Goal: Information Seeking & Learning: Learn about a topic

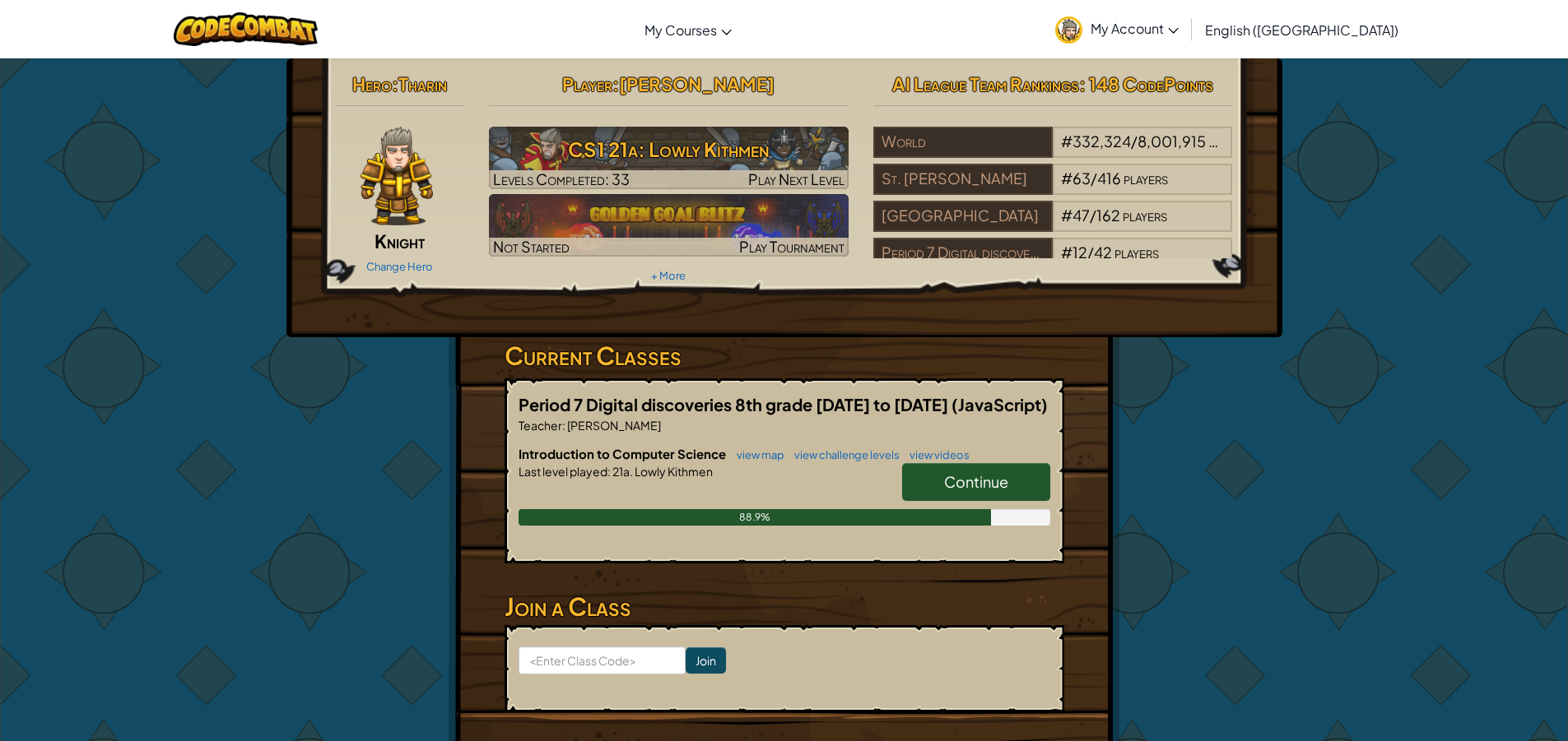
click at [1000, 470] on link "Continue" at bounding box center [976, 482] width 148 height 38
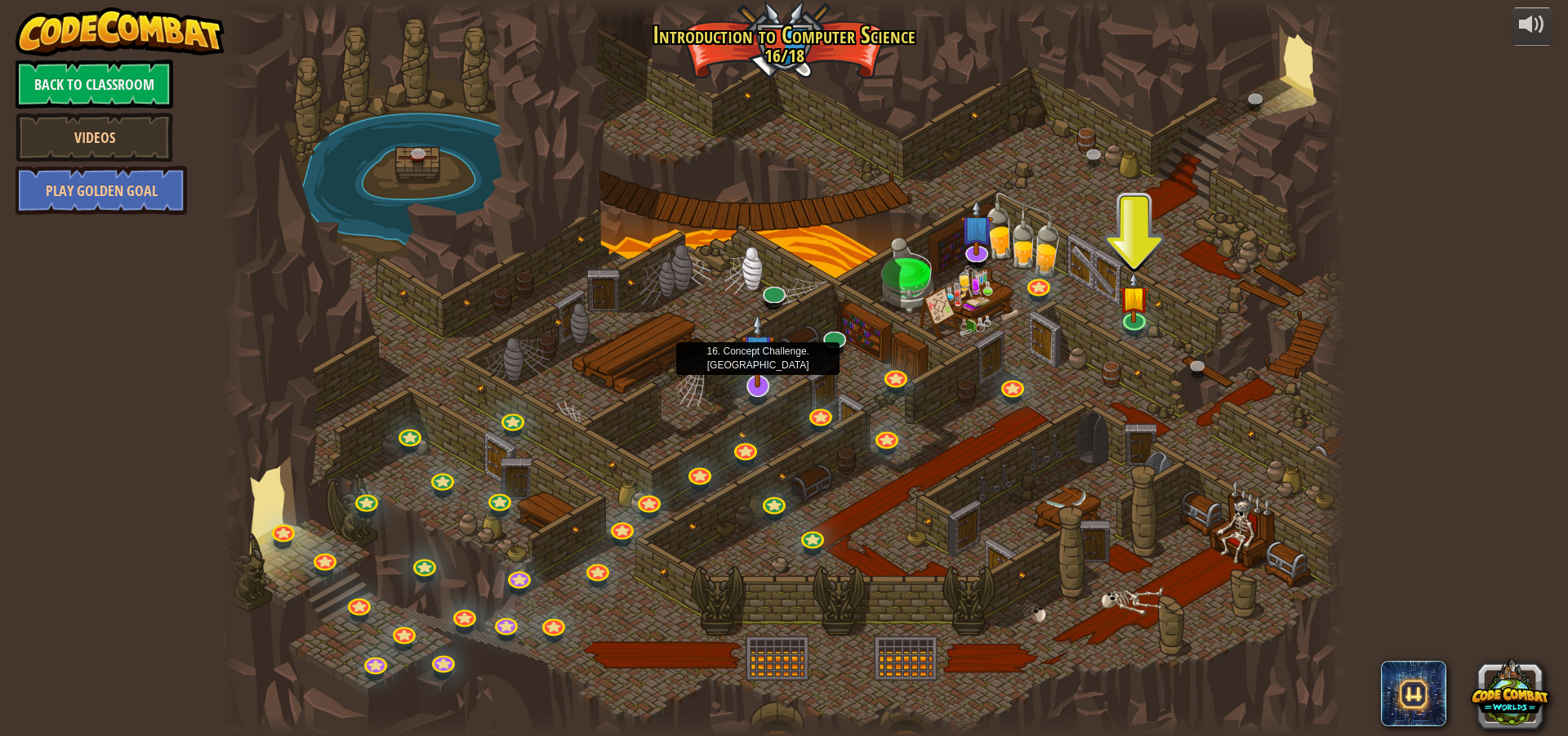
click at [757, 376] on img at bounding box center [758, 350] width 32 height 75
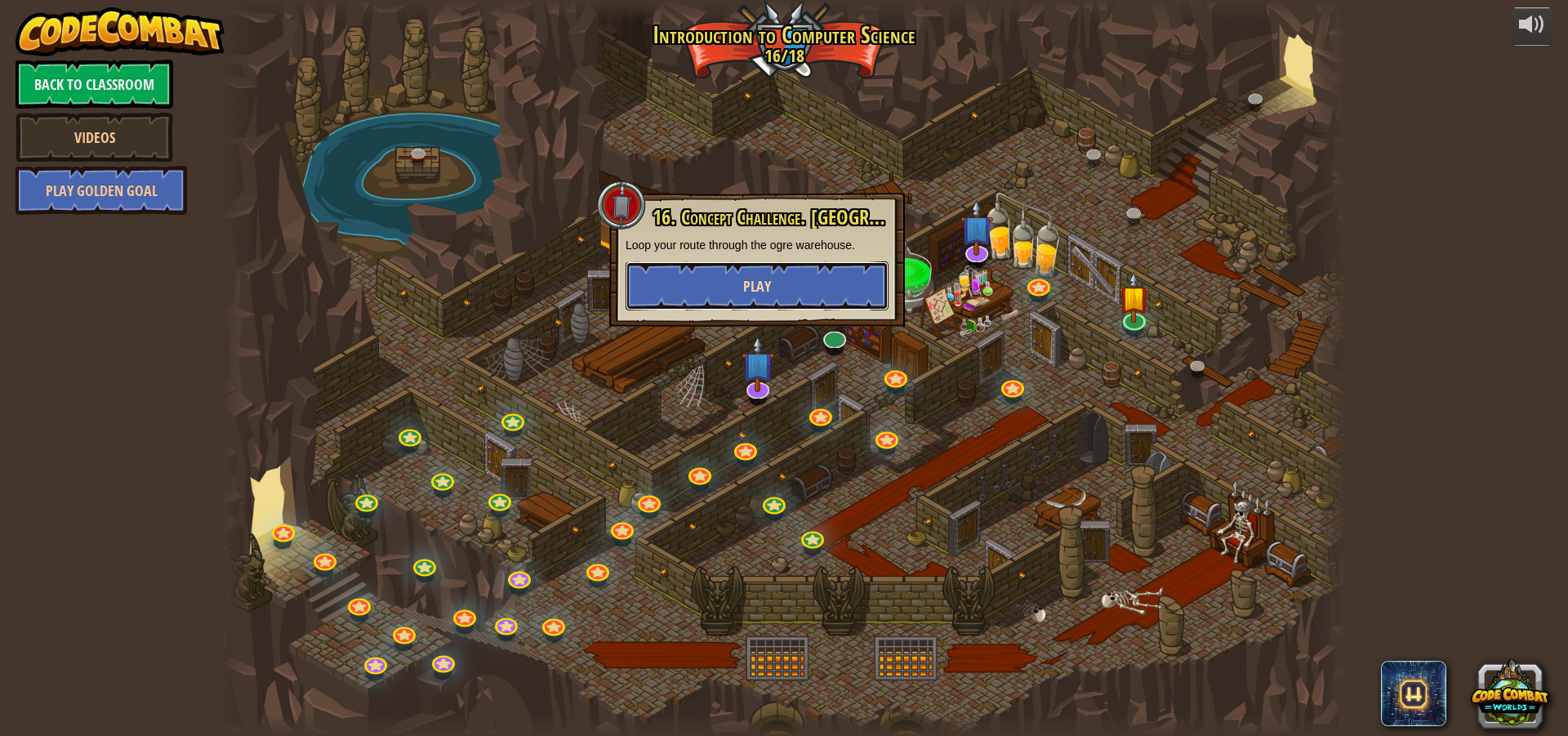
click at [865, 294] on button "Play" at bounding box center [757, 285] width 263 height 49
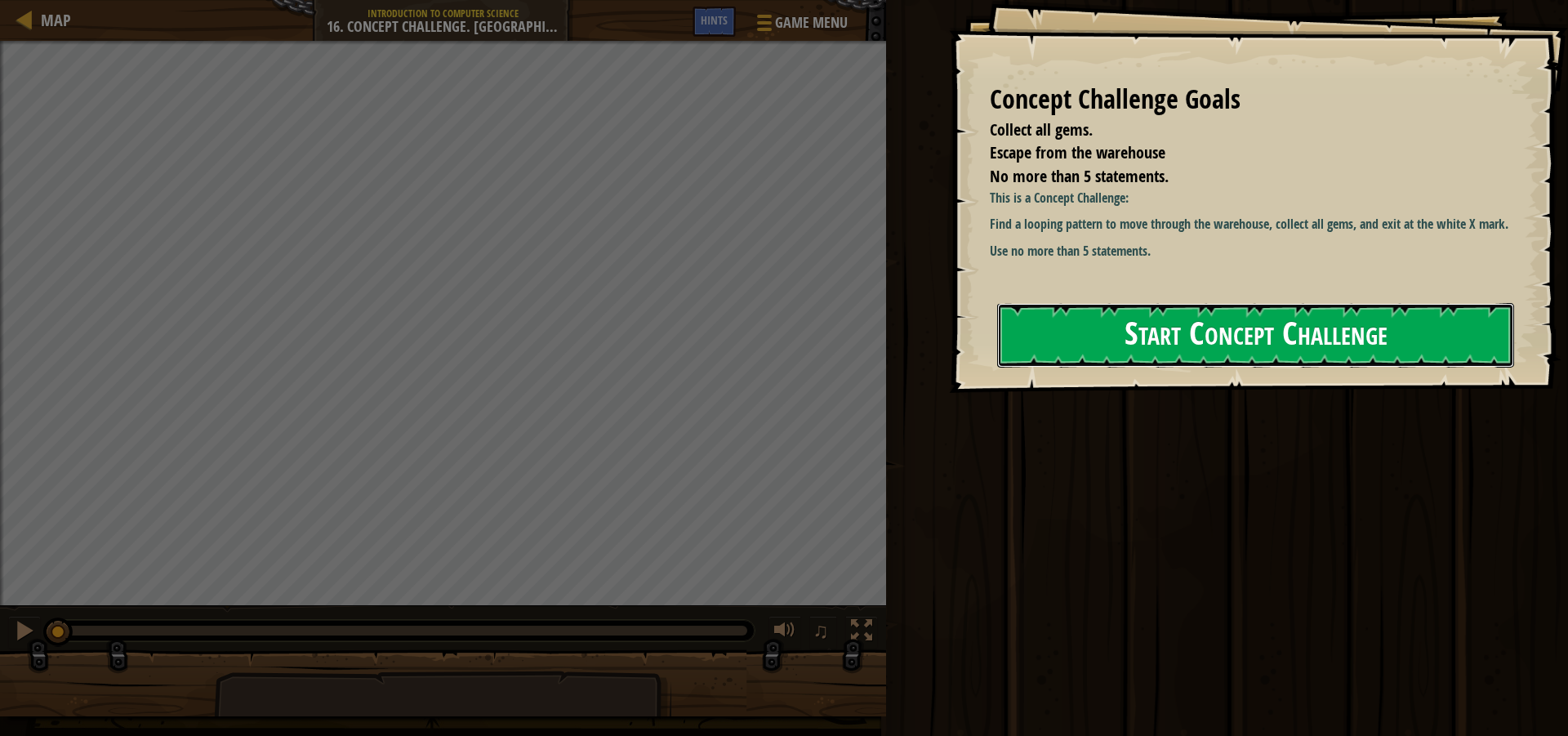
click at [1180, 318] on button "Start Concept Challenge" at bounding box center [1256, 336] width 517 height 65
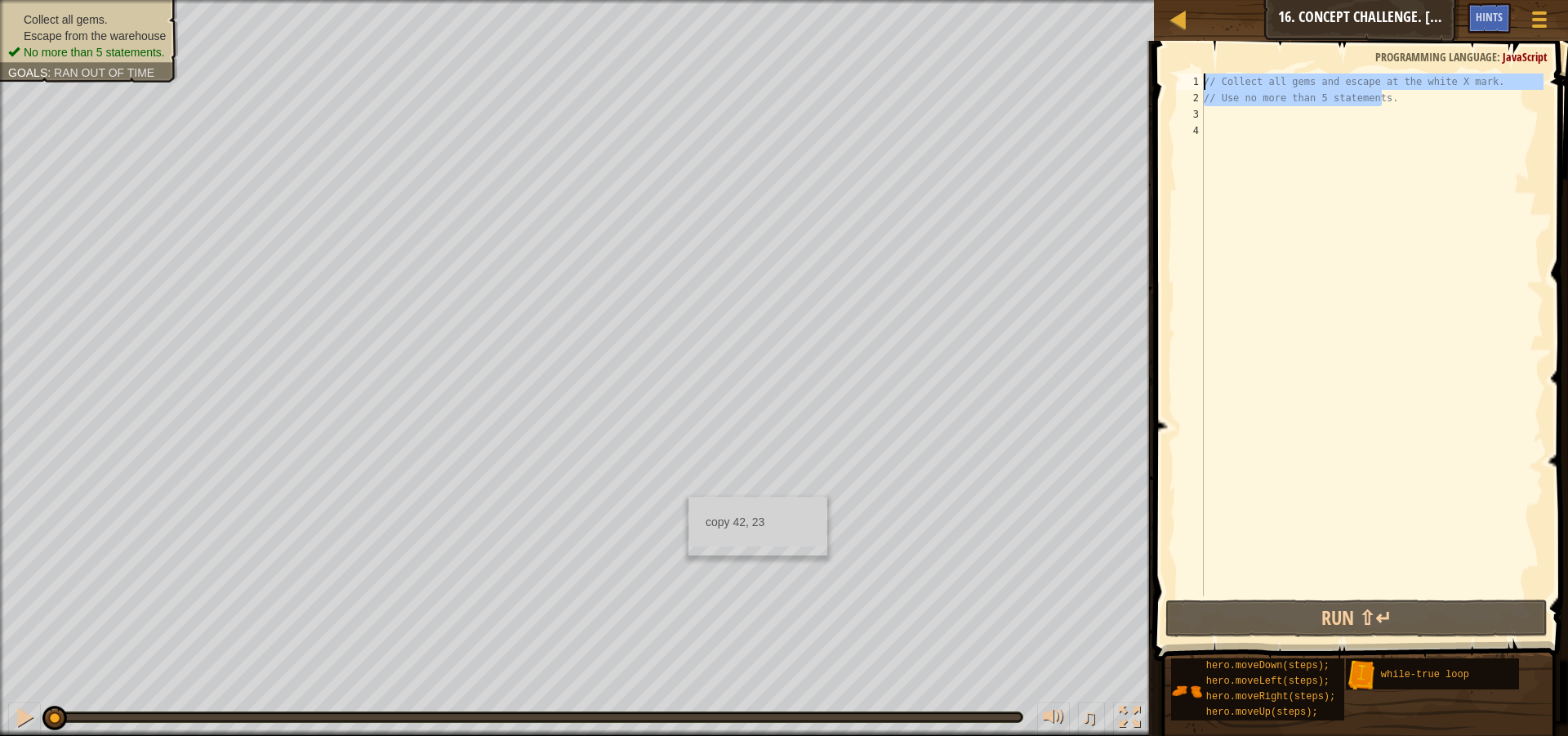
click at [1059, 57] on div "Map Introduction to Computer Science 16. Concept Challenge. Loop Warehouse Game…" at bounding box center [784, 368] width 1568 height 736
type textarea "// Collect all gems and escape at the white X mark. // Use no more than 5 state…"
click at [1532, 194] on div "// Collect all gems and escape at the white X mark. // Use no more than 5 state…" at bounding box center [1373, 351] width 343 height 556
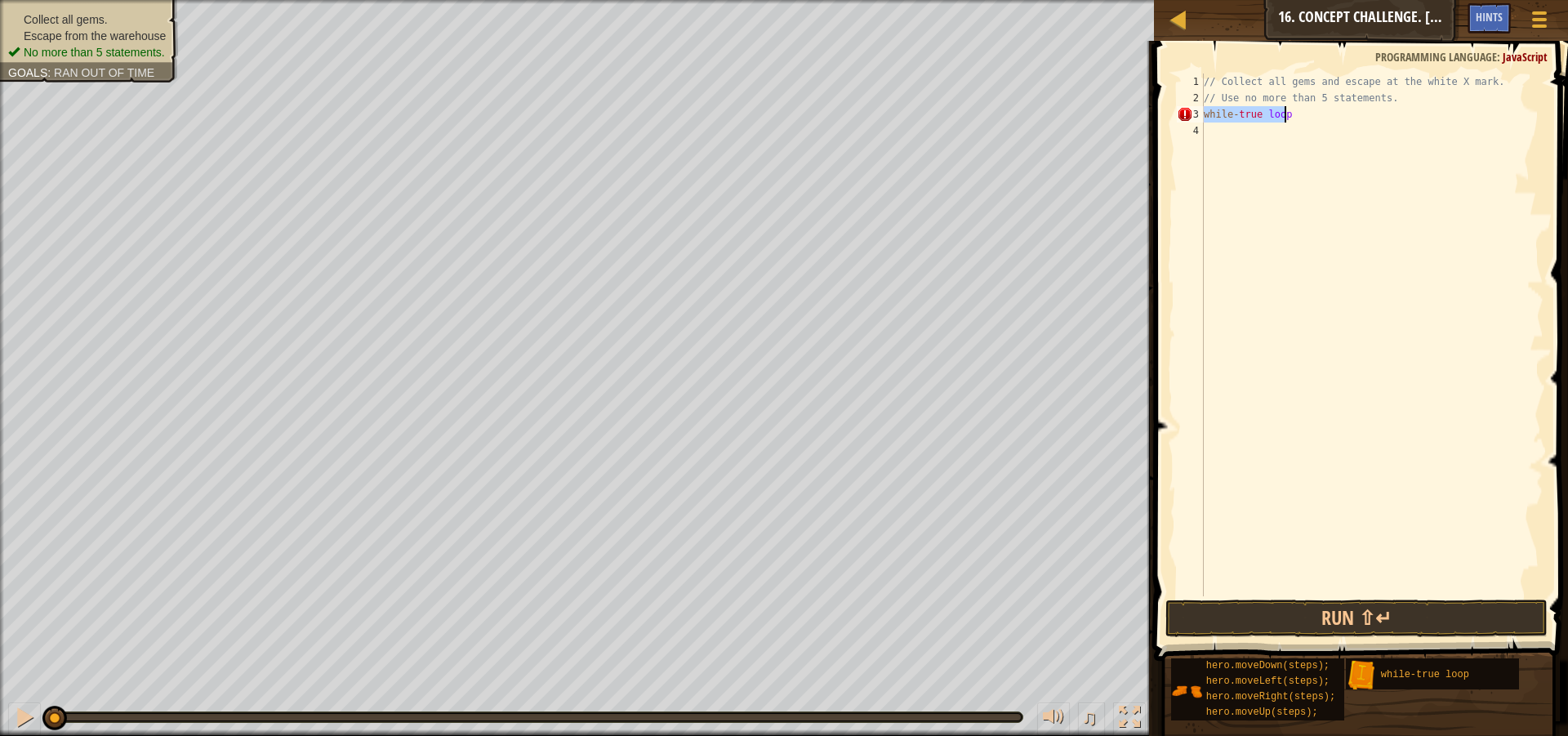
click at [1320, 114] on div "// Collect all gems and escape at the white X mark. // Use no more than 5 state…" at bounding box center [1373, 335] width 343 height 523
click at [1113, 125] on div "Map Introduction to Computer Science 16. Concept Challenge. Loop Warehouse Game…" at bounding box center [784, 368] width 1568 height 736
click at [1211, 120] on div "// Collect all gems and escape at the white X mark. // Use no more than 5 state…" at bounding box center [1373, 351] width 343 height 556
drag, startPoint x: 1204, startPoint y: 122, endPoint x: 1348, endPoint y: 137, distance: 144.8
click at [1348, 137] on div "// Collect all gems and escape at the white X mark. // Use no more than 5 state…" at bounding box center [1373, 351] width 343 height 556
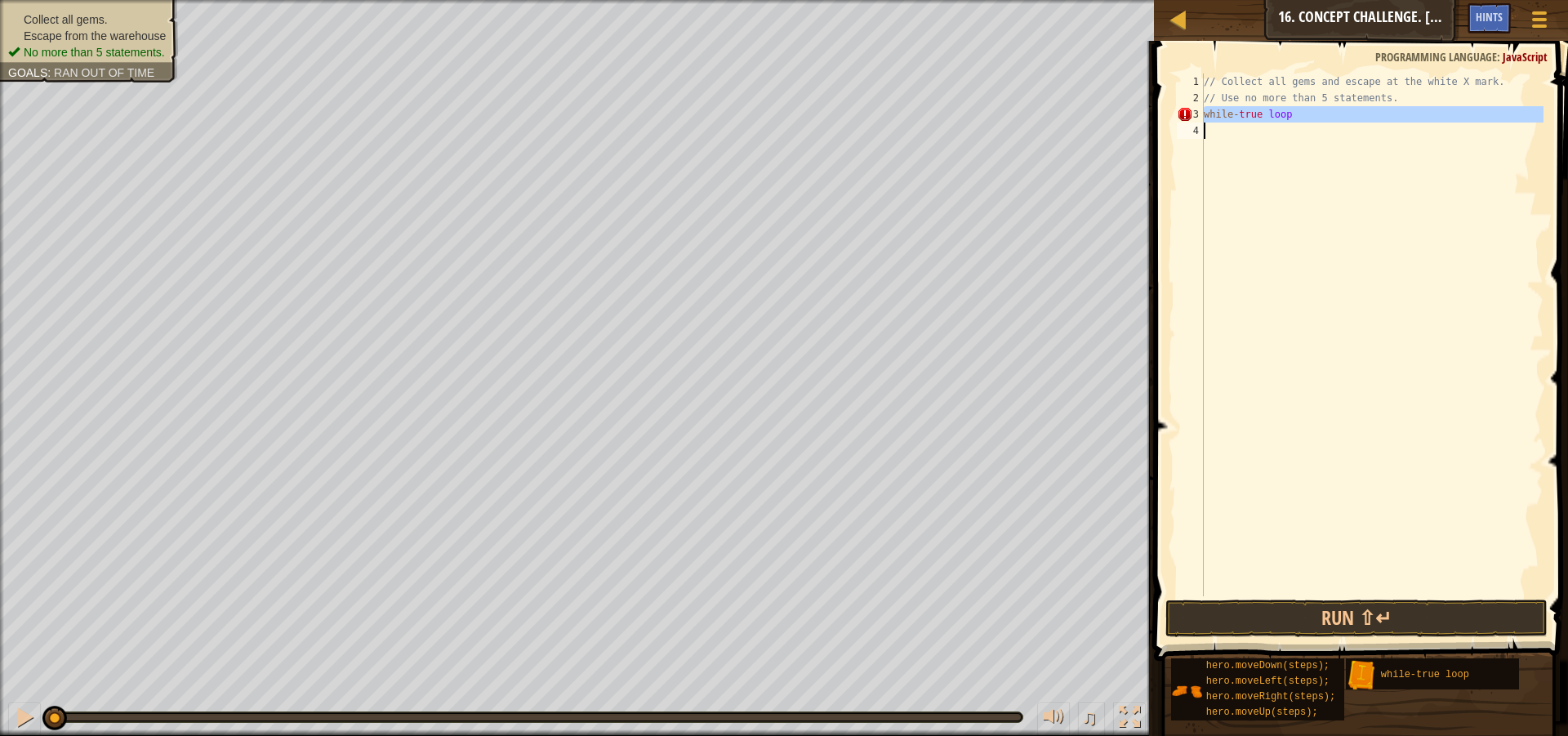
type textarea "while-true loop"
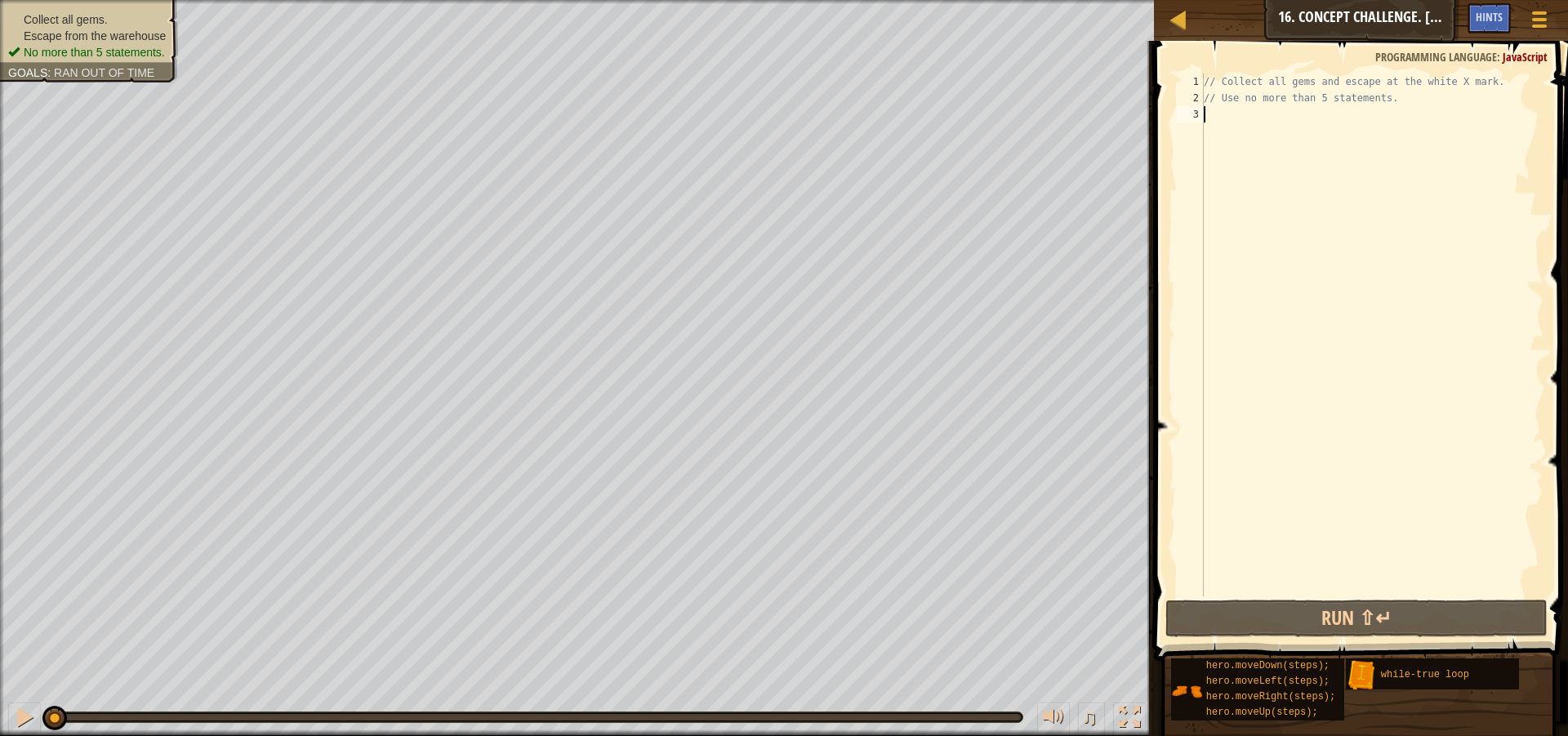
type textarea "w"
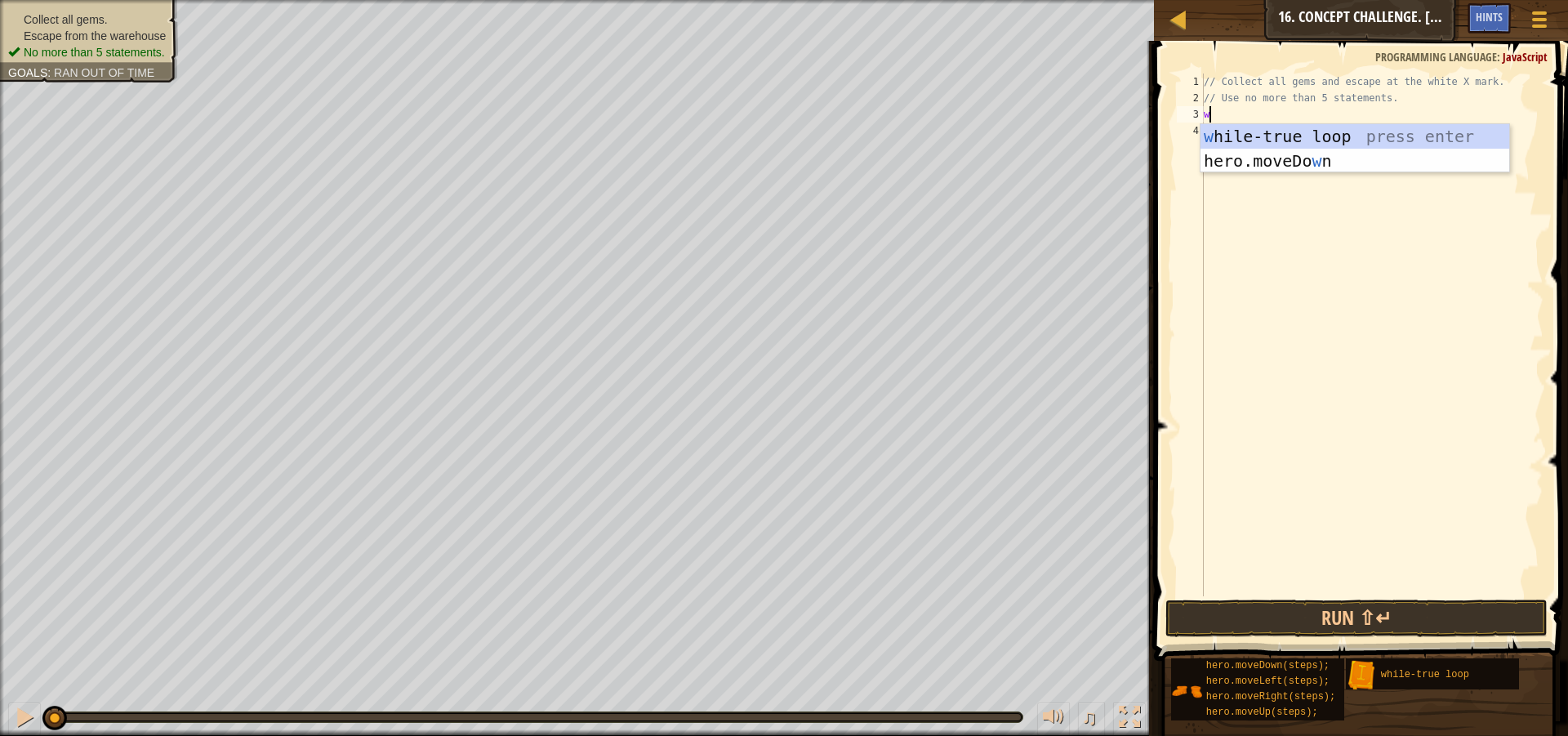
scroll to position [8, 0]
click at [1288, 131] on div "w hile-true loop press enter hero.moveDo w n press enter" at bounding box center [1355, 172] width 309 height 98
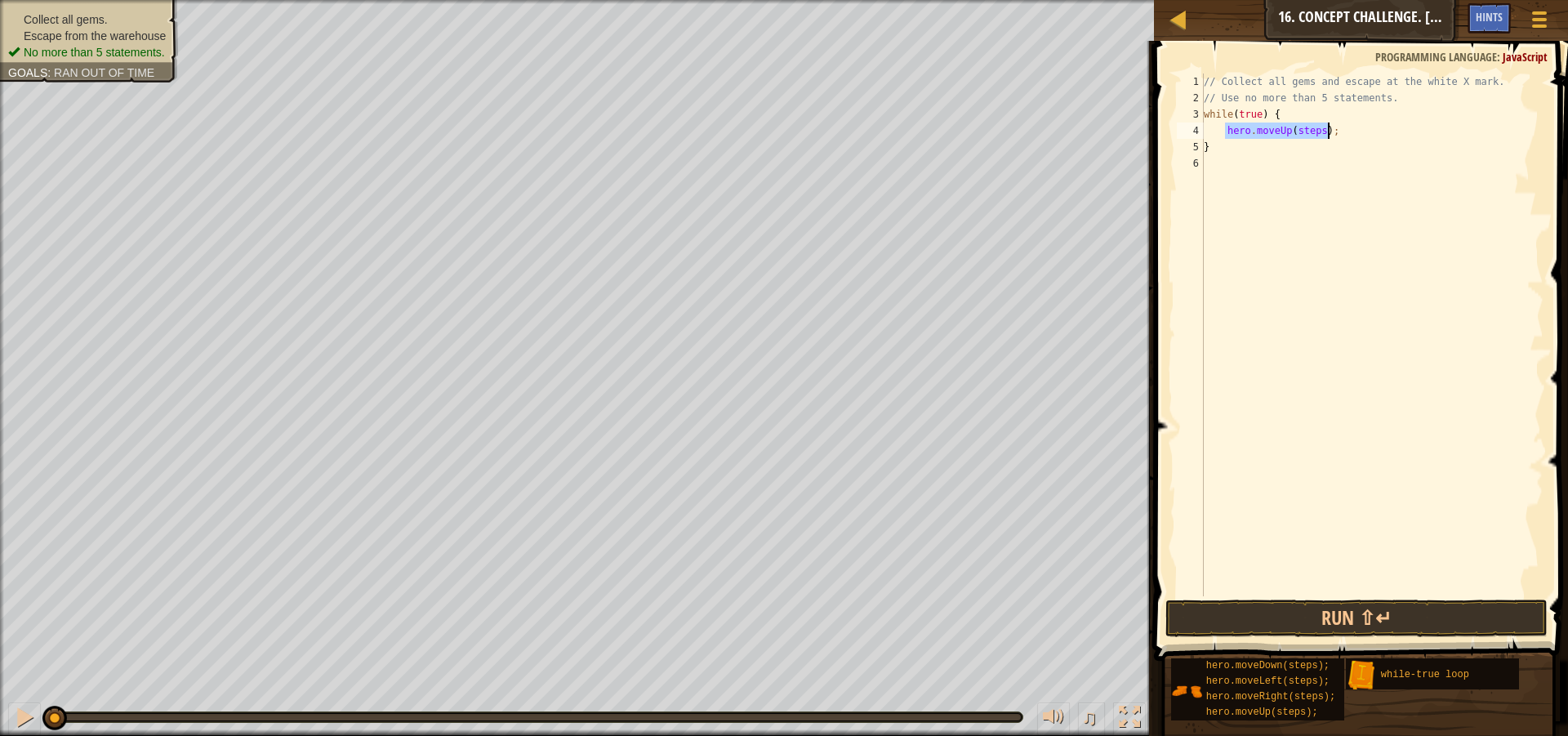
click at [1314, 132] on div "// Collect all gems and escape at the white X mark. // Use no more than 5 state…" at bounding box center [1373, 335] width 343 height 523
click at [1211, 149] on div "// Collect all gems and escape at the white X mark. // Use no more than 5 state…" at bounding box center [1373, 335] width 343 height 523
click at [1305, 147] on div "// Collect all gems and escape at the white X mark. // Use no more than 5 state…" at bounding box center [1373, 351] width 343 height 556
type textarea "hero.moveLeft();"
click at [1215, 161] on div "// Collect all gems and escape at the white X mark. // Use no more than 5 state…" at bounding box center [1373, 351] width 343 height 556
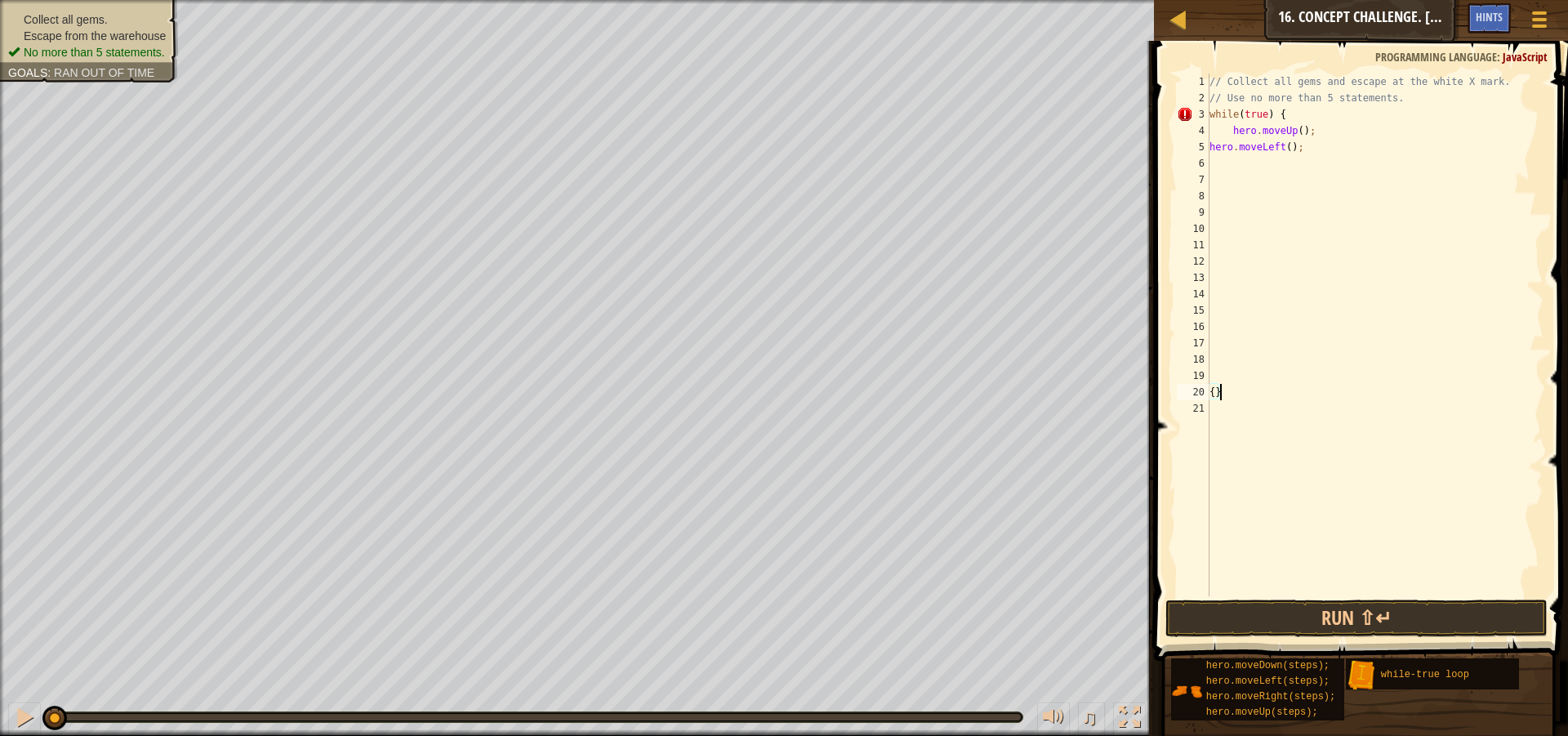
type textarea "{"
type textarea "}"
click at [1250, 228] on div "// Collect all gems and escape at the white X mark. // Use no more than 5 state…" at bounding box center [1375, 351] width 338 height 556
click at [1277, 144] on div "// Collect all gems and escape at the white X mark. // Use no more than 5 state…" at bounding box center [1375, 351] width 338 height 556
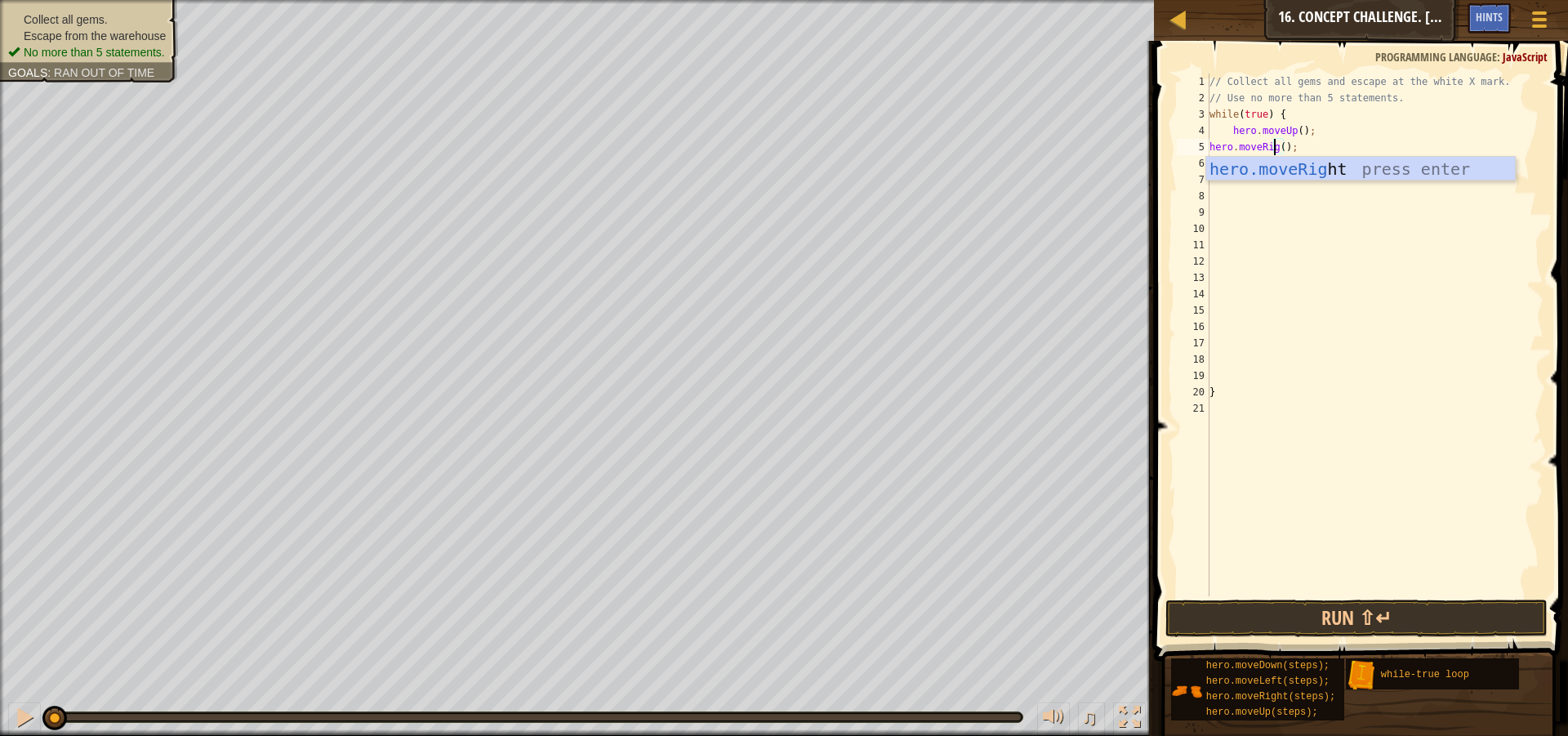
type textarea "hero.moveRight();"
click at [1398, 266] on div "// Collect all gems and escape at the white X mark. // Use no more than 5 state…" at bounding box center [1375, 351] width 338 height 556
click at [1315, 160] on div "// Collect all gems and escape at the white X mark. // Use no more than 5 state…" at bounding box center [1374, 335] width 337 height 523
click at [1314, 164] on div "// Collect all gems and escape at the white X mark. // Use no more than 5 state…" at bounding box center [1375, 351] width 338 height 556
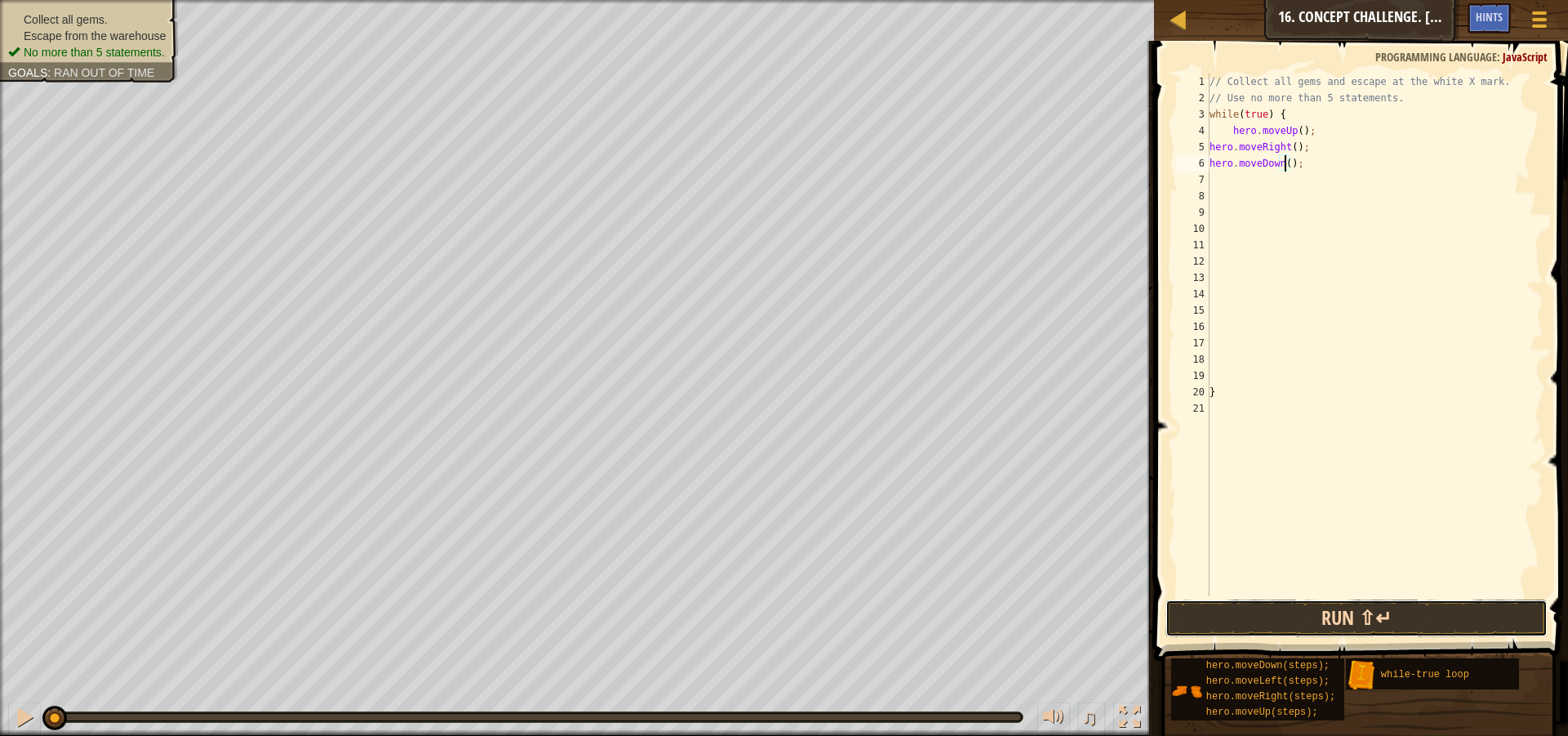
click at [1414, 616] on button "Run ⇧↵" at bounding box center [1356, 618] width 382 height 38
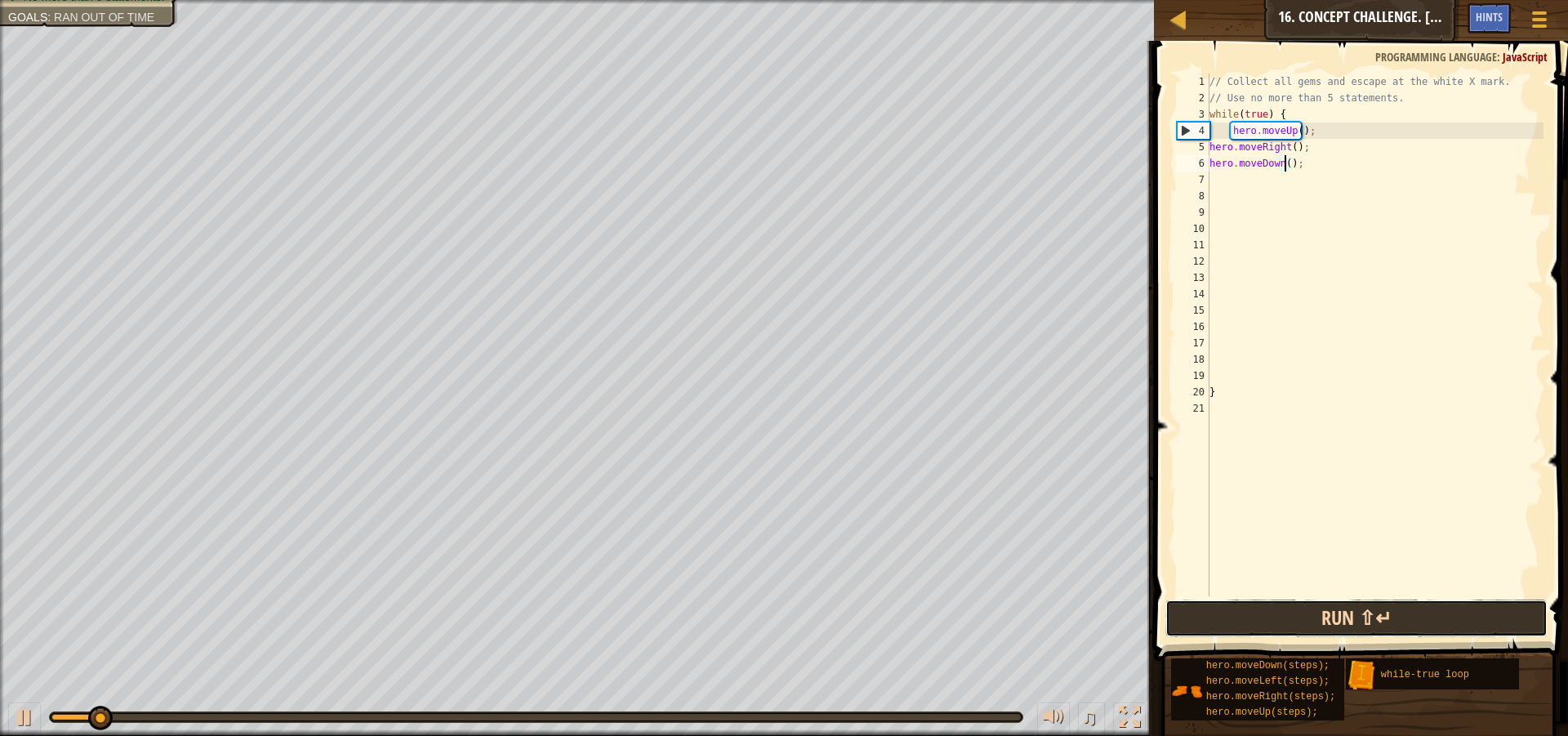
click at [1416, 620] on button "Run ⇧↵" at bounding box center [1356, 618] width 382 height 38
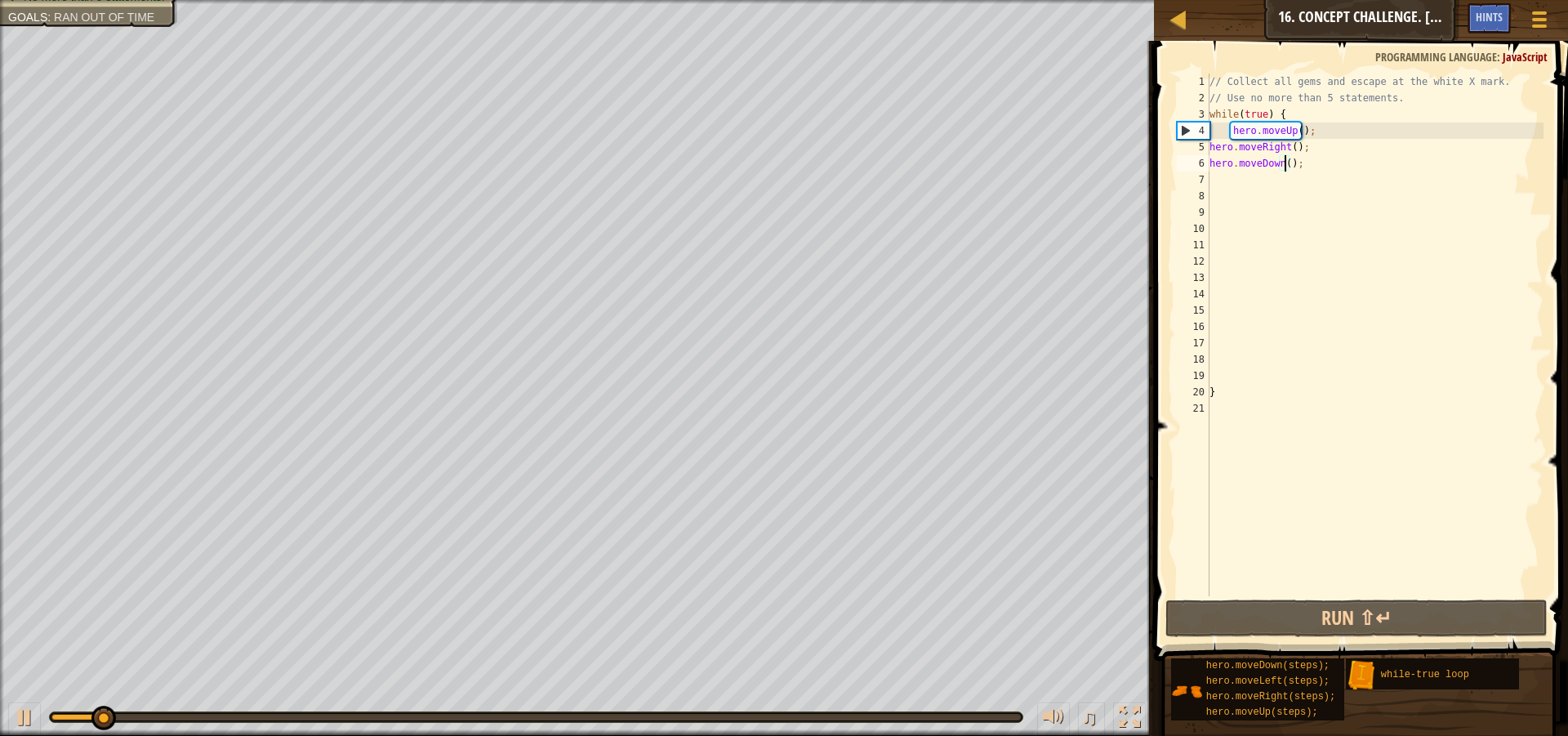
click at [1292, 126] on div "// Collect all gems and escape at the white X mark. // Use no more than 5 state…" at bounding box center [1375, 351] width 338 height 556
click at [1294, 126] on div "// Collect all gems and escape at the white X mark. // Use no more than 5 state…" at bounding box center [1375, 351] width 338 height 556
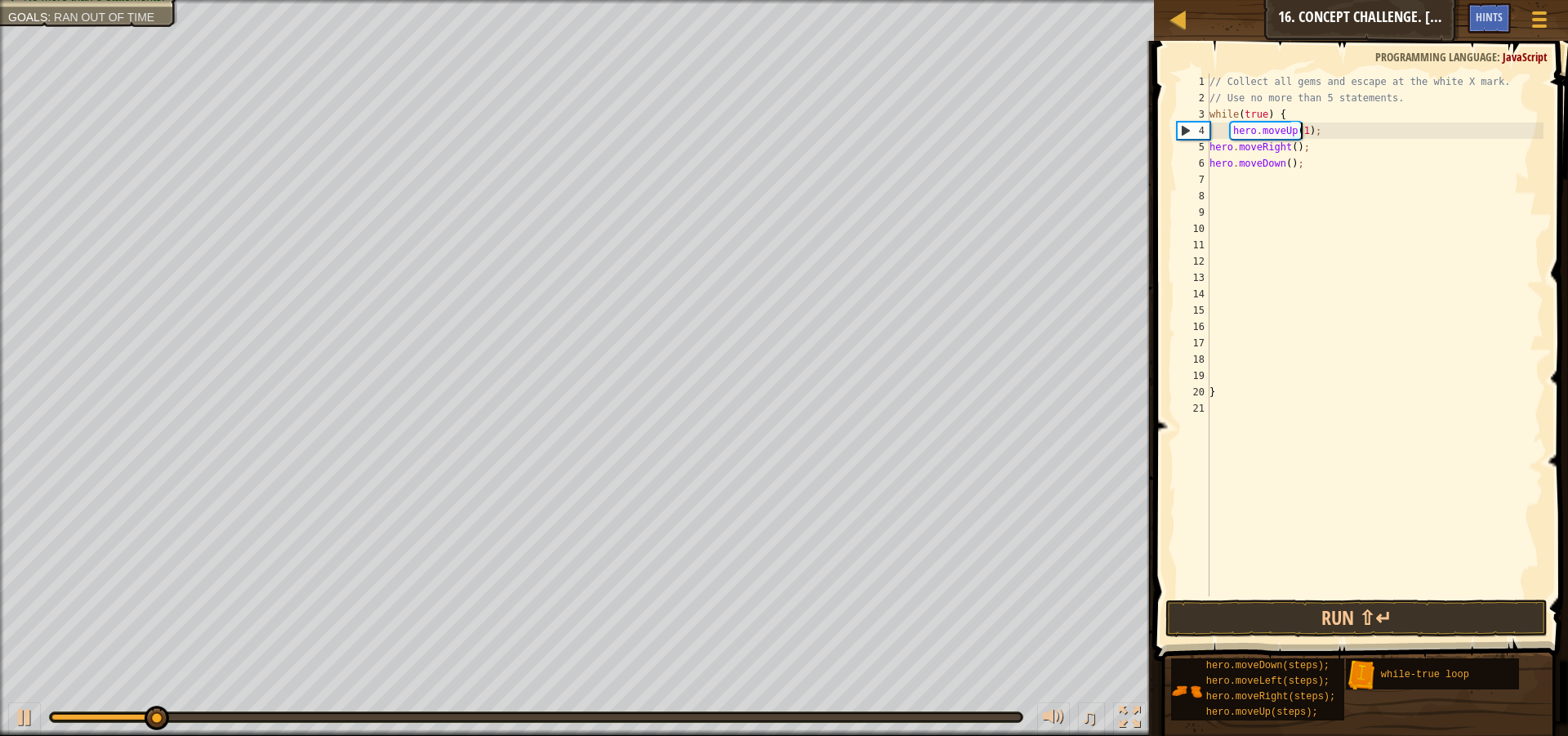
scroll to position [8, 8]
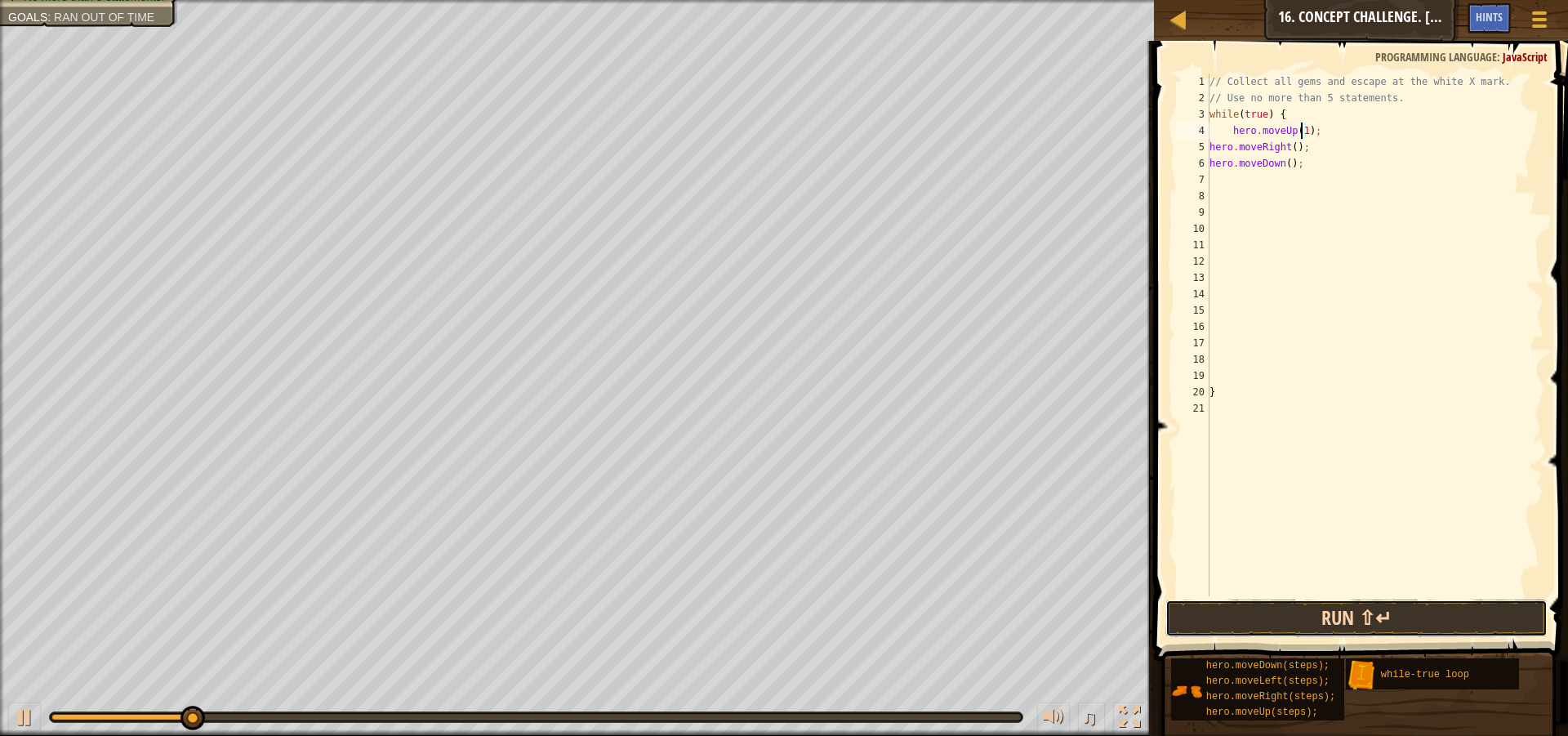
drag, startPoint x: 1330, startPoint y: 601, endPoint x: 1330, endPoint y: 611, distance: 10.0
click at [1330, 605] on button "Run ⇧↵" at bounding box center [1356, 618] width 382 height 38
click at [1458, 620] on button "Run ⇧↵" at bounding box center [1356, 618] width 382 height 38
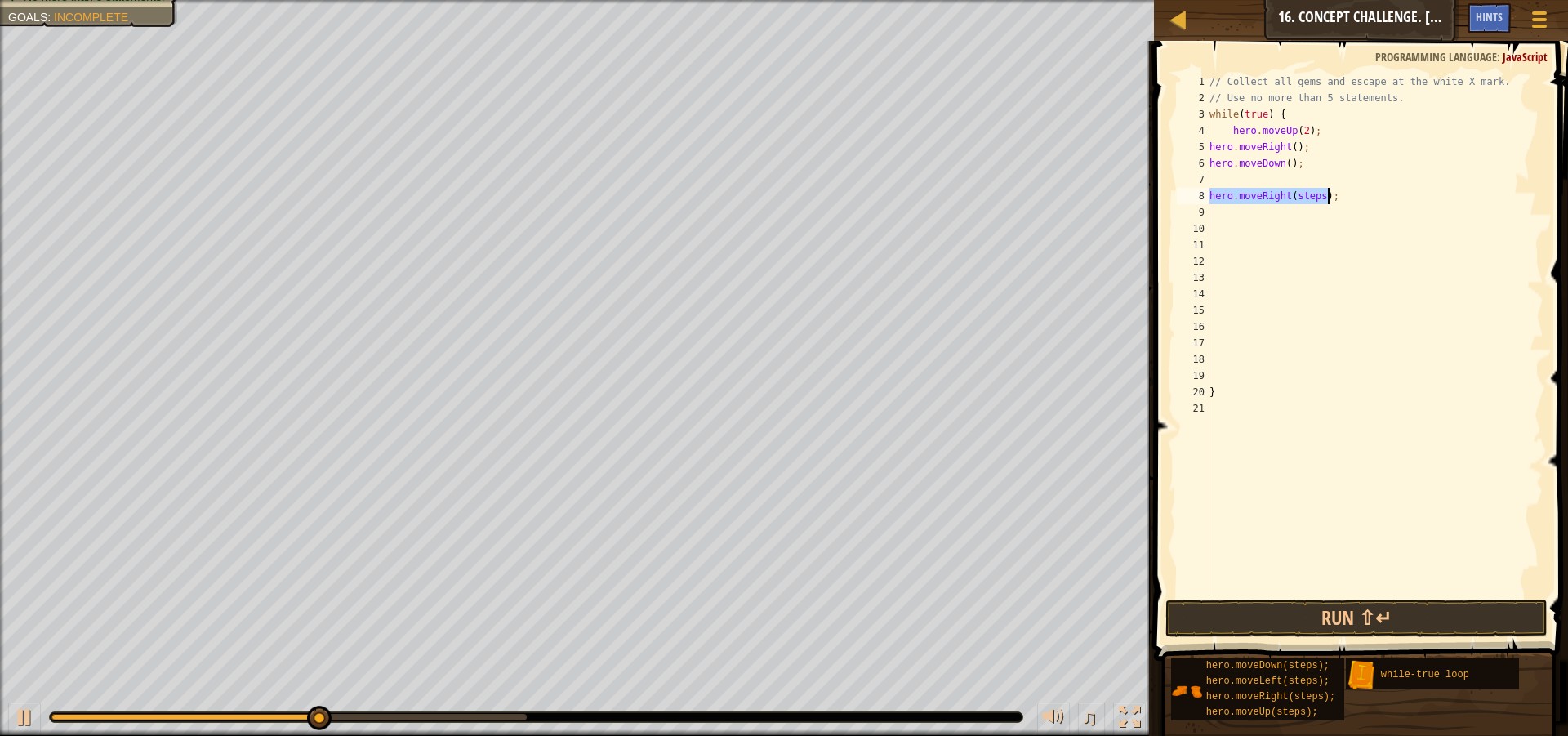
click at [1315, 190] on div "// Collect all gems and escape at the white X mark. // Use no more than 5 state…" at bounding box center [1374, 335] width 337 height 523
click at [1419, 634] on button "Run ⇧↵" at bounding box center [1356, 618] width 382 height 38
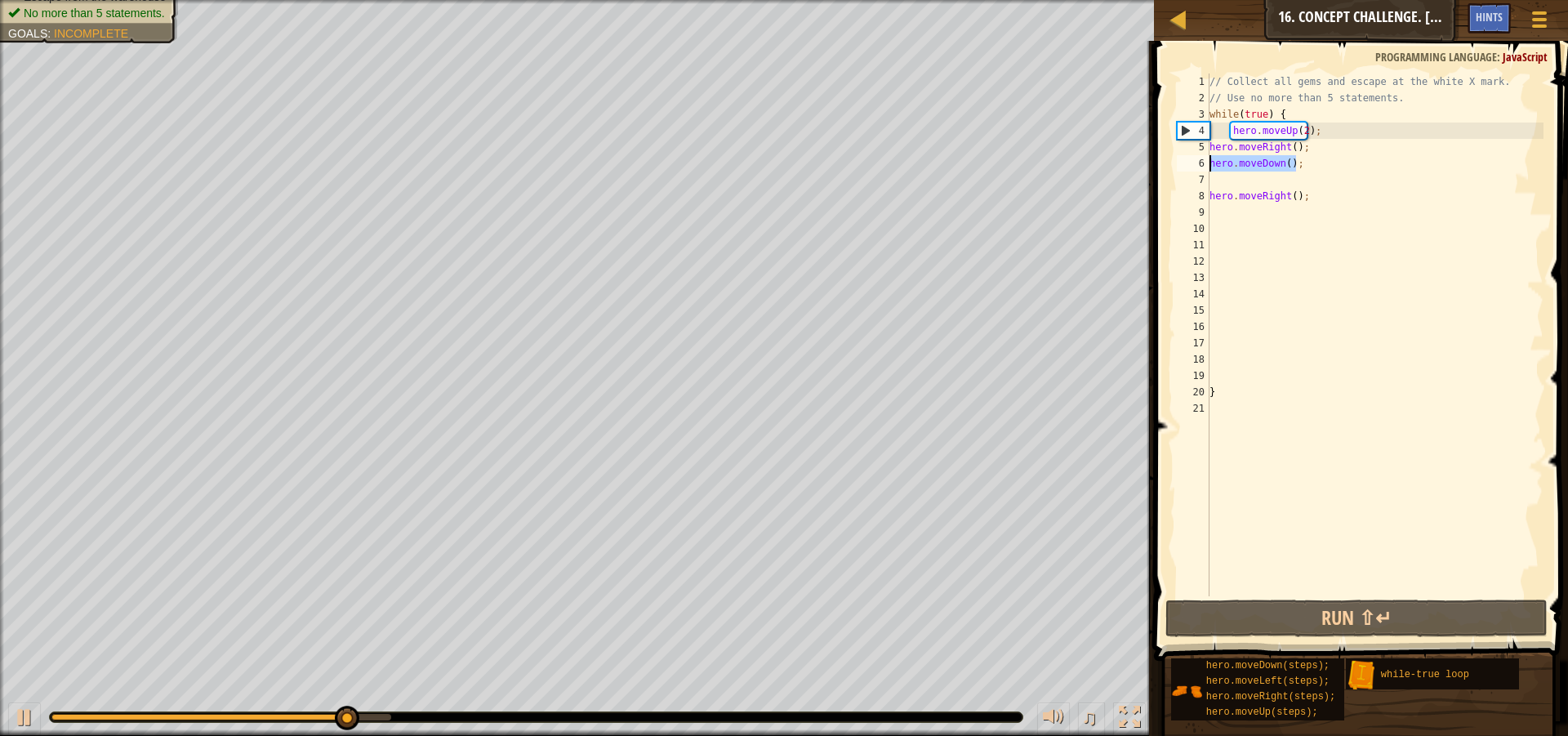
drag, startPoint x: 1298, startPoint y: 168, endPoint x: 1209, endPoint y: 158, distance: 89.6
click at [1208, 160] on div "hero.moveRight(); 1 2 3 4 5 6 7 8 9 10 11 12 13 14 15 16 17 18 19 20 21 // Coll…" at bounding box center [1358, 335] width 370 height 523
type textarea "hero.moveDown();"
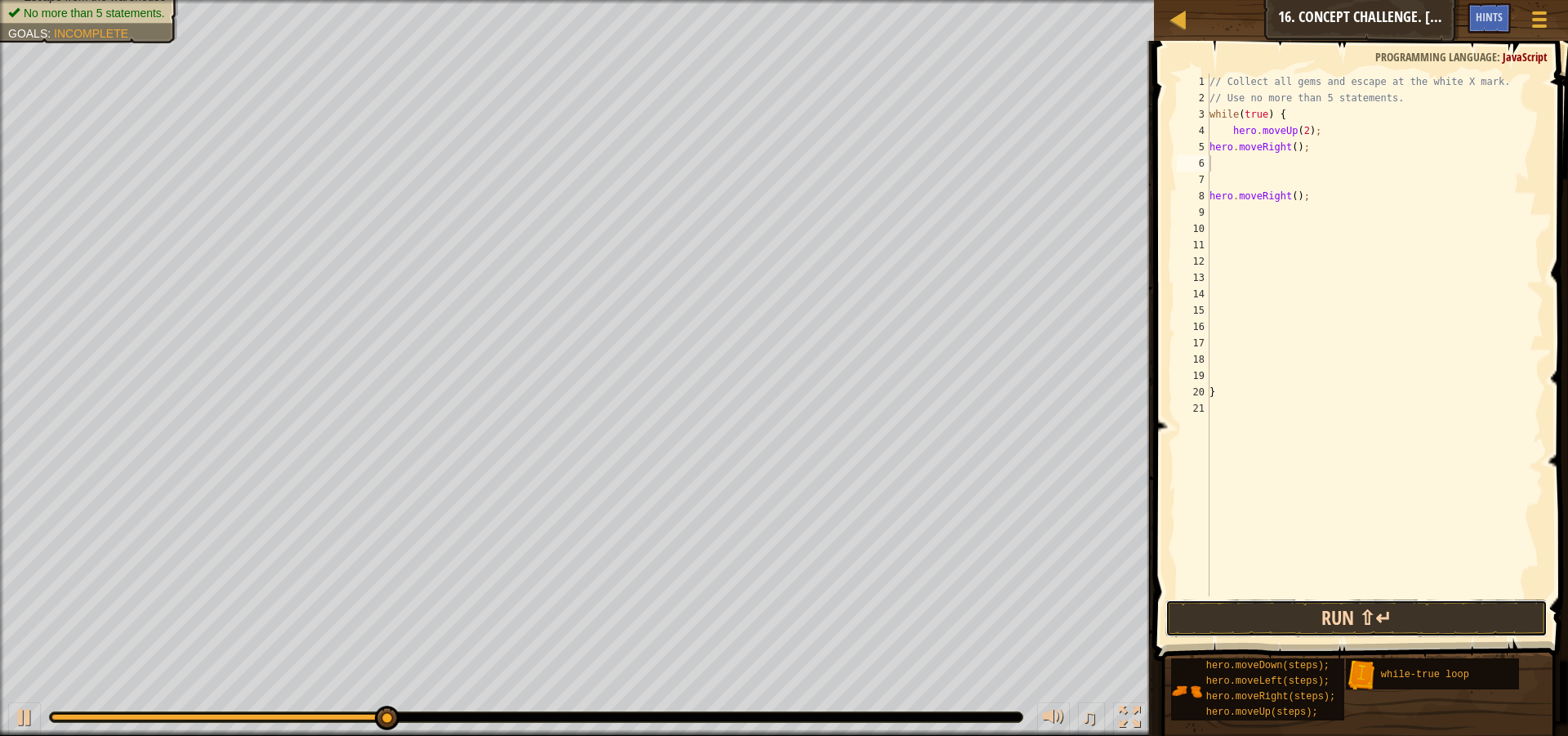
click at [1453, 615] on button "Run ⇧↵" at bounding box center [1356, 618] width 382 height 38
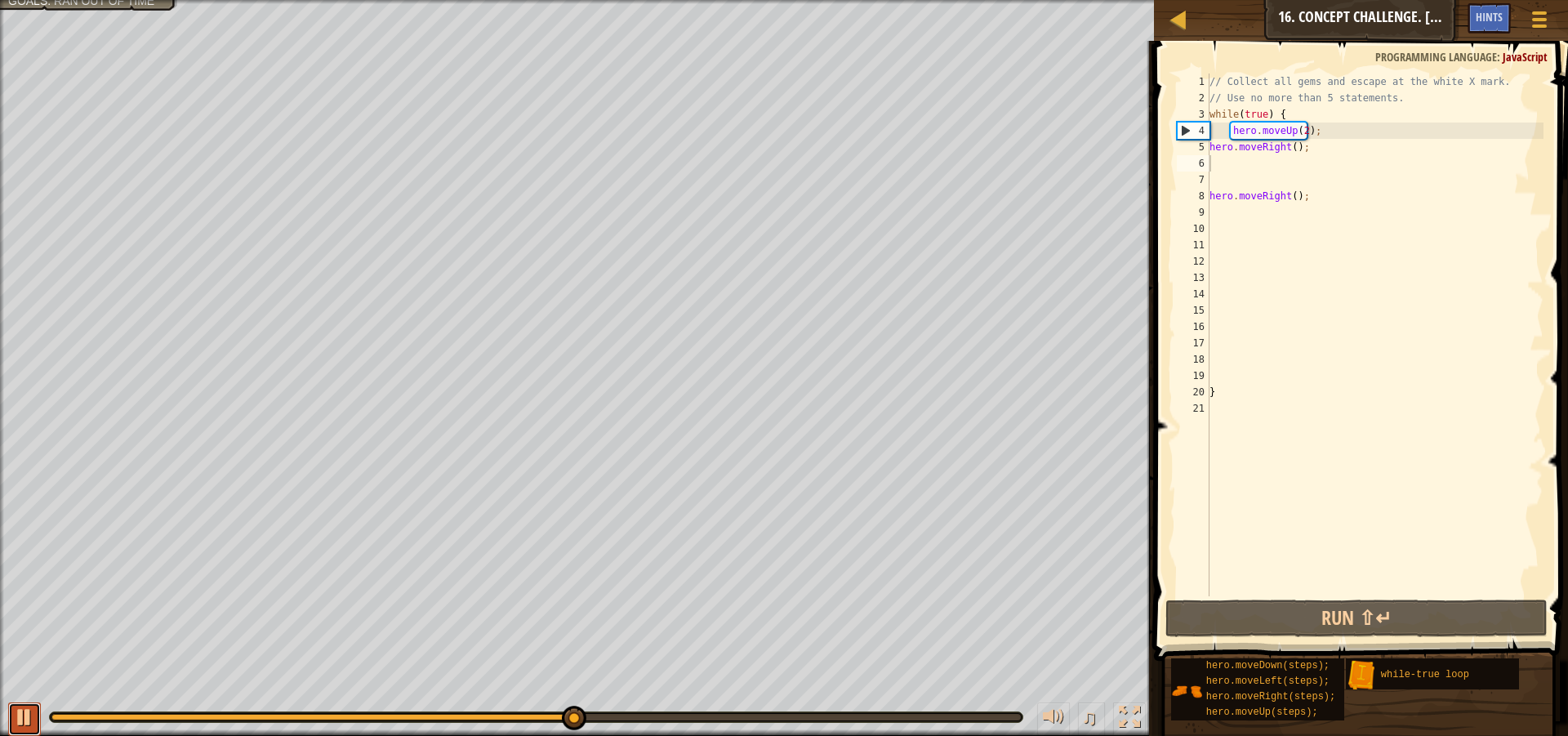
click at [26, 719] on div at bounding box center [24, 717] width 21 height 21
drag, startPoint x: 1340, startPoint y: 161, endPoint x: 1214, endPoint y: 187, distance: 128.7
click at [1214, 187] on div "// Collect all gems and escape at the white X mark. // Use no more than 5 state…" at bounding box center [1375, 351] width 338 height 556
click at [1482, 256] on div "// Collect all gems and escape at the white X mark. // Use no more than 5 state…" at bounding box center [1375, 351] width 338 height 556
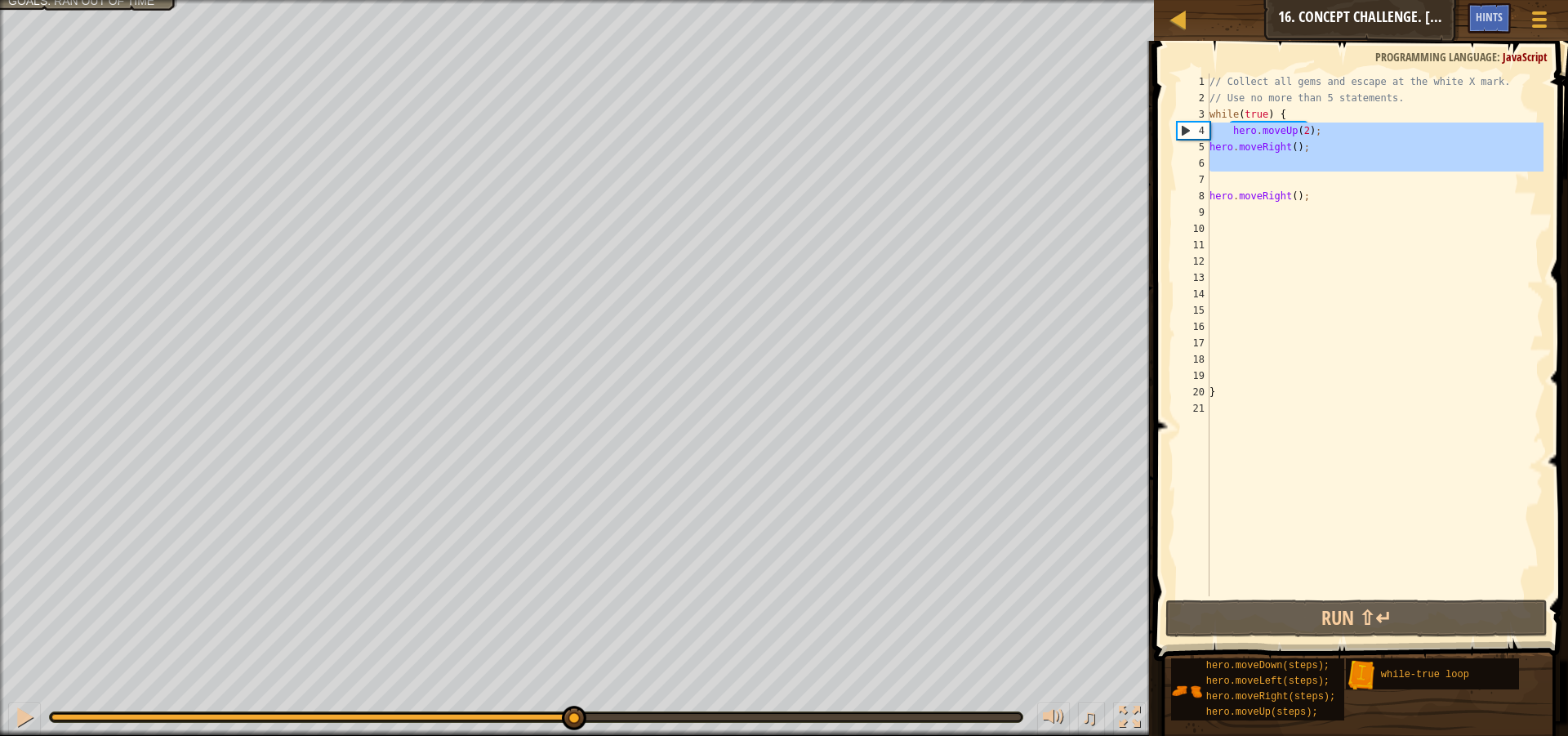
drag, startPoint x: 1379, startPoint y: 174, endPoint x: 1199, endPoint y: 135, distance: 184.2
click at [1199, 135] on div "1 2 3 4 5 6 7 8 9 10 11 12 13 14 15 16 17 18 19 20 21 // Collect all gems and e…" at bounding box center [1358, 335] width 370 height 523
type textarea "hero.moveUp(2); hero.moveRight();"
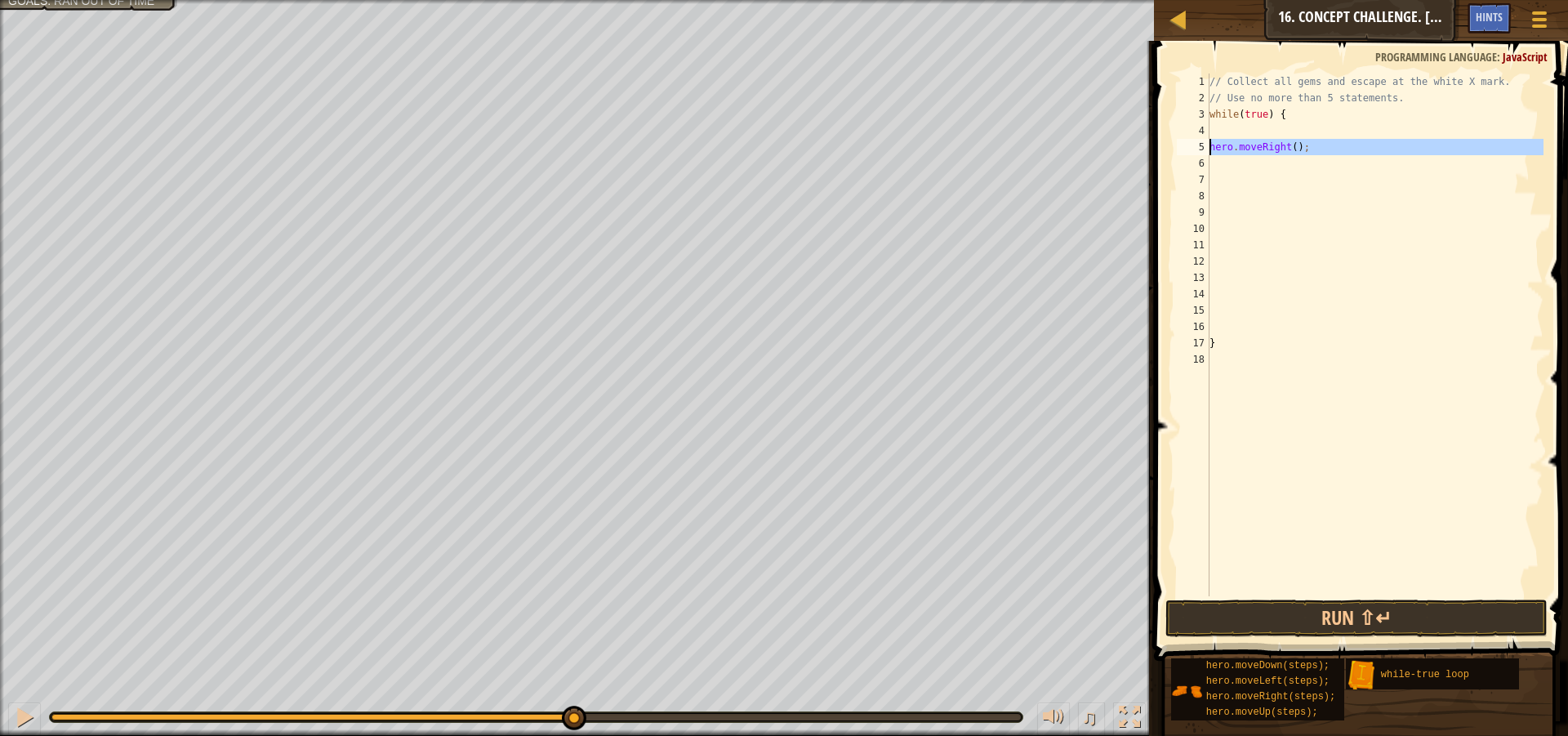
drag, startPoint x: 1378, startPoint y: 167, endPoint x: 1153, endPoint y: 147, distance: 225.9
click at [1153, 147] on div "1 2 3 4 5 6 7 8 9 10 11 12 13 14 15 16 17 18 // Collect all gems and escape at …" at bounding box center [1358, 383] width 419 height 669
type textarea "hero.moveRight();"
click at [1304, 147] on div "// Collect all gems and escape at the white X mark. // Use no more than 5 state…" at bounding box center [1374, 335] width 337 height 523
click at [1298, 147] on div "// Collect all gems and escape at the white X mark. // Use no more than 5 state…" at bounding box center [1375, 351] width 338 height 556
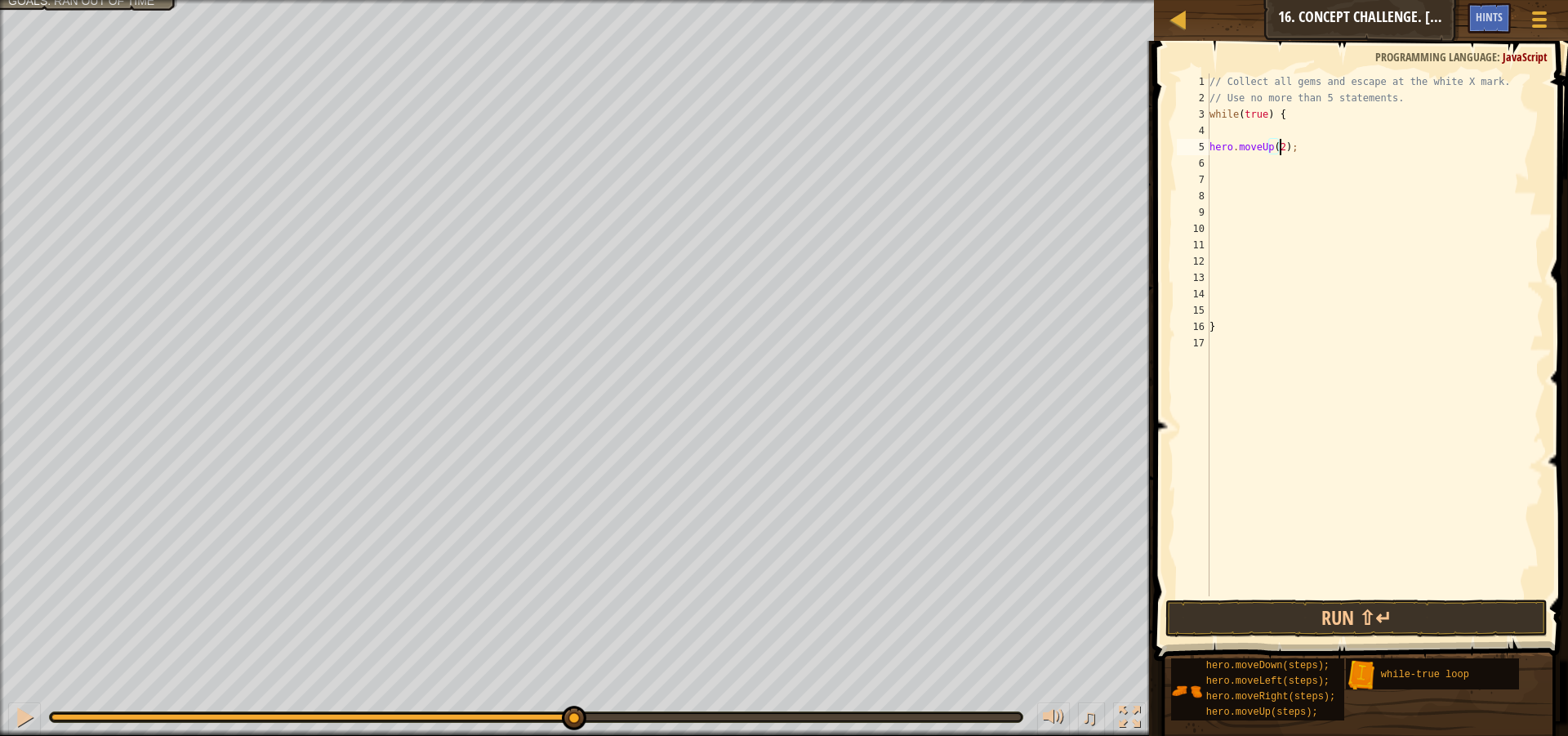
scroll to position [8, 6]
click at [1313, 160] on div "// Collect all gems and escape at the white X mark. // Use no more than 5 state…" at bounding box center [1374, 335] width 337 height 523
click at [1315, 160] on div "// Collect all gems and escape at the white X mark. // Use no more than 5 state…" at bounding box center [1375, 351] width 338 height 556
type textarea "hero.moveRight();"
click at [1347, 434] on div "// Collect all gems and escape at the white X mark. // Use no more than 5 state…" at bounding box center [1375, 351] width 338 height 556
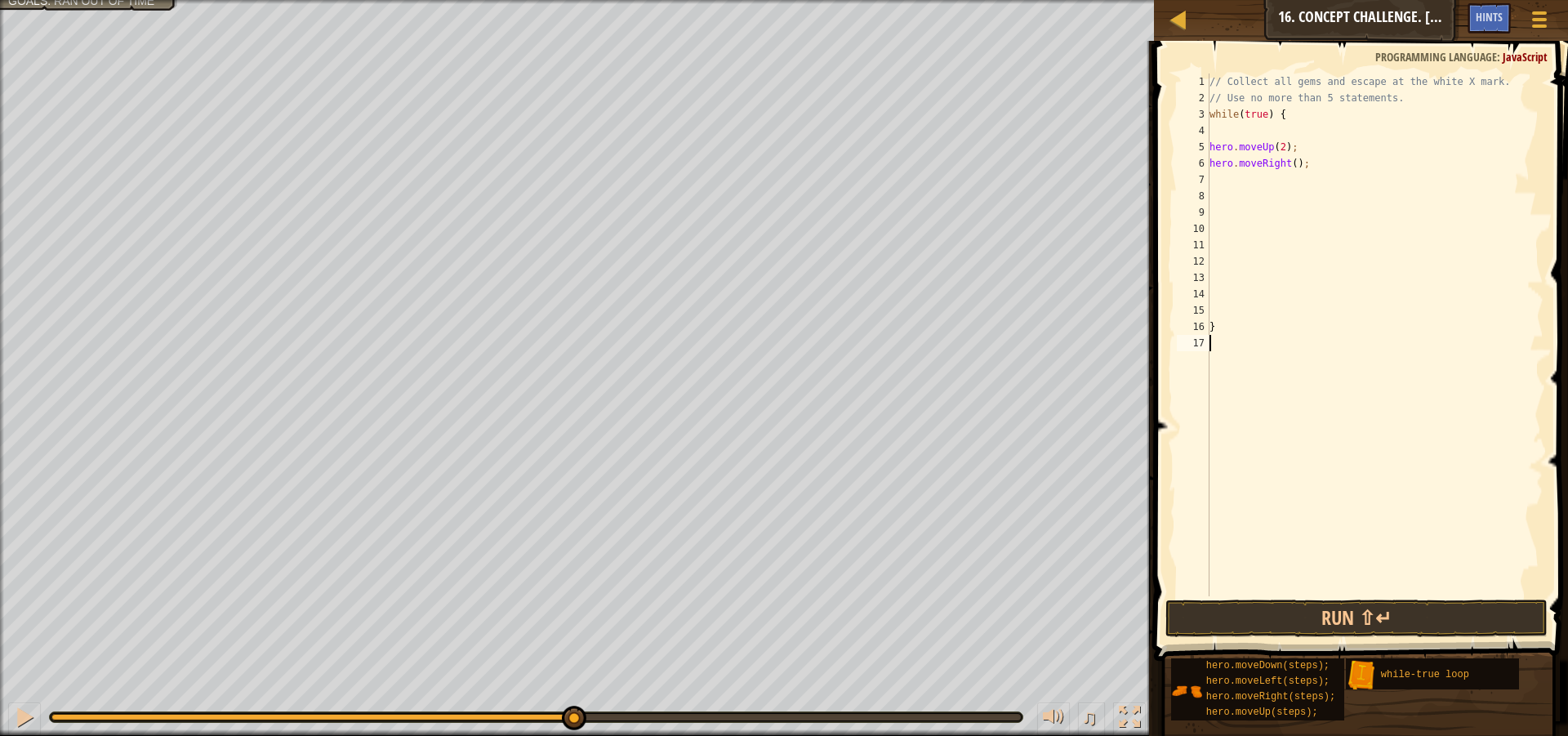
scroll to position [8, 0]
click at [1314, 180] on div "// Collect all gems and escape at the white X mark. // Use no more than 5 state…" at bounding box center [1374, 335] width 337 height 523
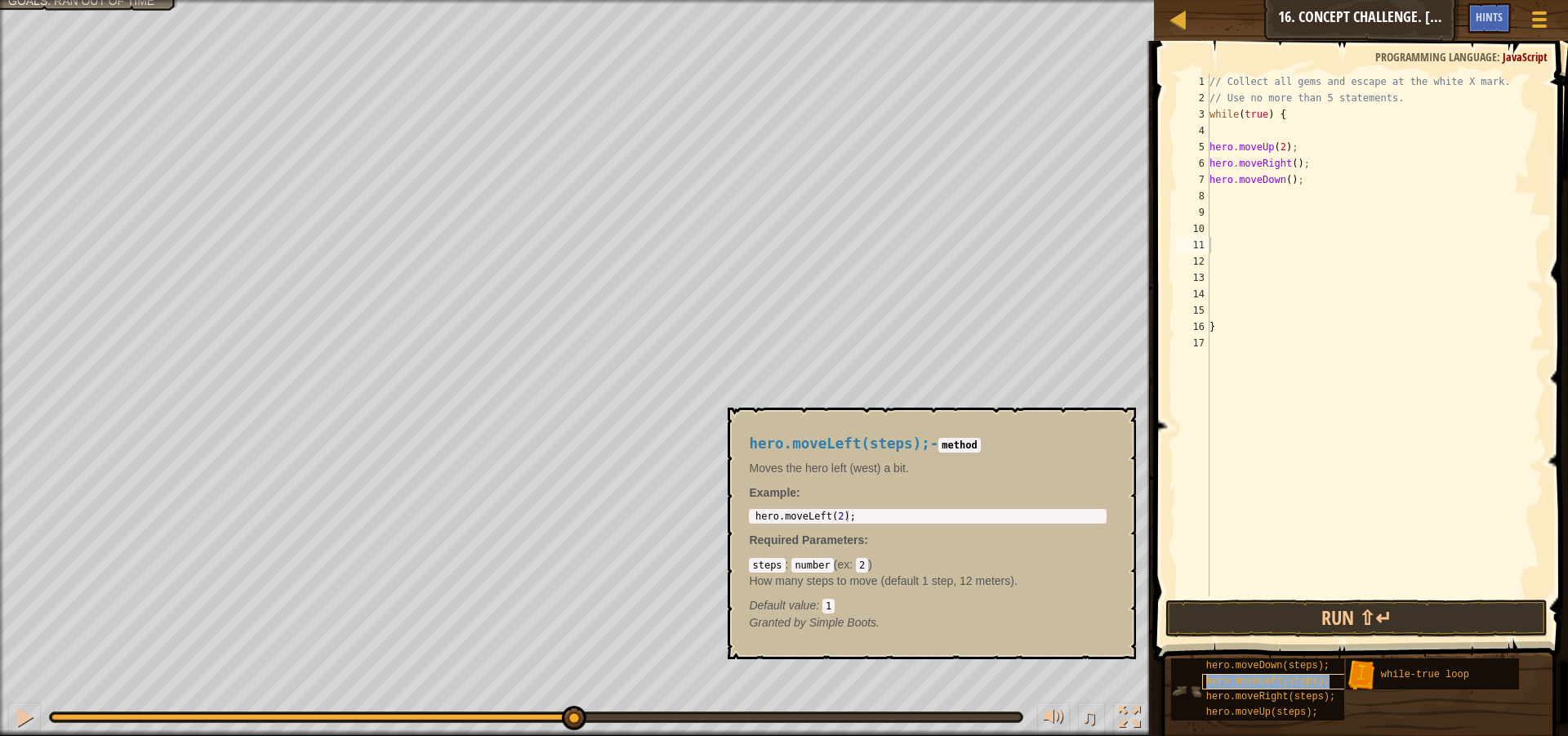
type textarea "hero.moveLeft(steps);"
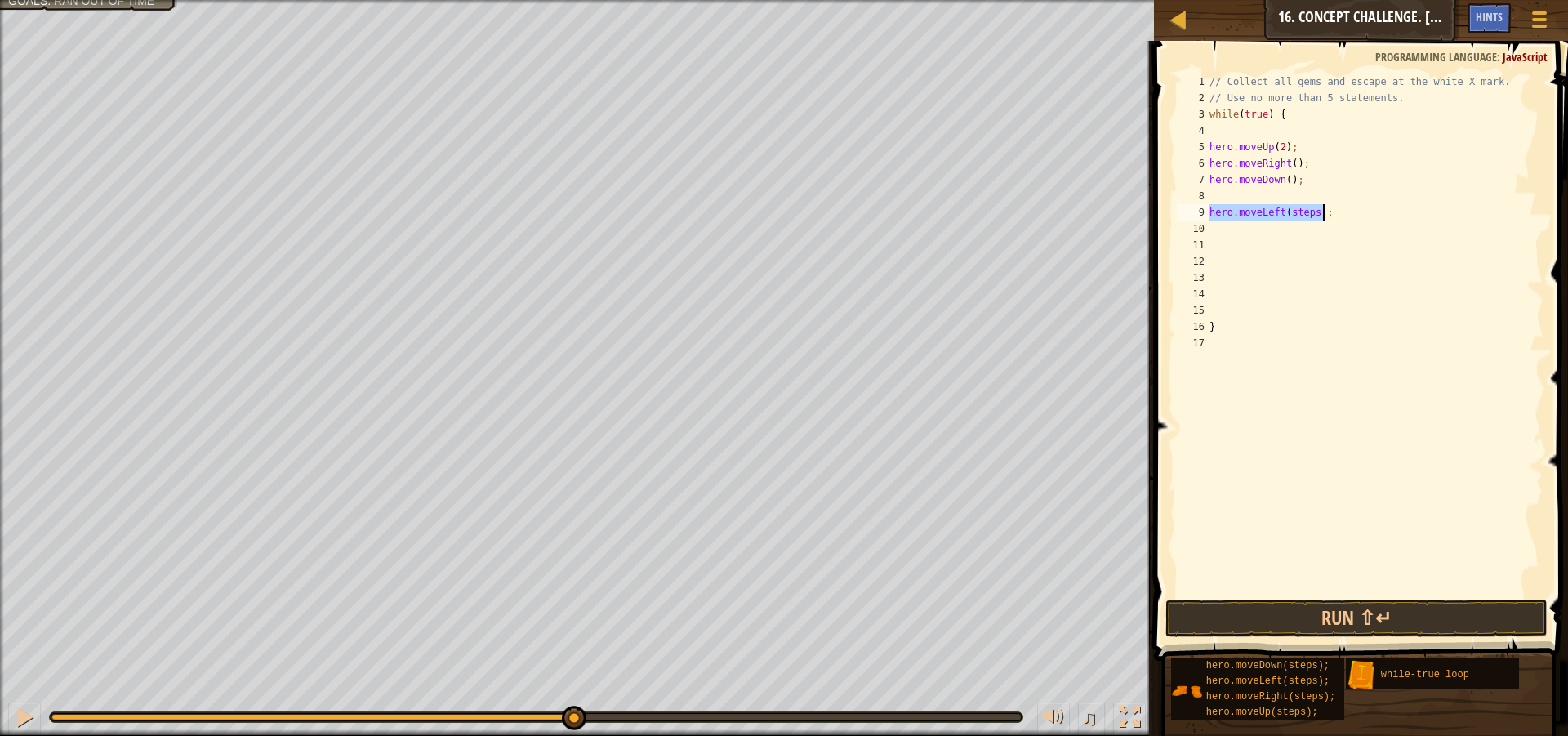
click at [1311, 211] on div "// Collect all gems and escape at the white X mark. // Use no more than 5 state…" at bounding box center [1374, 335] width 337 height 523
click at [1337, 605] on button "Run ⇧↵" at bounding box center [1356, 618] width 382 height 38
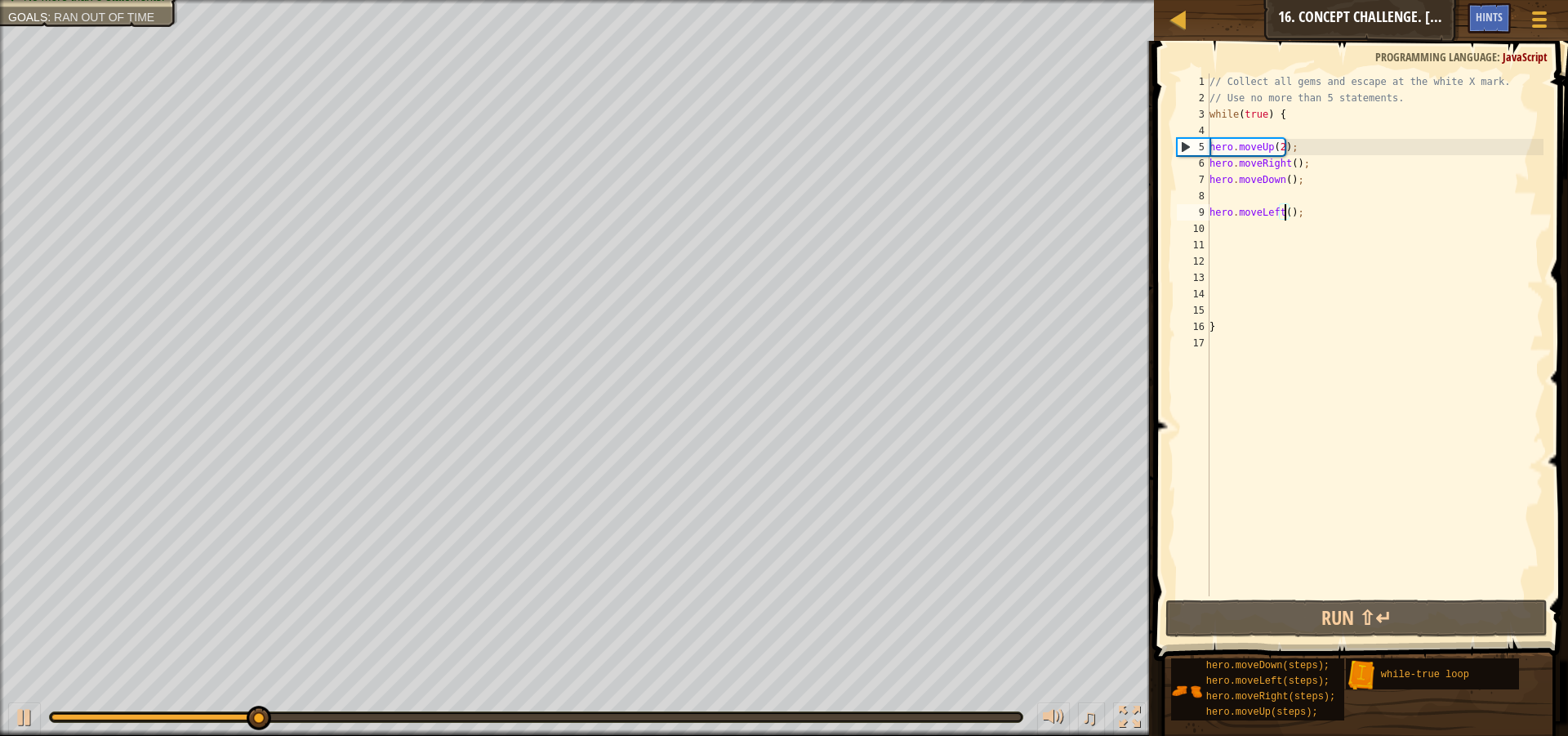
click at [1282, 164] on div "// Collect all gems and escape at the white X mark. // Use no more than 5 state…" at bounding box center [1375, 351] width 338 height 556
click at [1287, 164] on div "// Collect all gems and escape at the white X mark. // Use no more than 5 state…" at bounding box center [1375, 351] width 338 height 556
click at [1292, 164] on div "// Collect all gems and escape at the white X mark. // Use no more than 5 state…" at bounding box center [1375, 351] width 338 height 556
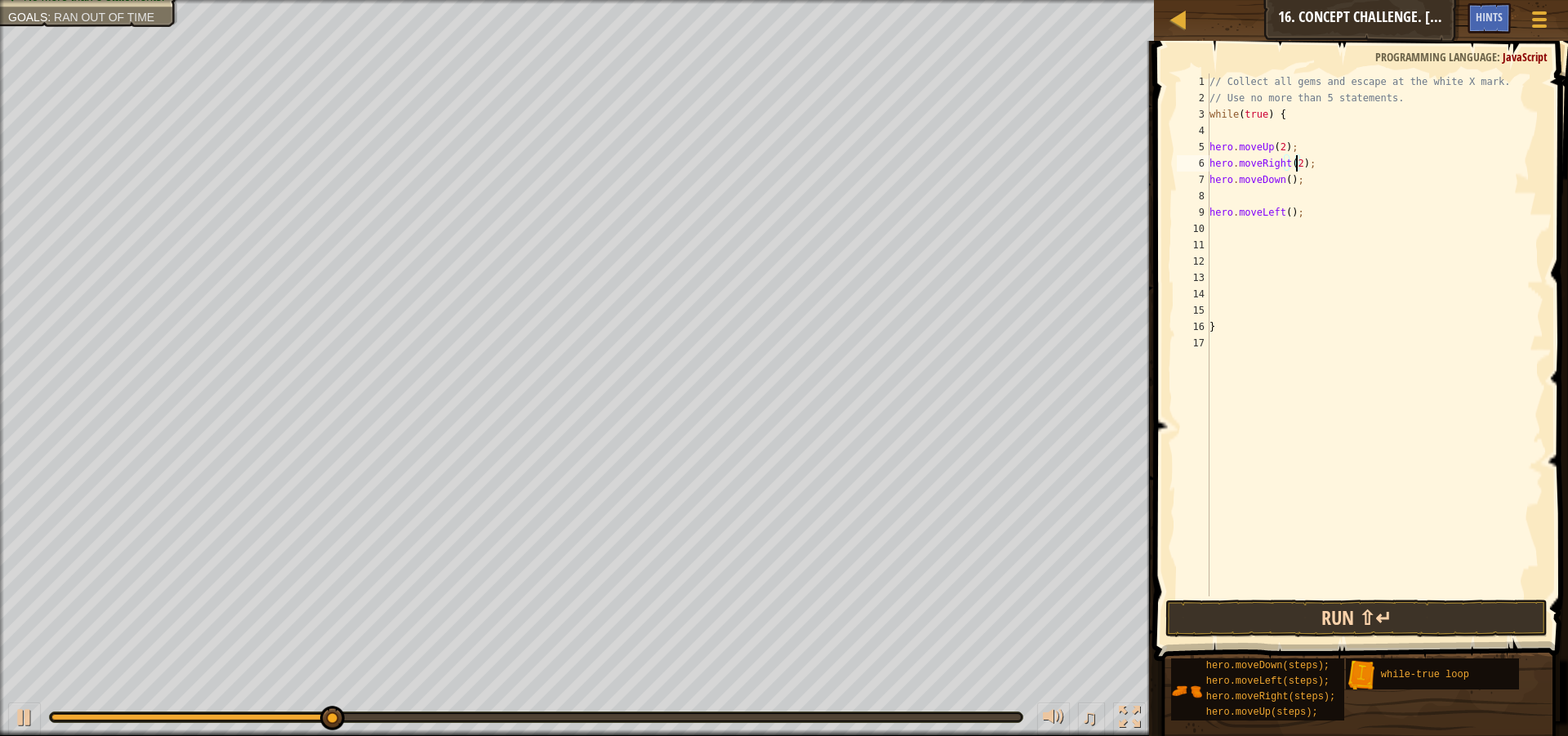
type textarea "hero.moveRight(2);"
click at [1209, 603] on button "Run ⇧↵" at bounding box center [1356, 618] width 382 height 38
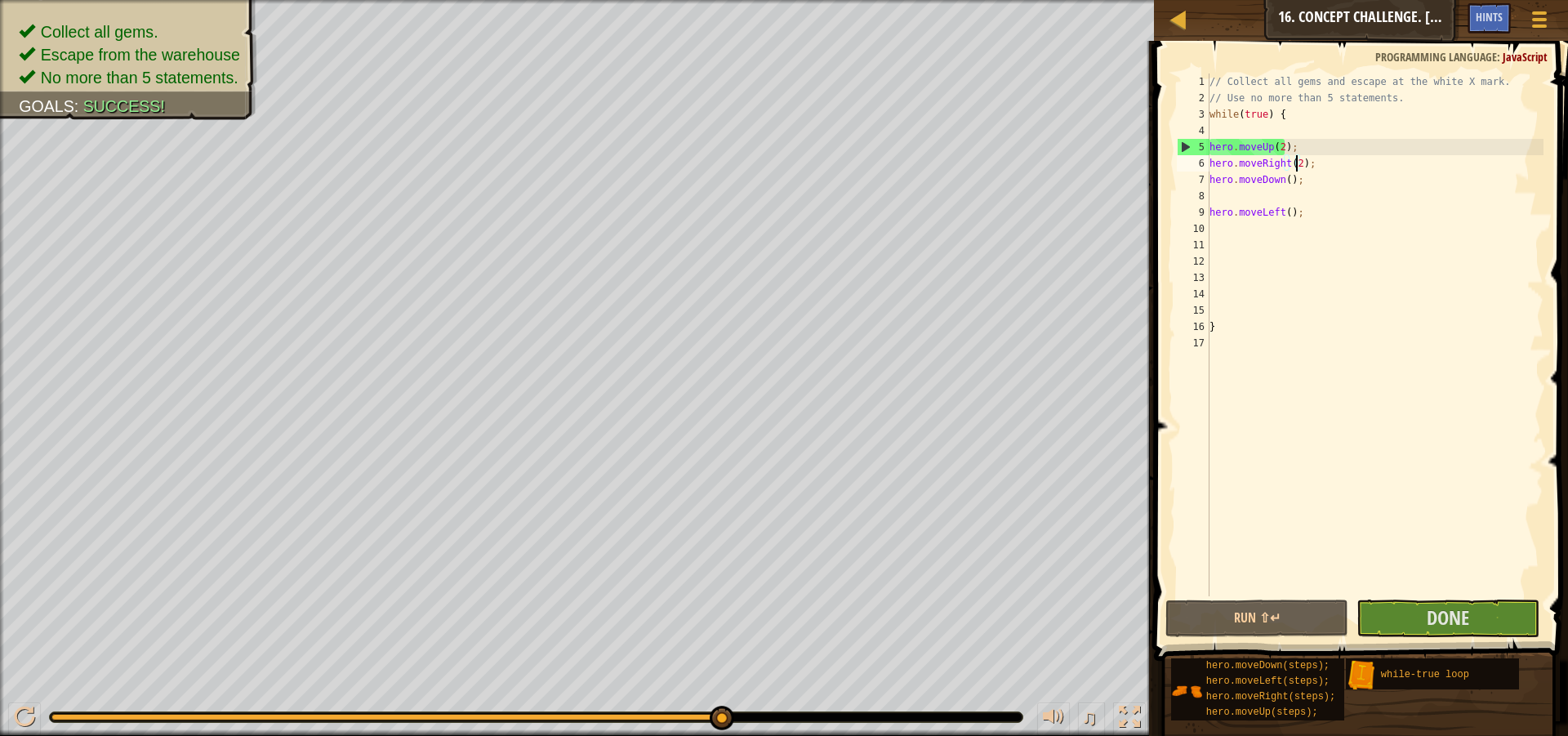
click at [739, 681] on div "Collect all gems. Escape from the warehouse No more than 5 statements. Goals : …" at bounding box center [784, 368] width 1568 height 736
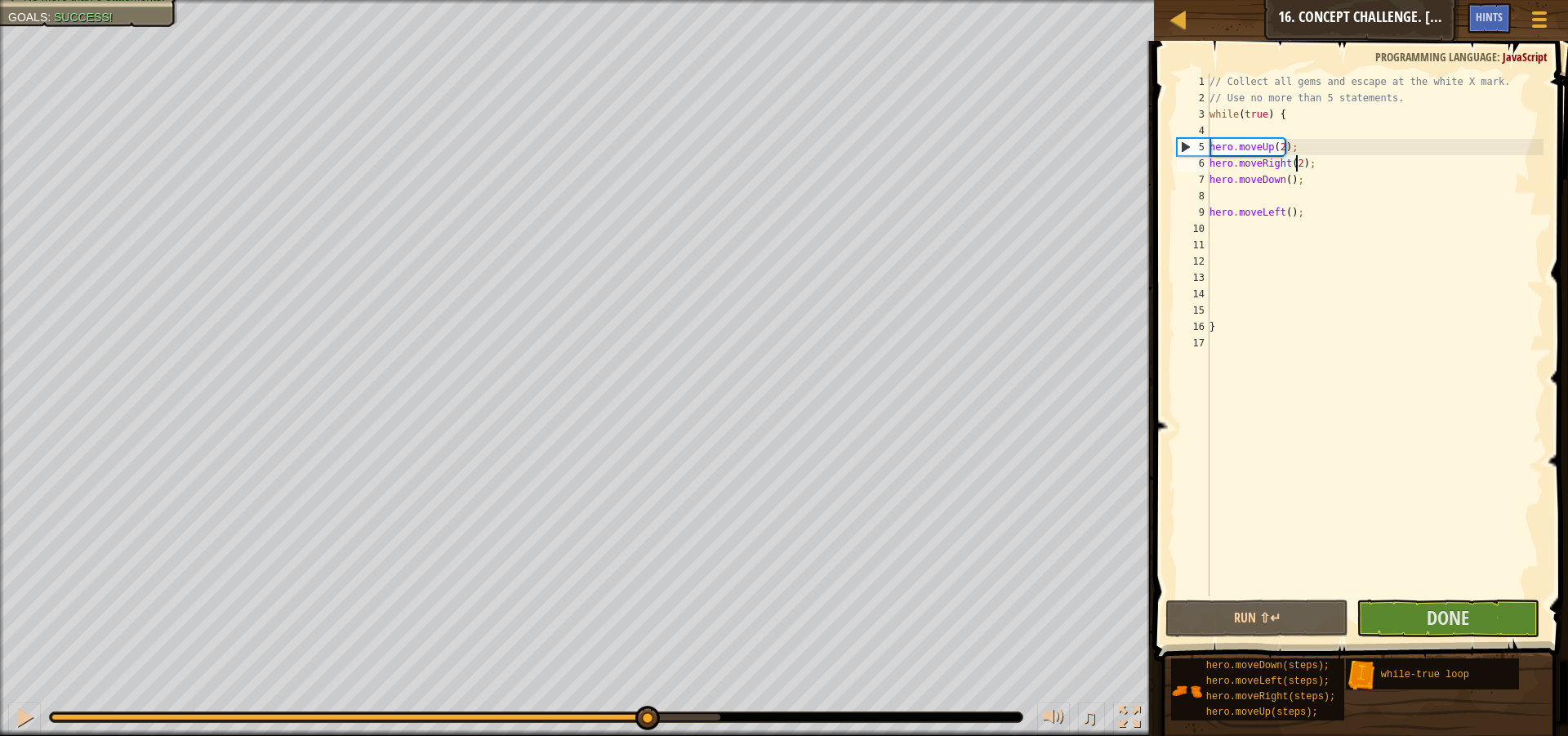
click at [646, 719] on div at bounding box center [386, 717] width 669 height 7
click at [629, 722] on div at bounding box center [536, 716] width 975 height 11
click at [594, 718] on div at bounding box center [348, 717] width 595 height 7
click at [23, 715] on div at bounding box center [24, 717] width 21 height 21
click at [1443, 618] on span "Done" at bounding box center [1449, 617] width 43 height 26
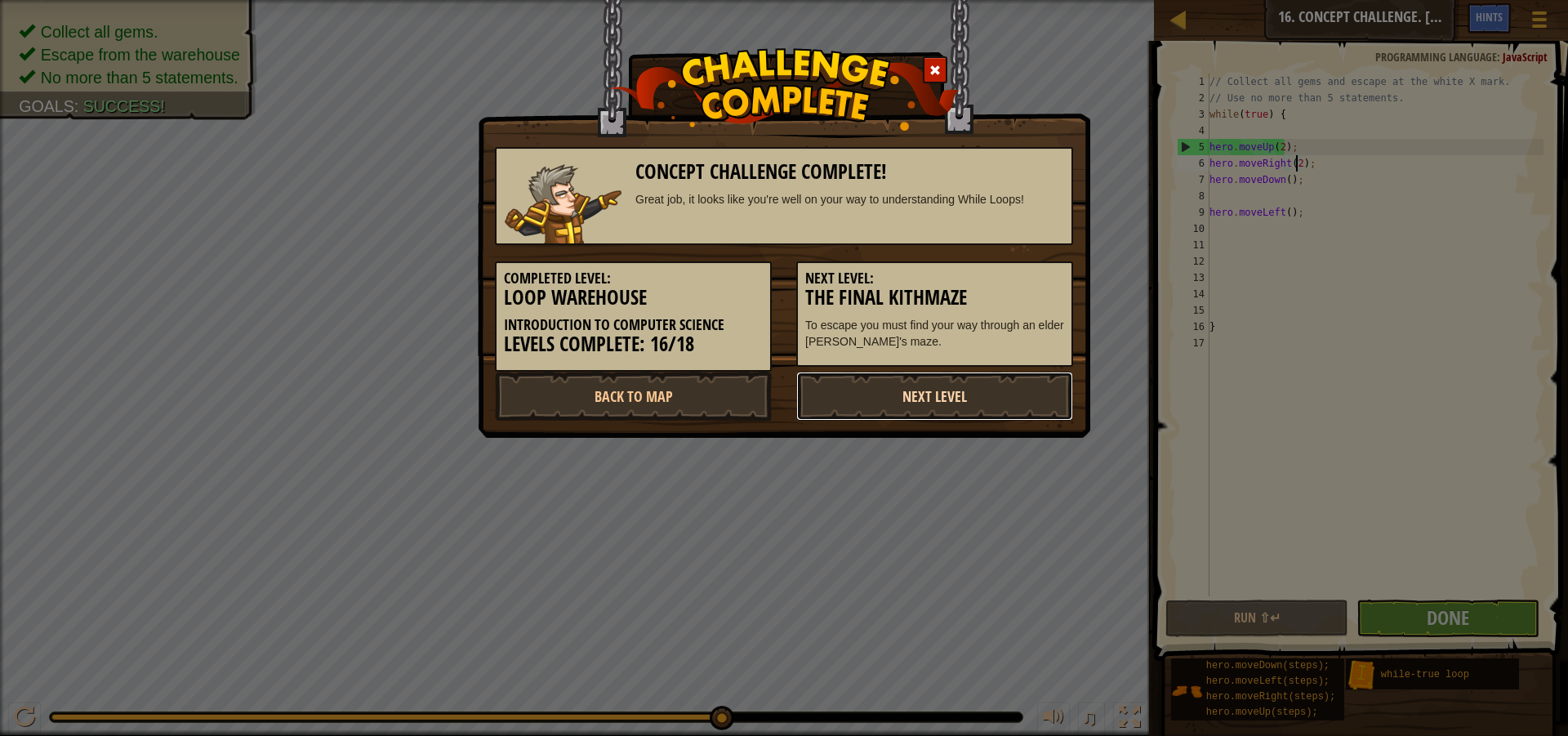
click at [910, 395] on link "Next Level" at bounding box center [935, 395] width 277 height 49
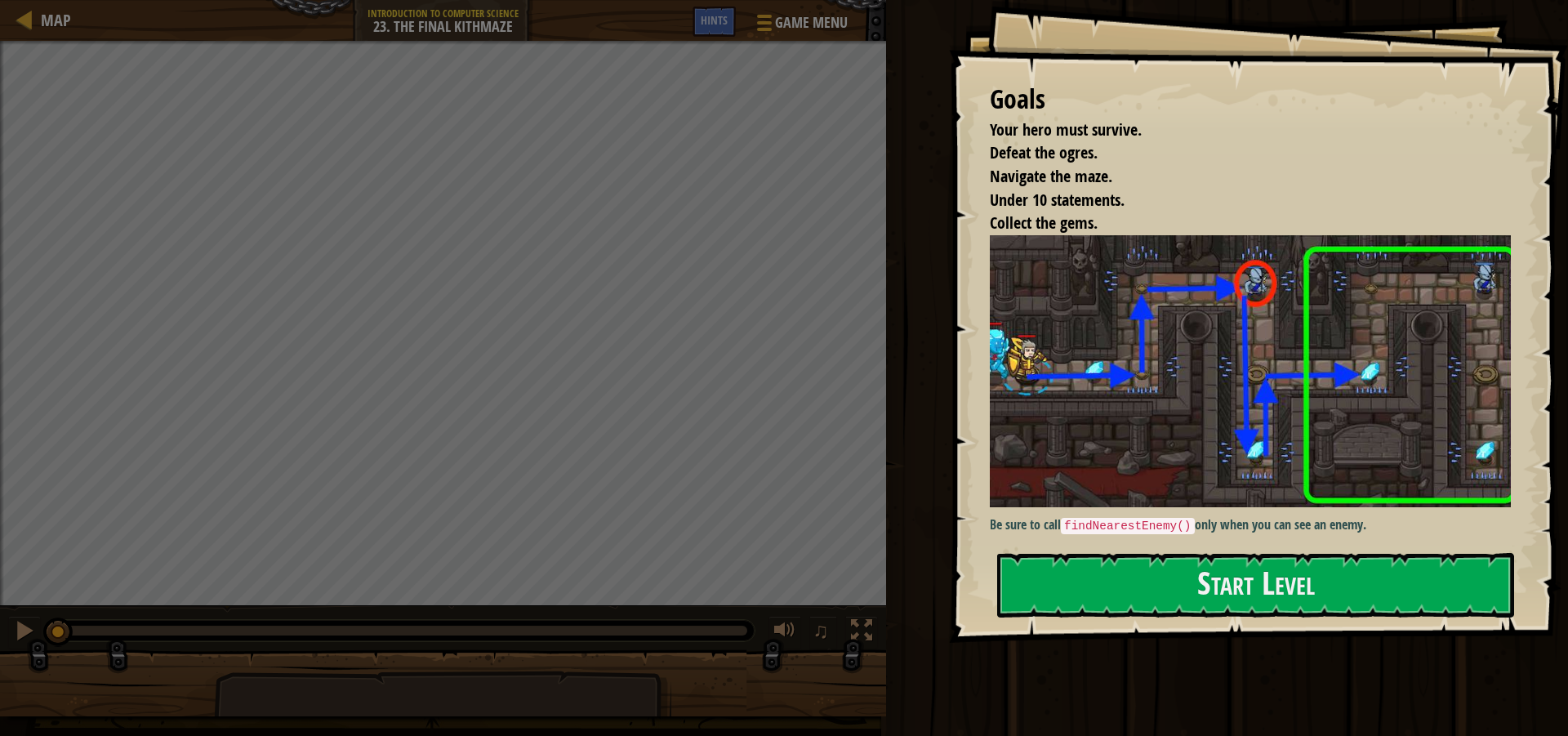
click at [1264, 516] on p "Be sure to call findNearestEnemy() only when you can see an enemy." at bounding box center [1256, 525] width 533 height 20
click at [1185, 568] on button "Start Level" at bounding box center [1256, 586] width 517 height 65
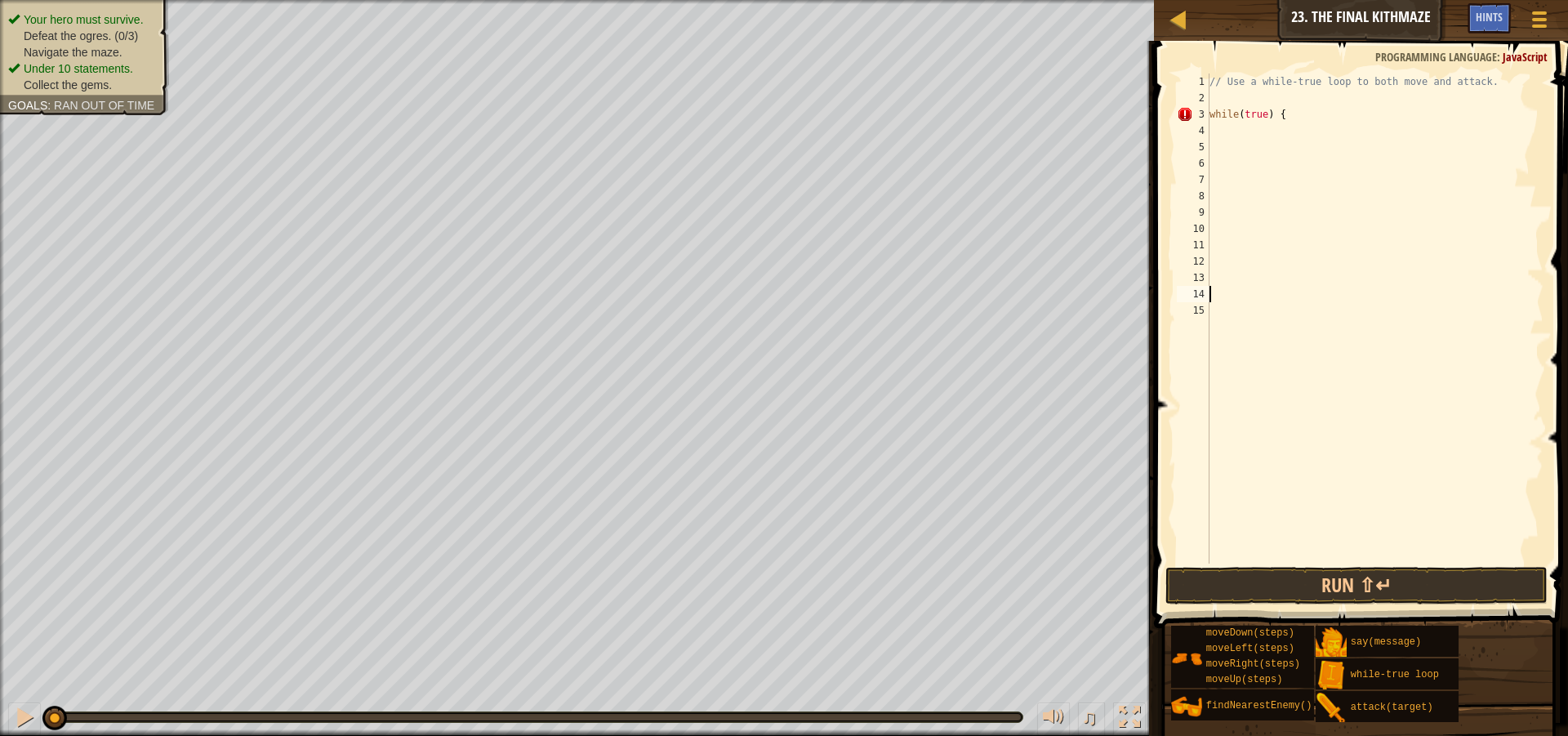
type textarea "}"
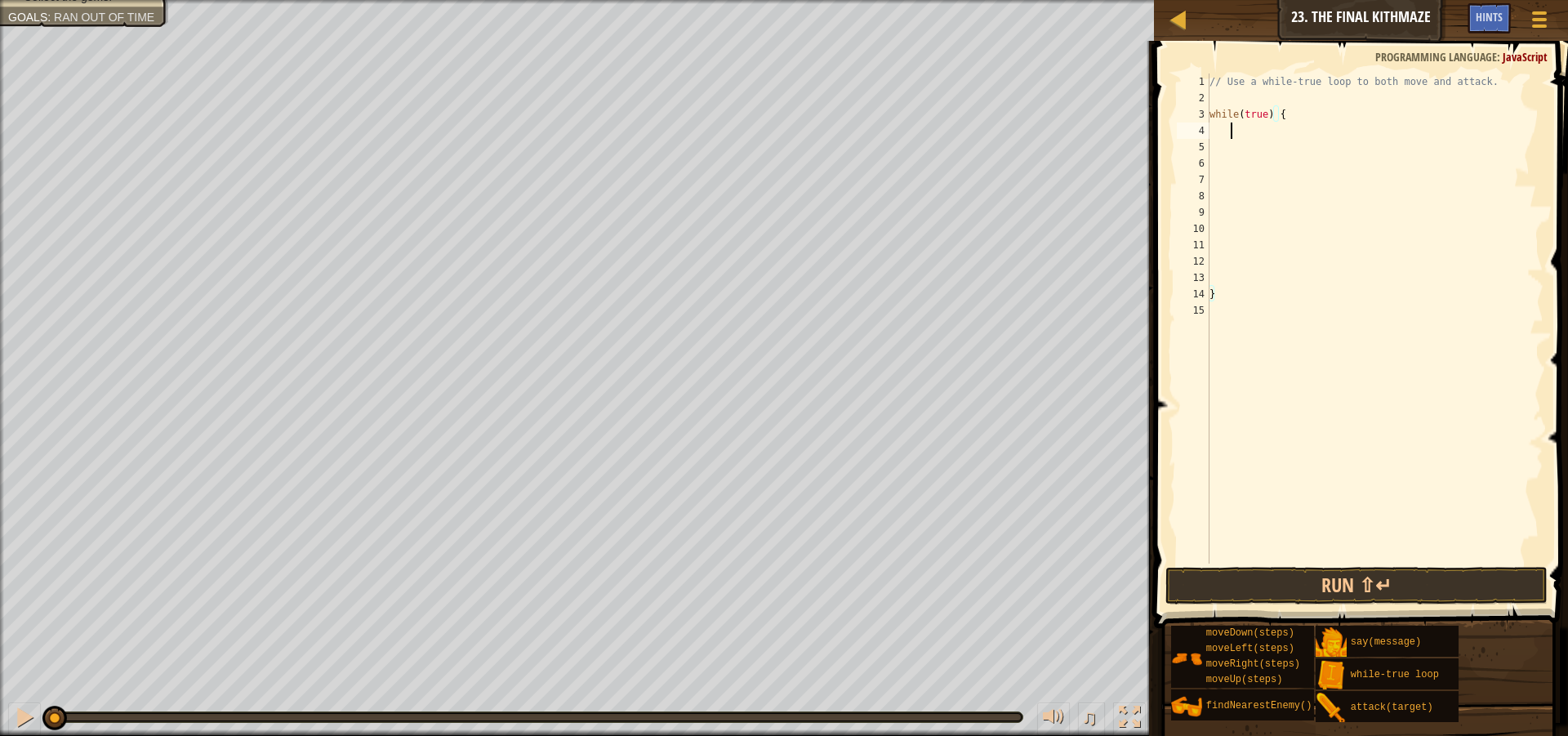
click at [1280, 131] on div "// Use a while-true loop to both move and attack. while ( true ) { }" at bounding box center [1375, 335] width 338 height 523
click at [1307, 128] on div "// Use a while-true loop to both move and attack. while ( true ) { moveRight ( …" at bounding box center [1374, 318] width 337 height 490
click at [1213, 144] on div "// Use a while-true loop to both move and attack. while ( true ) { moveRight ( …" at bounding box center [1374, 318] width 337 height 490
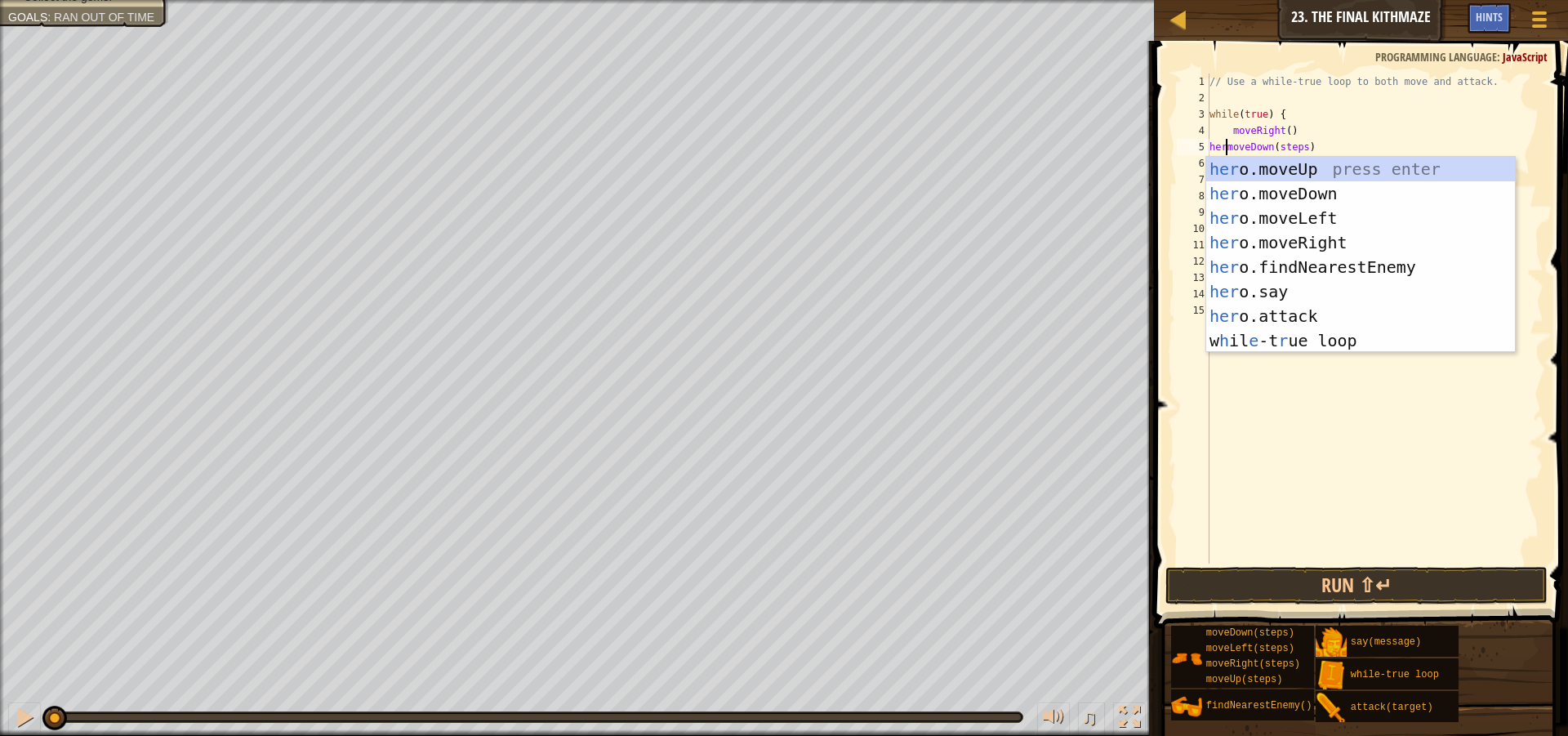
scroll to position [8, 3]
click at [1227, 134] on div "// Use a while-true loop to both move and attack. while ( true ) { moveRight ( …" at bounding box center [1375, 335] width 338 height 523
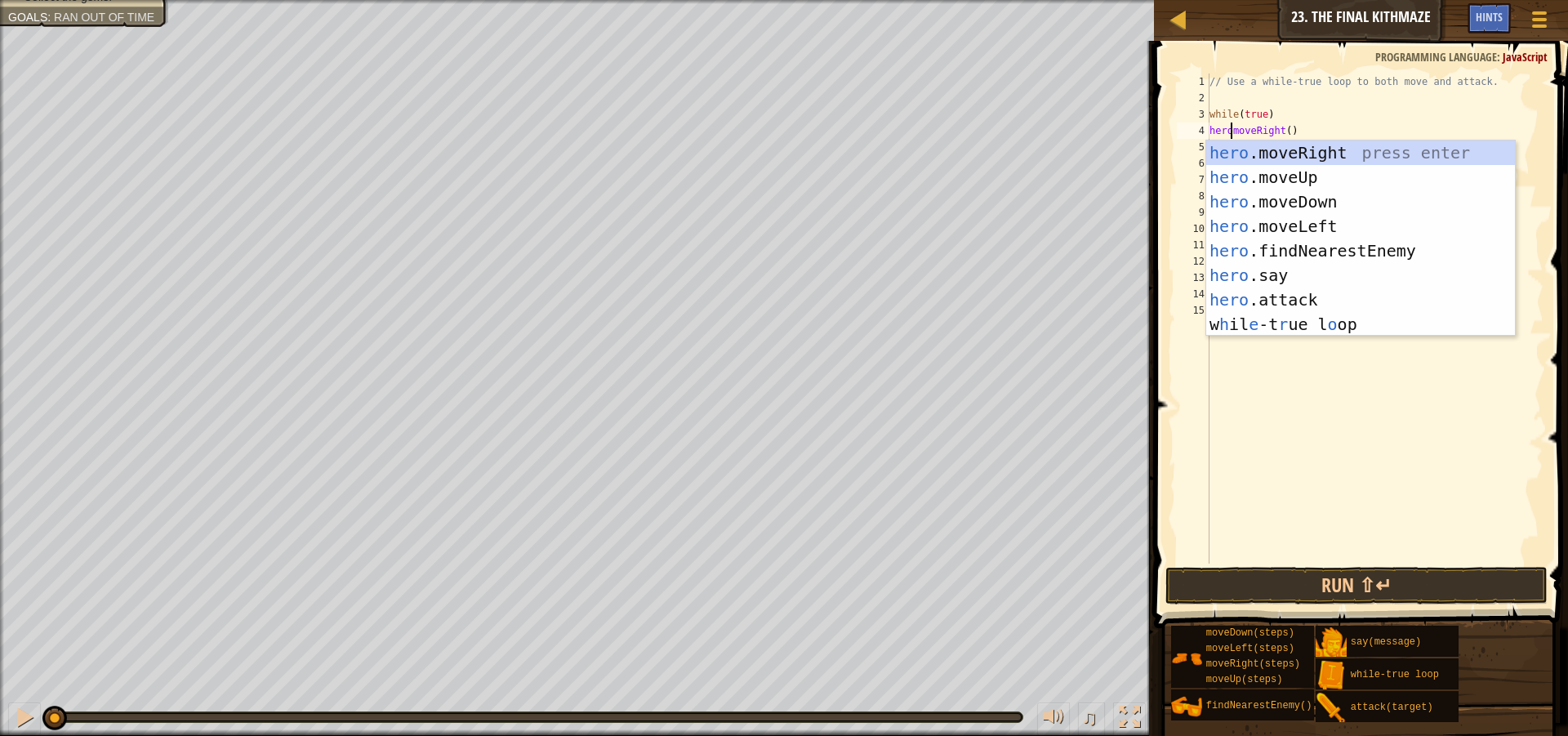
type textarea "hero.moveRight()"
click at [1303, 104] on div "// Use a while-true loop to both move and attack. while ( true ) hero . moveRig…" at bounding box center [1375, 335] width 338 height 523
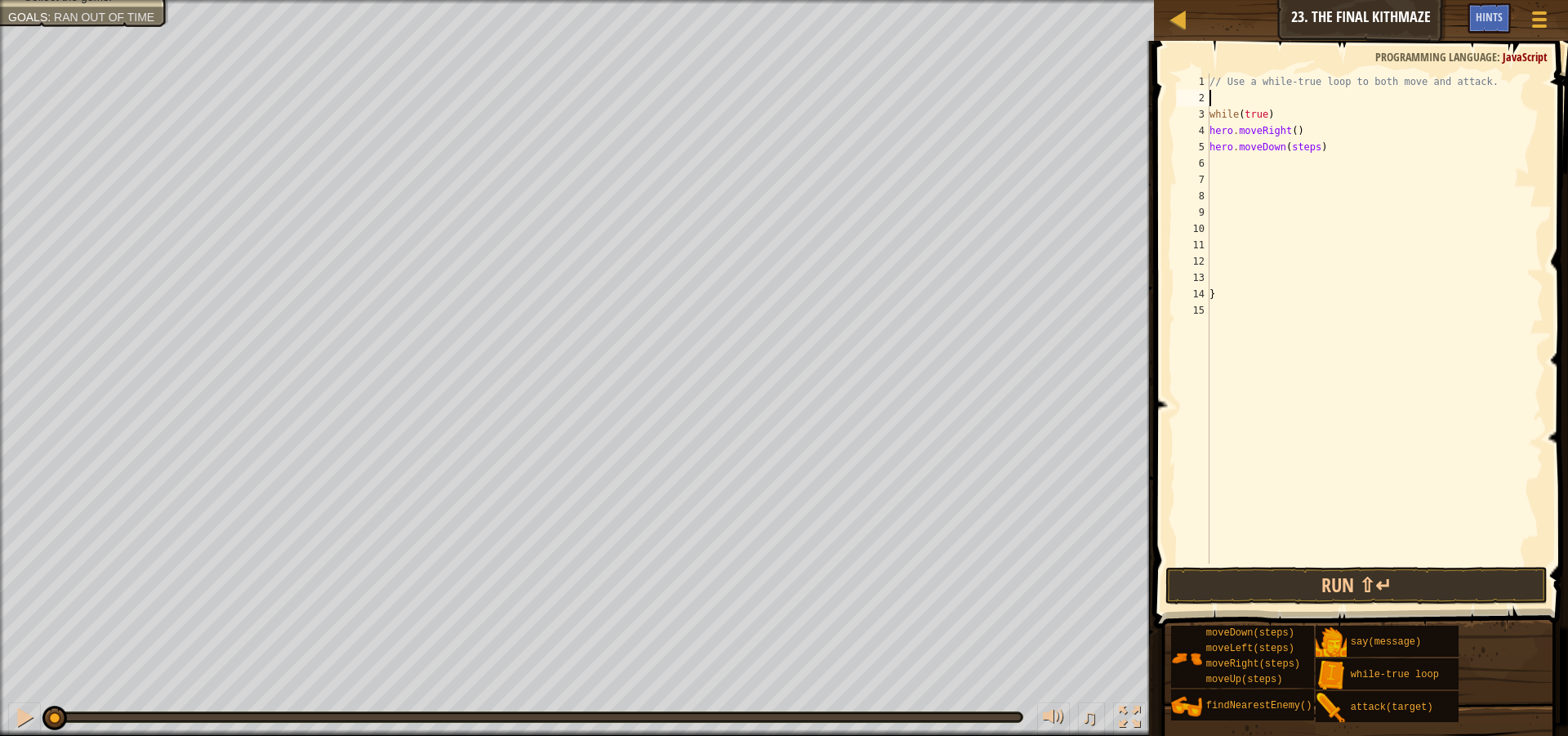
scroll to position [8, 0]
click at [1274, 110] on div "// Use a while-true loop to both move and attack. while ( true ) hero . moveRig…" at bounding box center [1375, 335] width 338 height 523
type textarea "while(true){"
click at [1352, 266] on div "// Use a while-true loop to both move and attack. while ( true ) { hero . moveR…" at bounding box center [1375, 335] width 338 height 523
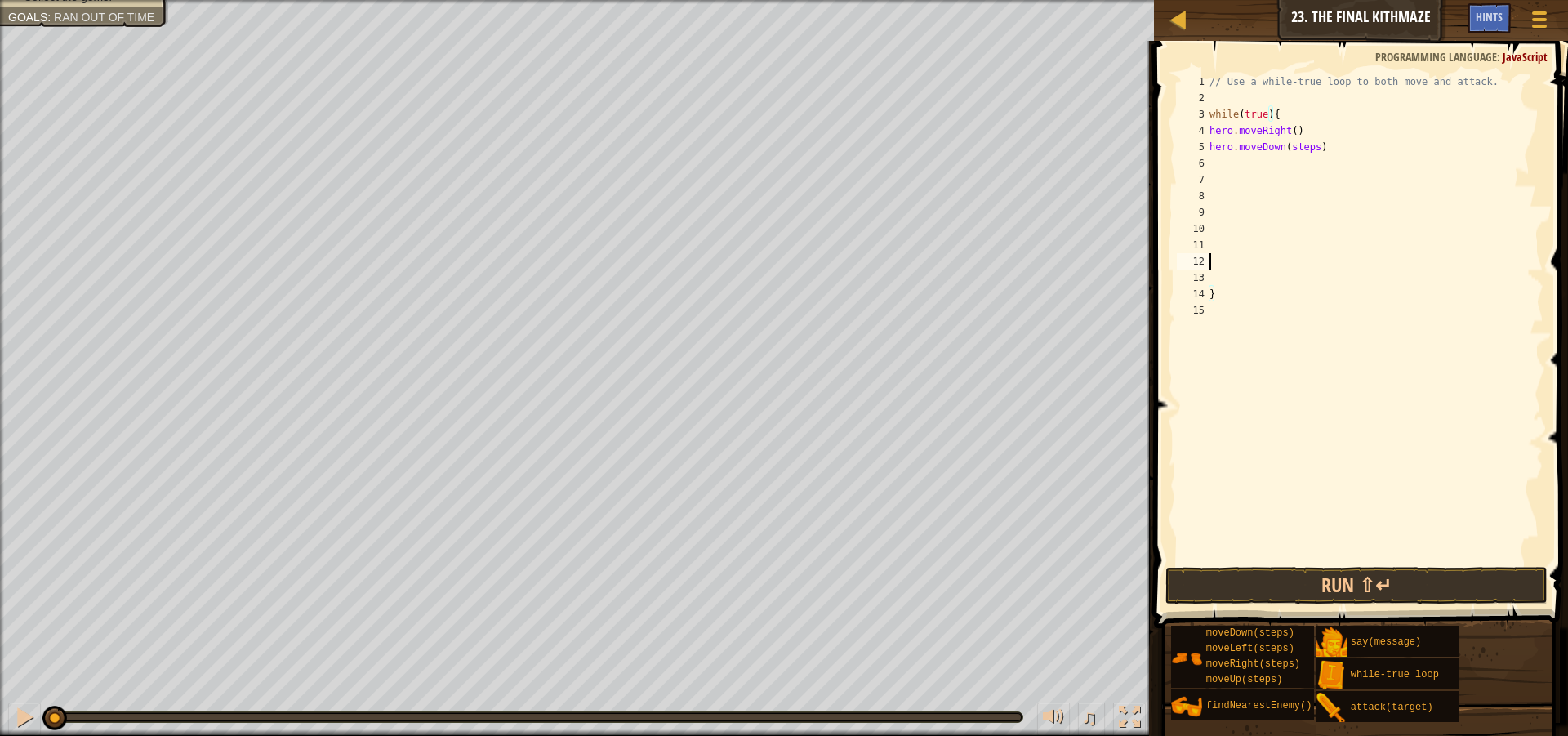
scroll to position [8, 0]
drag, startPoint x: 1310, startPoint y: 143, endPoint x: 1286, endPoint y: 147, distance: 24.3
click at [1286, 147] on div "// Use a while-true loop to both move and attack. while ( true ) { hero . moveR…" at bounding box center [1375, 335] width 338 height 523
click at [1278, 148] on div "// Use a while-true loop to both move and attack. while ( true ) { hero . moveR…" at bounding box center [1375, 335] width 338 height 523
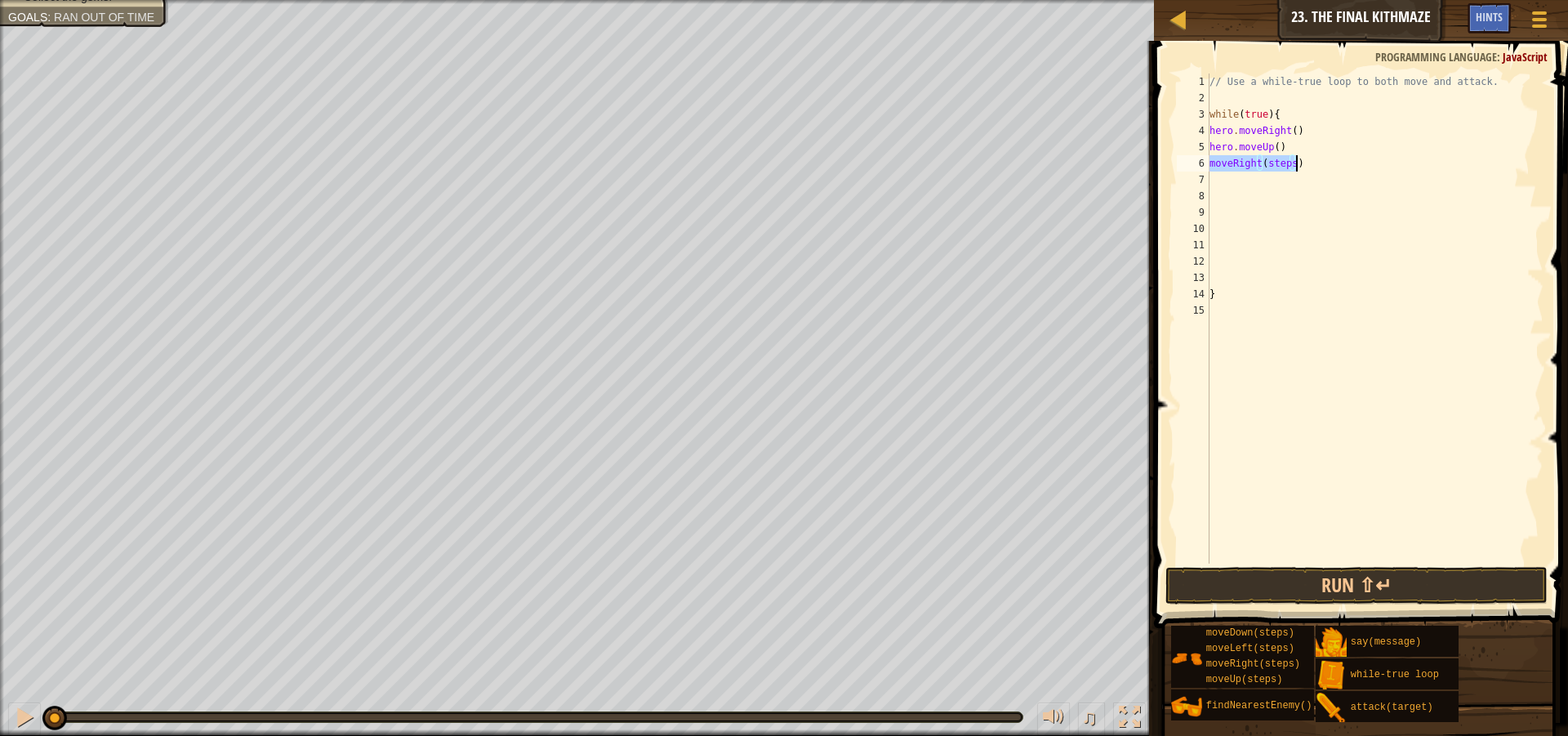
click at [1291, 161] on div "// Use a while-true loop to both move and attack. while ( true ) { hero . moveR…" at bounding box center [1374, 318] width 337 height 490
click at [1283, 176] on div "// Use a while-true loop to both move and attack. while ( true ) { hero . moveR…" at bounding box center [1374, 318] width 337 height 490
click at [1405, 587] on button "Run ⇧↵" at bounding box center [1356, 586] width 382 height 38
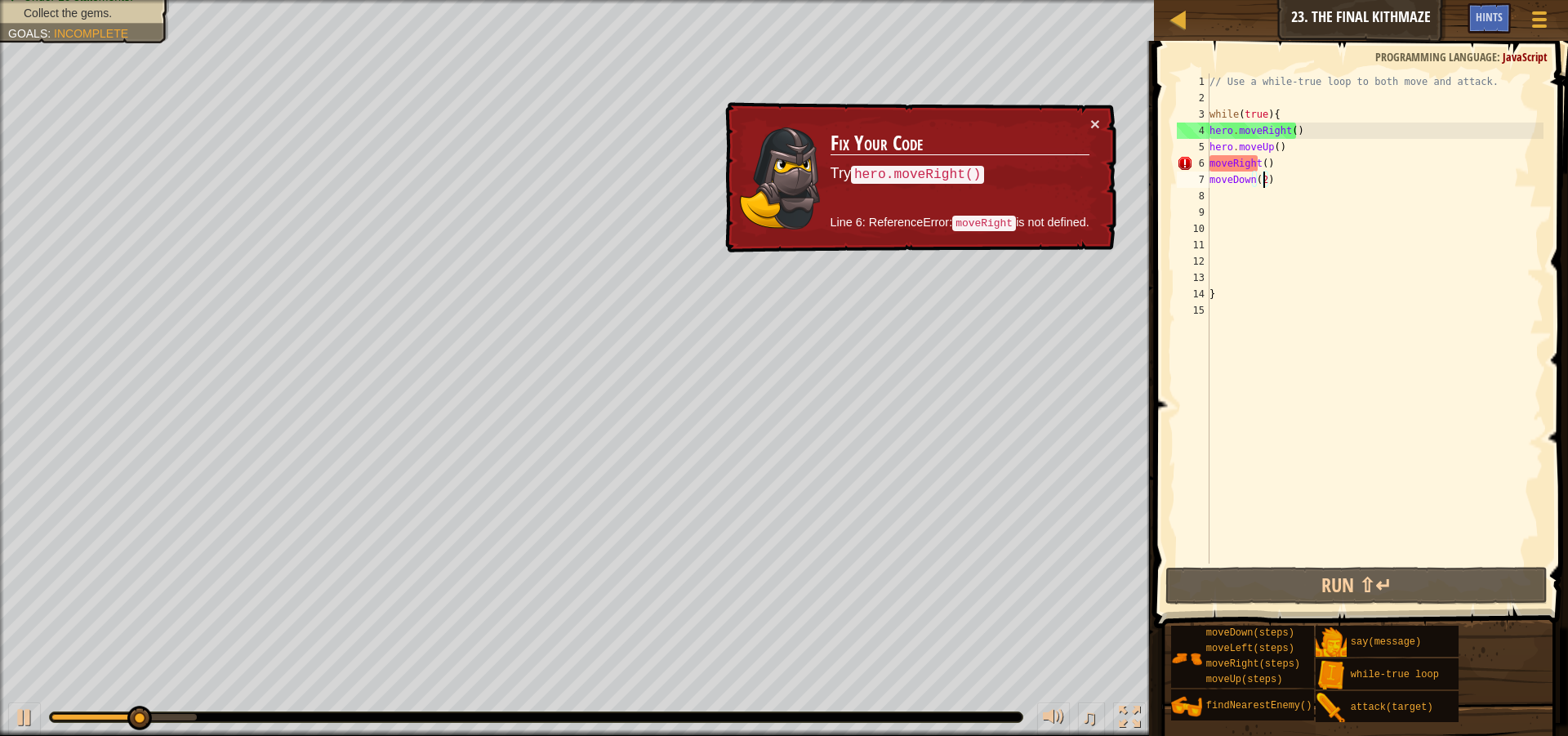
click at [1209, 162] on div "6" at bounding box center [1193, 163] width 32 height 16
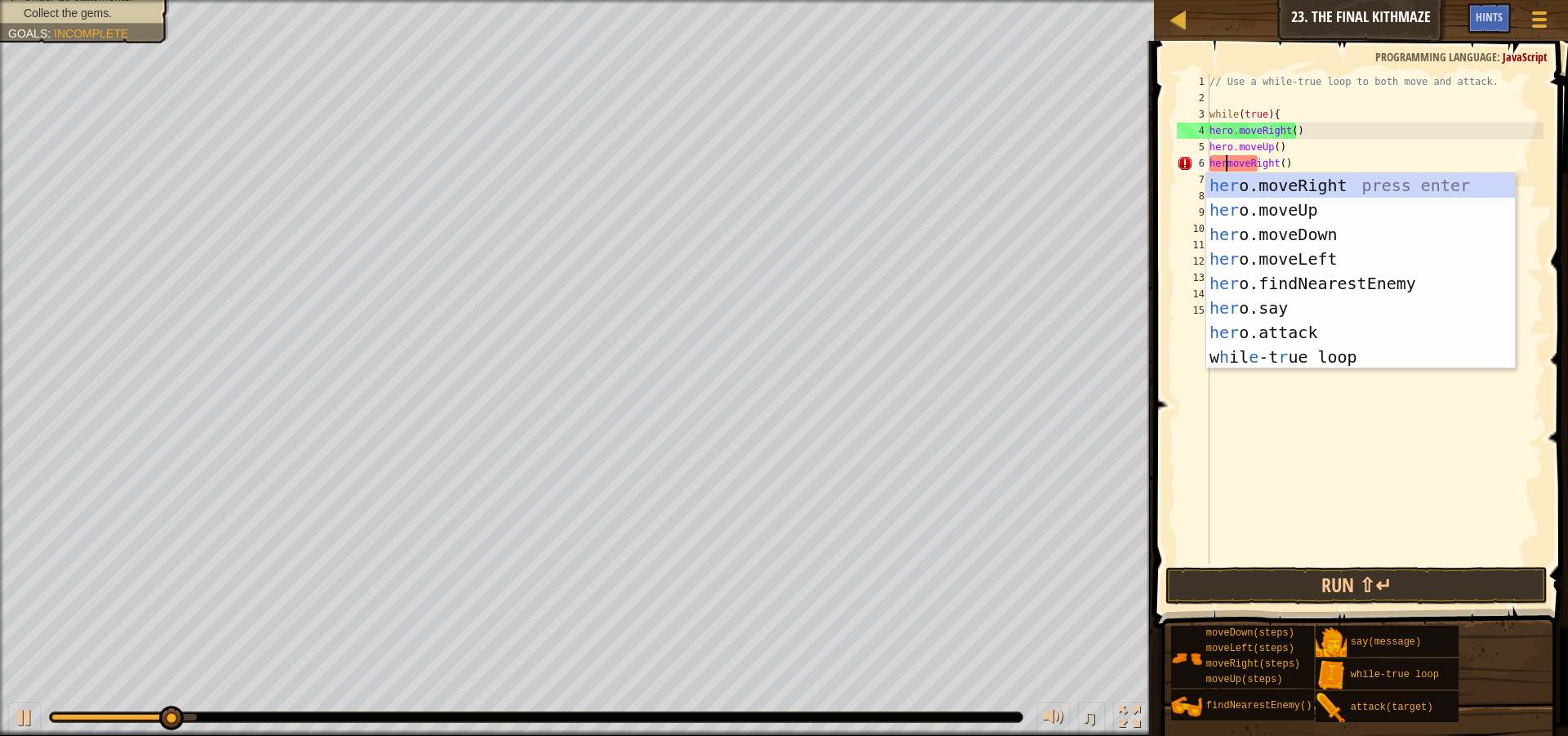
scroll to position [8, 3]
type textarea "hero.moveRight()"
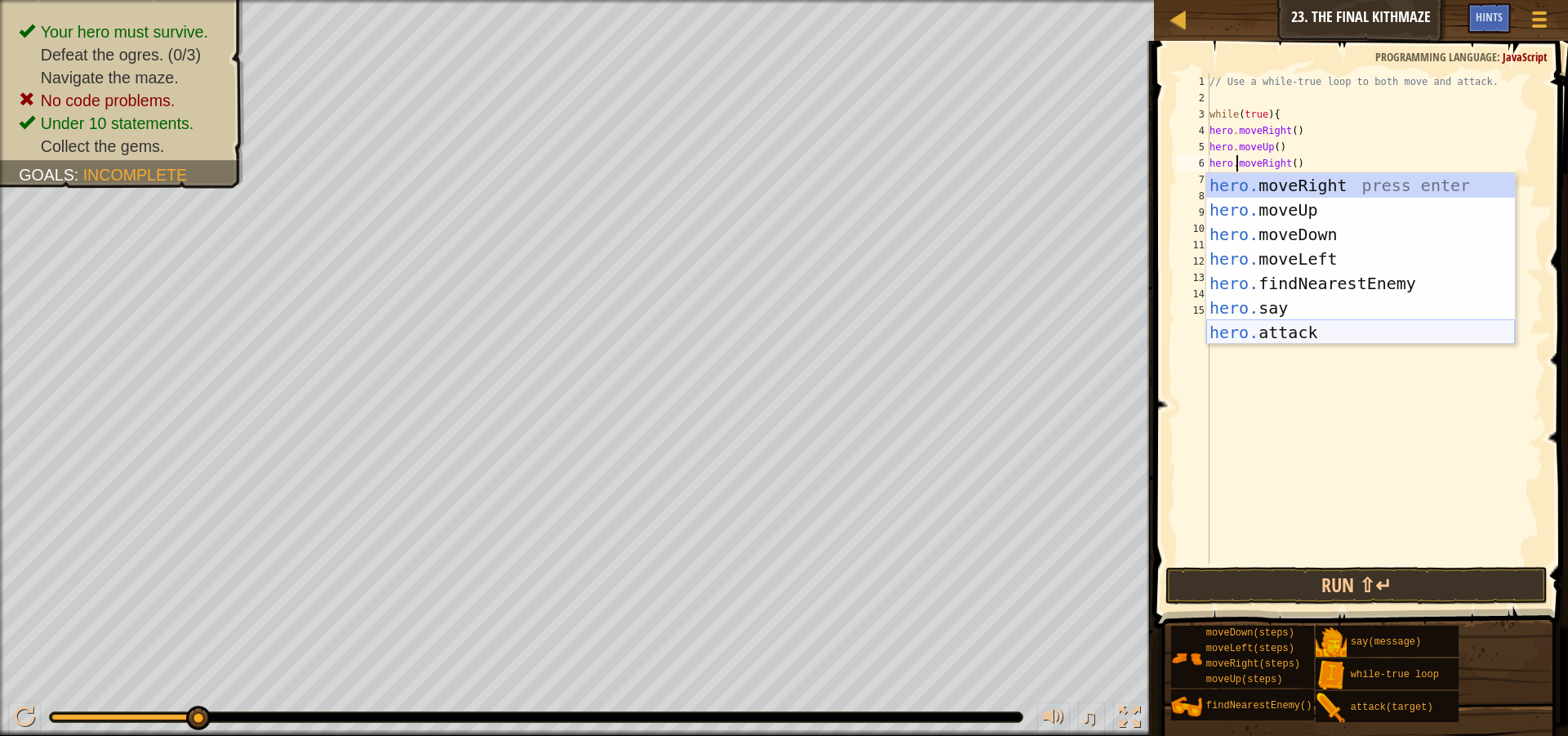
click at [1292, 357] on div "// Use a while-true loop to both move and attack. while ( true ) { hero . moveR…" at bounding box center [1375, 335] width 338 height 523
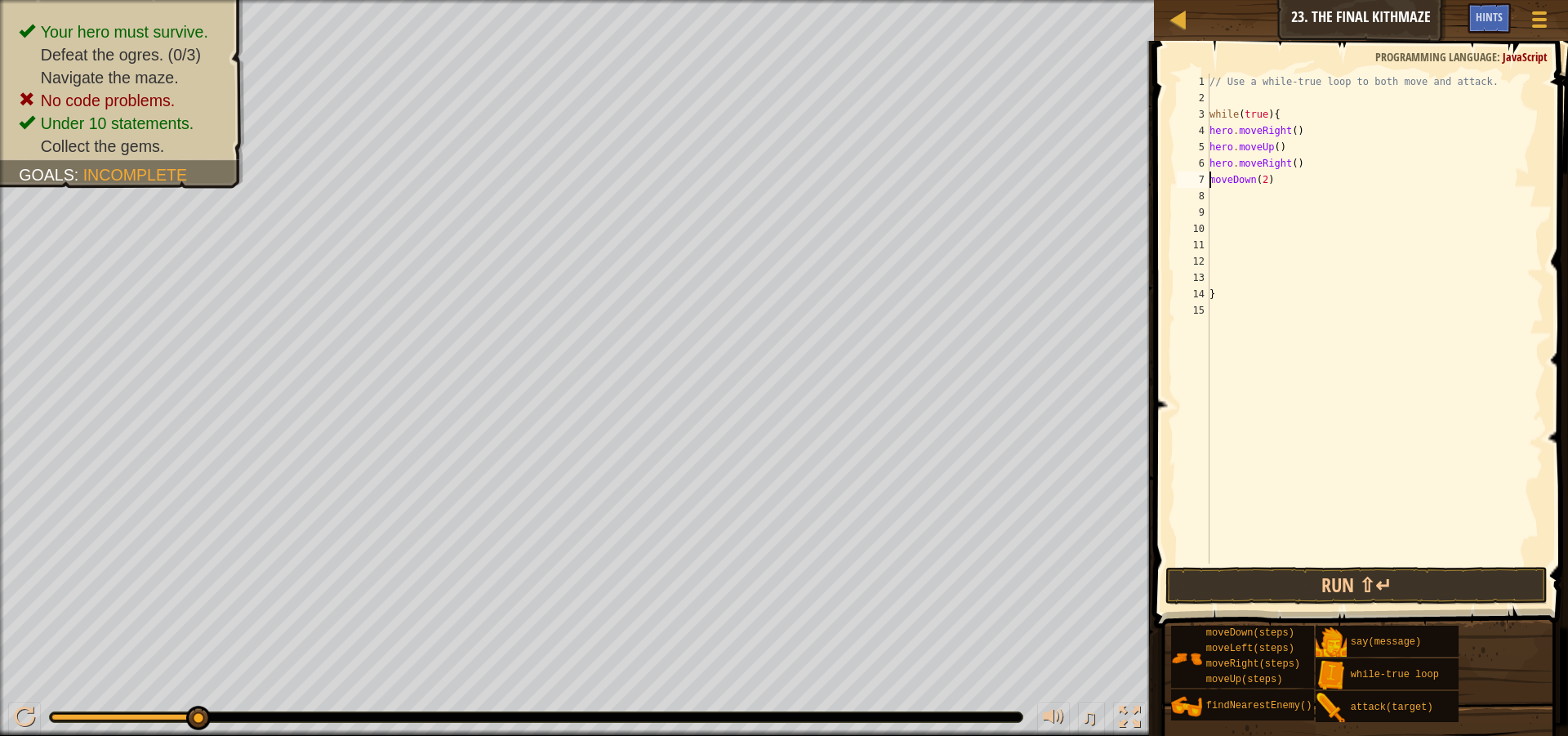
click at [1211, 179] on div "// Use a while-true loop to both move and attack. while ( true ) { hero . moveR…" at bounding box center [1375, 335] width 338 height 523
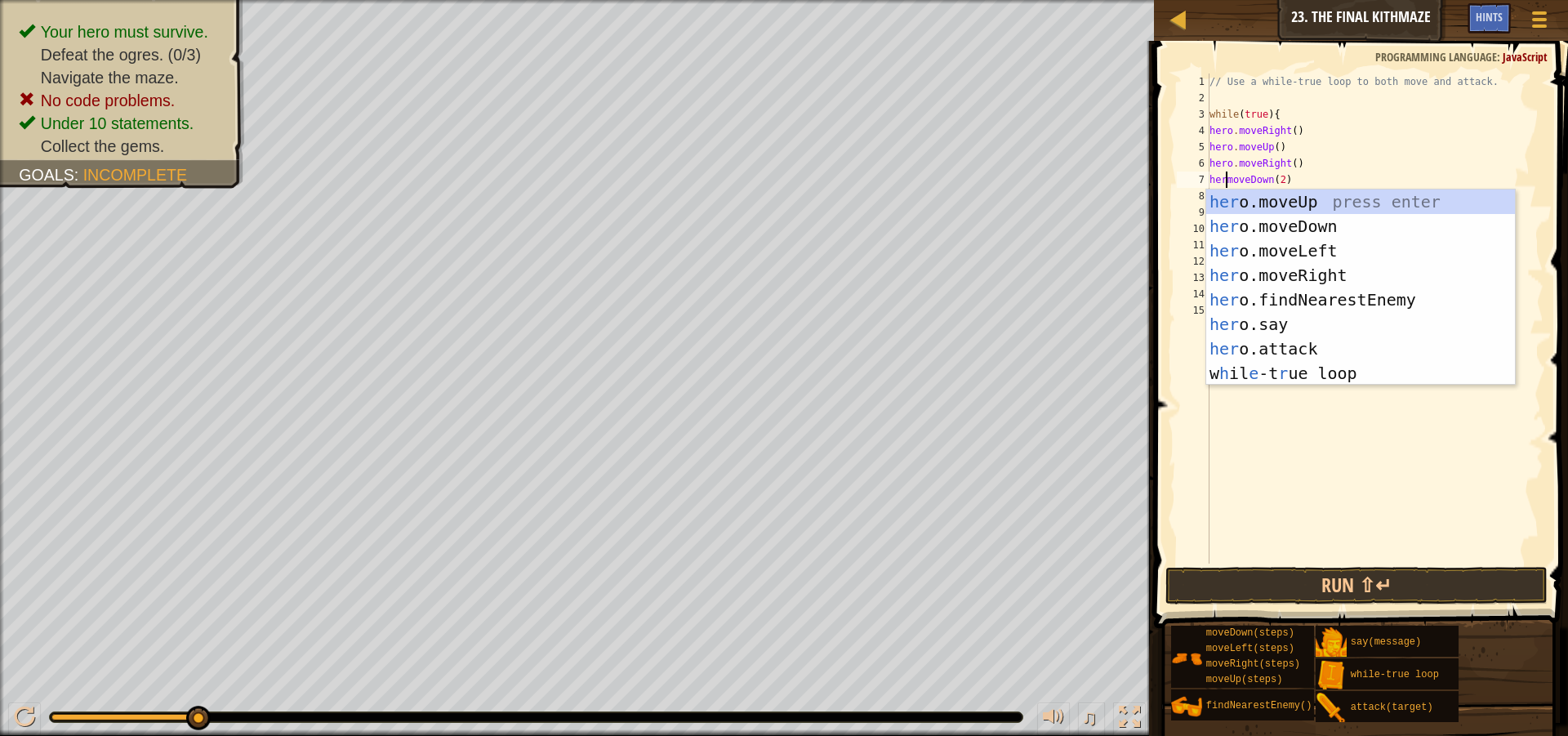
scroll to position [8, 3]
click at [1369, 574] on button "Run ⇧↵" at bounding box center [1356, 586] width 382 height 38
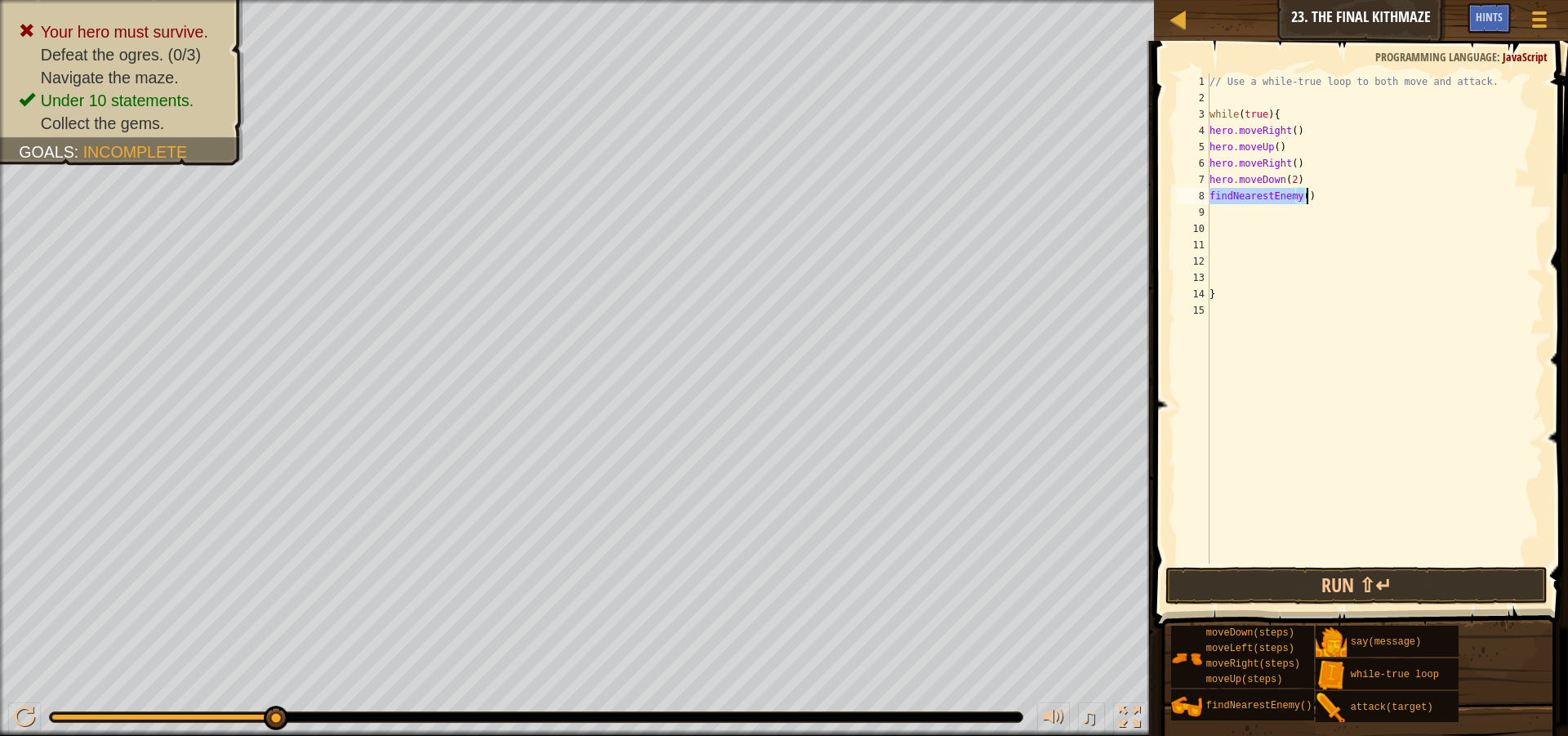
click at [1300, 191] on div "// Use a while-true loop to both move and attack. while ( true ) { hero . moveR…" at bounding box center [1374, 318] width 337 height 490
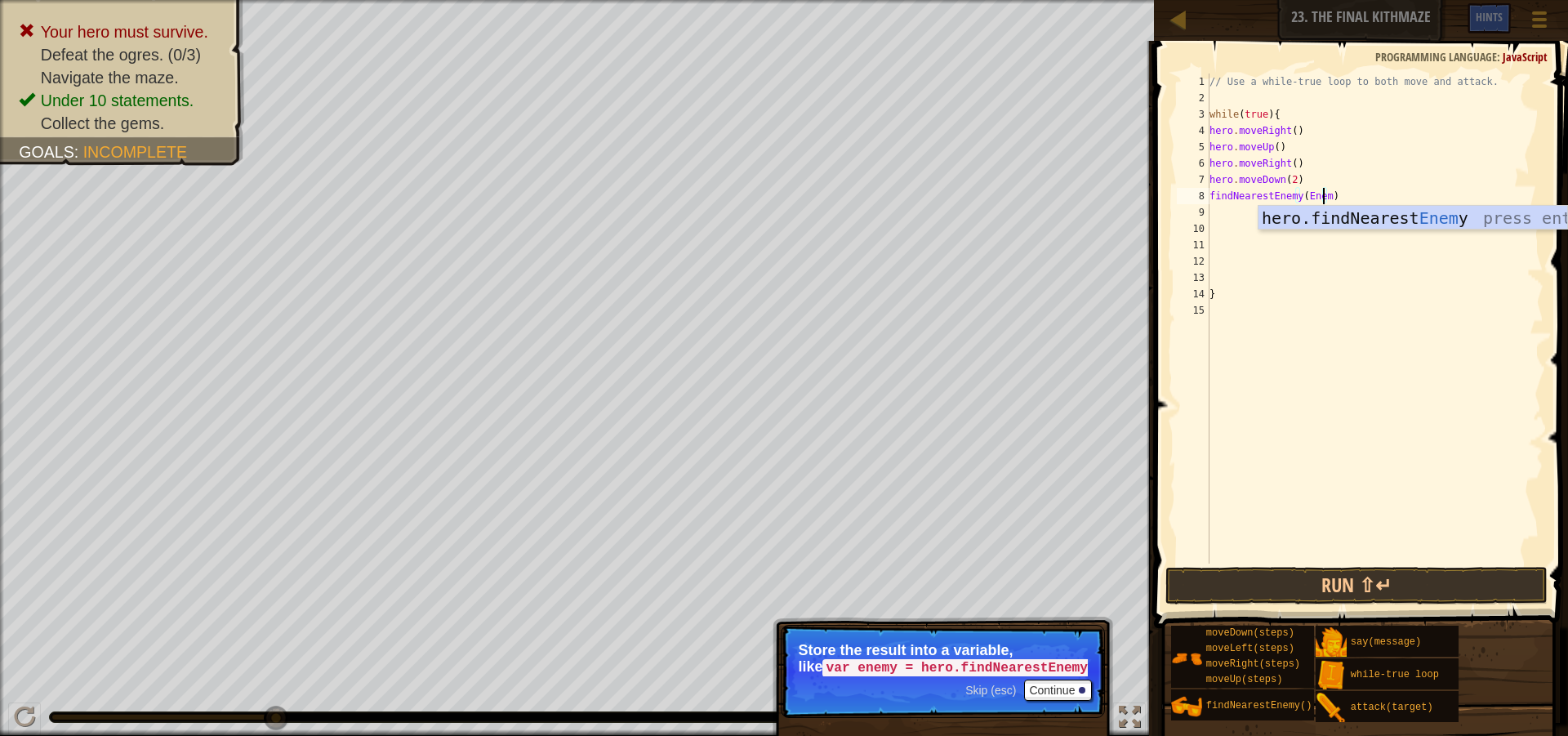
scroll to position [8, 9]
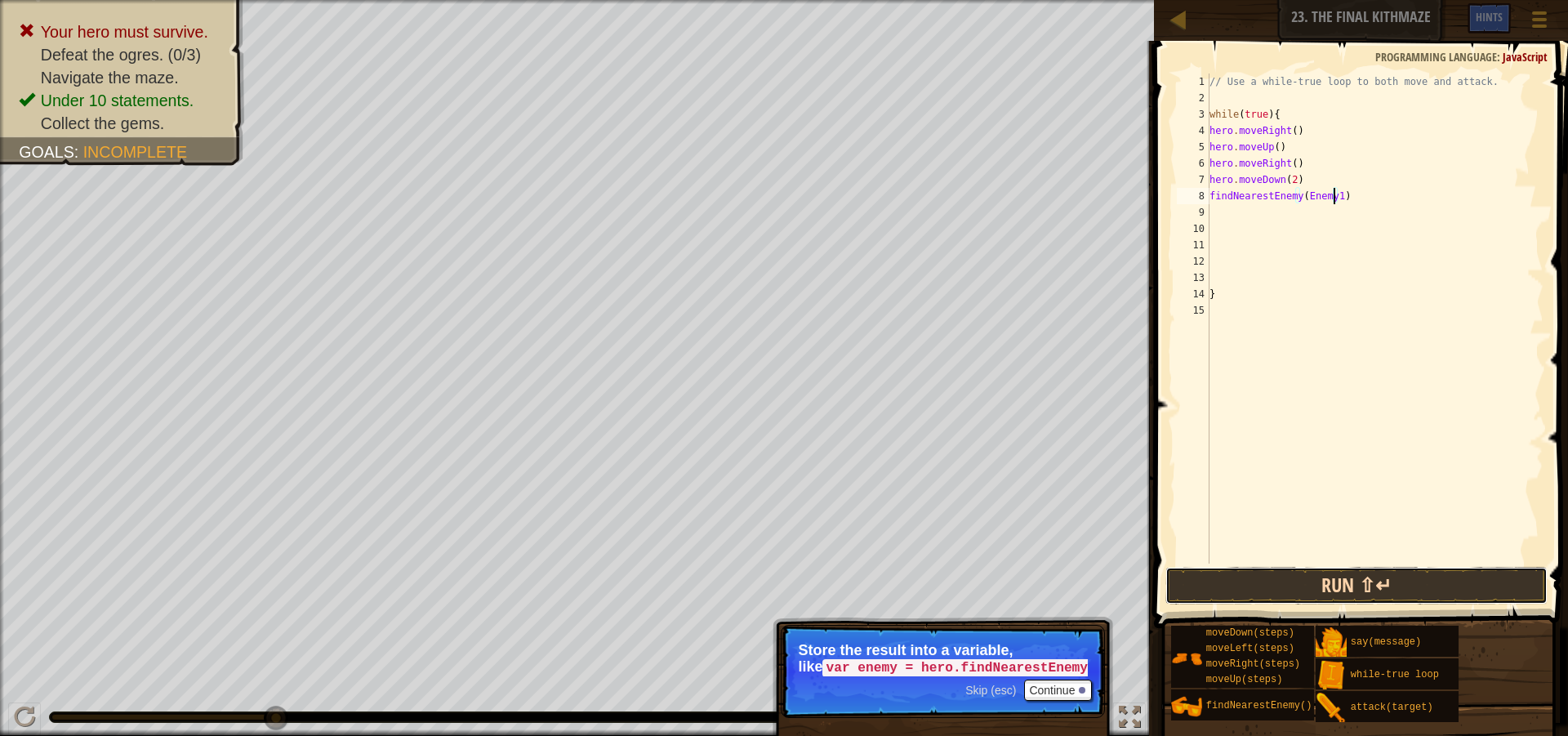
click at [1405, 581] on button "Run ⇧↵" at bounding box center [1356, 586] width 382 height 38
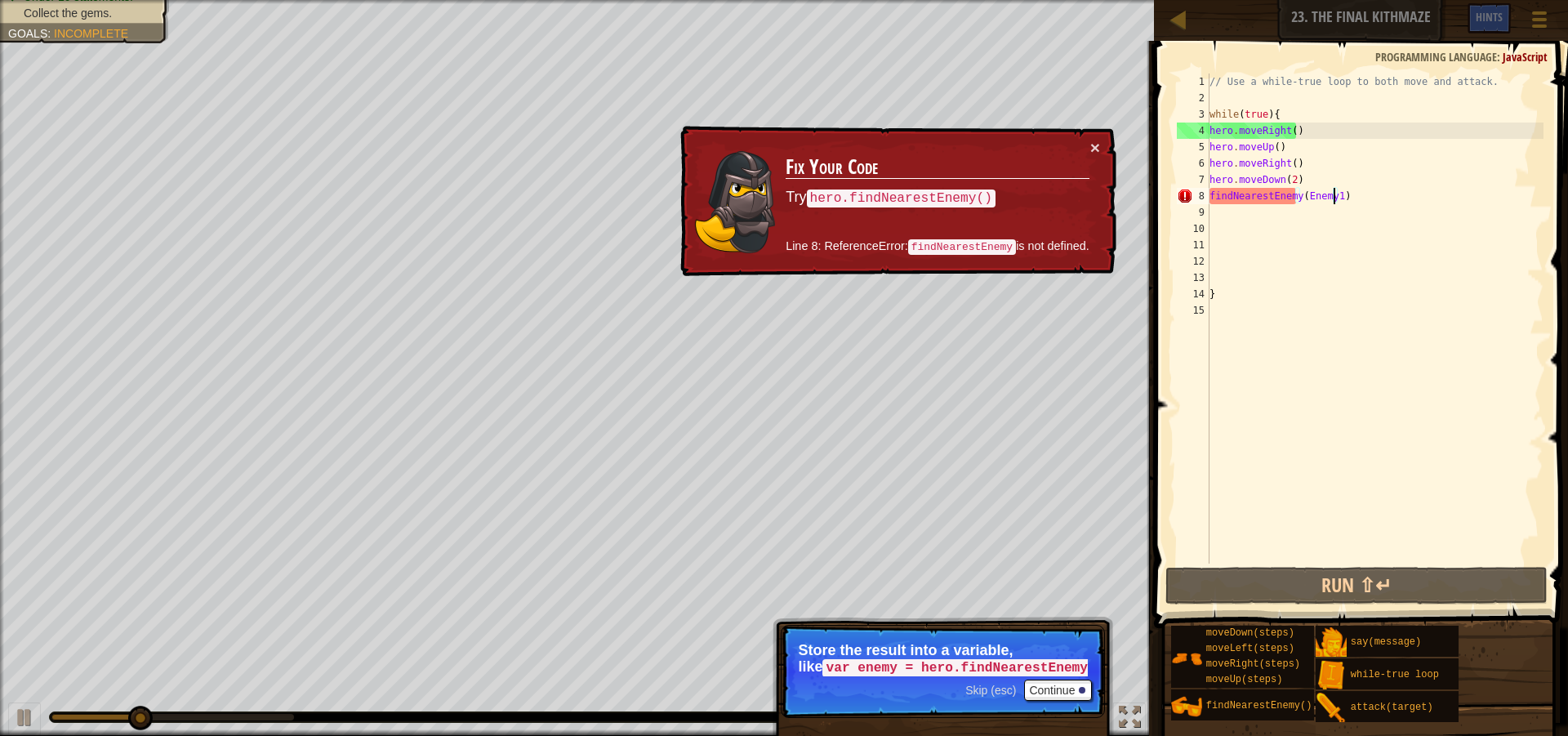
click at [1088, 142] on td "Fix Your Code Try hero.findNearestEnemy() Line 8: ReferenceError: findNearestEn…" at bounding box center [938, 202] width 306 height 125
click at [1097, 139] on button "×" at bounding box center [1094, 148] width 9 height 17
click at [1210, 196] on div "// Use a while-true loop to both move and attack. while ( true ) { hero . moveR…" at bounding box center [1375, 335] width 338 height 523
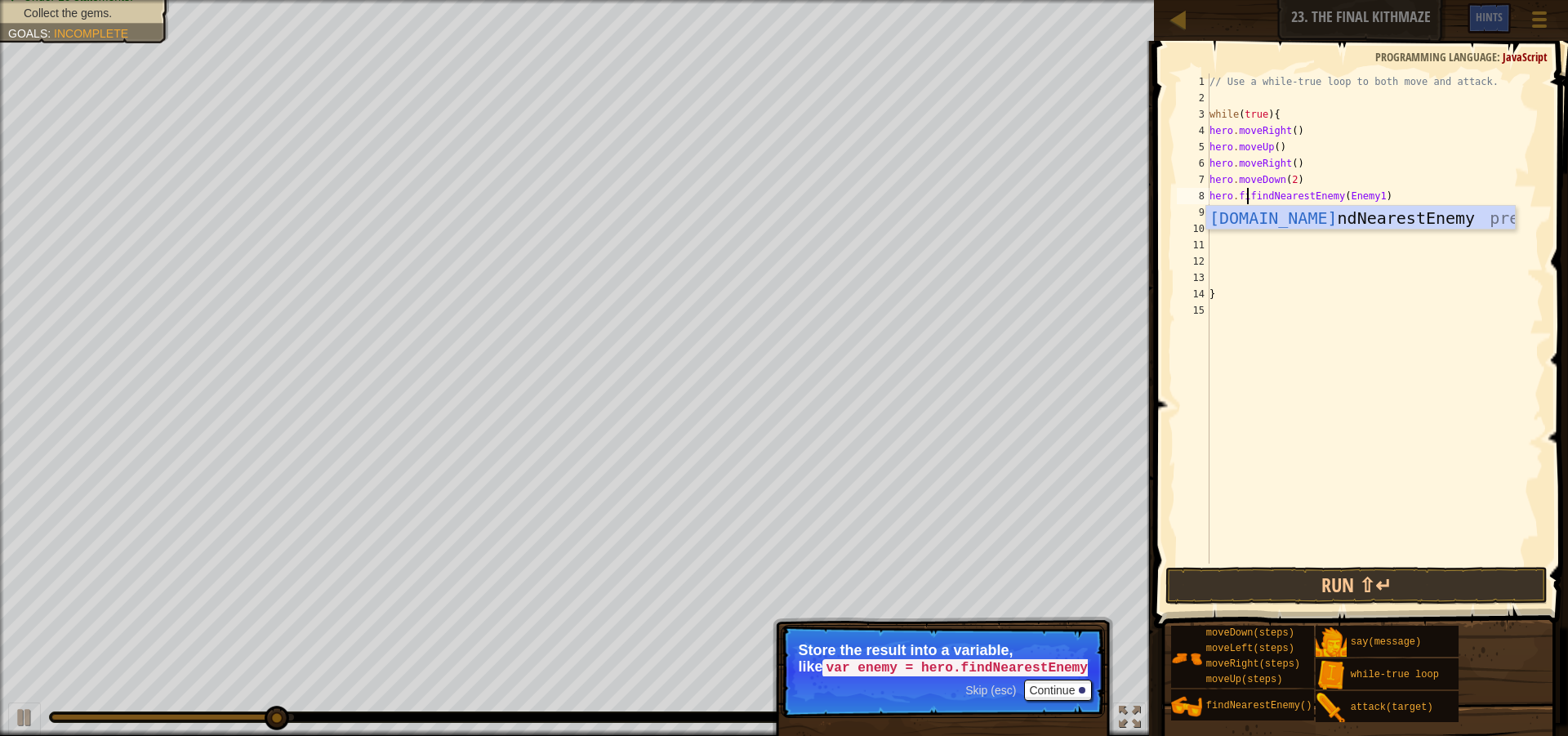
scroll to position [8, 4]
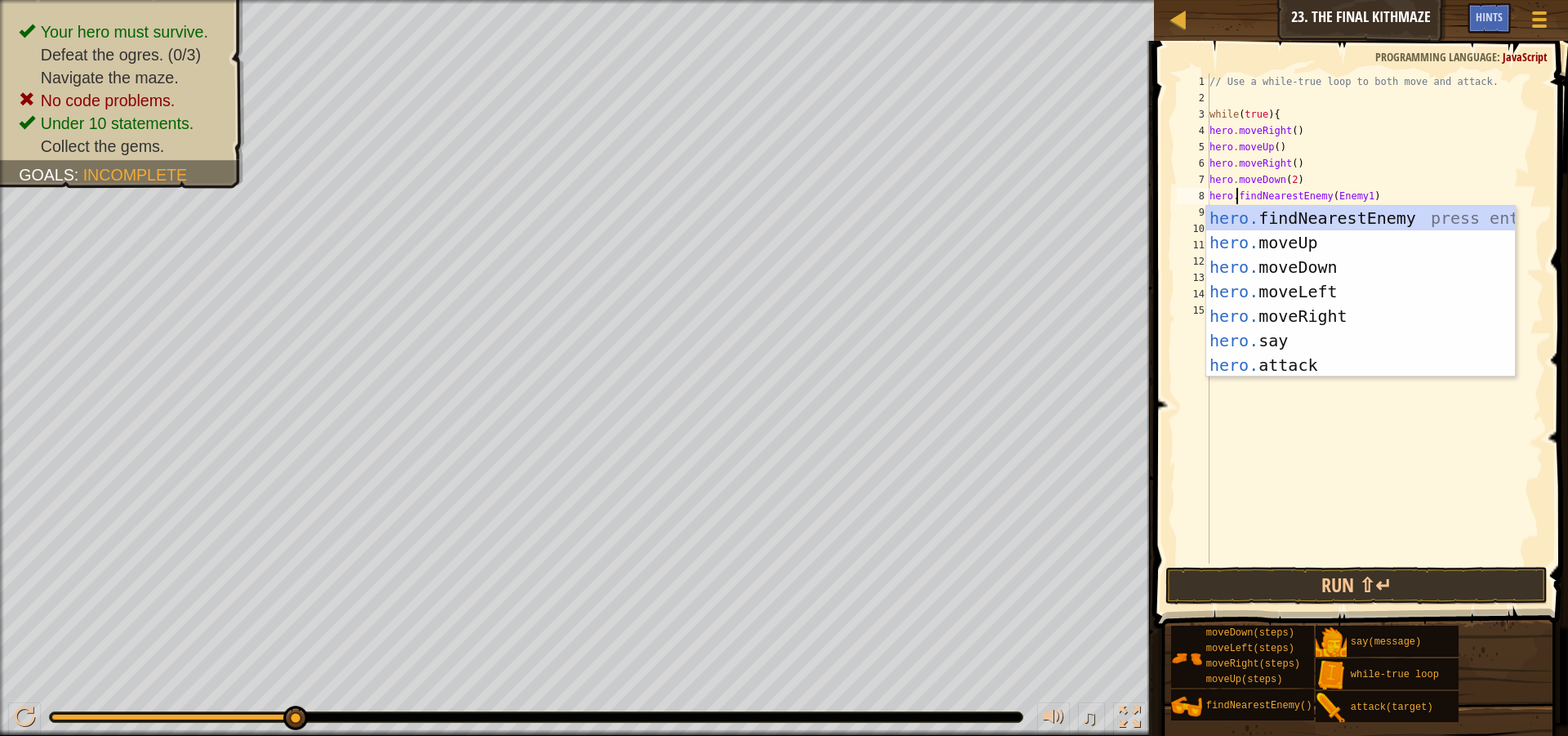
click at [1452, 605] on span at bounding box center [1362, 311] width 427 height 635
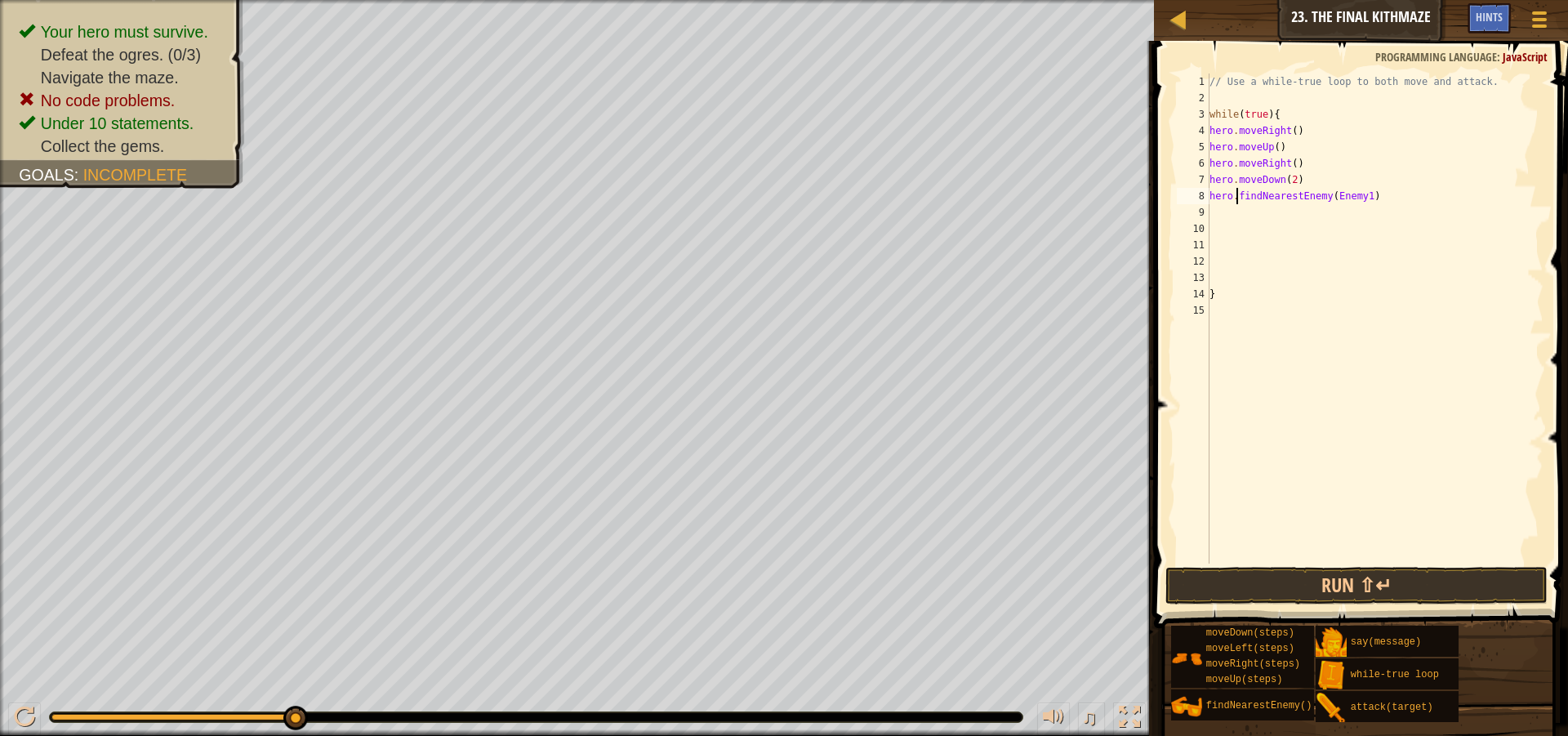
click at [1315, 134] on div "// Use a while-true loop to both move and attack. while ( true ) { hero . moveR…" at bounding box center [1375, 335] width 338 height 523
drag, startPoint x: 1291, startPoint y: 144, endPoint x: 1206, endPoint y: 148, distance: 85.1
click at [1206, 148] on div "hero.moveRight() 1 2 3 4 5 6 7 8 9 10 11 12 13 14 15 // Use a while-true loop t…" at bounding box center [1358, 318] width 370 height 490
type textarea "hero.moveUp()"
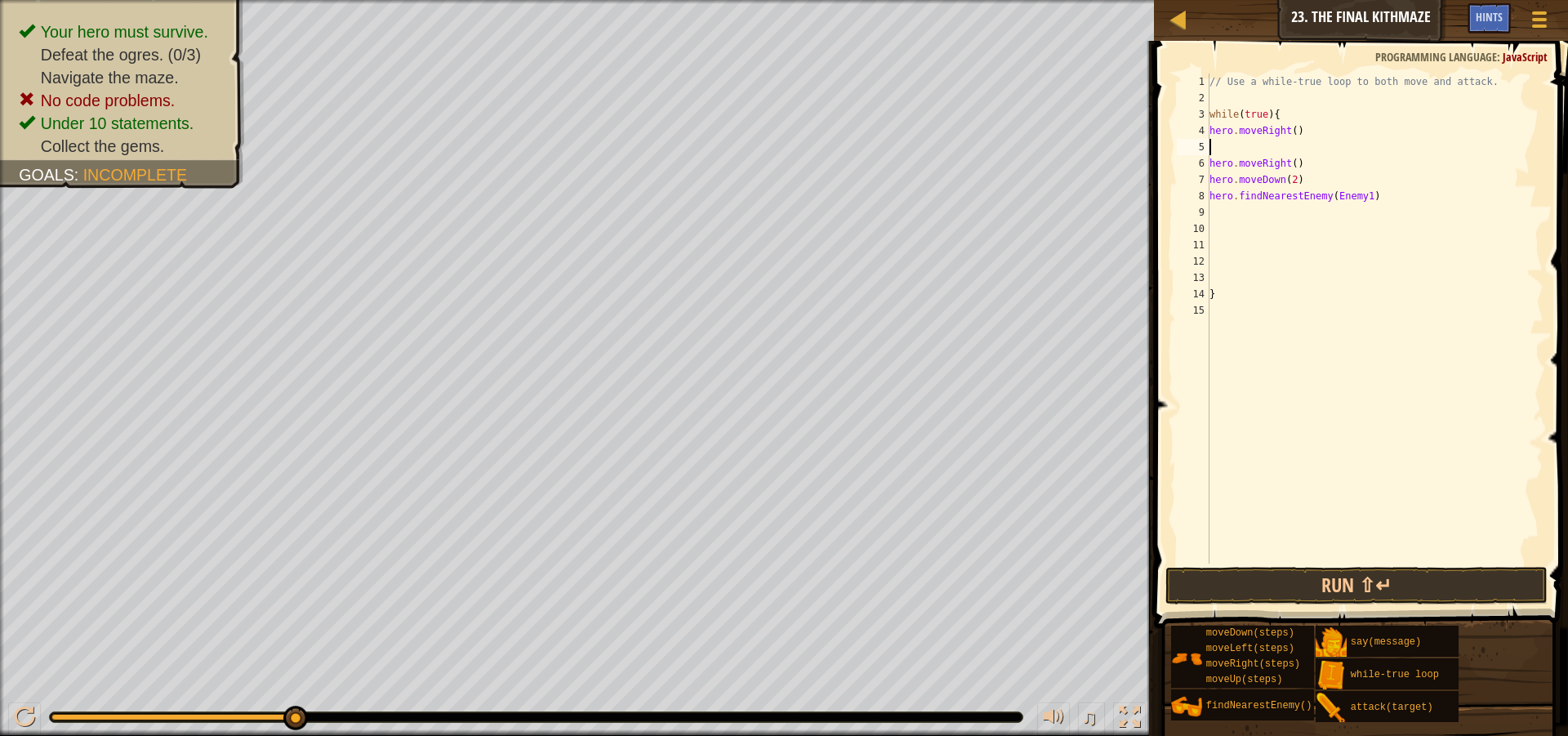
click at [1291, 107] on div "// Use a while-true loop to both move and attack. while ( true ) { hero . moveR…" at bounding box center [1375, 335] width 338 height 523
click at [1300, 125] on div "// Use a while-true loop to both move and attack. while ( true ) { hero . moveR…" at bounding box center [1375, 335] width 338 height 523
click at [1301, 117] on div "// Use a while-true loop to both move and attack. while ( true ) { hero . moveR…" at bounding box center [1375, 335] width 338 height 523
type textarea "while(true){"
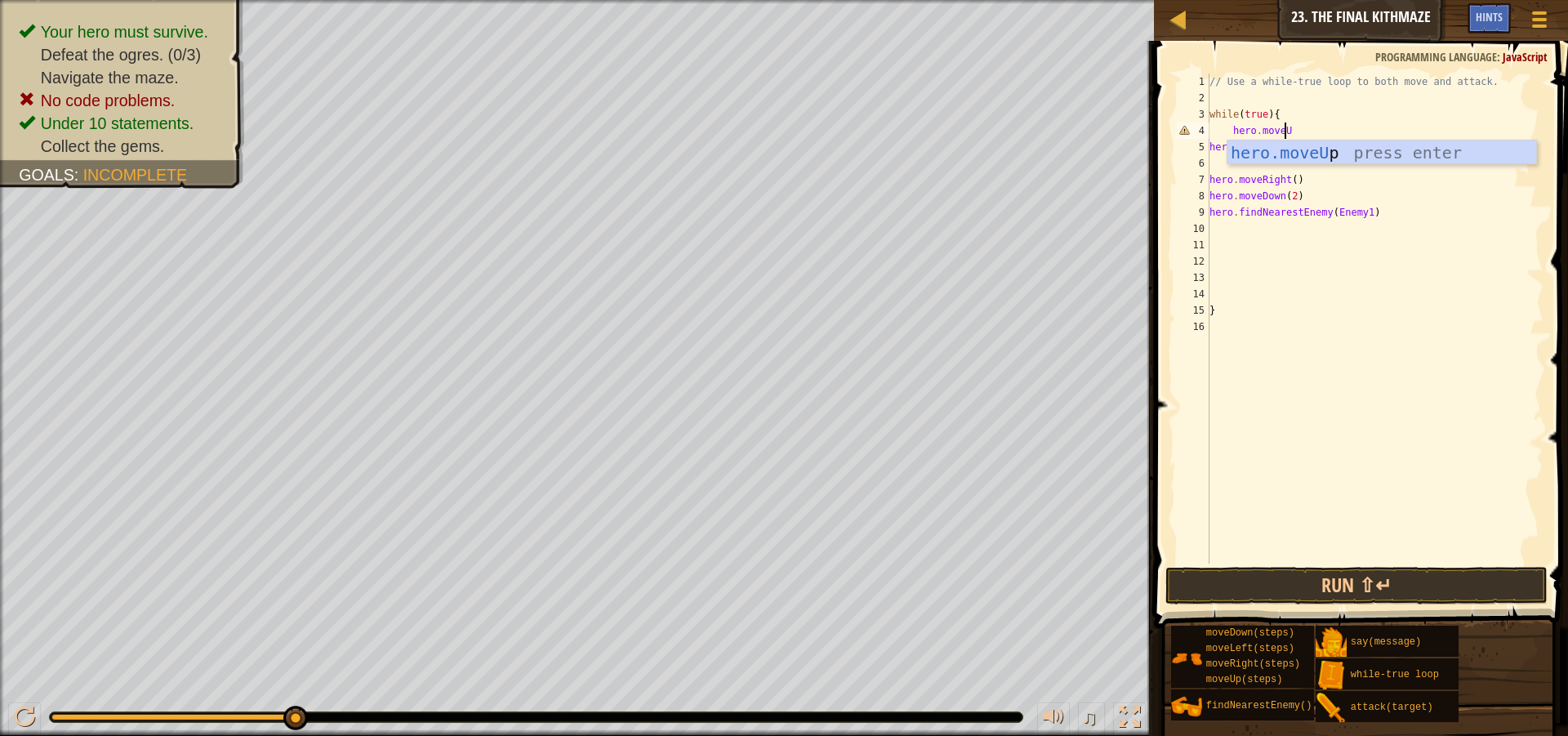
scroll to position [8, 6]
click at [1342, 583] on button "Run ⇧↵" at bounding box center [1356, 586] width 382 height 38
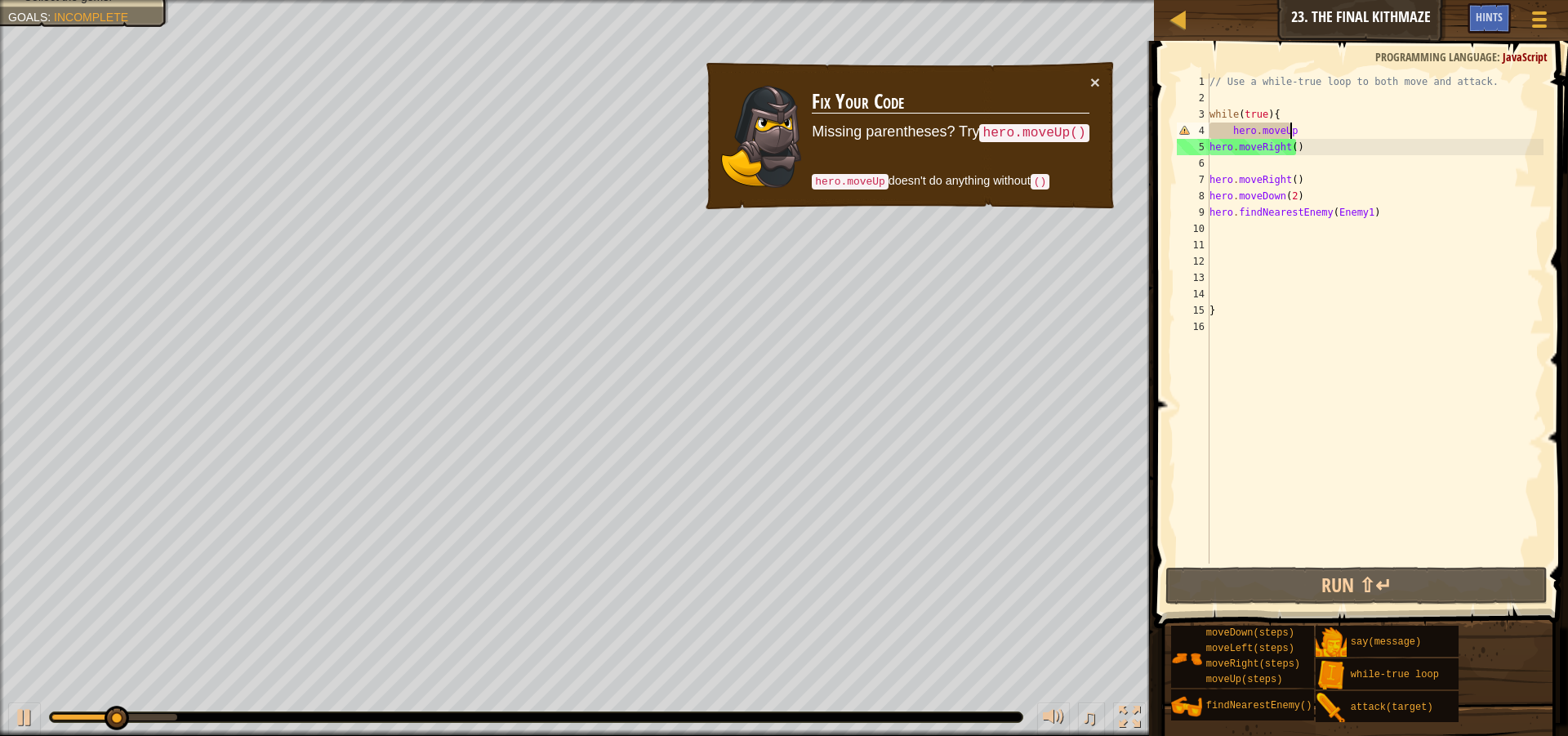
scroll to position [8, 7]
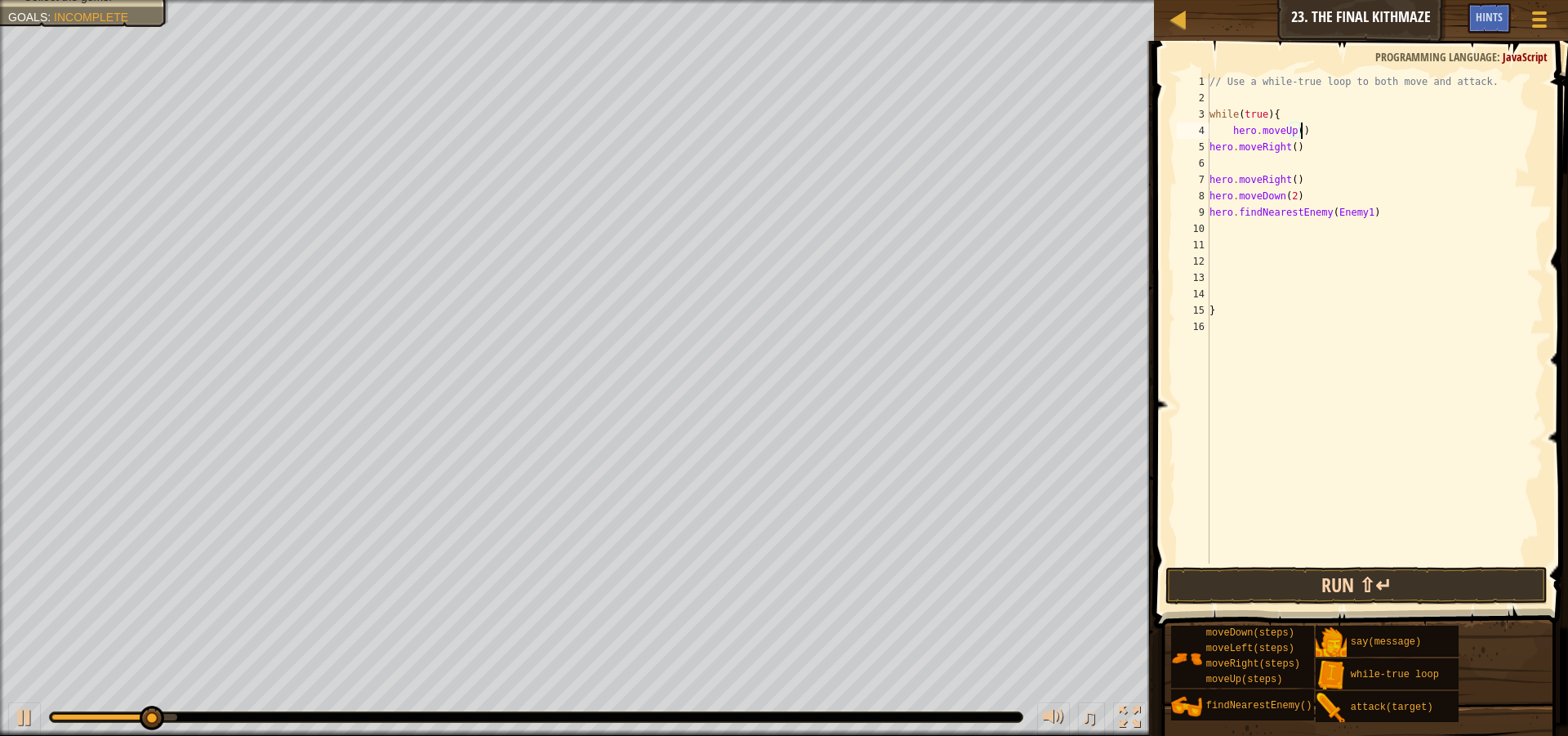
type textarea "hero.moveUp()"
click at [1249, 593] on button "Run ⇧↵" at bounding box center [1356, 586] width 382 height 38
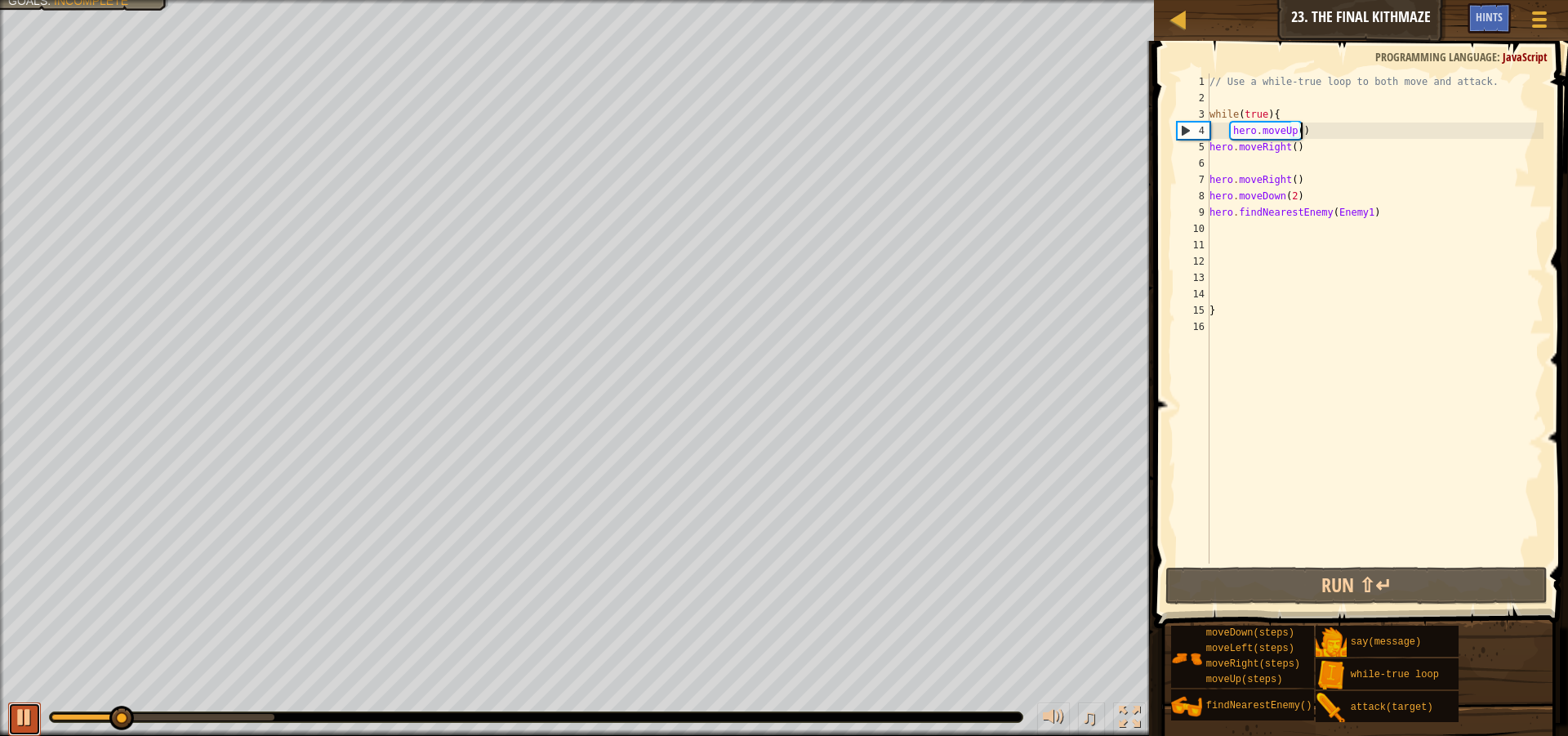
click at [26, 723] on div at bounding box center [24, 717] width 21 height 21
click at [0, 716] on div "♫" at bounding box center [577, 713] width 1154 height 49
click at [40, 719] on button at bounding box center [25, 719] width 32 height 33
click at [20, 722] on div at bounding box center [24, 717] width 21 height 21
drag, startPoint x: 1253, startPoint y: 357, endPoint x: 1247, endPoint y: 320, distance: 37.5
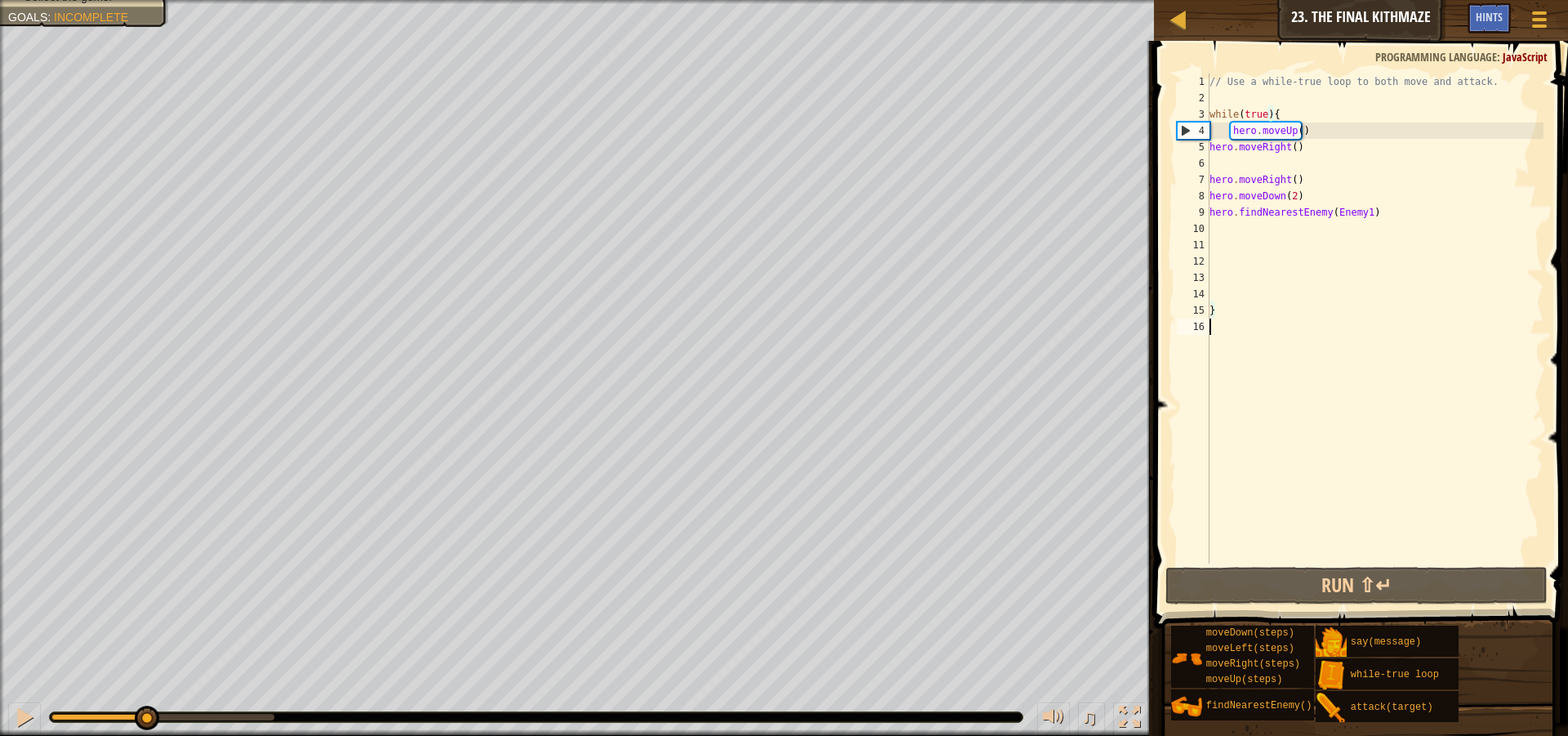
click at [1247, 320] on div "// Use a while-true loop to both move and attack. while ( true ) { hero . moveU…" at bounding box center [1375, 335] width 338 height 523
click at [1478, 15] on span "Hints" at bounding box center [1489, 17] width 27 height 15
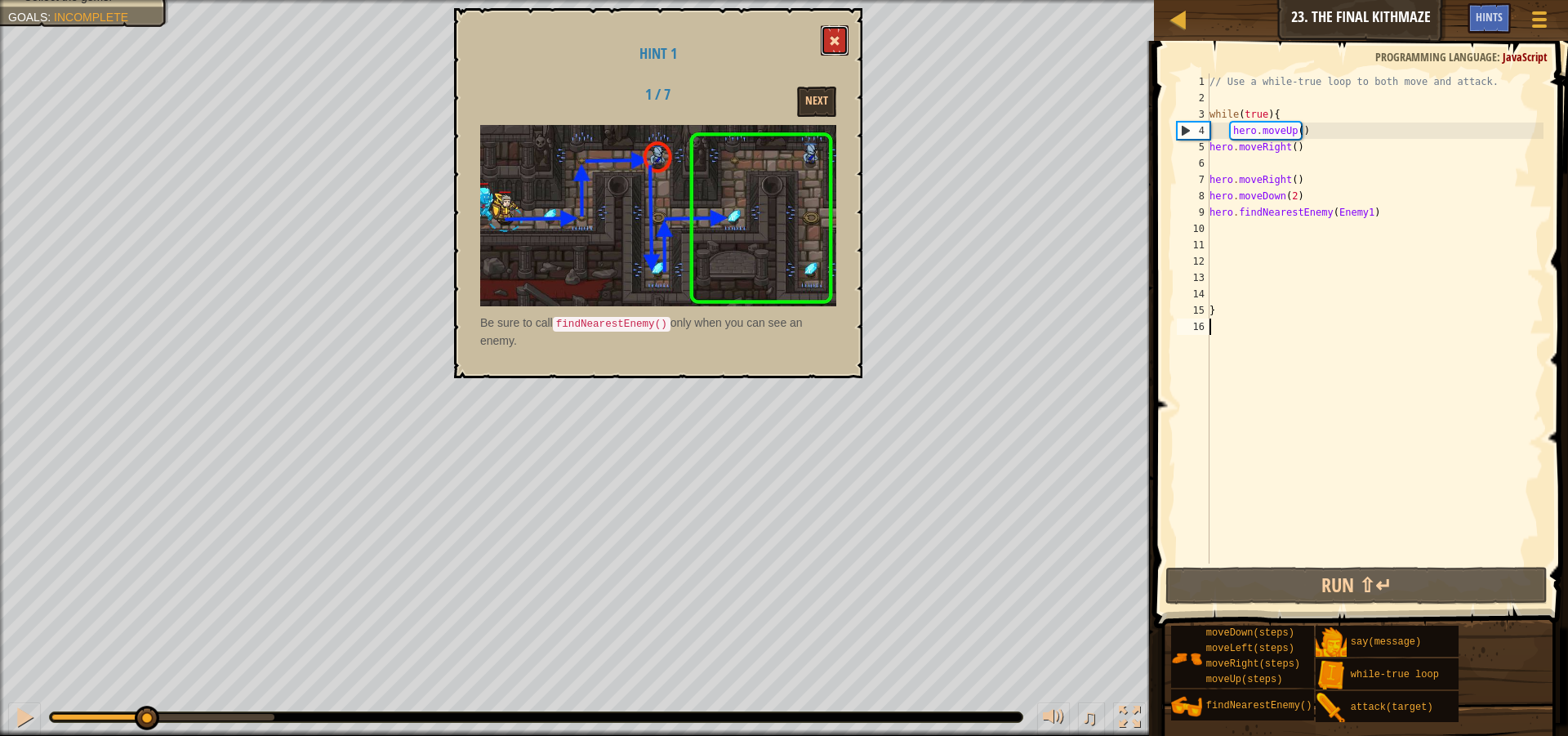
click at [832, 41] on span at bounding box center [834, 40] width 11 height 11
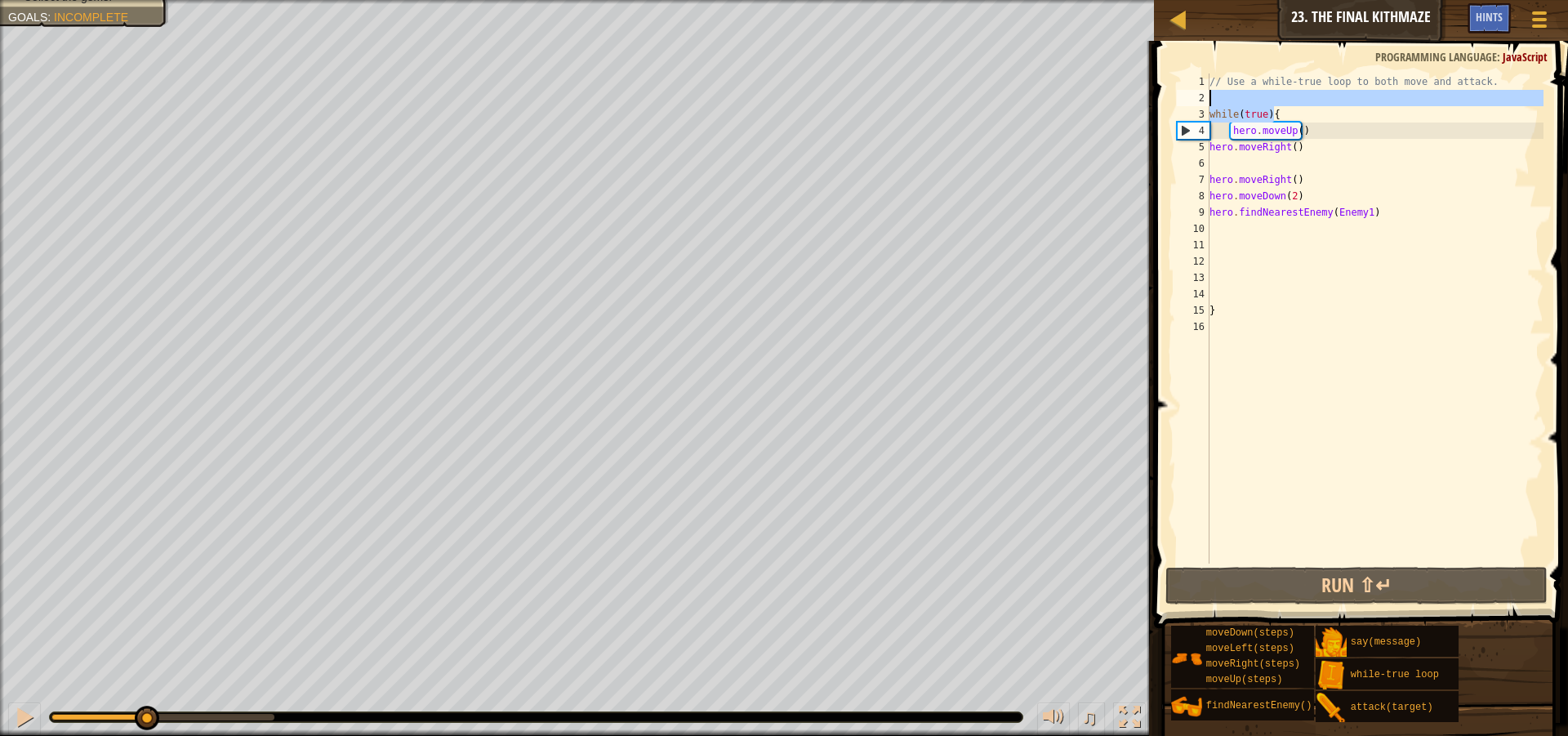
drag, startPoint x: 1332, startPoint y: 120, endPoint x: 1287, endPoint y: 94, distance: 52.0
click at [1285, 94] on div "// Use a while-true loop to both move and attack. while ( true ) { hero . moveU…" at bounding box center [1375, 335] width 338 height 523
click at [1316, 131] on div "// Use a while-true loop to both move and attack. while ( true ) { hero . moveU…" at bounding box center [1375, 335] width 338 height 523
type textarea "hero.moveUp()"
drag, startPoint x: 1308, startPoint y: 129, endPoint x: 1232, endPoint y: 132, distance: 76.1
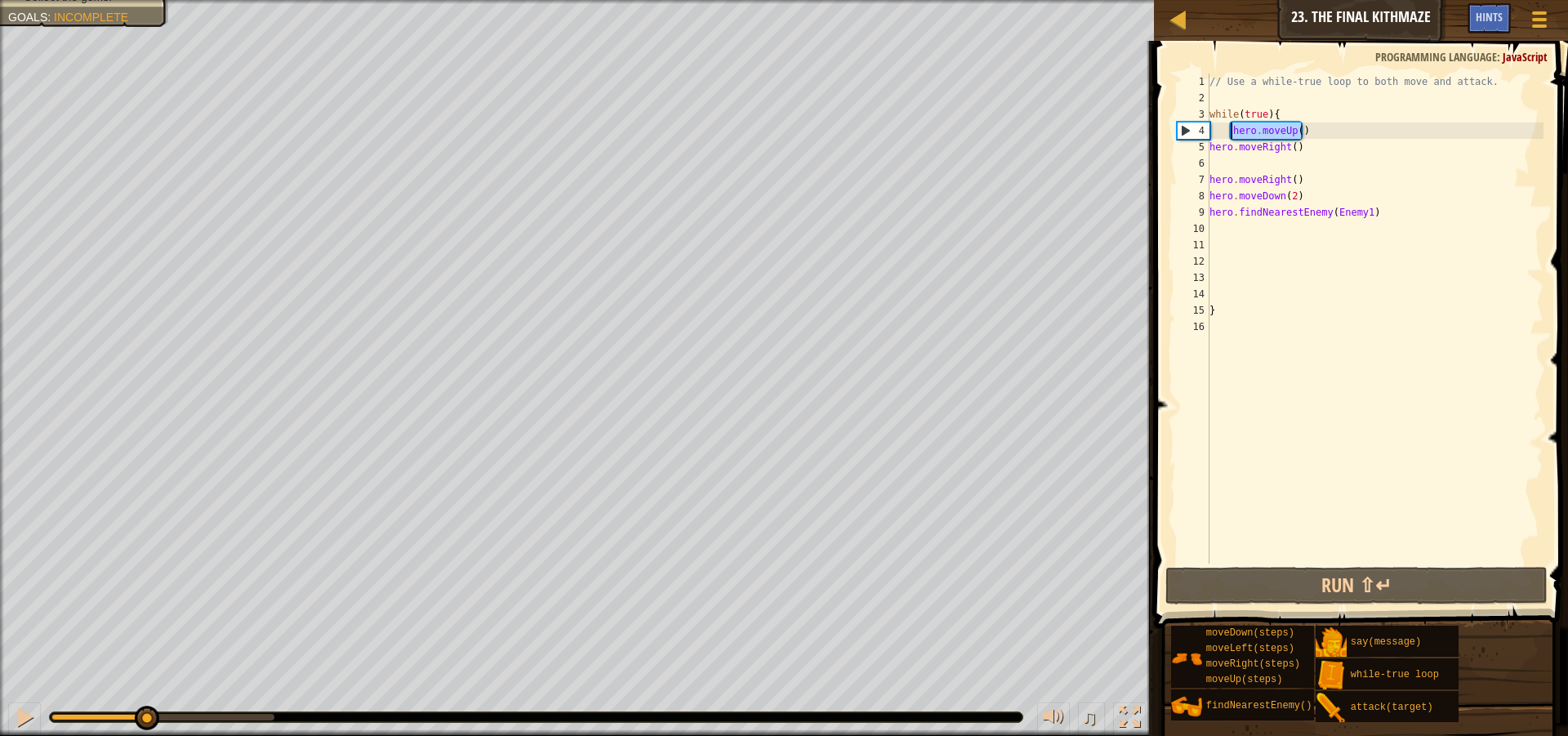
click at [1232, 132] on div "// Use a while-true loop to both move and attack. while ( true ) { hero . moveU…" at bounding box center [1375, 335] width 338 height 523
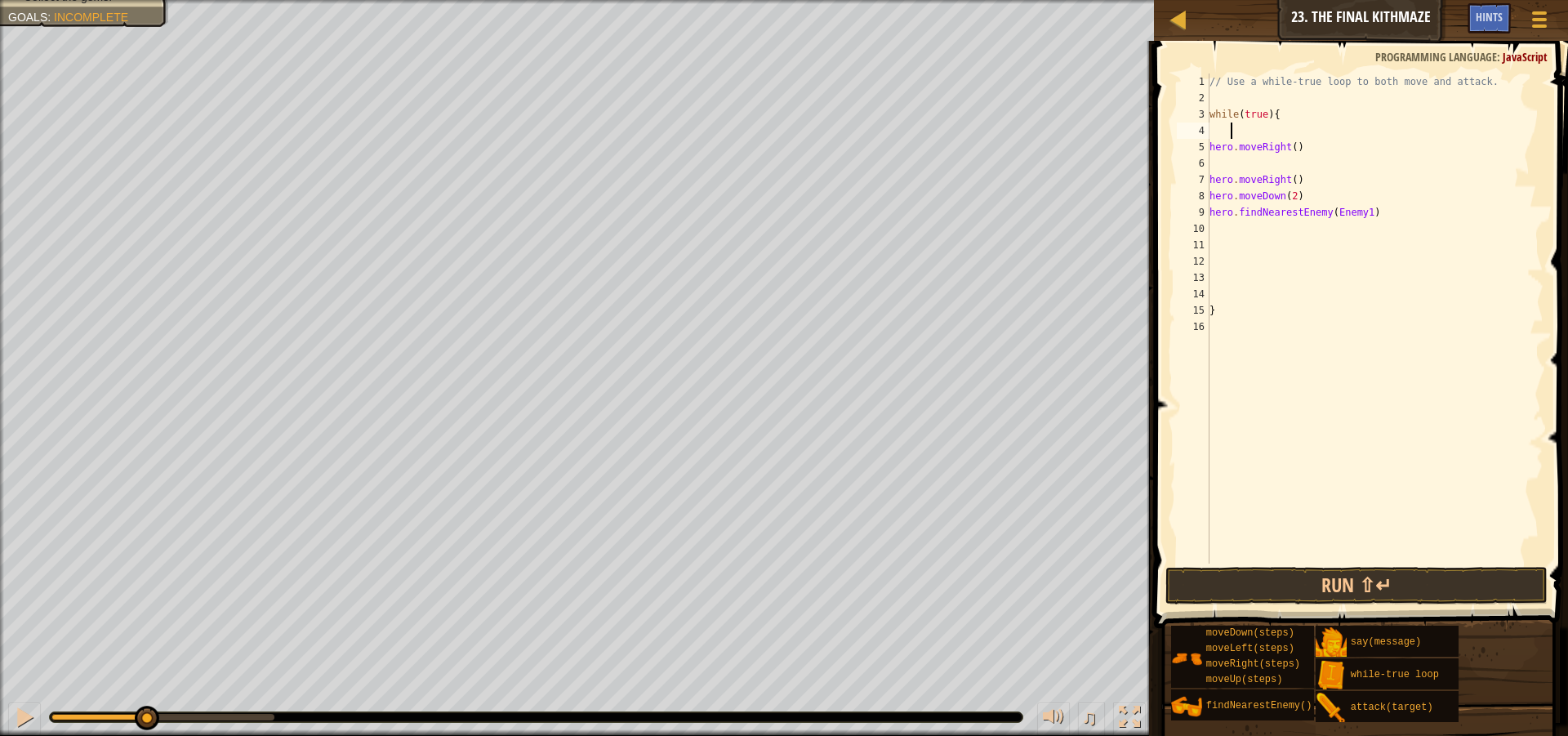
click at [1358, 201] on div "// Use a while-true loop to both move and attack. while ( true ) { hero . moveR…" at bounding box center [1375, 335] width 338 height 523
type textarea "hero.moveDown(2)"
click at [1356, 158] on div "// Use a while-true loop to both move and attack. while ( true ) { hero . moveR…" at bounding box center [1375, 335] width 338 height 523
click at [1379, 585] on button "Run ⇧↵" at bounding box center [1356, 586] width 382 height 38
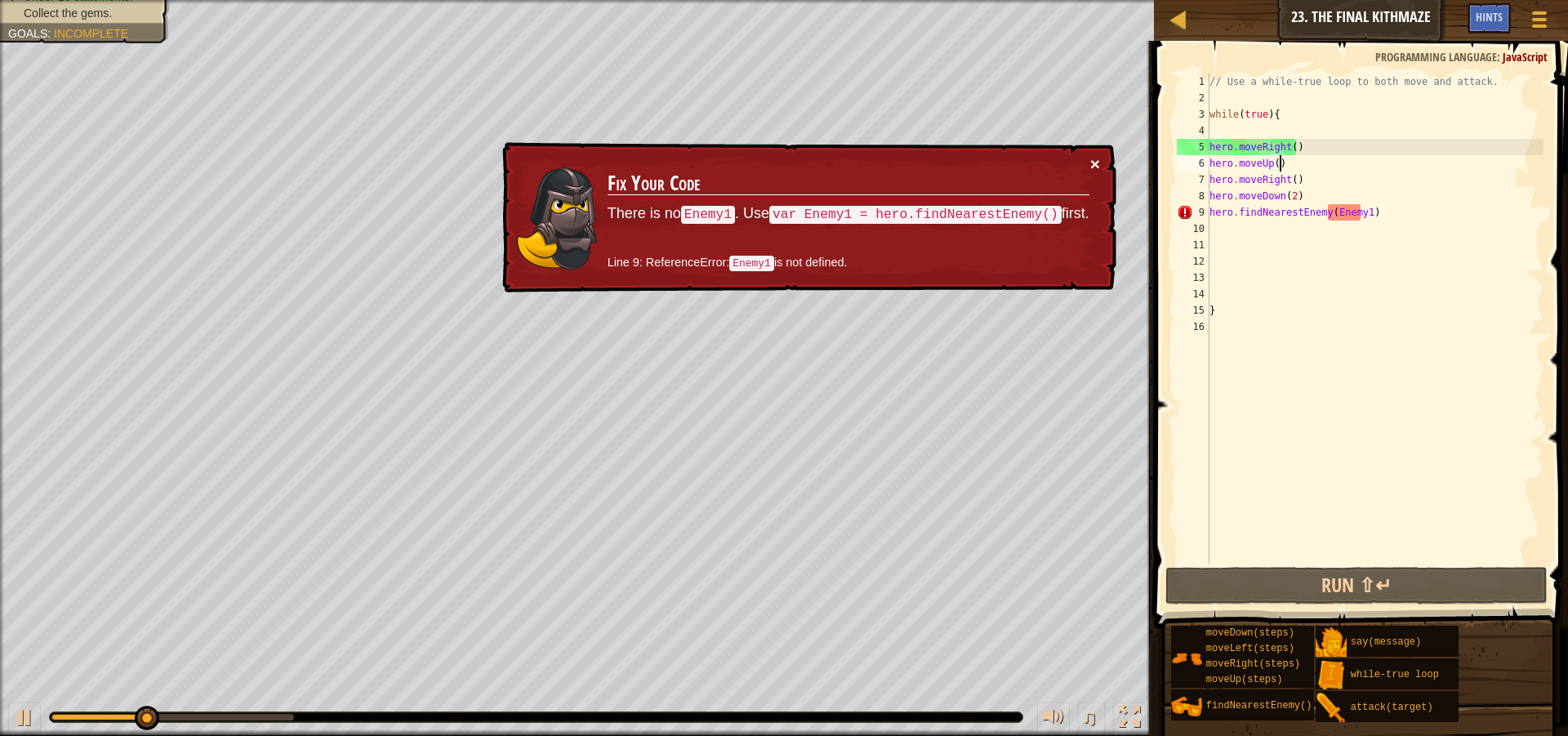
click at [1094, 160] on button "×" at bounding box center [1094, 164] width 9 height 17
drag, startPoint x: 1366, startPoint y: 213, endPoint x: 1192, endPoint y: 208, distance: 174.1
click at [1192, 208] on div "hero.moveUp() 1 2 3 4 5 6 7 8 9 10 11 12 13 14 15 16 // Use a while-true loop t…" at bounding box center [1358, 318] width 370 height 490
type textarea "hero.findNearestEnemy(Enemy1)"
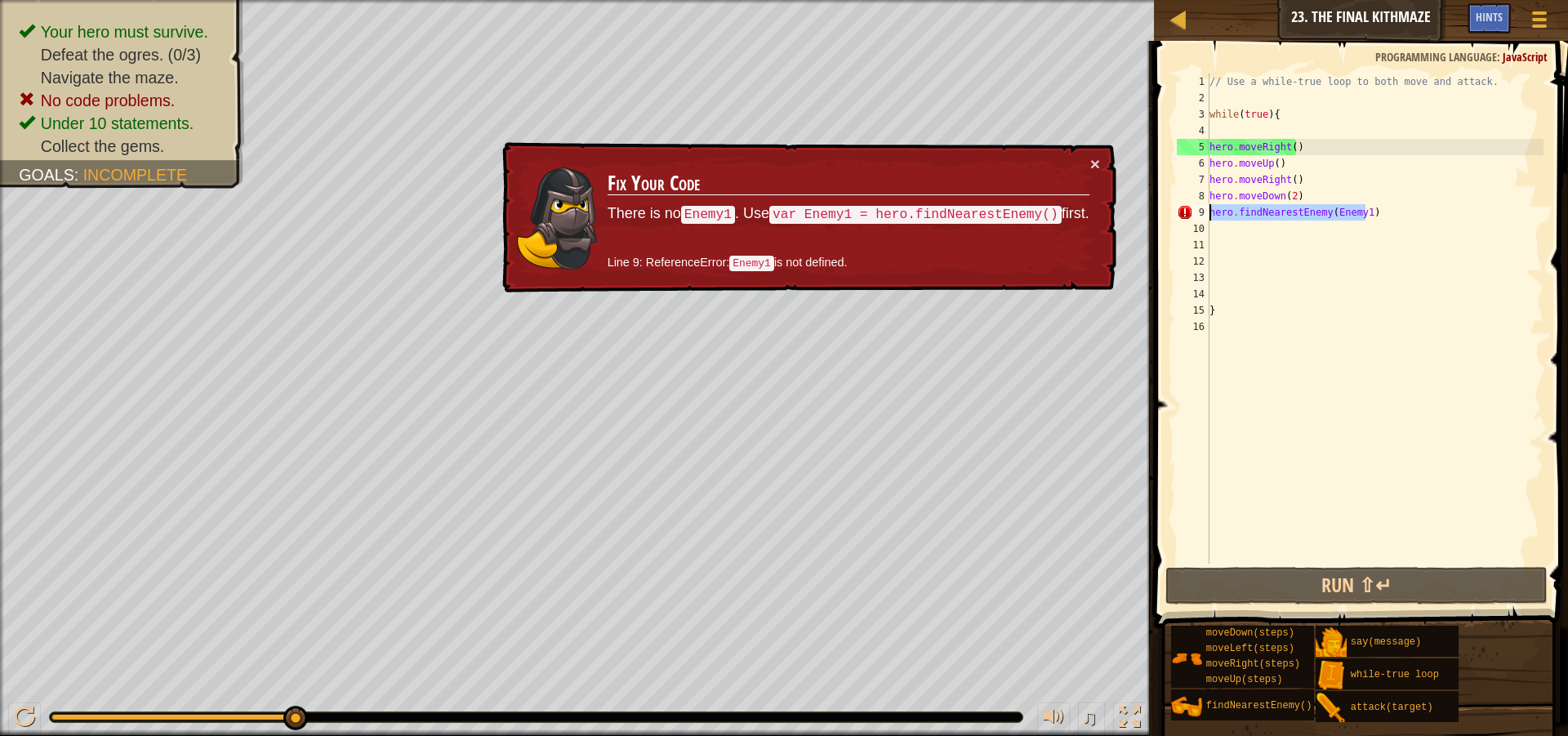
click at [1312, 286] on div "// Use a while-true loop to both move and attack. while ( true ) { hero . moveR…" at bounding box center [1375, 335] width 338 height 523
click at [1210, 214] on div "// Use a while-true loop to both move and attack. while ( true ) { hero . moveR…" at bounding box center [1375, 335] width 338 height 523
click at [1360, 211] on div "// Use a while-true loop to both move and attack. while ( true ) { hero . moveR…" at bounding box center [1375, 335] width 338 height 523
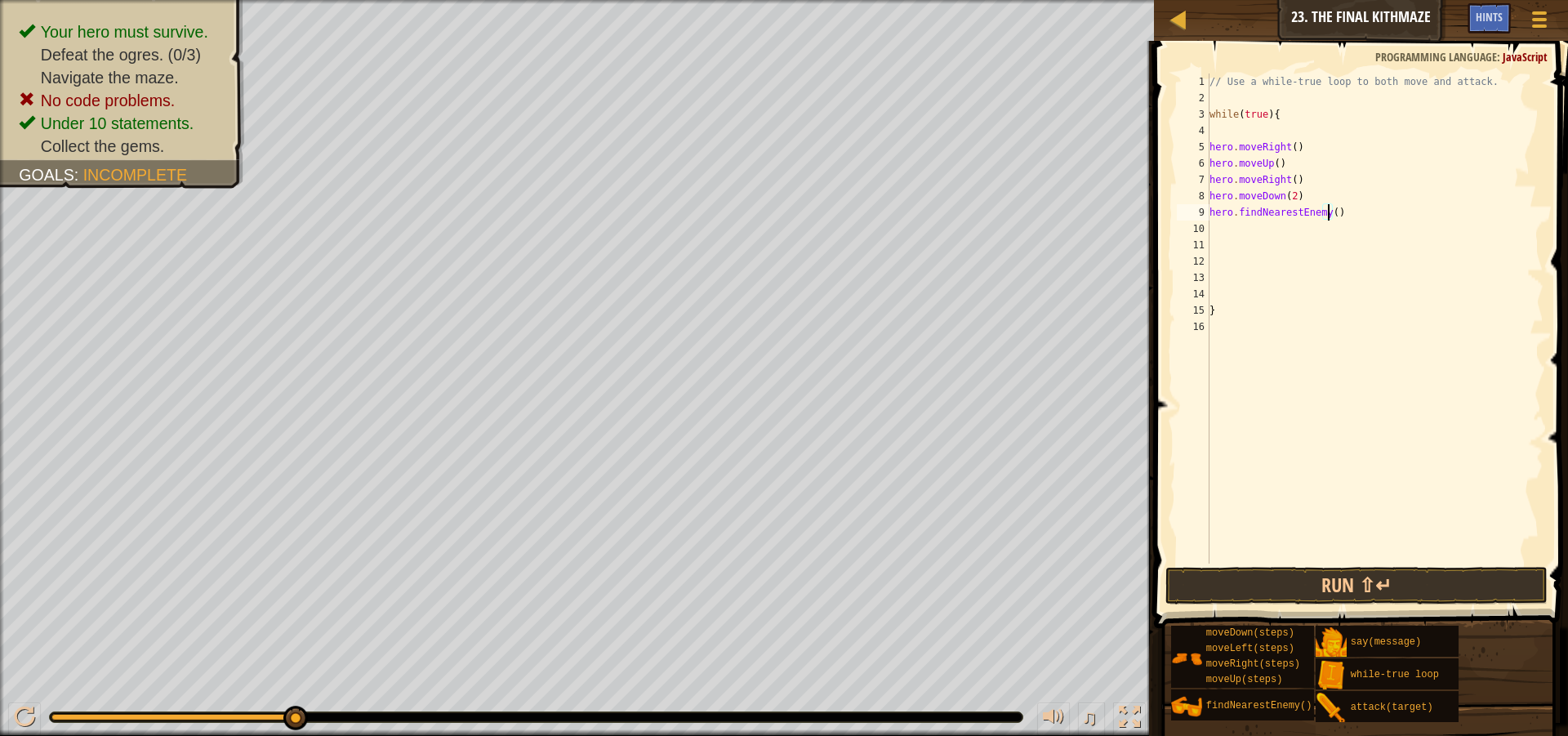
click at [1209, 208] on div "9" at bounding box center [1193, 212] width 32 height 16
click at [1468, 581] on button "Run ⇧↵" at bounding box center [1356, 586] width 382 height 38
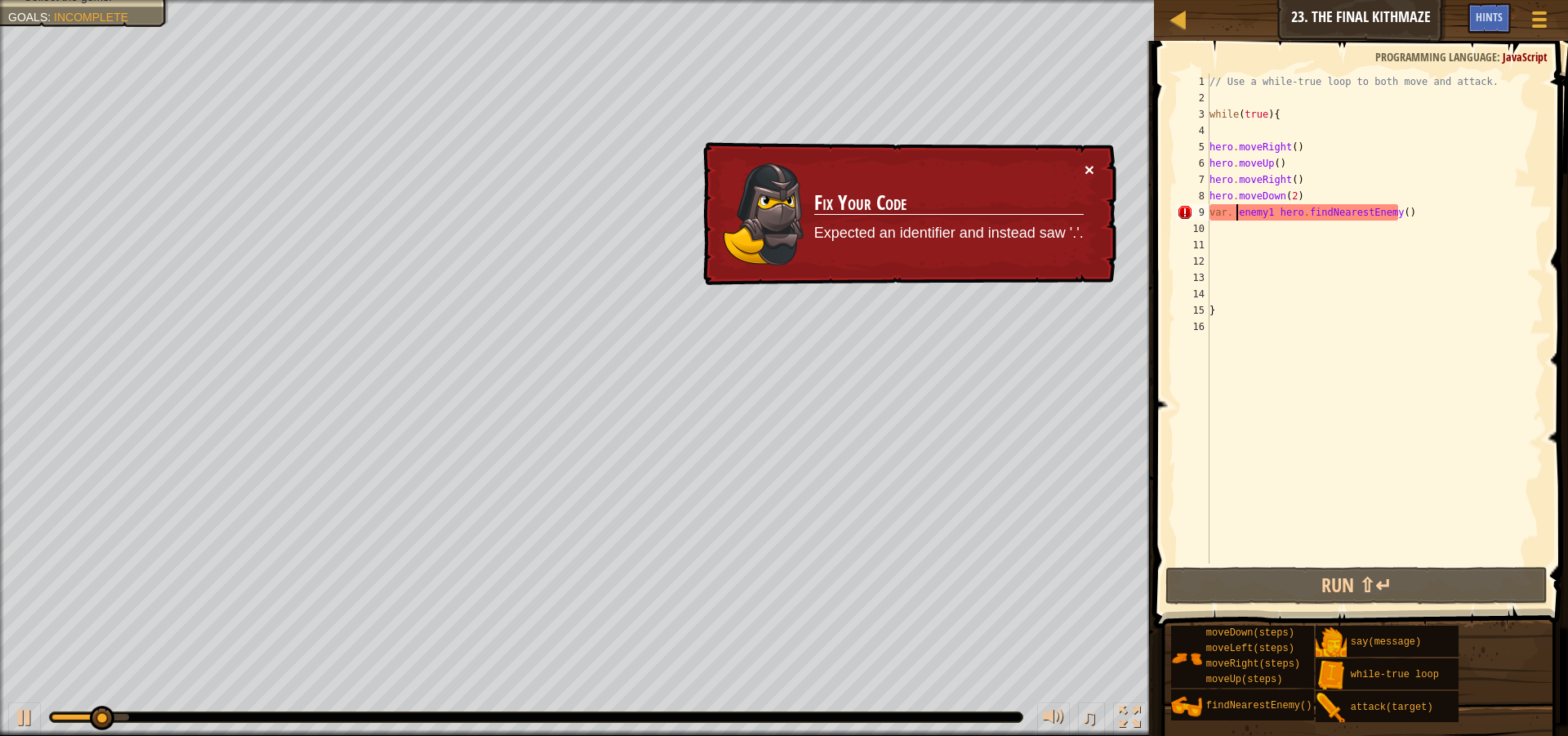
click at [1088, 161] on button "×" at bounding box center [1089, 169] width 9 height 17
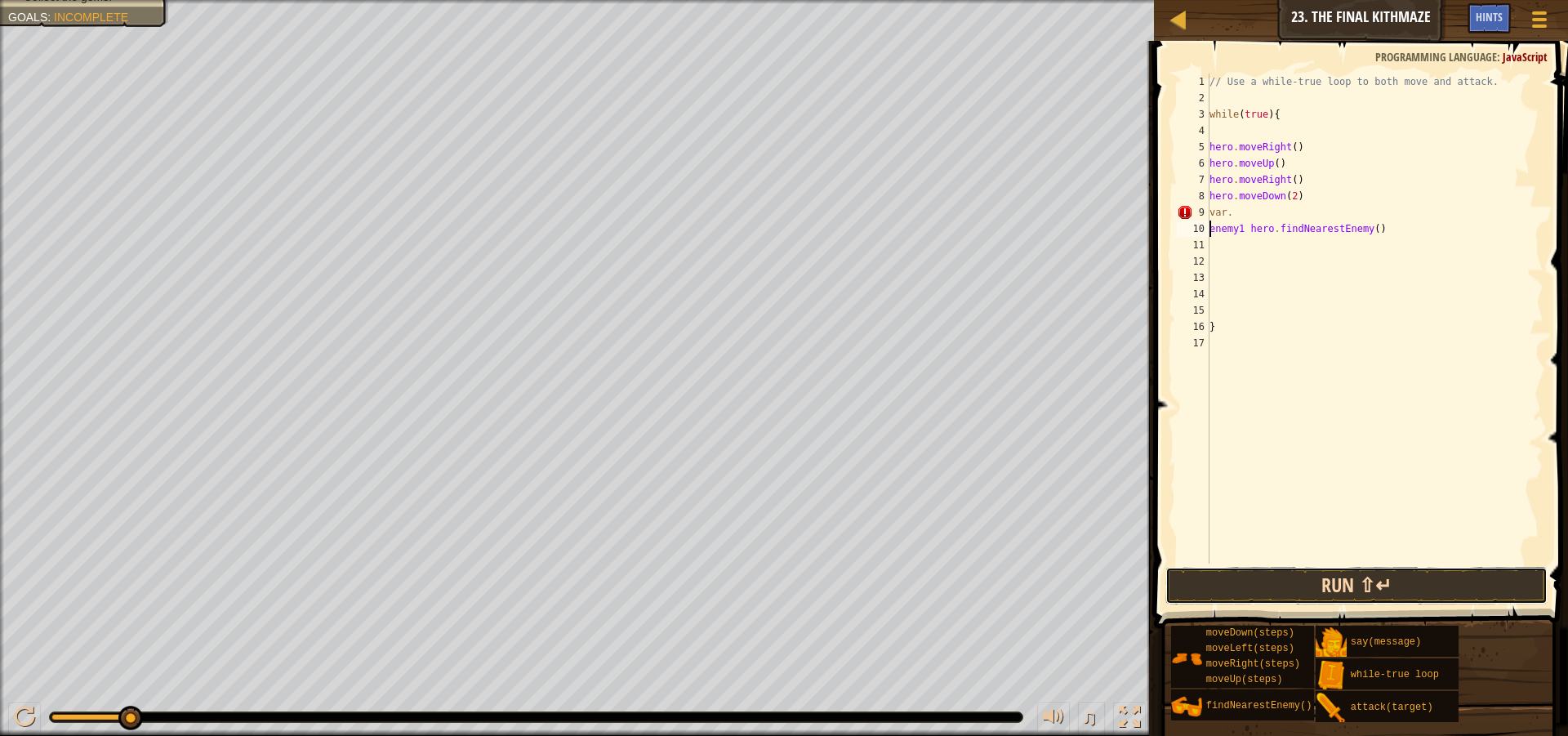
click at [1278, 600] on button "Run ⇧↵" at bounding box center [1356, 586] width 382 height 38
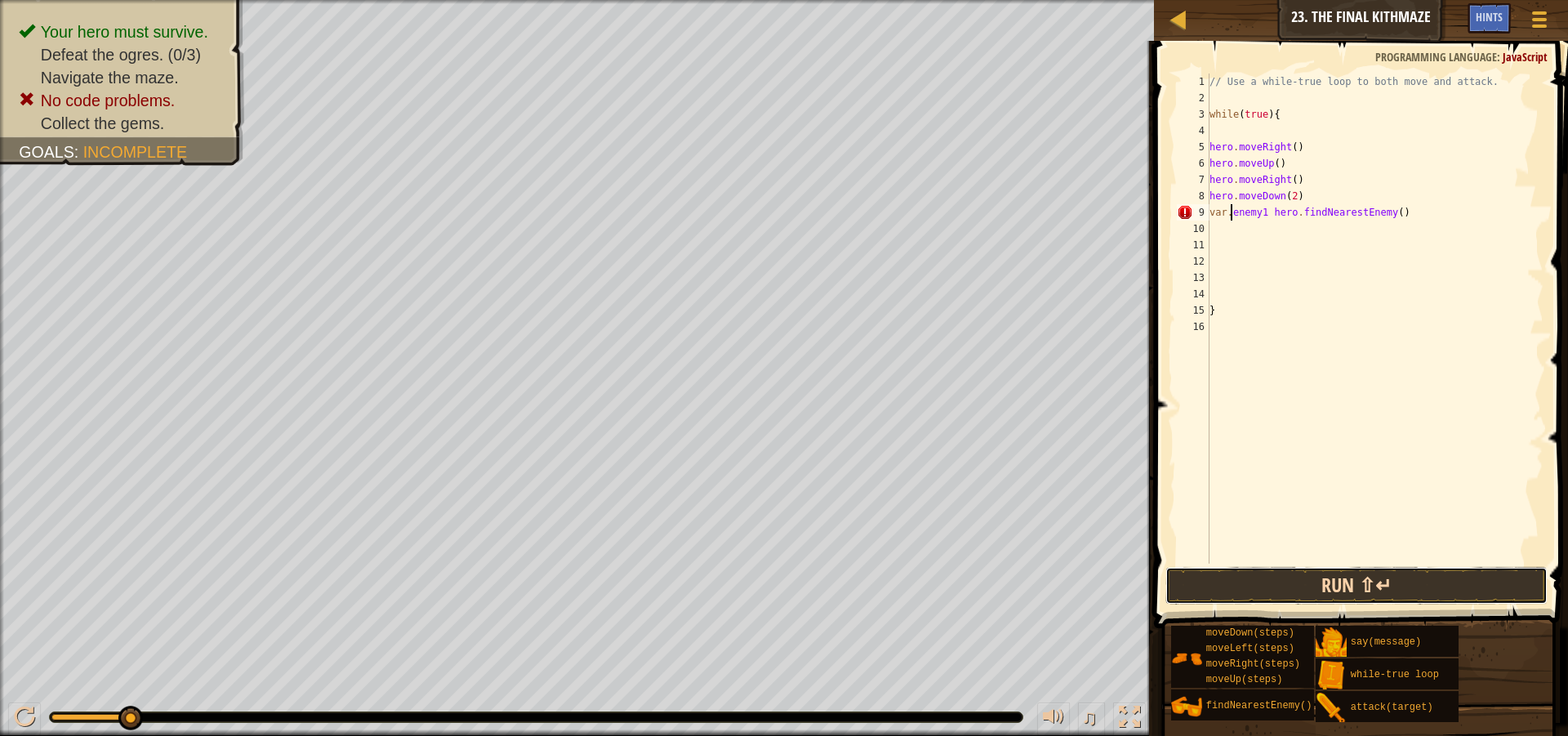
click at [1257, 589] on button "Run ⇧↵" at bounding box center [1356, 586] width 382 height 38
click at [1256, 589] on button "Run ⇧↵" at bounding box center [1356, 586] width 382 height 38
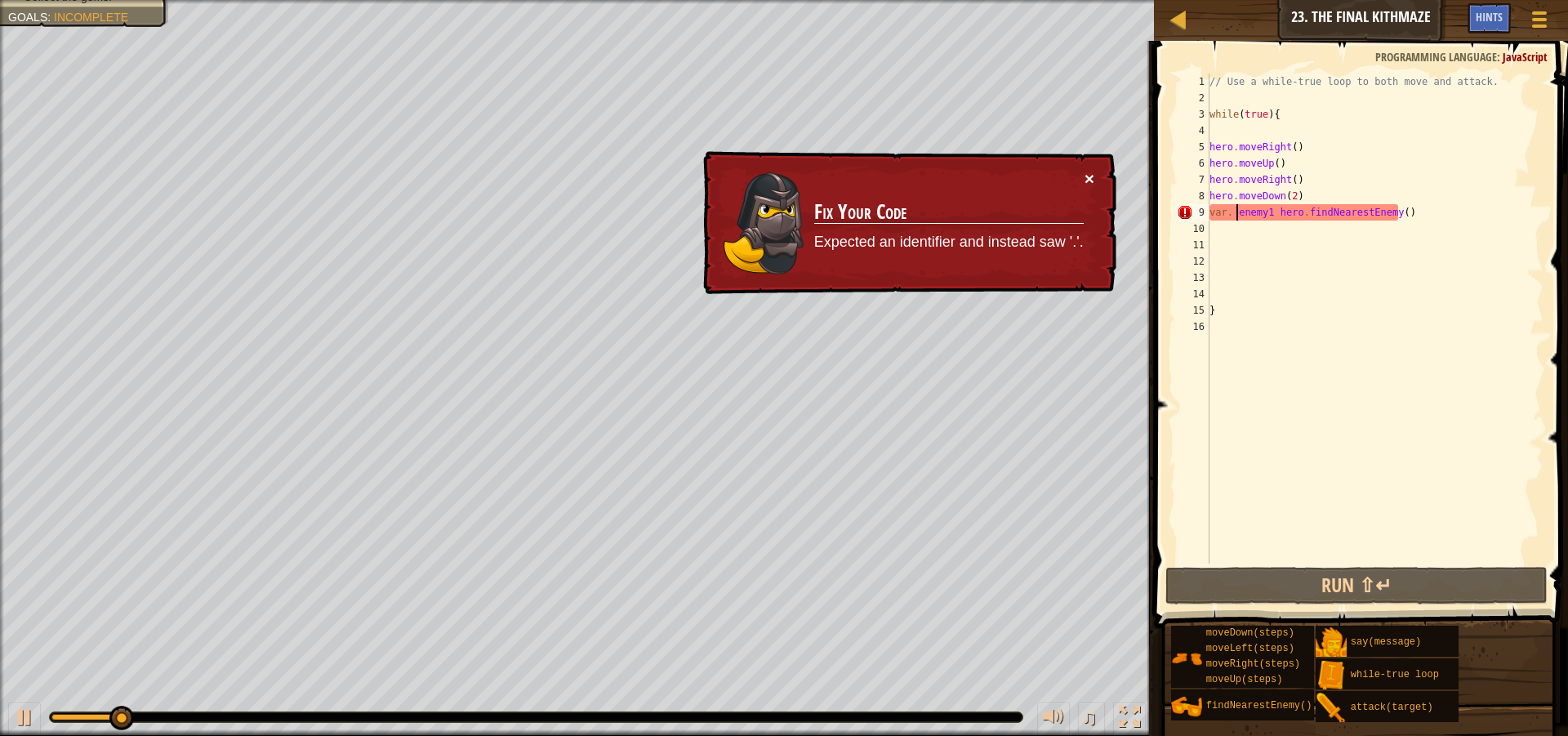
click at [1089, 187] on button "×" at bounding box center [1089, 178] width 9 height 17
drag, startPoint x: 1273, startPoint y: 213, endPoint x: 1207, endPoint y: 212, distance: 66.0
click at [1207, 212] on div "var. enemy1 hero.findNearestEnemy() 1 2 3 4 5 6 7 8 9 10 11 12 13 14 15 16 // U…" at bounding box center [1358, 318] width 370 height 490
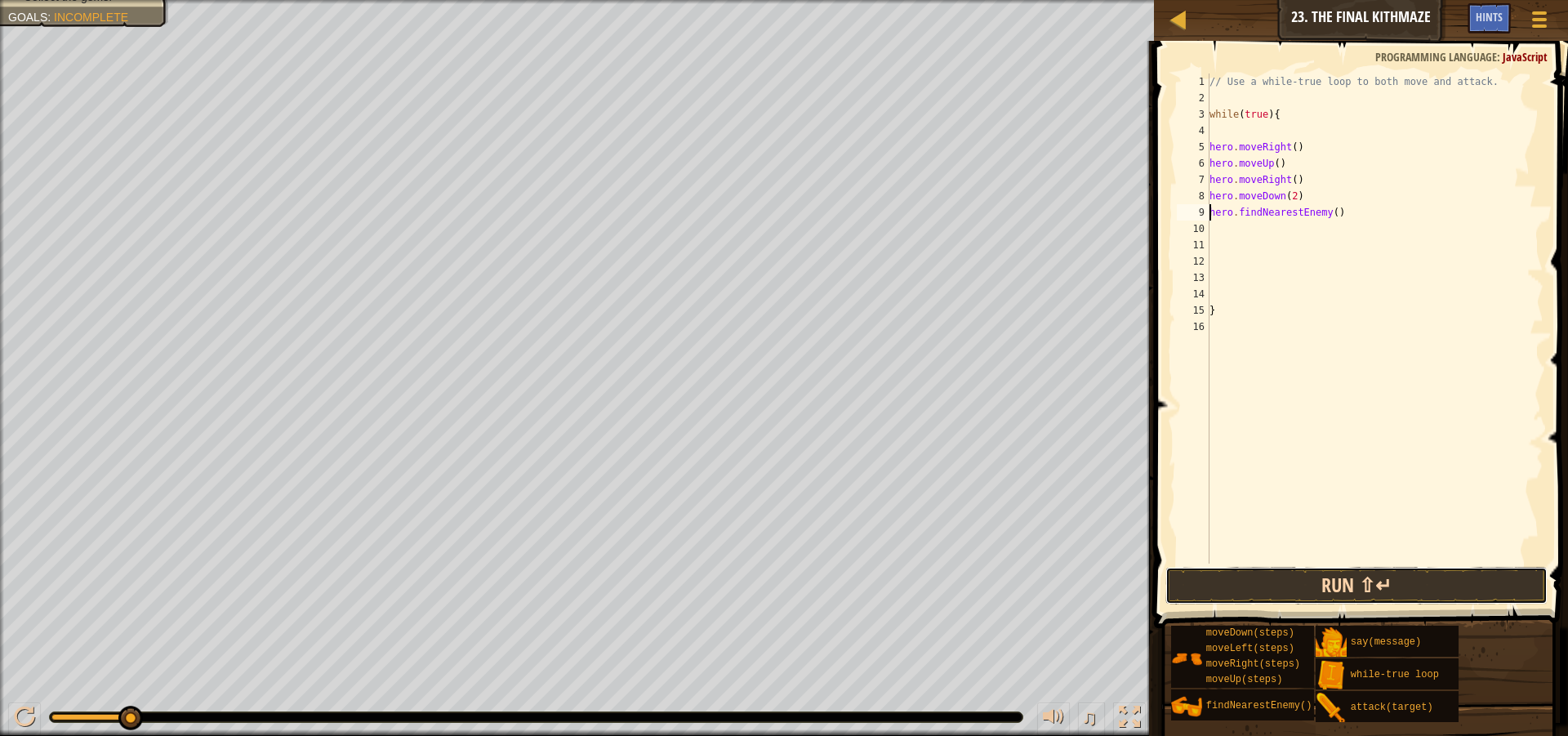
click at [1352, 579] on button "Run ⇧↵" at bounding box center [1356, 586] width 382 height 38
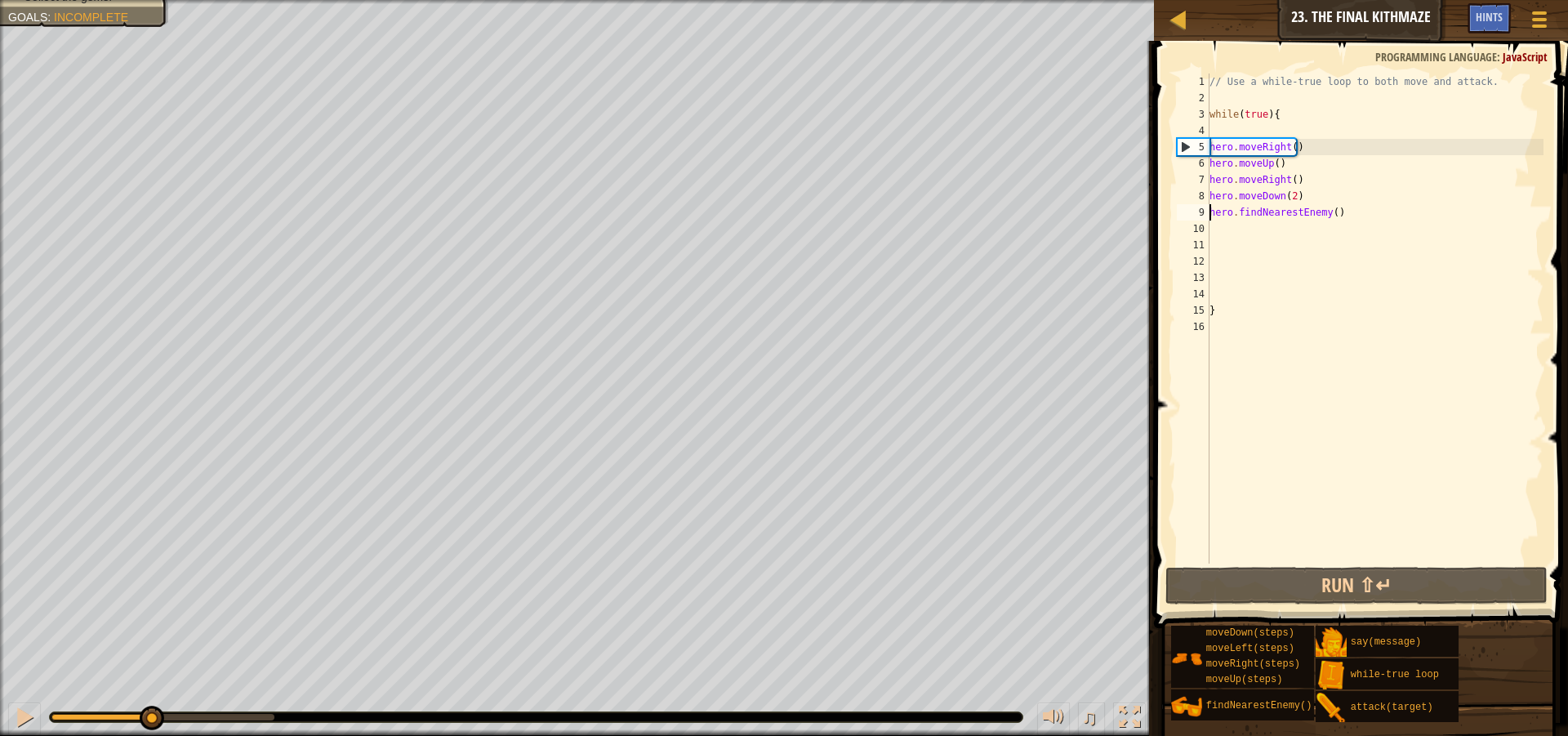
drag, startPoint x: 232, startPoint y: 720, endPoint x: 160, endPoint y: 739, distance: 74.5
click at [160, 0] on html "Map Introduction to Computer Science 23. The Final Kithmaze Game Menu Done Hint…" at bounding box center [784, 0] width 1568 height 0
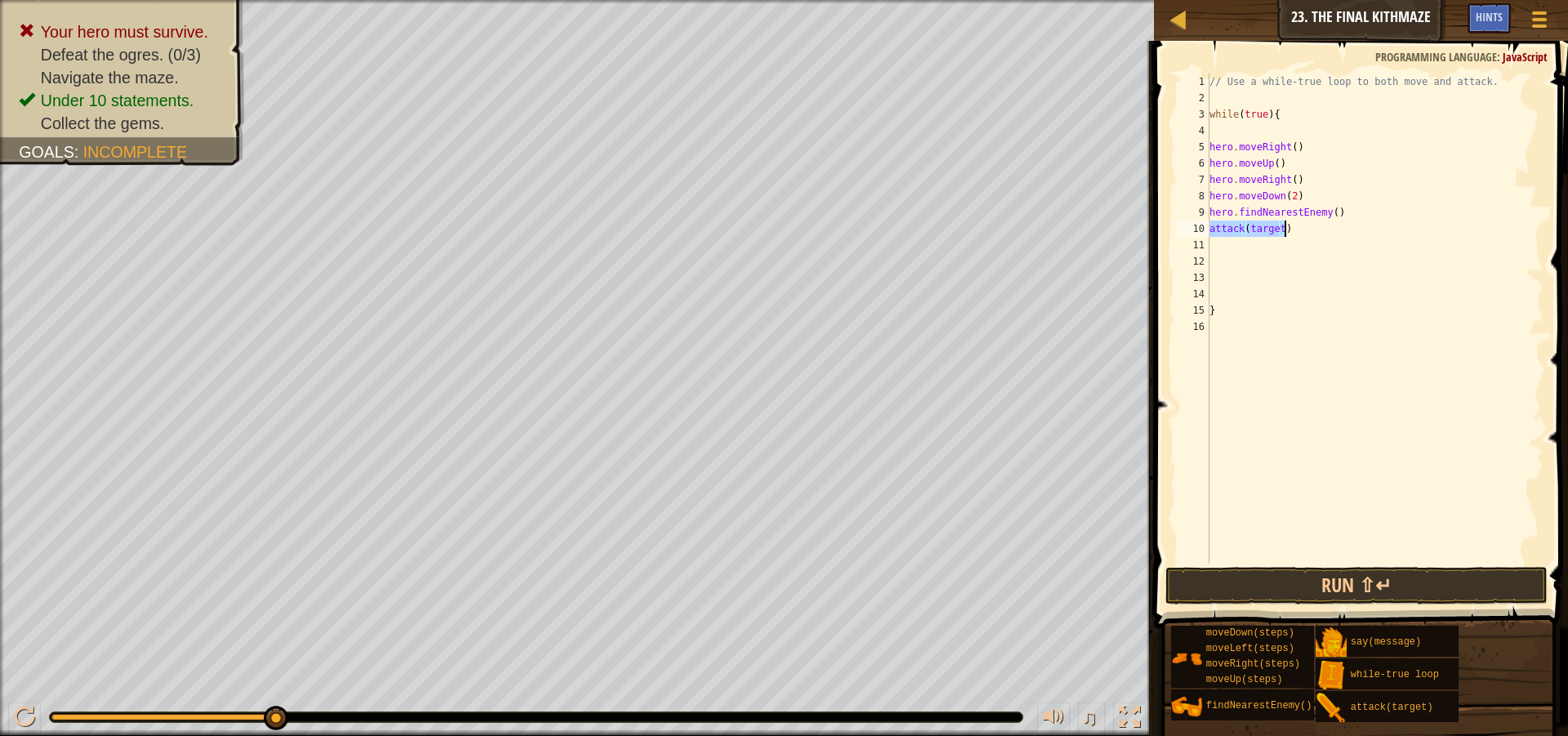
click at [1274, 233] on div "// Use a while-true loop to both move and attack. while ( true ) { hero . moveR…" at bounding box center [1374, 318] width 337 height 490
click at [1277, 233] on div "// Use a while-true loop to both move and attack. while ( true ) { hero . moveR…" at bounding box center [1375, 335] width 338 height 523
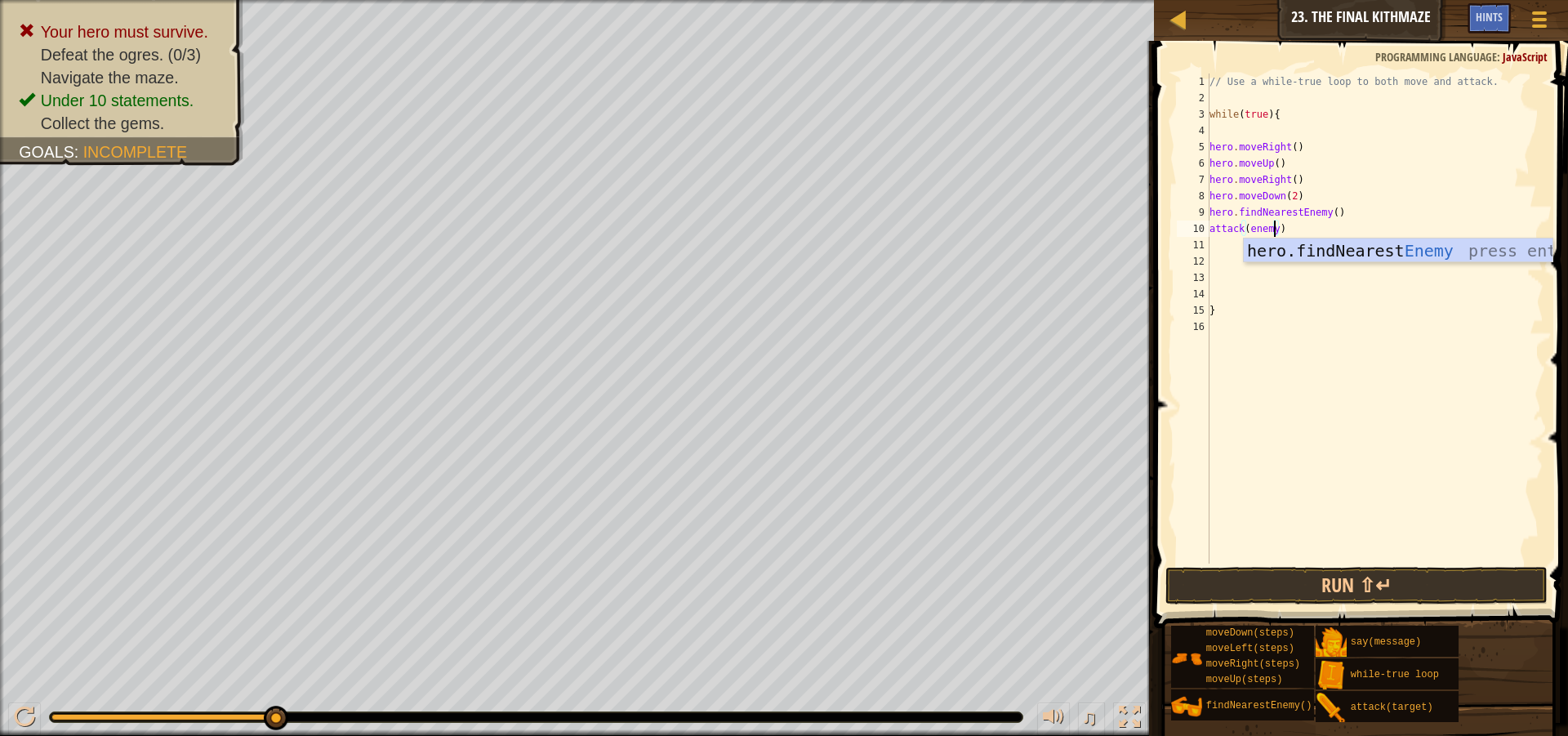
scroll to position [8, 6]
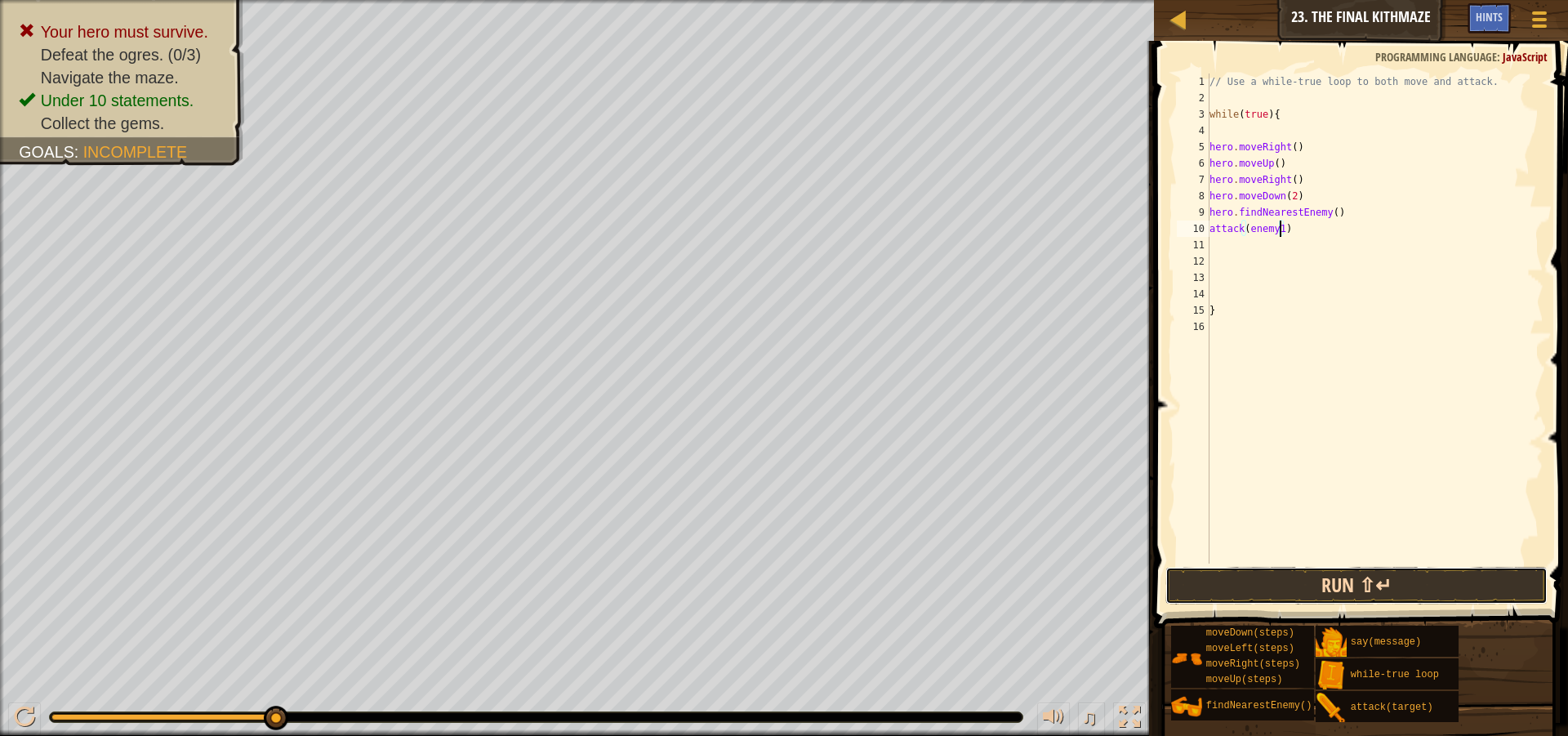
click at [1353, 581] on button "Run ⇧↵" at bounding box center [1356, 586] width 382 height 38
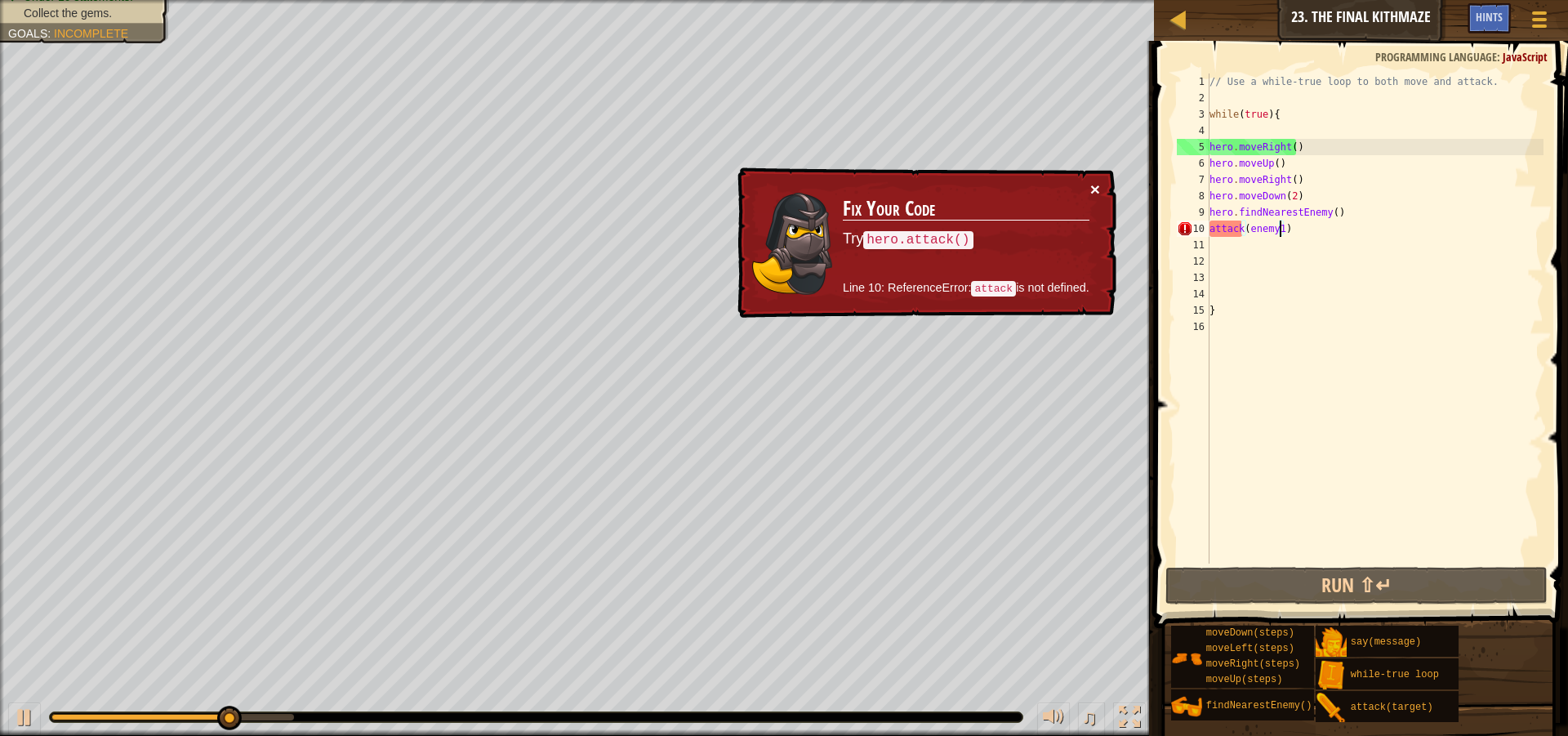
click at [1099, 190] on button "×" at bounding box center [1094, 189] width 9 height 17
click at [1209, 230] on div "10" at bounding box center [1193, 228] width 32 height 16
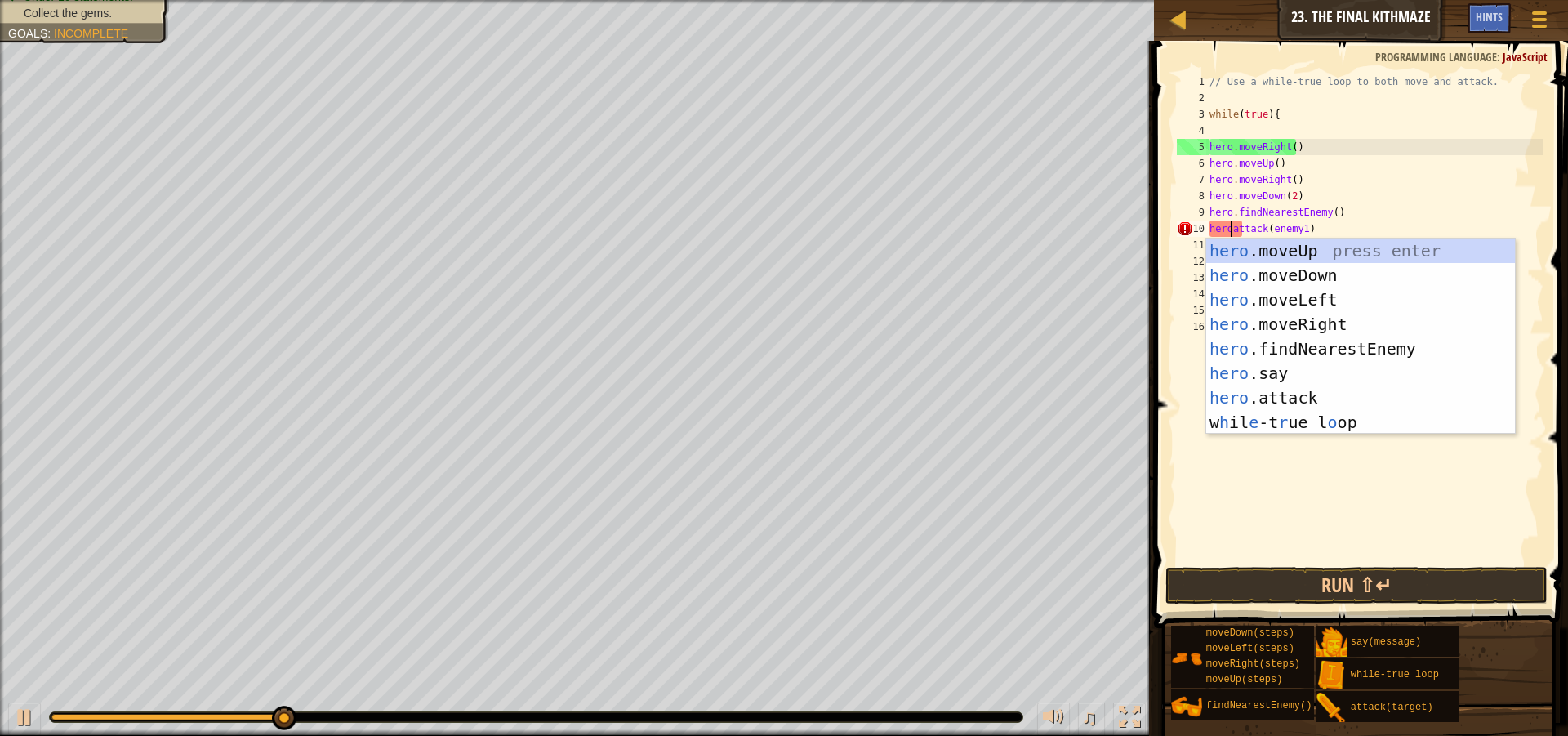
scroll to position [8, 3]
type textarea "hero.attack(enemy1)"
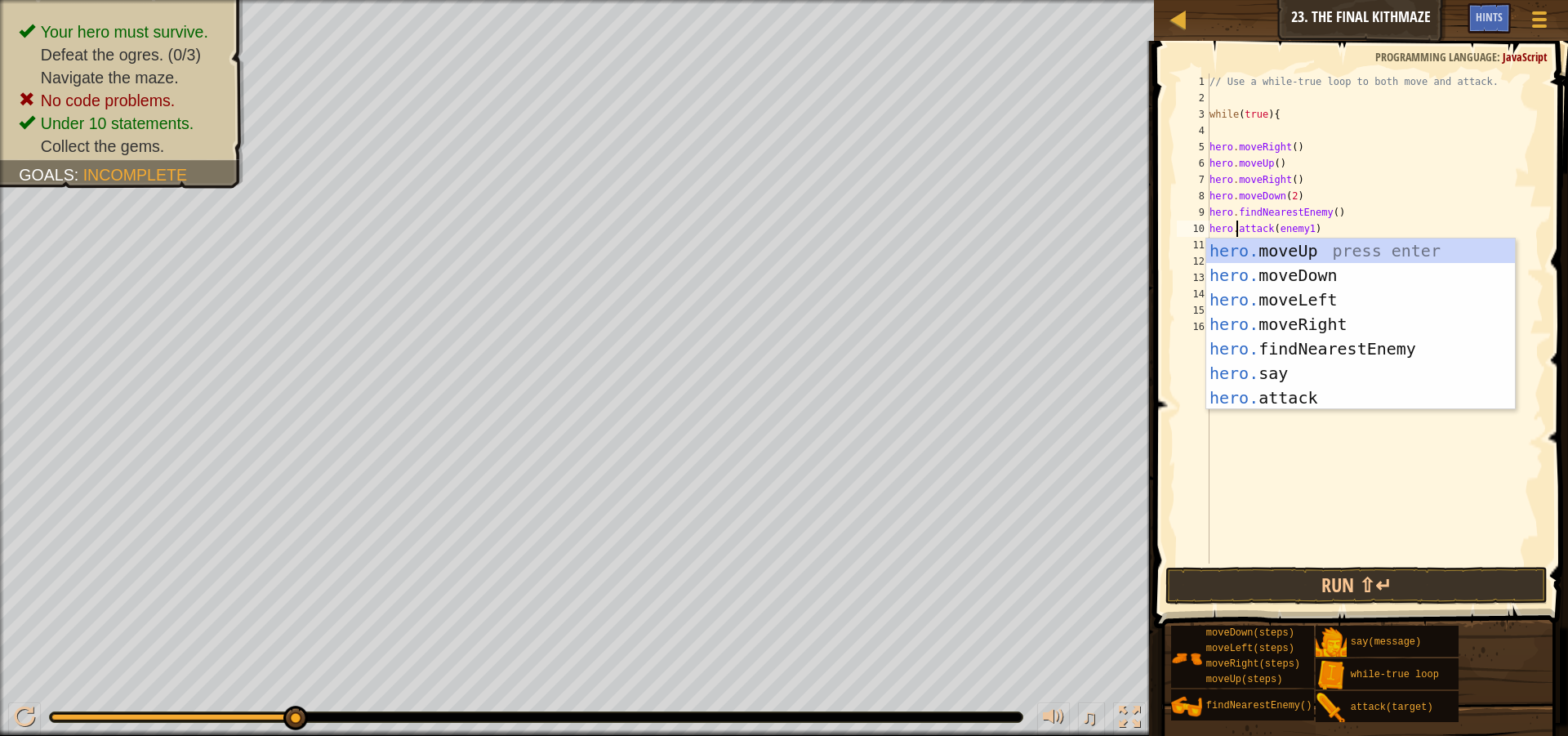
click at [1303, 559] on div "// Use a while-true loop to both move and attack. while ( true ) { hero . moveR…" at bounding box center [1375, 335] width 338 height 523
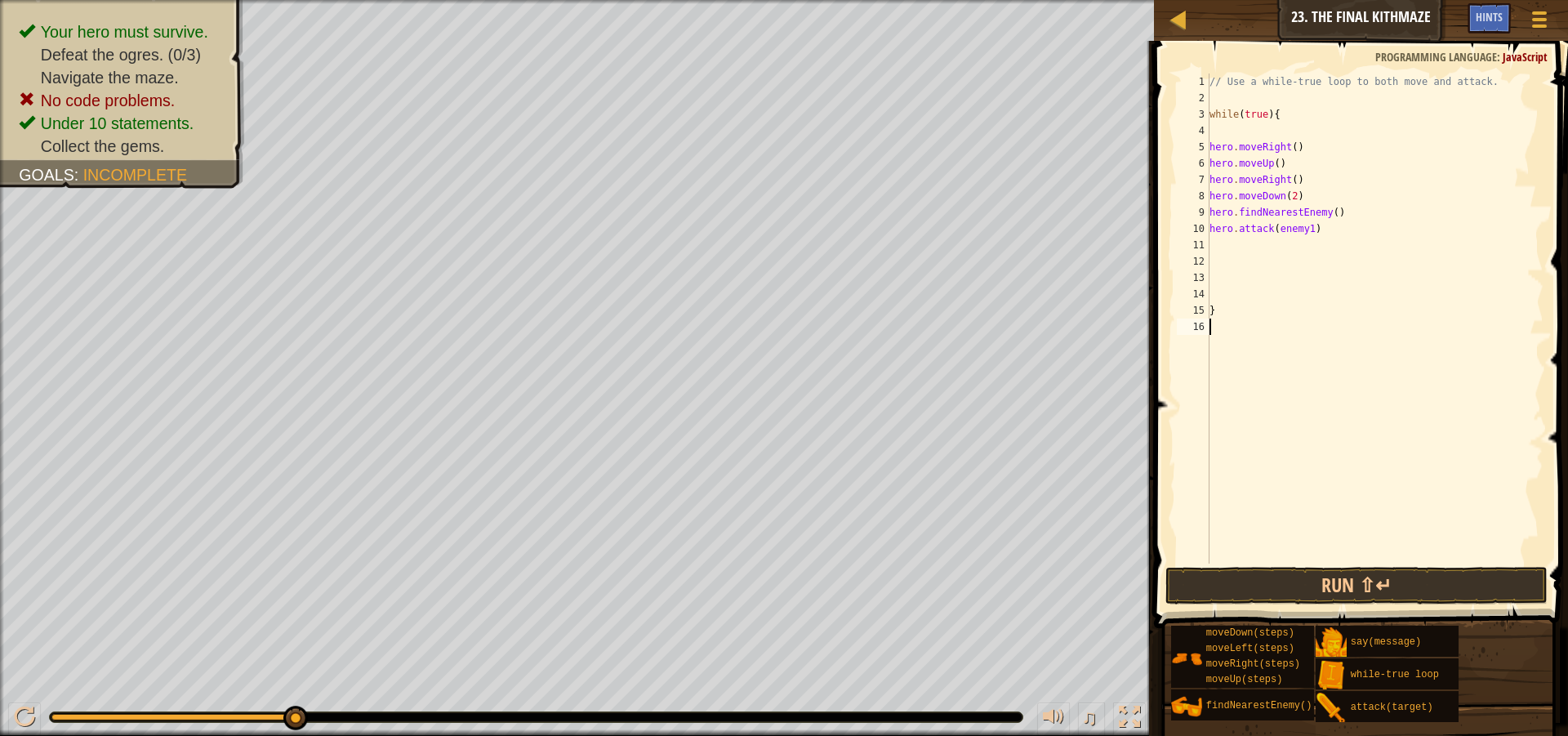
scroll to position [8, 0]
click at [1339, 577] on button "Run ⇧↵" at bounding box center [1356, 586] width 382 height 38
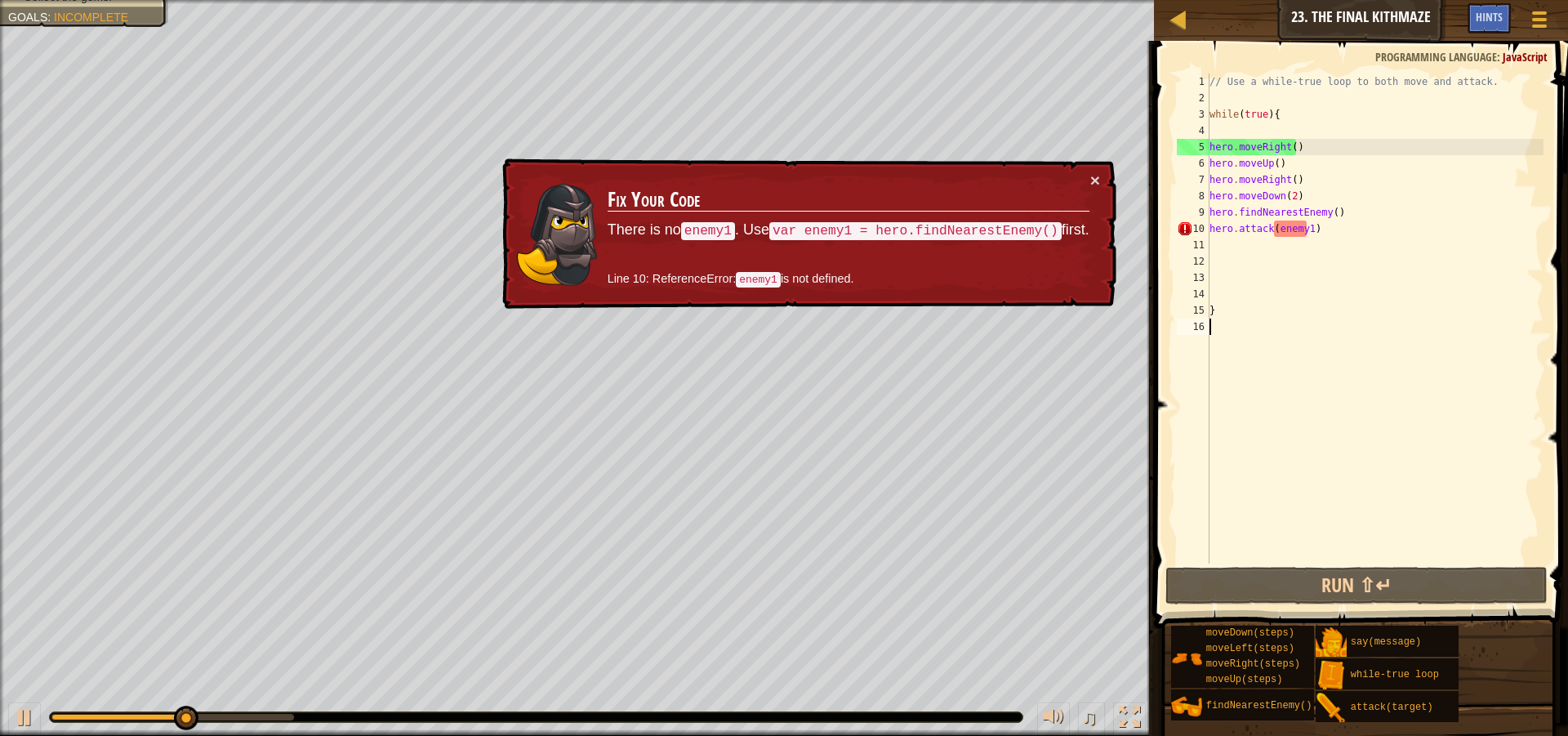
click at [1102, 174] on div "× Fix Your Code There is no enemy1 . Use var enemy1 = hero.findNearestEnemy() f…" at bounding box center [807, 234] width 617 height 151
click at [1208, 211] on div "9" at bounding box center [1193, 212] width 32 height 16
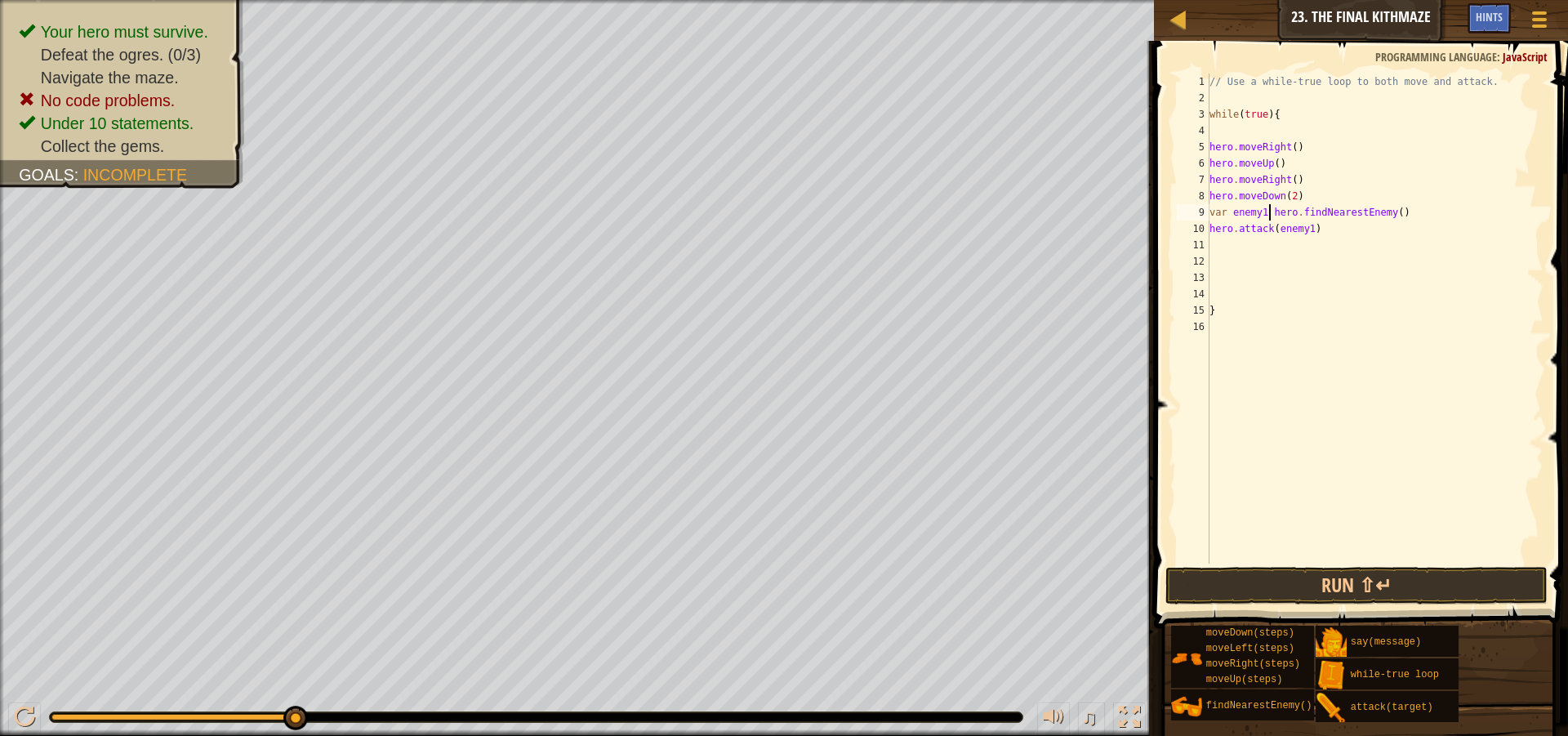
scroll to position [8, 6]
click at [1303, 606] on span at bounding box center [1362, 311] width 427 height 635
click at [1309, 591] on button "Run ⇧↵" at bounding box center [1356, 586] width 382 height 38
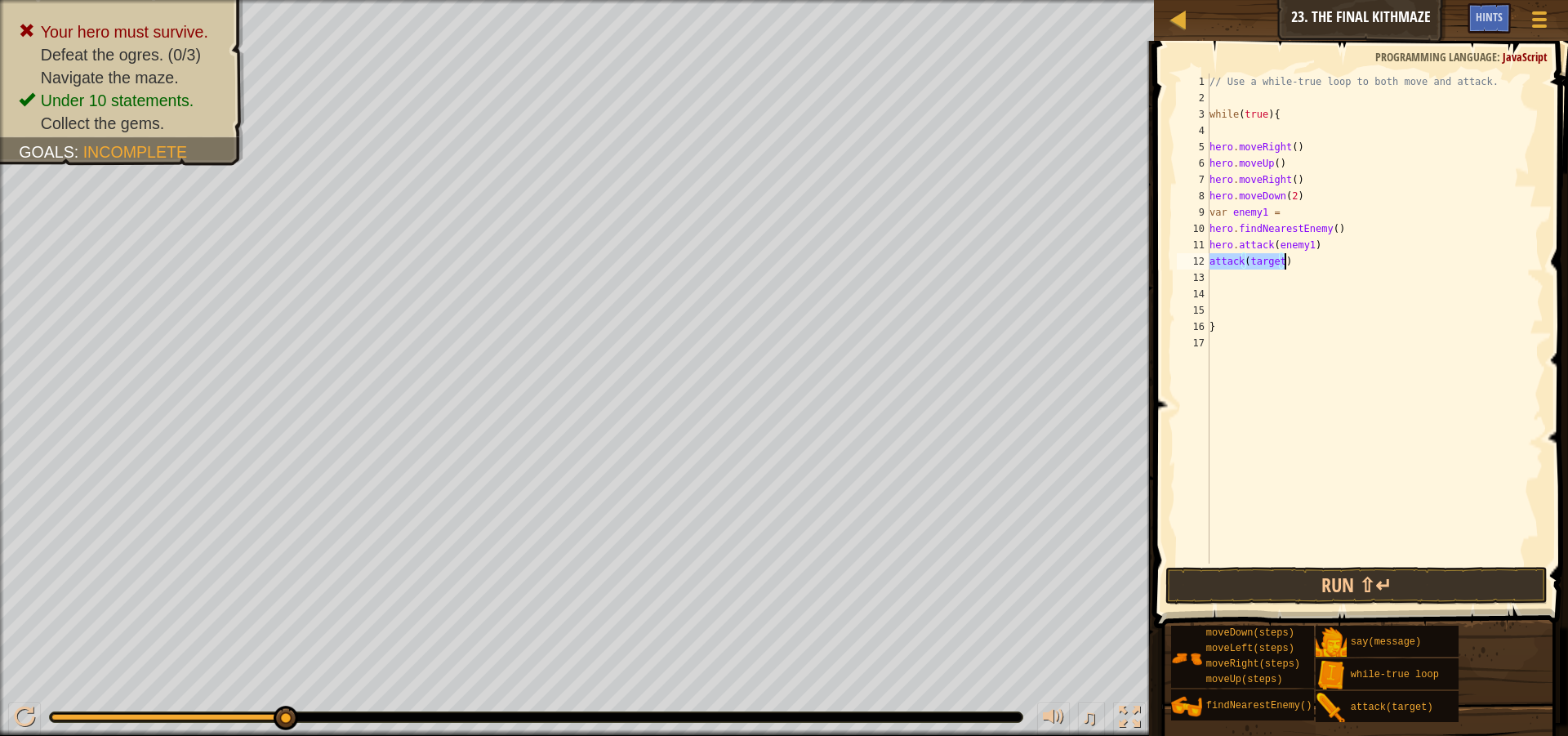
click at [1277, 261] on div "// Use a while-true loop to both move and attack. while ( true ) { hero . moveR…" at bounding box center [1374, 318] width 337 height 490
click at [1297, 589] on button "Run ⇧↵" at bounding box center [1356, 586] width 382 height 38
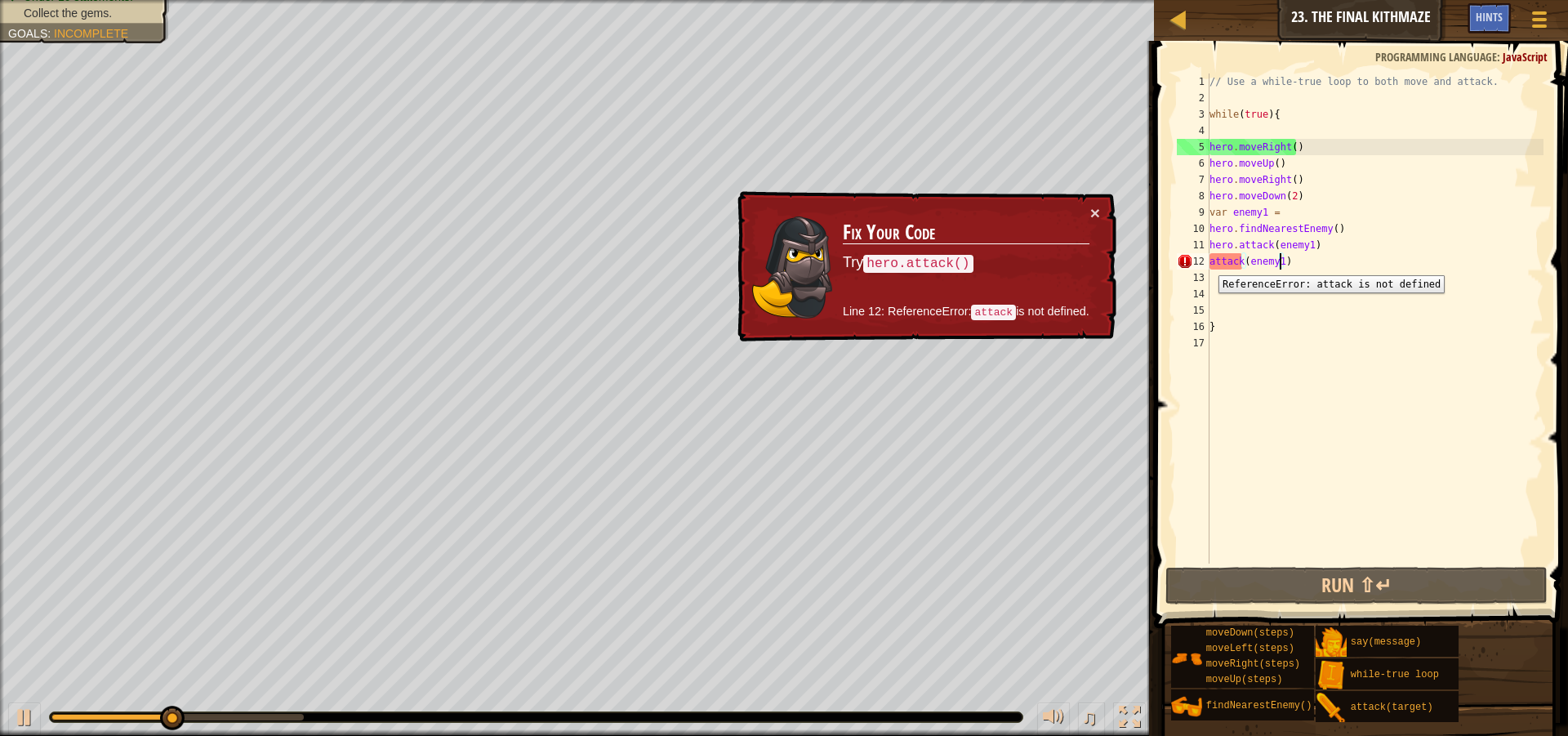
click at [1206, 263] on div "12" at bounding box center [1193, 261] width 32 height 16
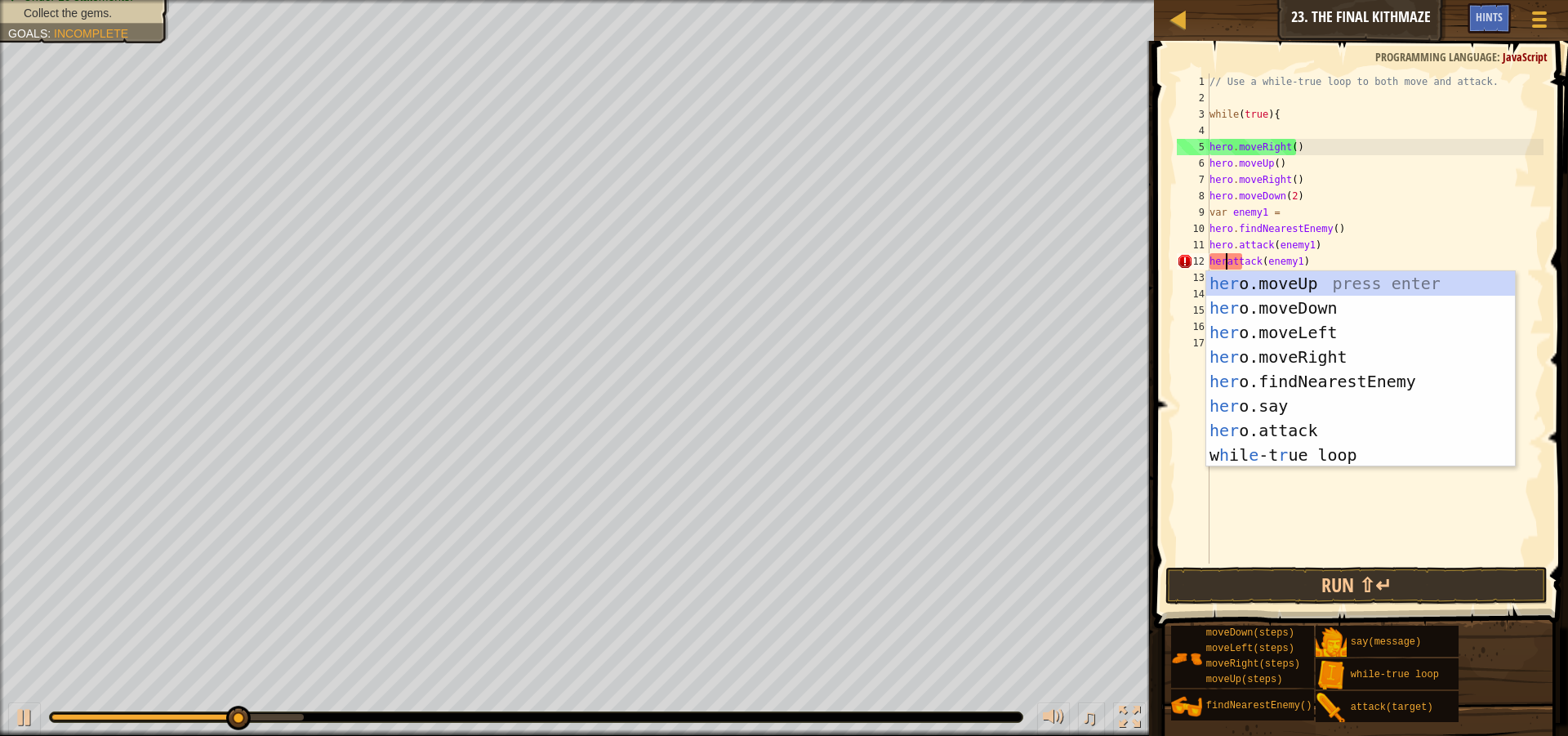
scroll to position [8, 3]
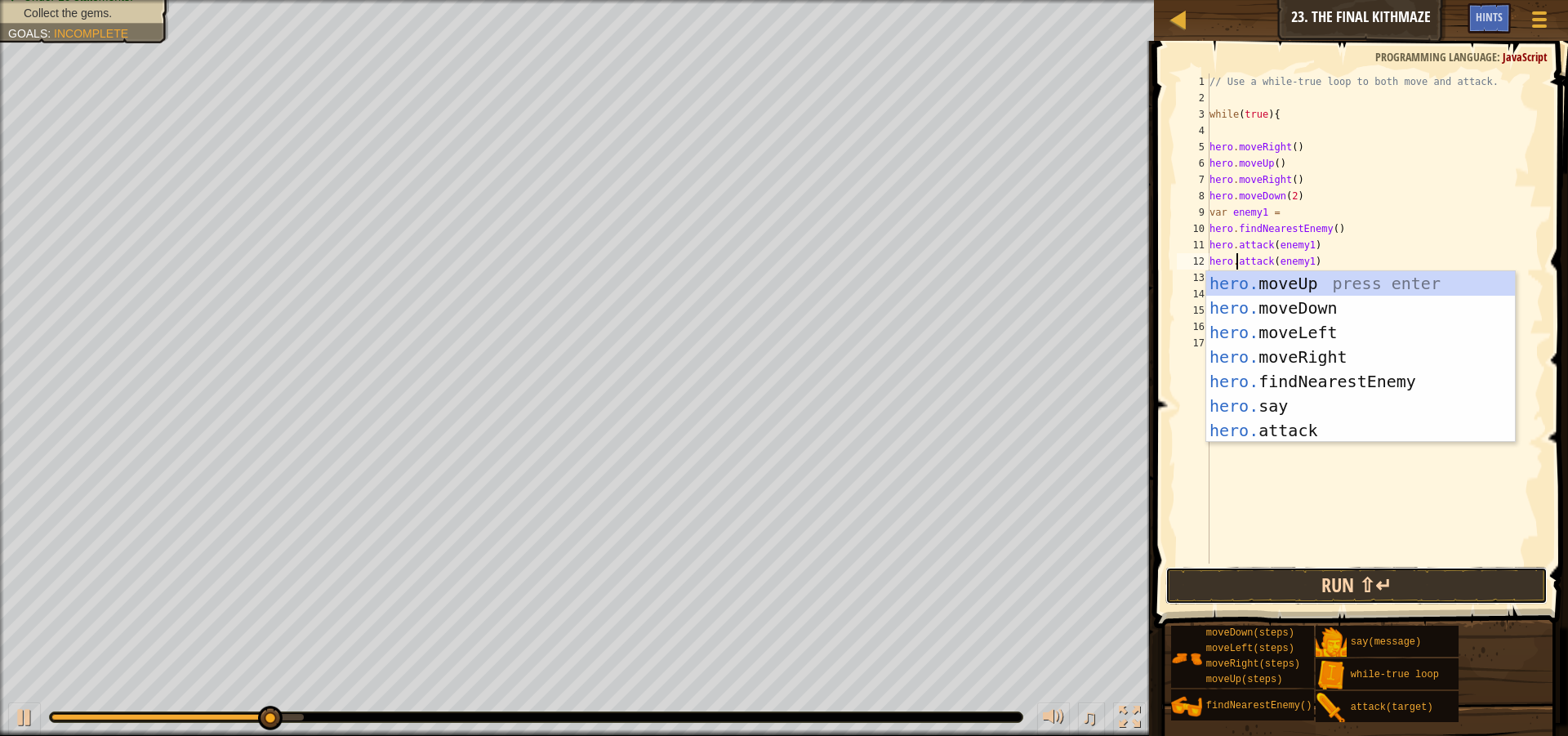
click at [1310, 593] on button "Run ⇧↵" at bounding box center [1356, 586] width 382 height 38
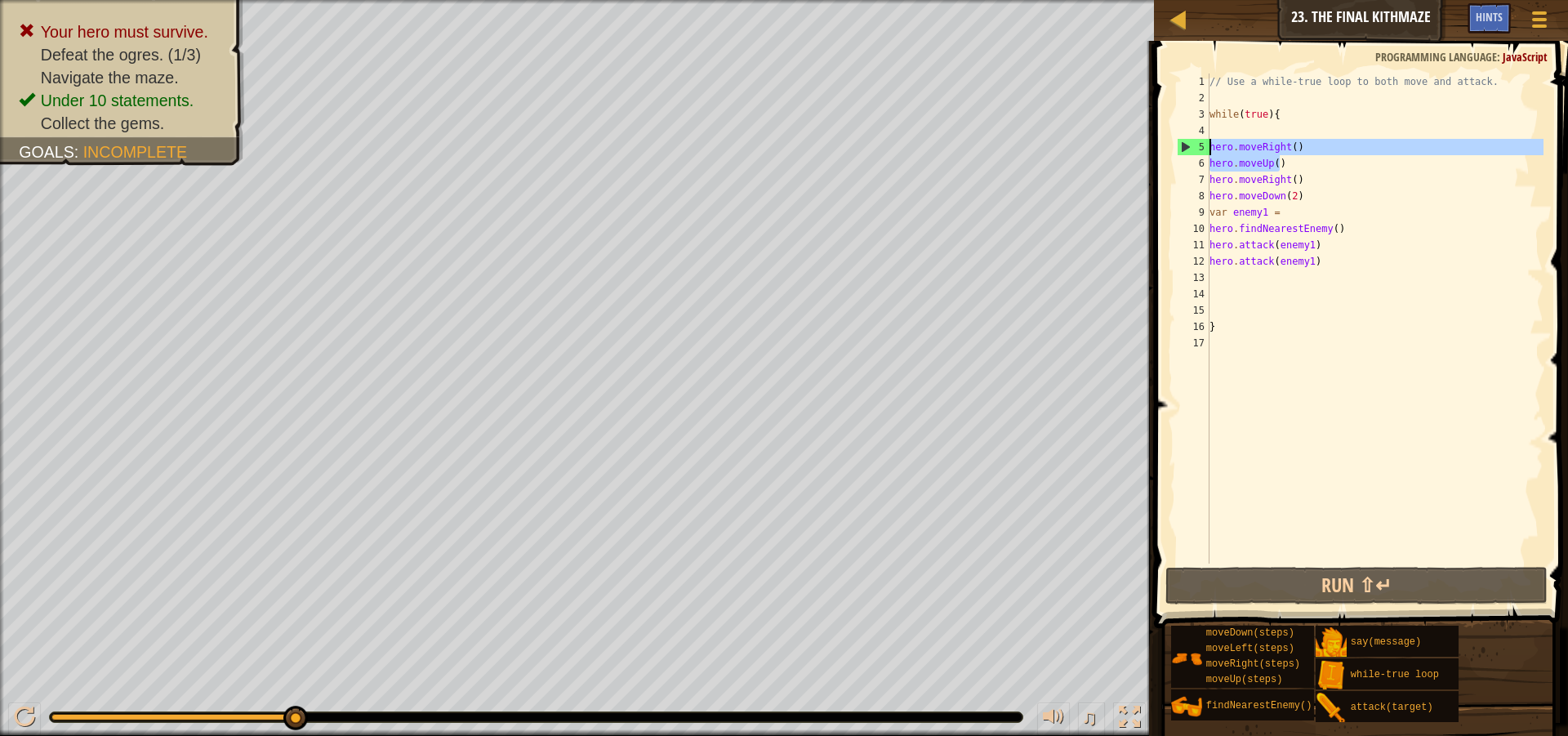
drag, startPoint x: 1288, startPoint y: 164, endPoint x: 1189, endPoint y: 140, distance: 101.9
click at [1189, 140] on div "hero.attack(enemy1) 1 2 3 4 5 6 7 8 9 10 11 12 13 14 15 16 17 // Use a while-tr…" at bounding box center [1358, 318] width 370 height 490
type textarea "hero.moveRight() hero.moveUp()"
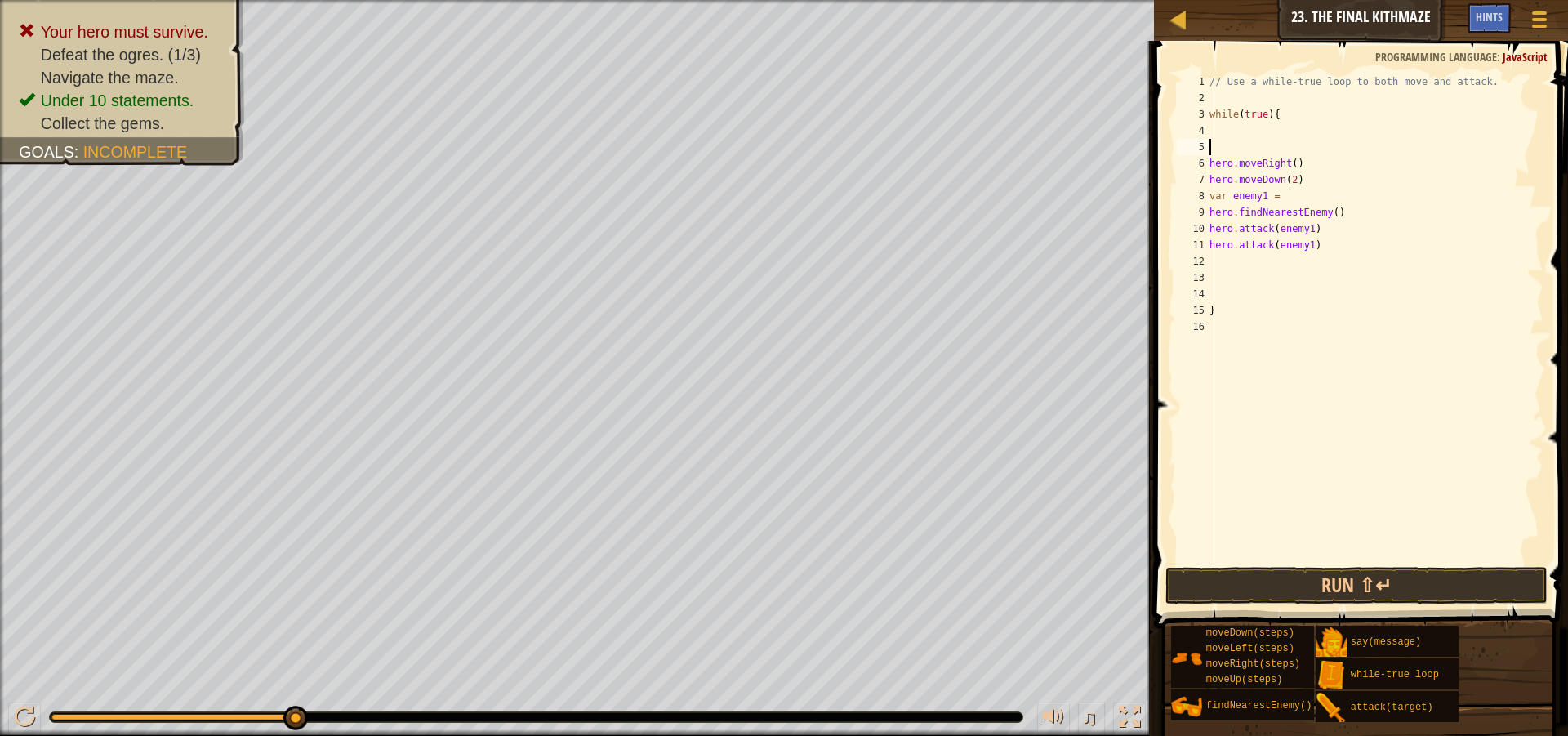
click at [1230, 97] on div "// Use a while-true loop to both move and attack. while ( true ) { hero . moveR…" at bounding box center [1375, 335] width 338 height 523
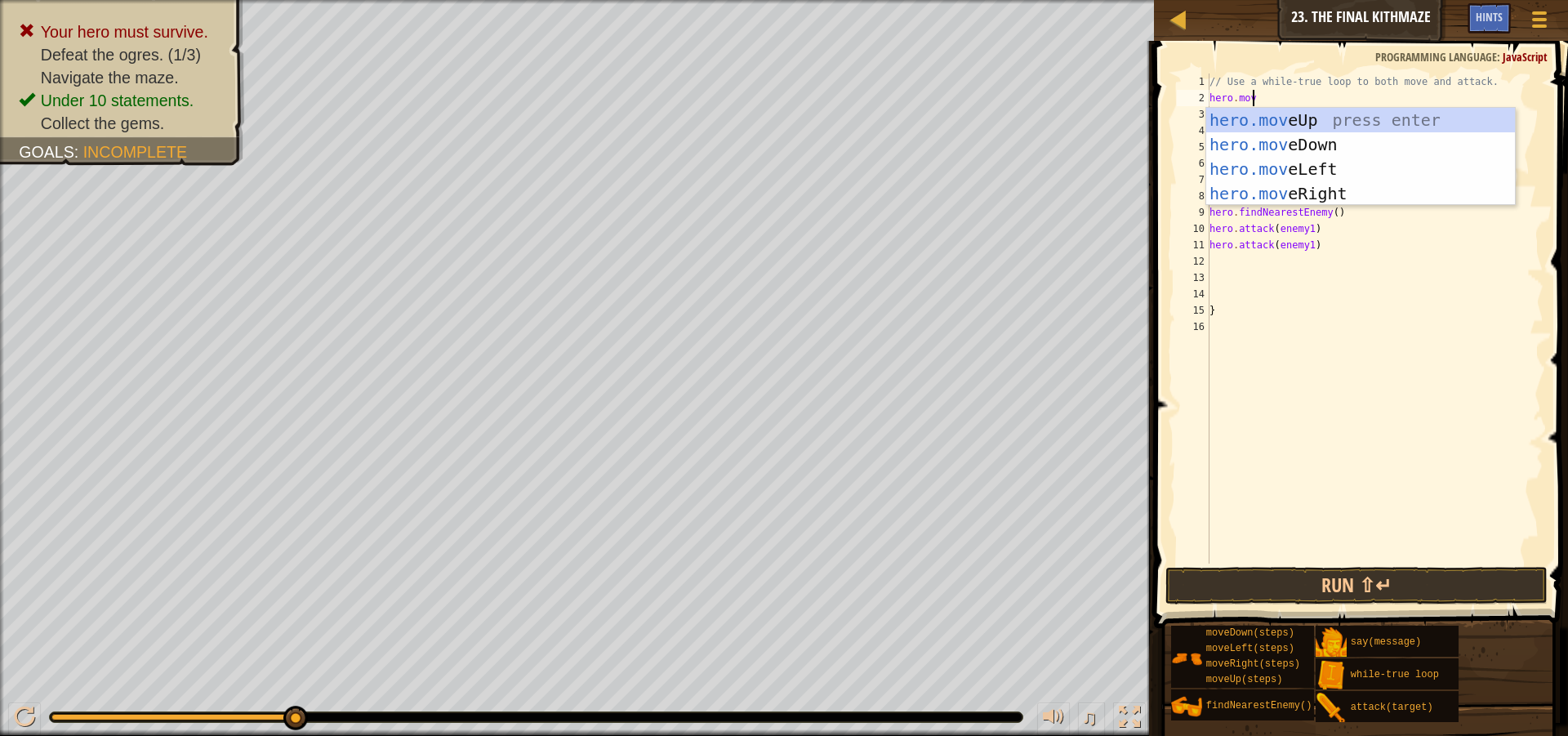
scroll to position [8, 3]
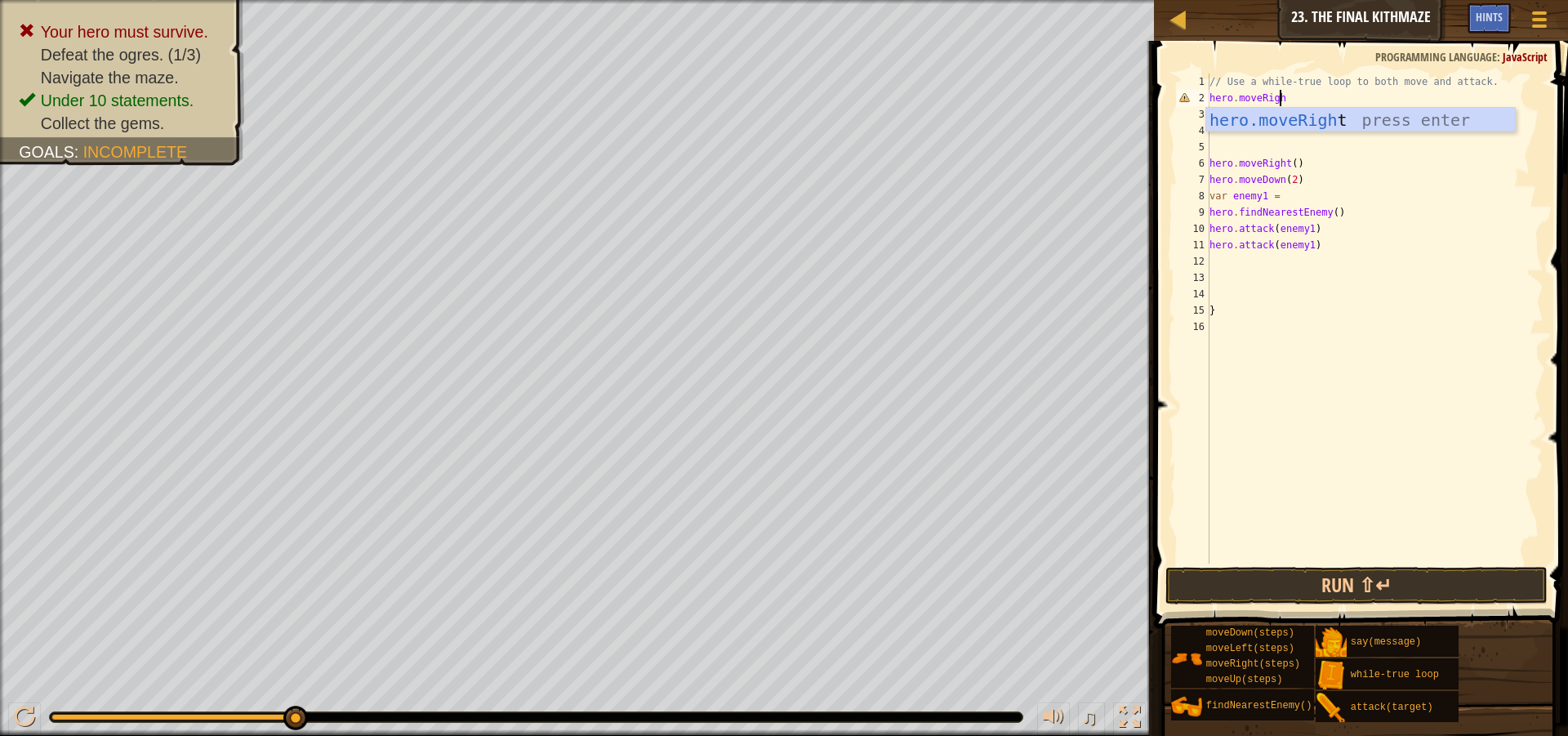
type textarea "hero.moveRight"
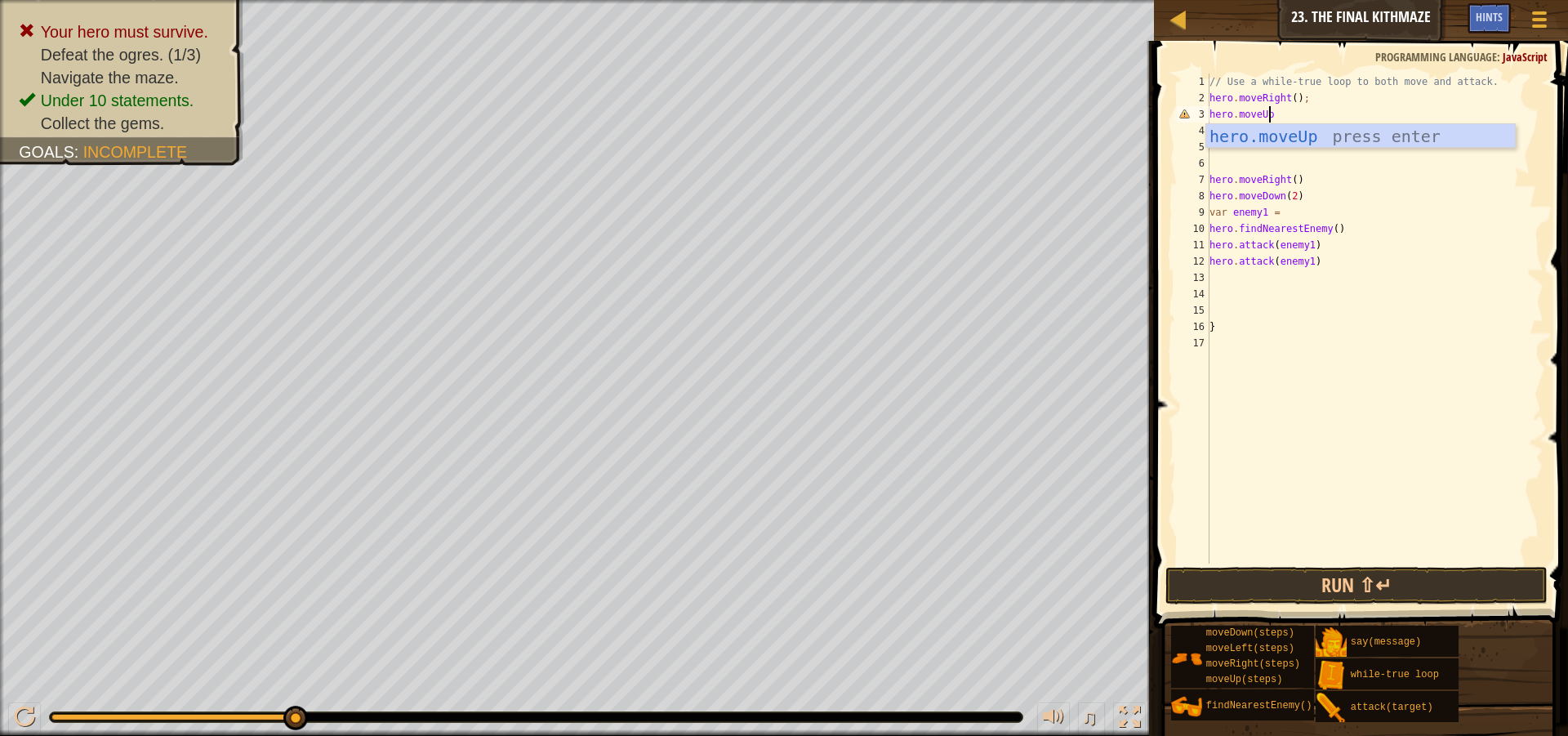
scroll to position [8, 5]
type textarea "hero.moveUp();"
click at [1381, 405] on div "// Use a while-true loop to both move and attack. hero . moveRight ( ) ; hero .…" at bounding box center [1375, 335] width 338 height 523
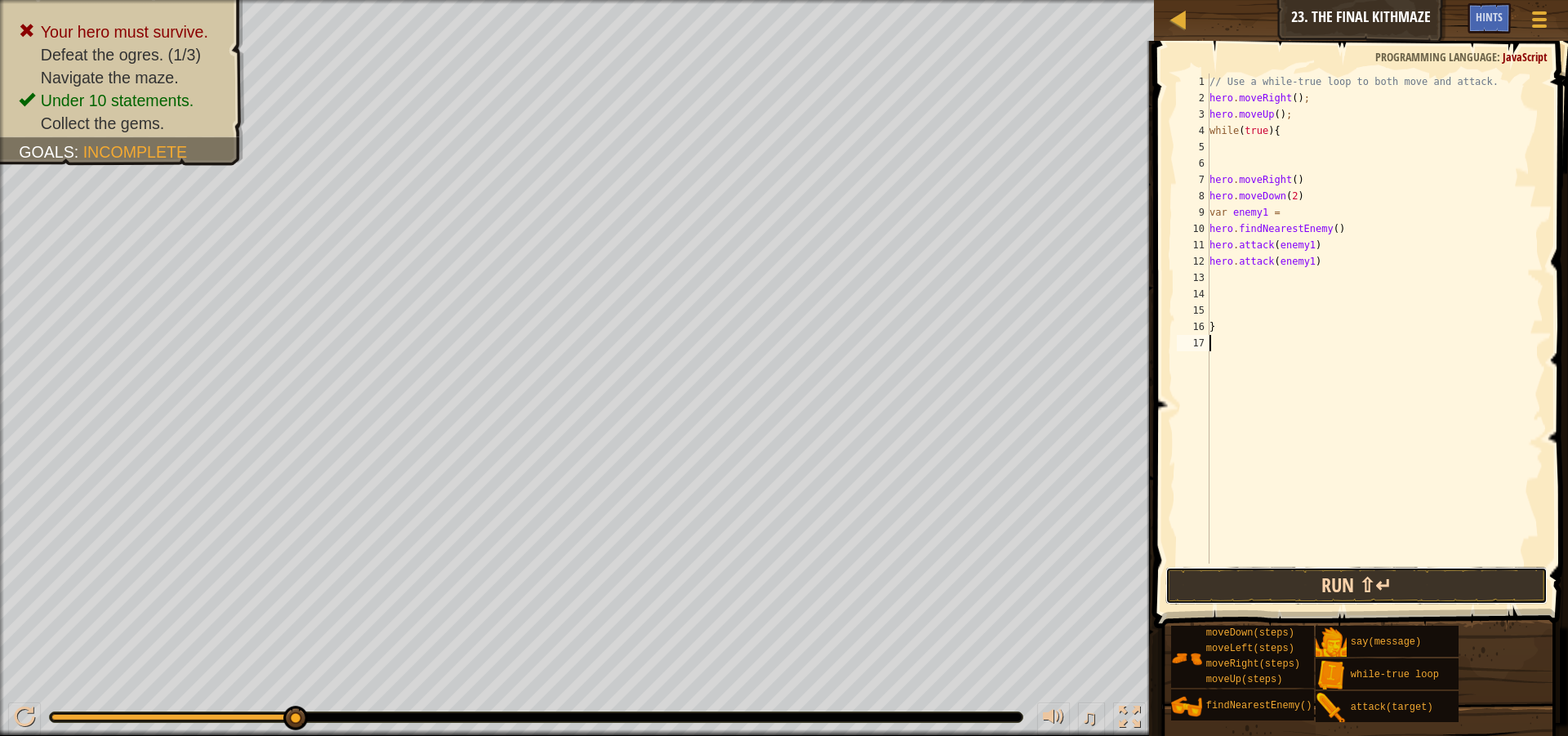
click at [1454, 584] on button "Run ⇧↵" at bounding box center [1356, 586] width 382 height 38
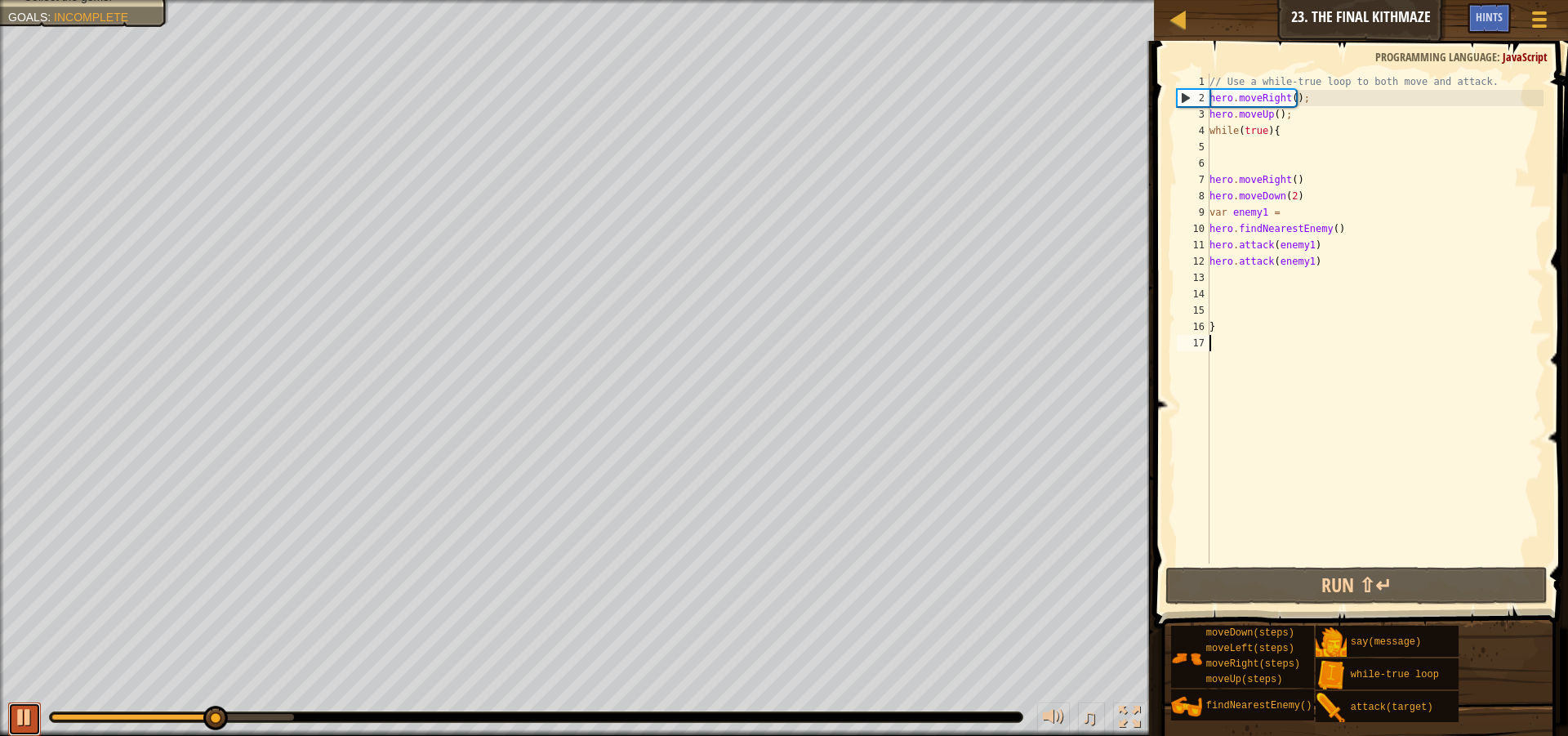
click at [26, 714] on div at bounding box center [24, 717] width 21 height 21
click at [1286, 150] on div "// Use a while-true loop to both move and attack. hero . moveRight ( ) ; hero .…" at bounding box center [1375, 335] width 338 height 523
click at [1259, 169] on div "// Use a while-true loop to both move and attack. hero . moveRight ( ) ; hero .…" at bounding box center [1375, 335] width 338 height 523
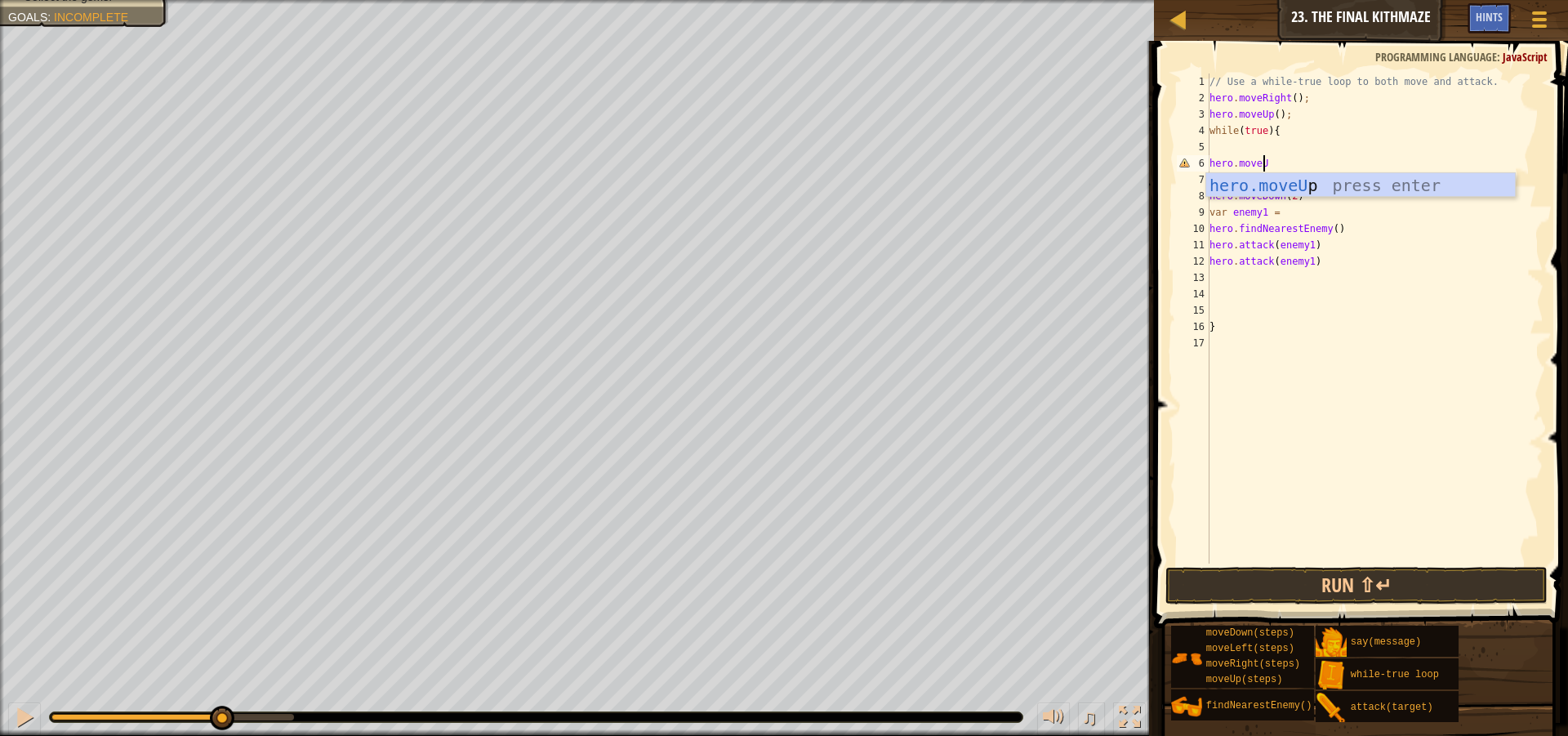
scroll to position [8, 4]
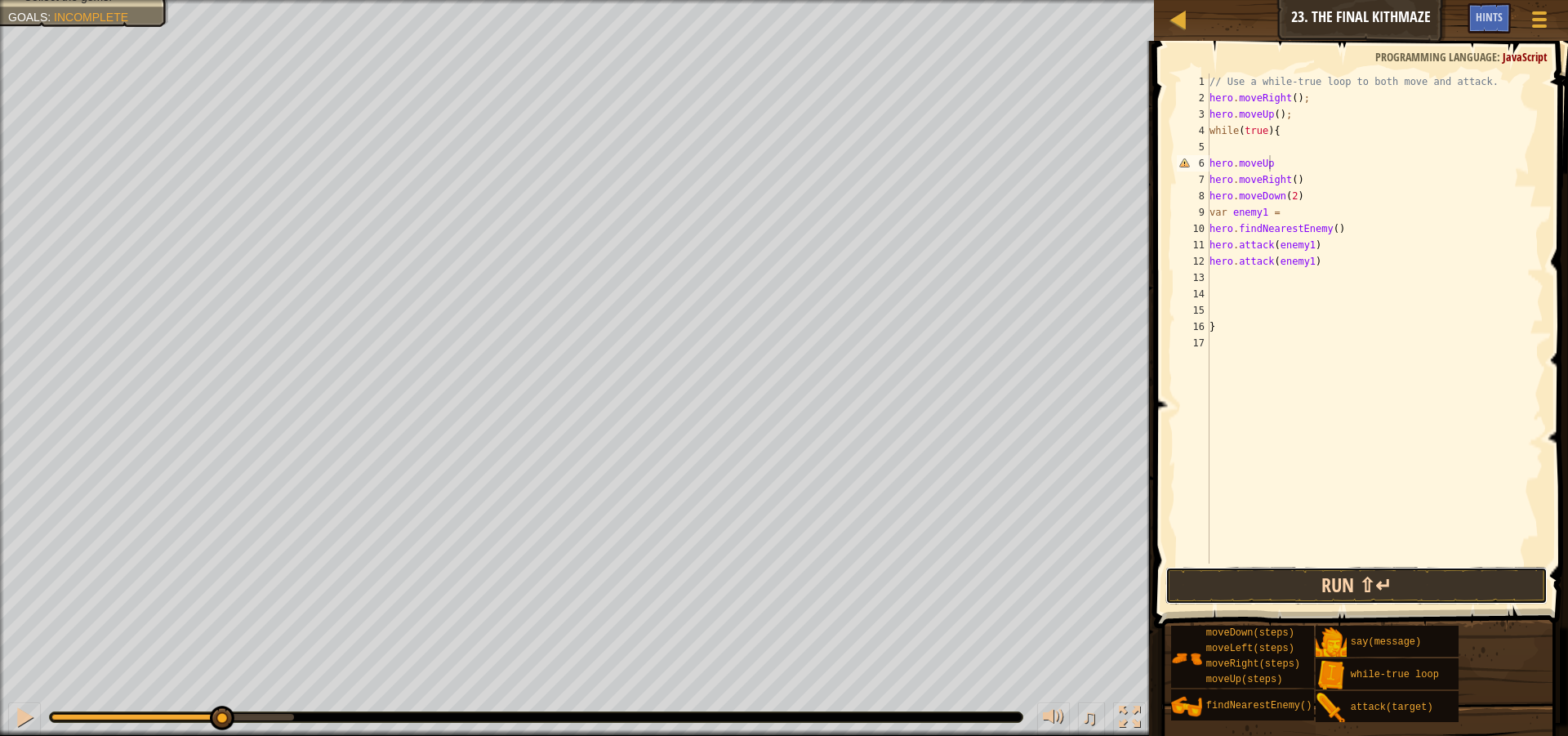
click at [1355, 575] on button "Run ⇧↵" at bounding box center [1356, 586] width 382 height 38
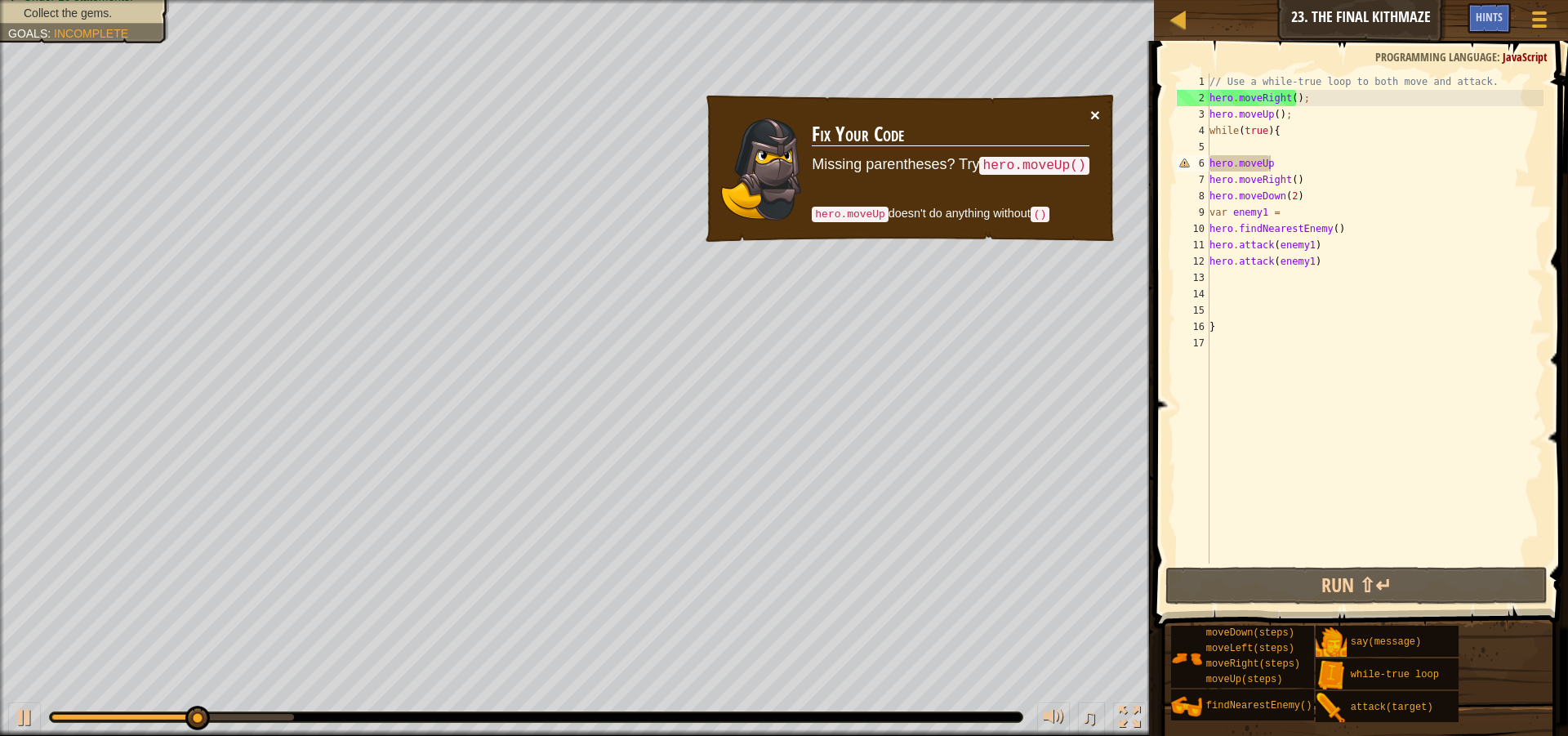
click at [1093, 115] on button "×" at bounding box center [1094, 114] width 9 height 17
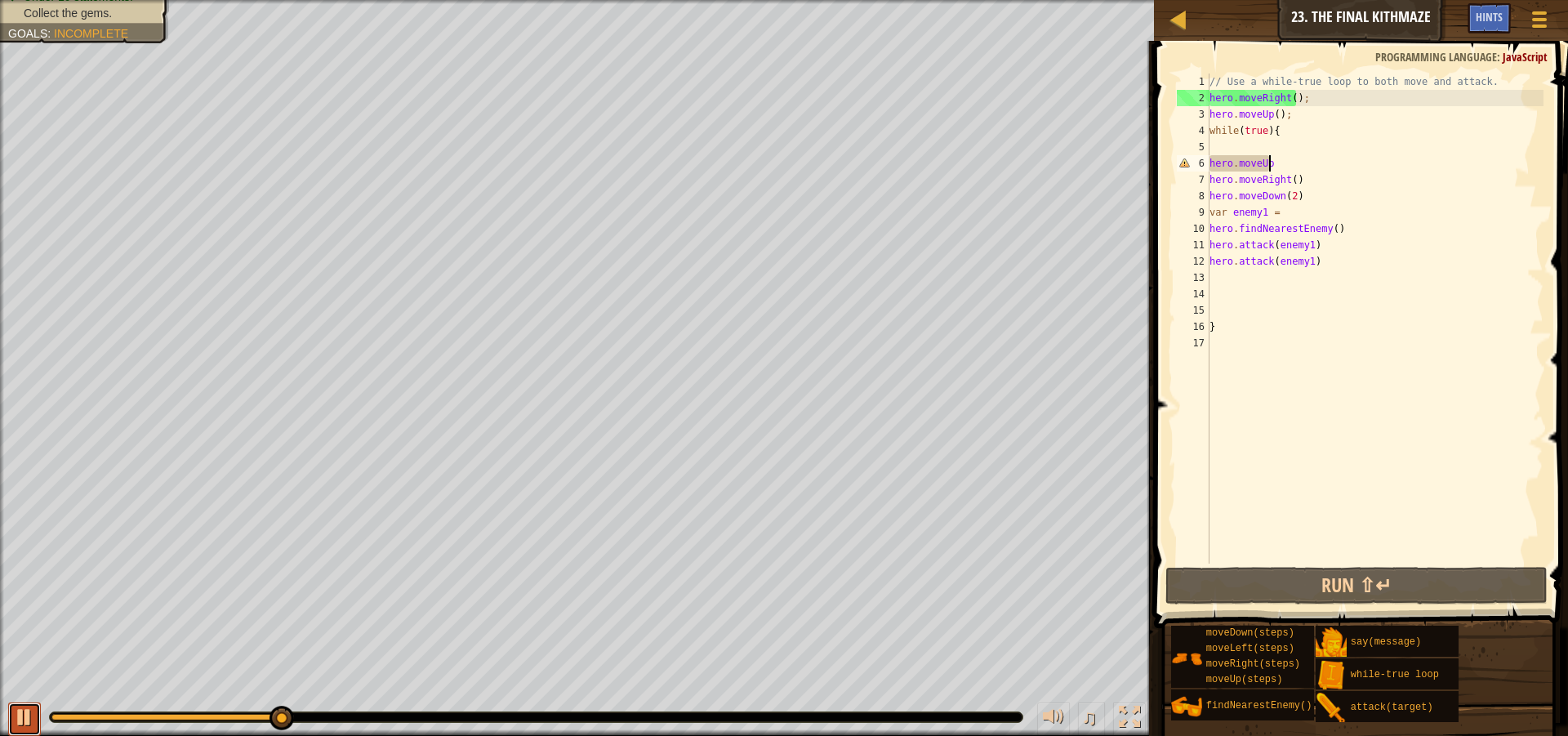
click at [28, 709] on div at bounding box center [24, 717] width 21 height 21
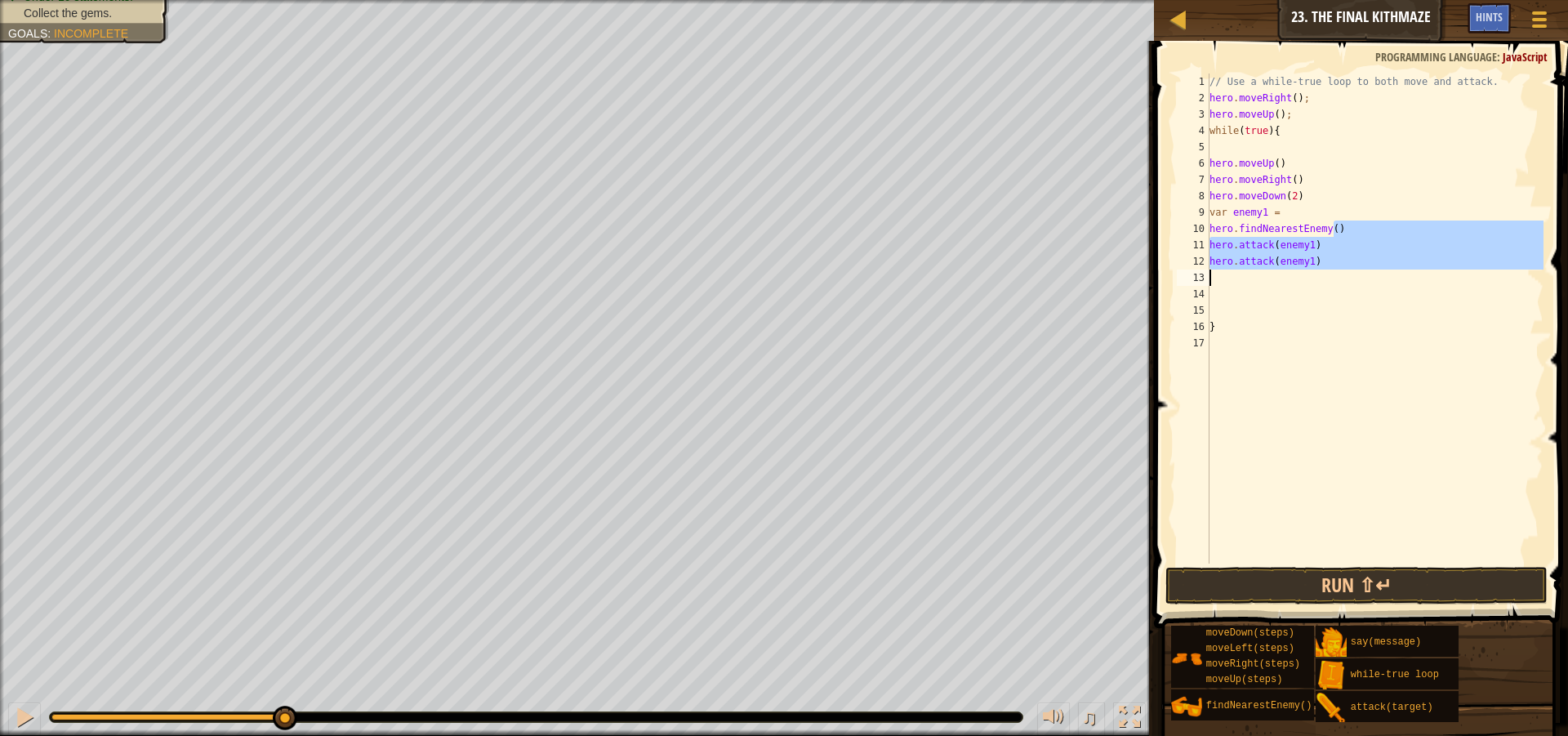
drag, startPoint x: 1339, startPoint y: 223, endPoint x: 1315, endPoint y: 271, distance: 53.7
click at [1315, 271] on div "// Use a while-true loop to both move and attack. hero . moveRight ( ) ; hero .…" at bounding box center [1375, 335] width 338 height 523
type textarea "hero.attack(enemy1)"
click at [1260, 313] on div "// Use a while-true loop to both move and attack. hero . moveRight ( ) ; hero .…" at bounding box center [1375, 335] width 338 height 523
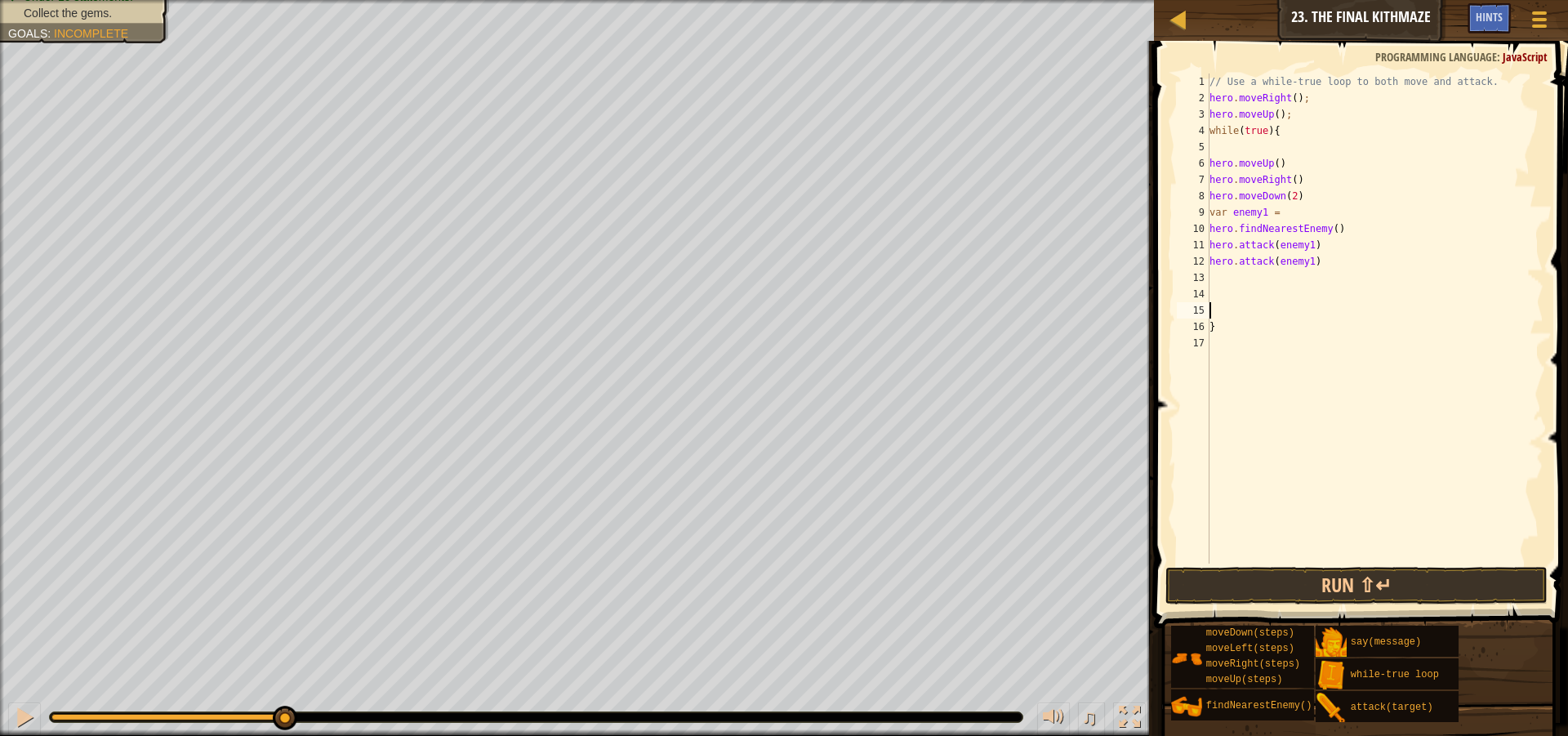
click at [1209, 223] on div "10" at bounding box center [1193, 228] width 32 height 16
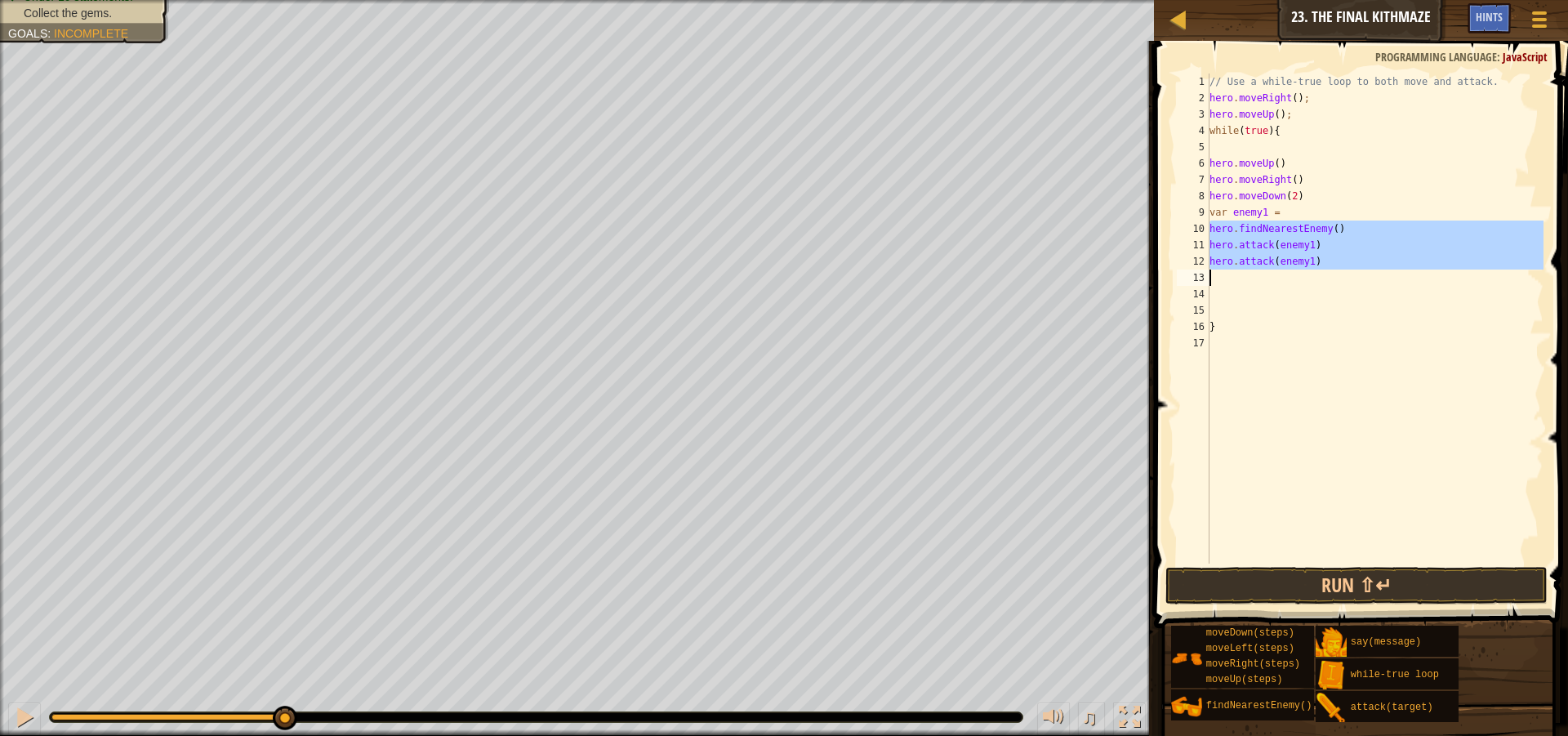
drag, startPoint x: 1210, startPoint y: 230, endPoint x: 1332, endPoint y: 271, distance: 128.7
click at [1332, 271] on div "// Use a while-true loop to both move and attack. hero . moveRight ( ) ; hero .…" at bounding box center [1375, 335] width 338 height 523
type textarea "hero.attack(enemy1)"
click at [1244, 146] on div "// Use a while-true loop to both move and attack. hero . moveRight ( ) ; hero .…" at bounding box center [1375, 335] width 338 height 523
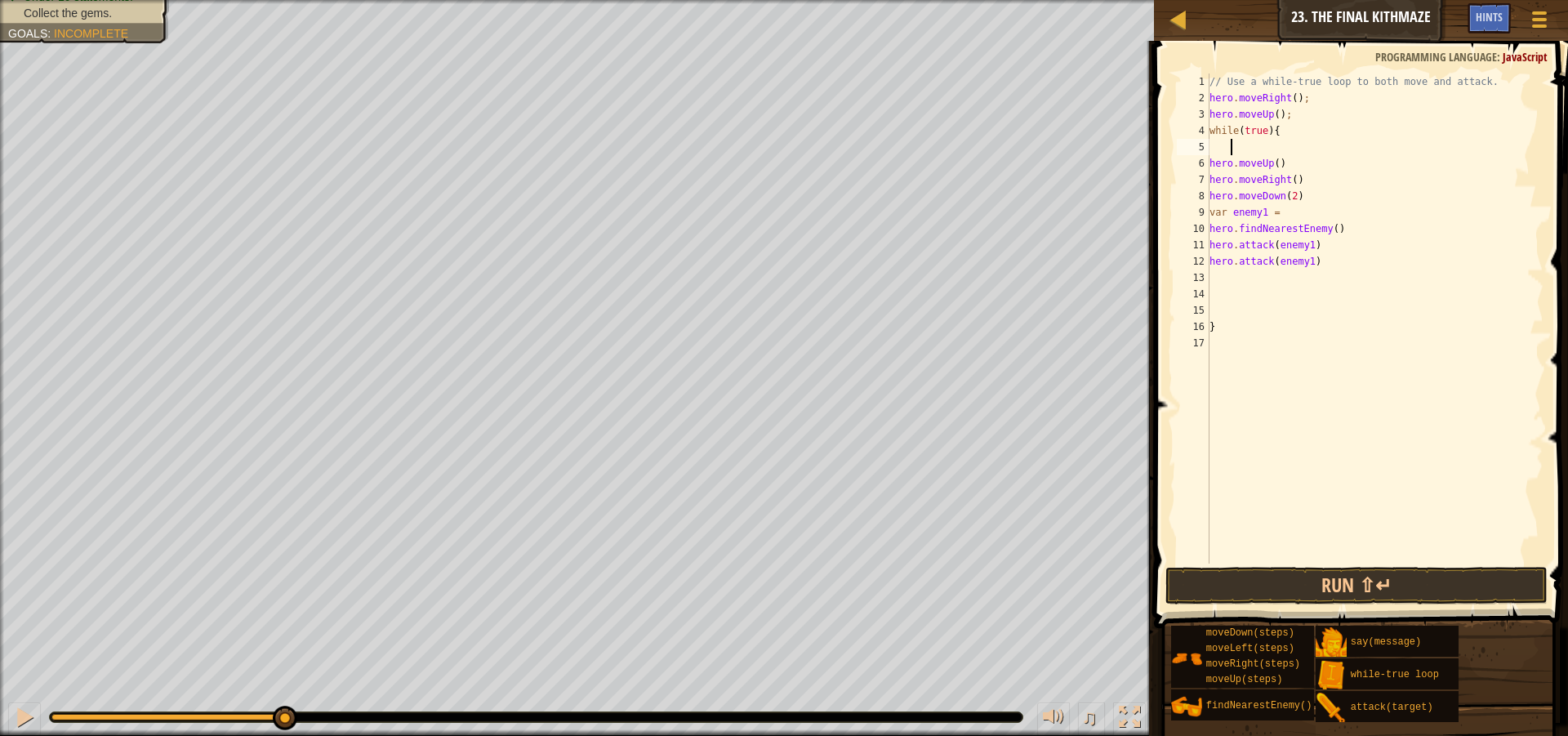
paste textarea
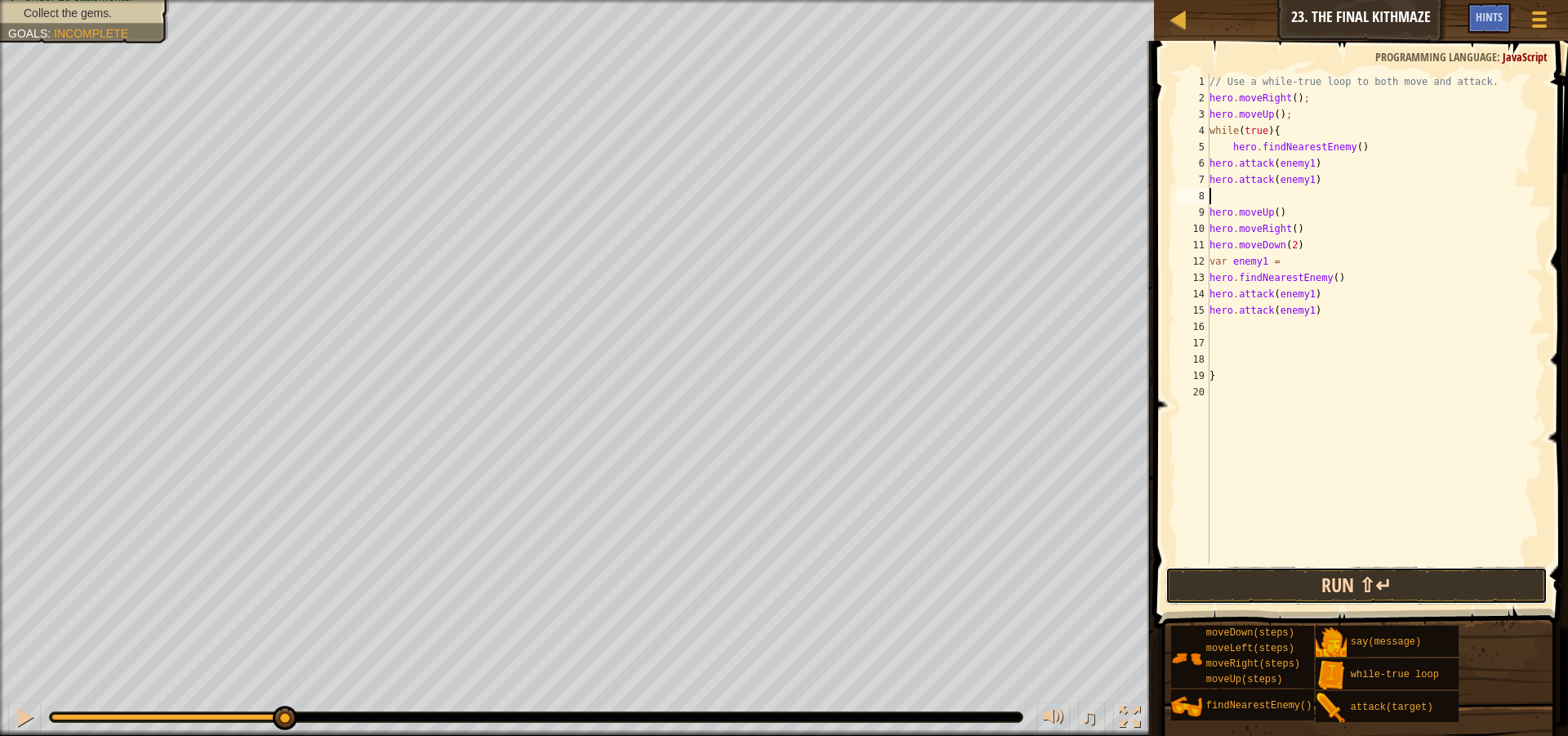
click at [1365, 581] on button "Run ⇧↵" at bounding box center [1356, 586] width 382 height 38
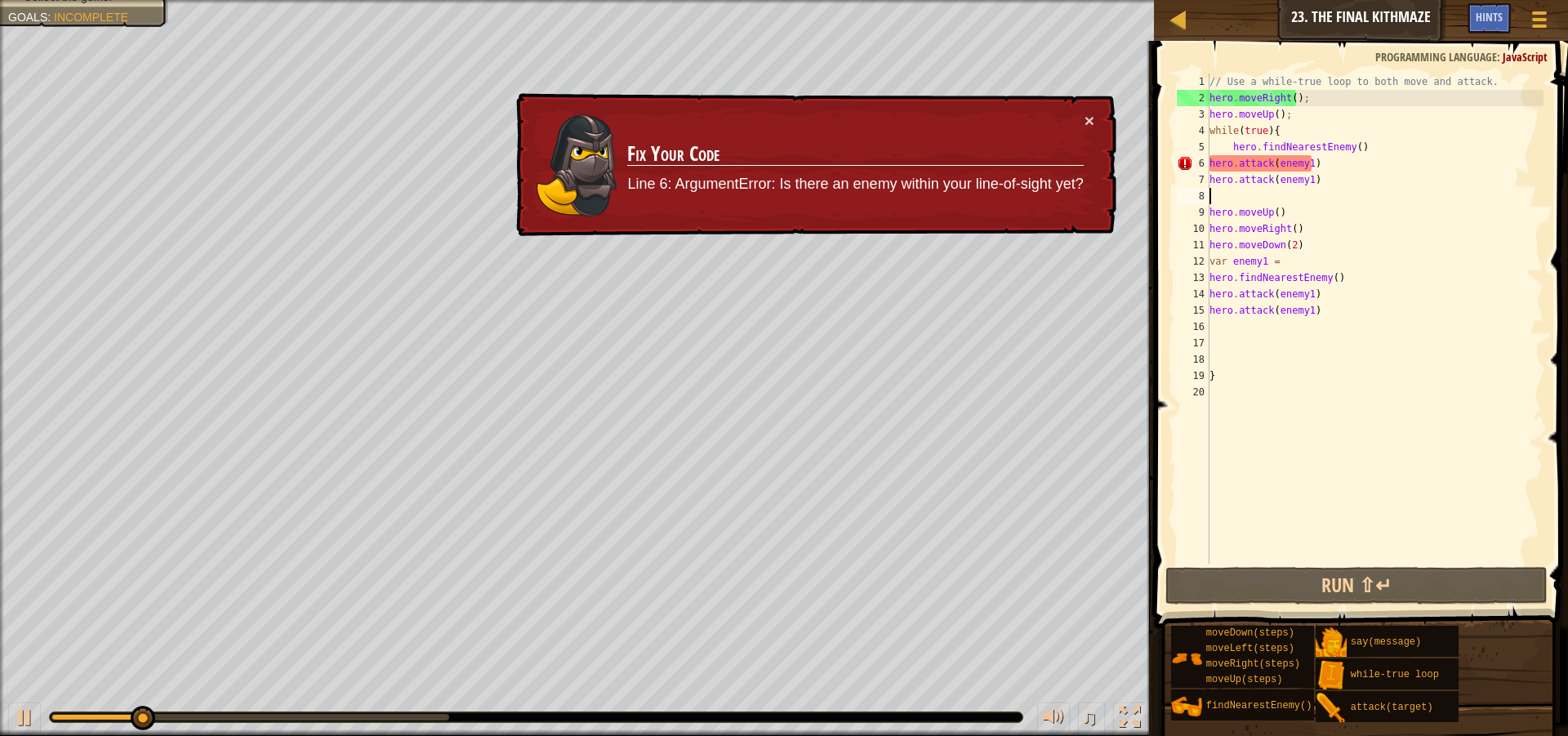
click at [1093, 106] on div "× Fix Your Code Line 6: ArgumentError: Is there an enemy within your line-of-si…" at bounding box center [814, 165] width 603 height 143
click at [1087, 114] on button "×" at bounding box center [1089, 120] width 9 height 17
click at [1088, 114] on button "×" at bounding box center [1089, 120] width 9 height 17
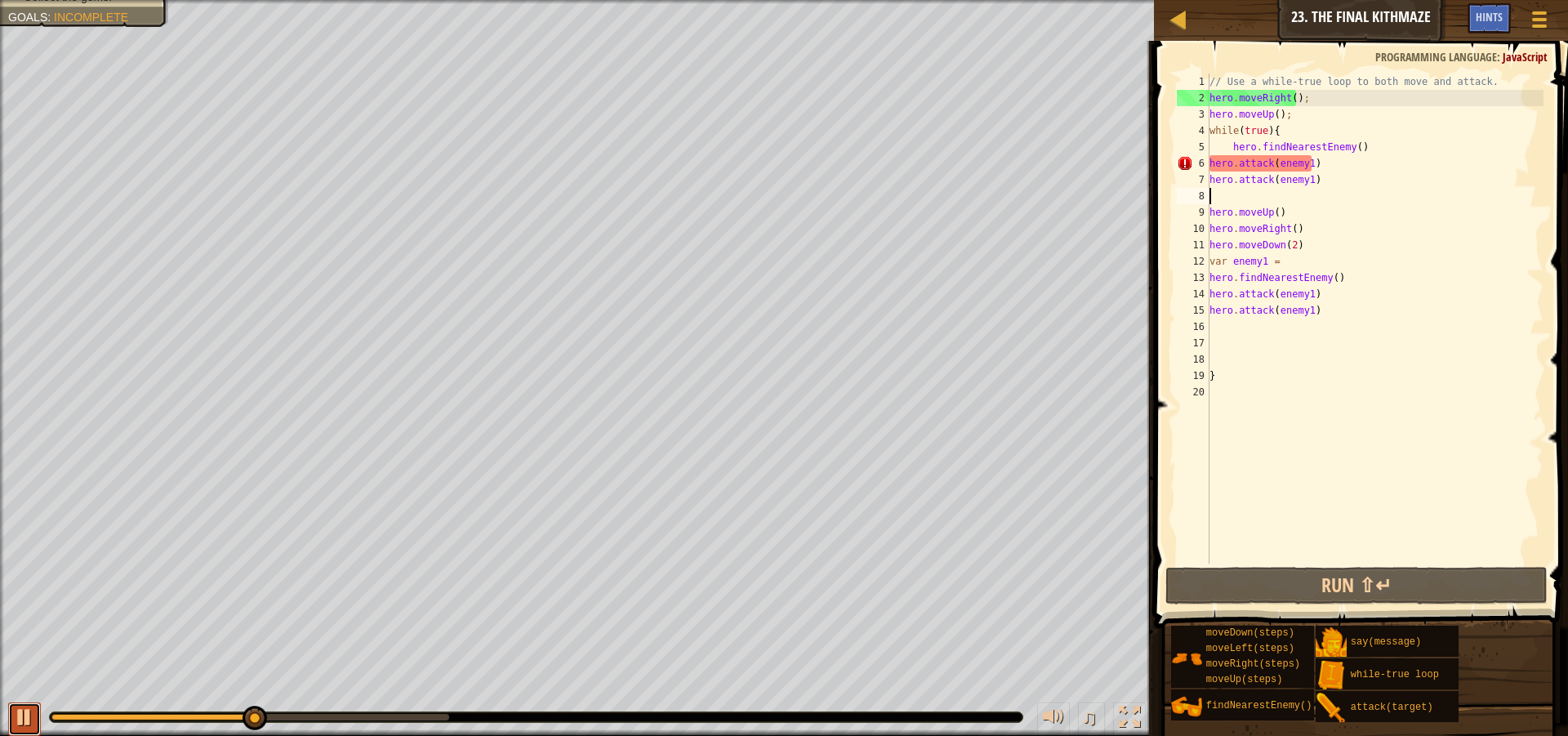
click at [32, 711] on div at bounding box center [24, 717] width 21 height 21
drag, startPoint x: 240, startPoint y: 711, endPoint x: 90, endPoint y: 721, distance: 150.3
click at [90, 721] on div at bounding box center [536, 716] width 975 height 11
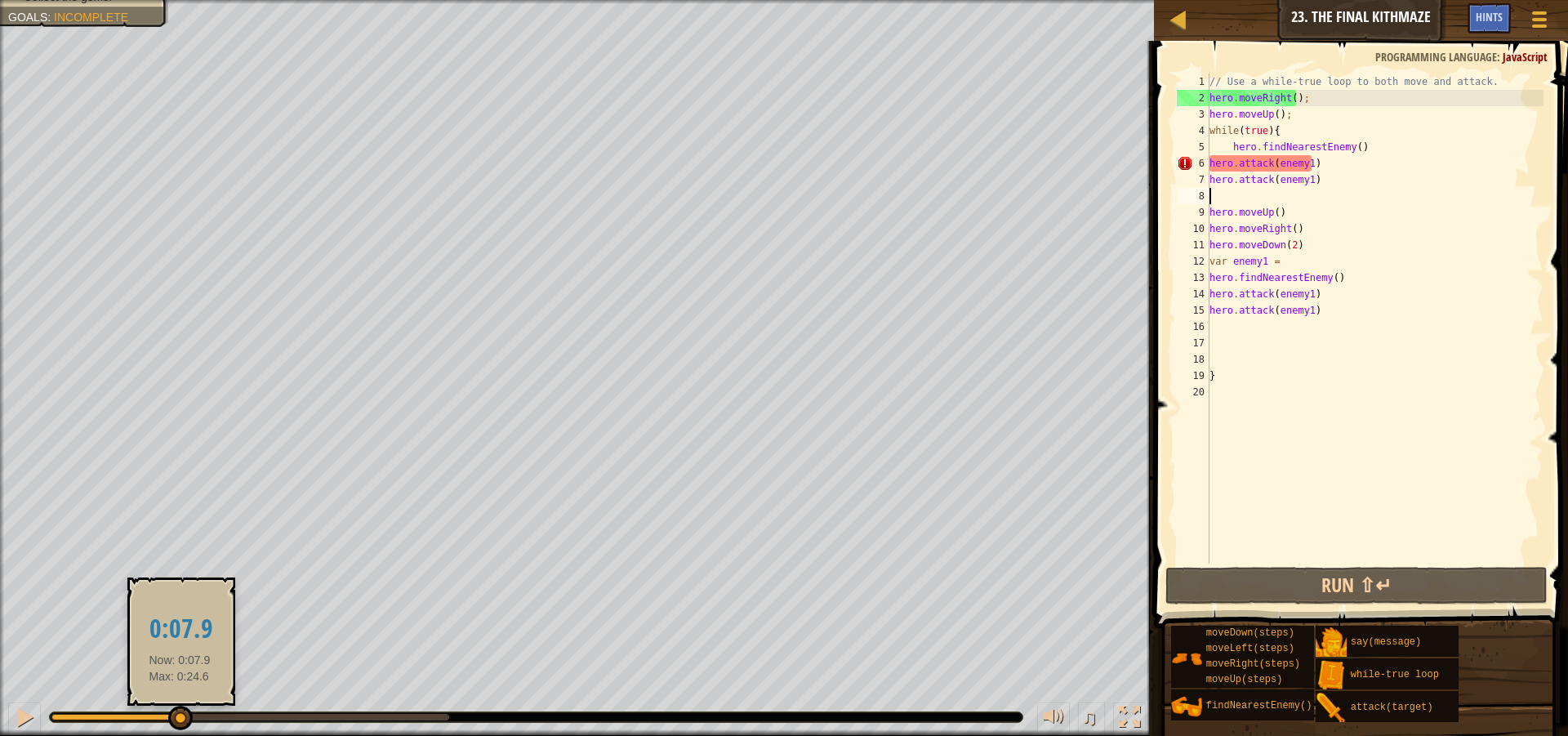
drag, startPoint x: 257, startPoint y: 720, endPoint x: 178, endPoint y: 726, distance: 79.2
click at [180, 725] on div at bounding box center [180, 718] width 25 height 25
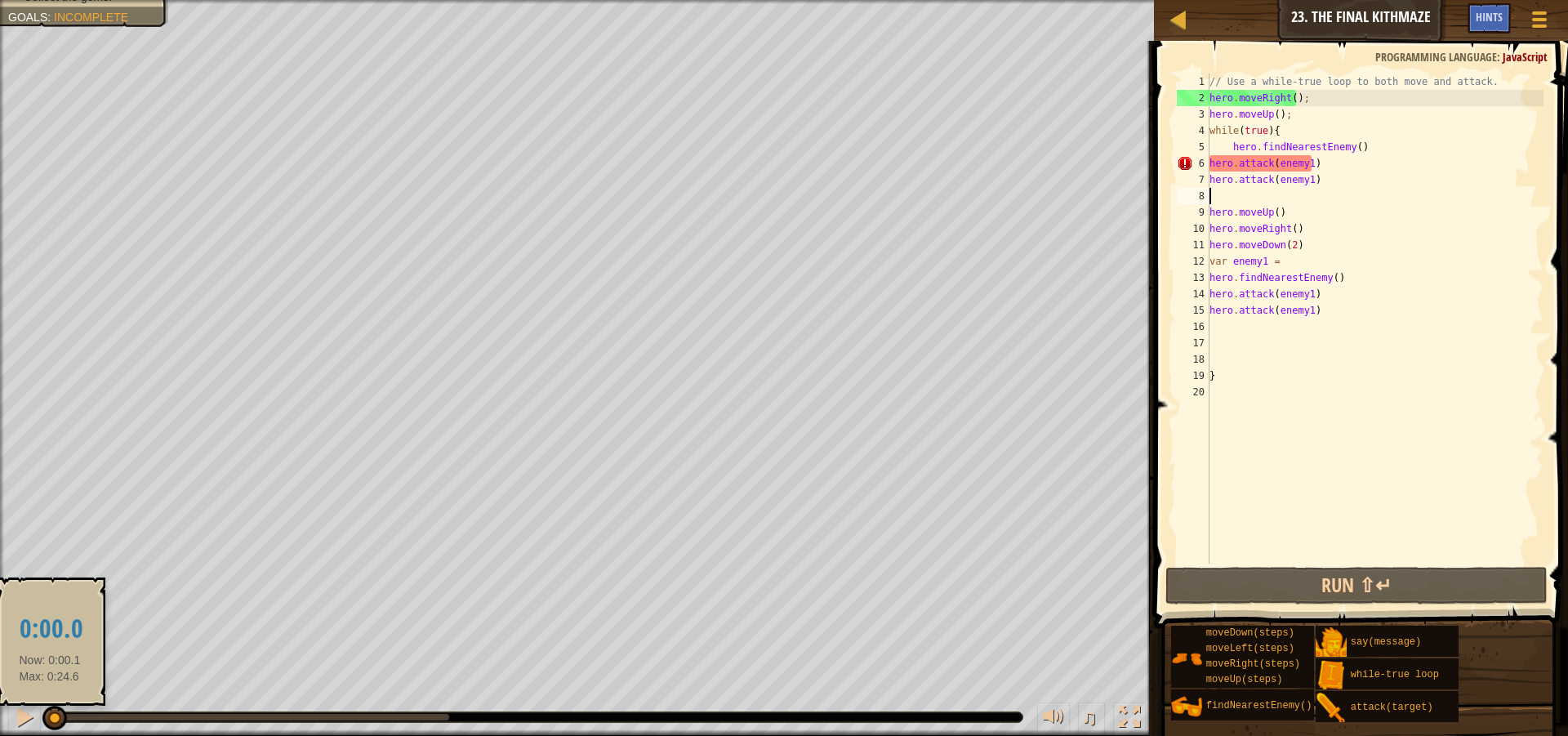
drag, startPoint x: 183, startPoint y: 720, endPoint x: 48, endPoint y: 726, distance: 135.1
click at [48, 726] on div at bounding box center [55, 718] width 25 height 25
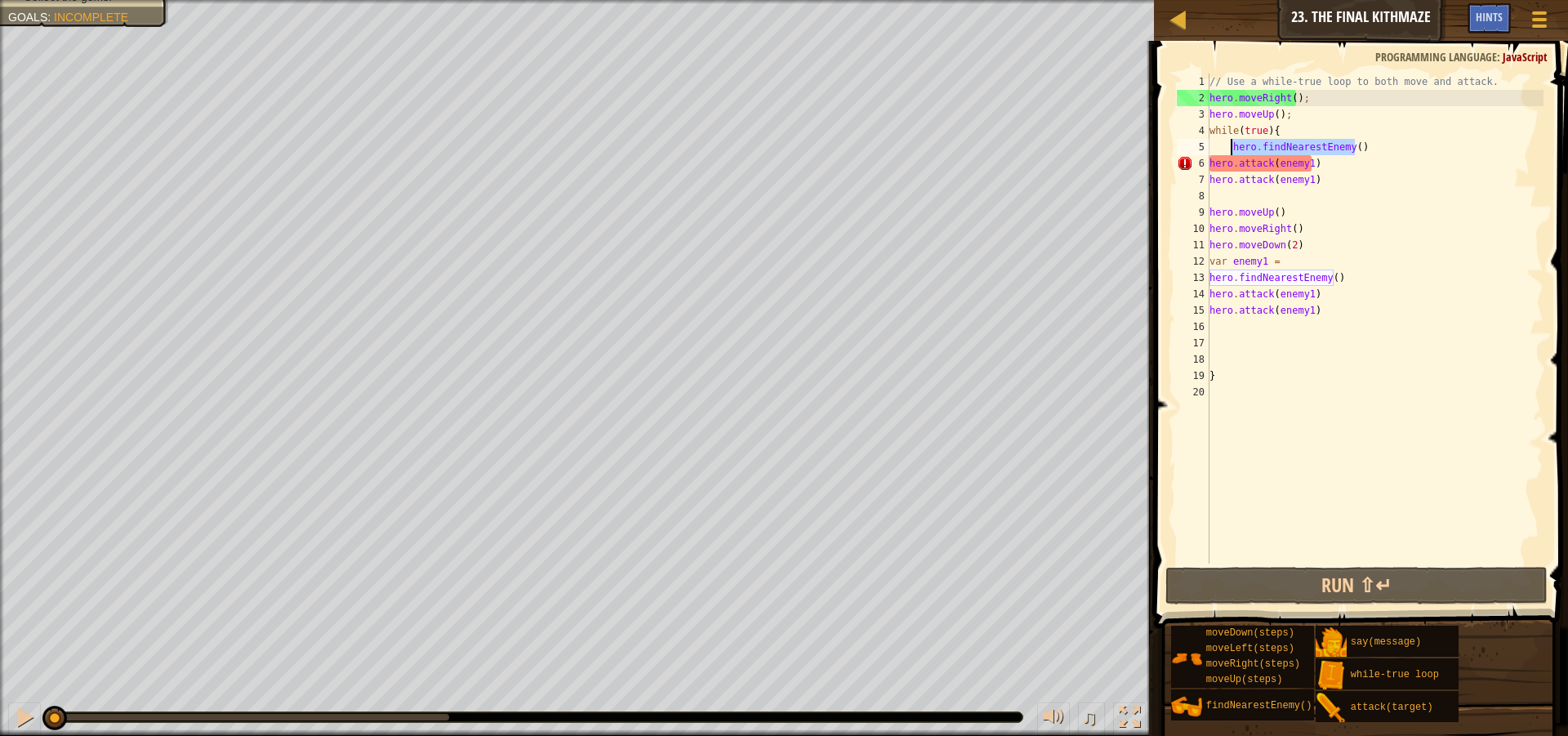
drag, startPoint x: 1359, startPoint y: 149, endPoint x: 1233, endPoint y: 151, distance: 126.0
click at [1233, 151] on div "// Use a while-true loop to both move and attack. hero . moveRight ( ) ; hero .…" at bounding box center [1375, 335] width 338 height 523
click at [1285, 114] on div "// Use a while-true loop to both move and attack. hero . moveRight ( ) ; hero .…" at bounding box center [1375, 335] width 338 height 523
type textarea "hero.moveUp();"
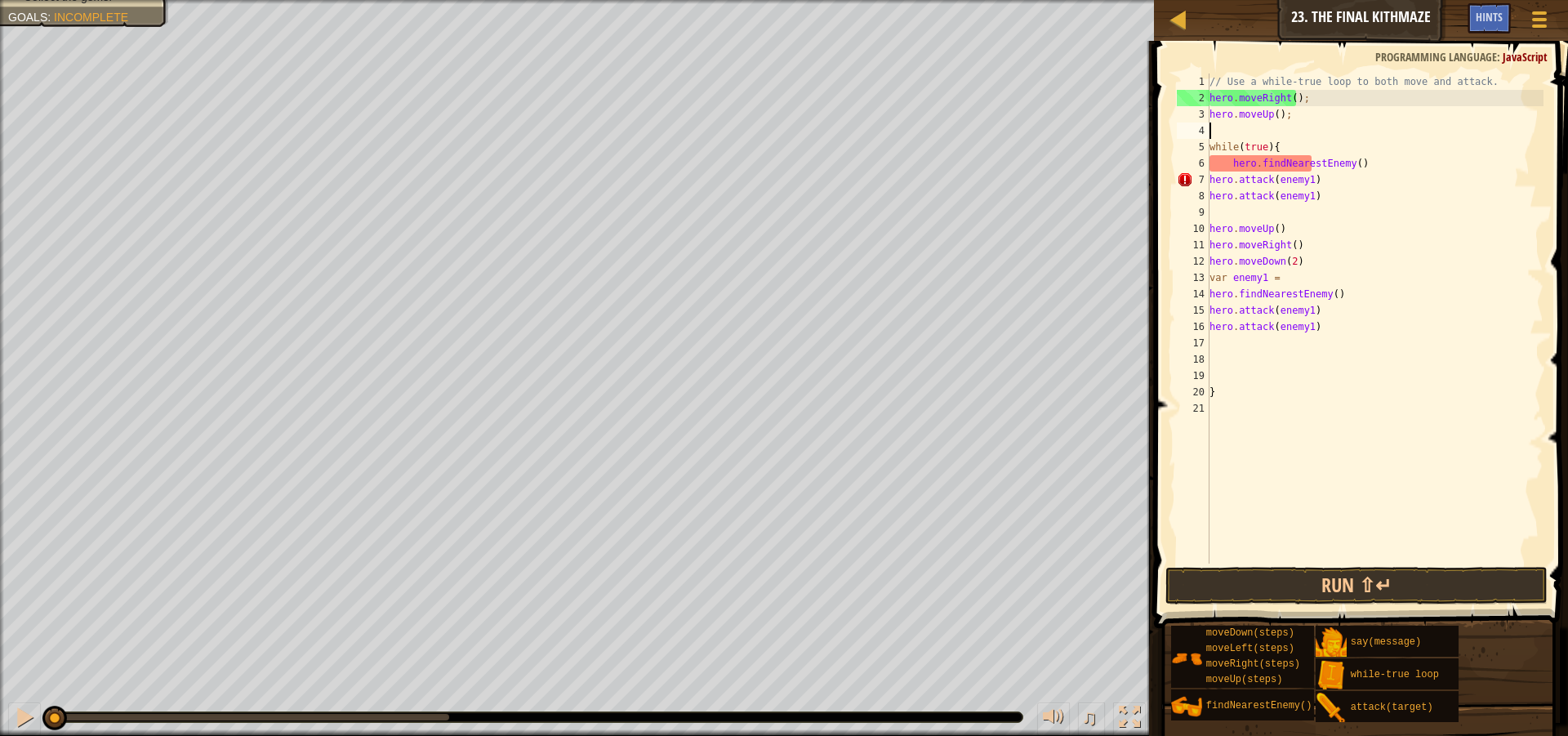
paste textarea "hero.findNearestEnemy()"
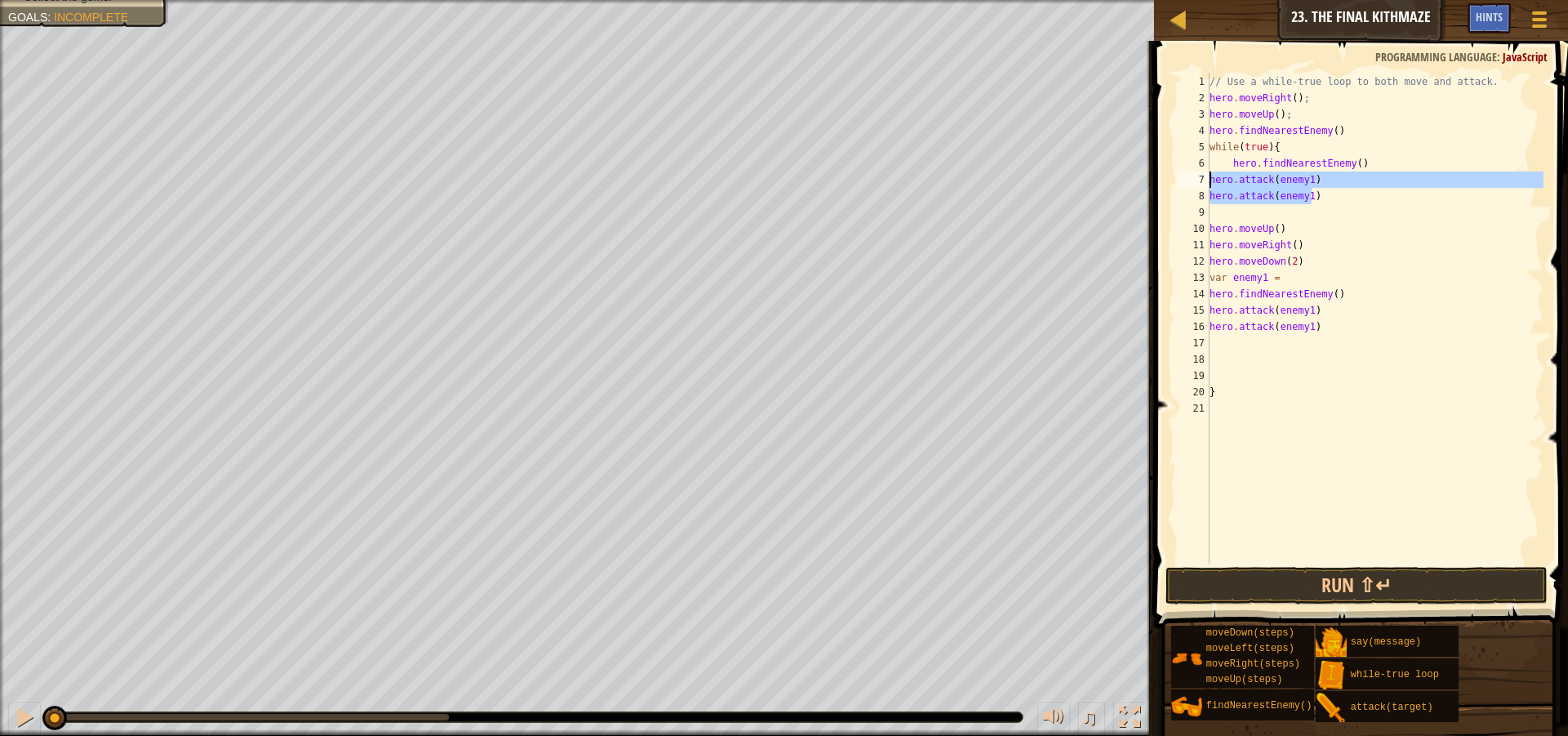
drag, startPoint x: 1317, startPoint y: 201, endPoint x: 1200, endPoint y: 185, distance: 118.1
click at [1200, 185] on div "hero.findNearestEnemy() 1 2 3 4 5 6 7 8 9 10 11 12 13 14 15 16 17 18 19 20 21 /…" at bounding box center [1358, 318] width 370 height 490
click at [1367, 119] on div "// Use a while-true loop to both move and attack. hero . moveRight ( ) ; hero .…" at bounding box center [1375, 335] width 338 height 523
click at [1361, 131] on div "// Use a while-true loop to both move and attack. hero . moveRight ( ) ; hero .…" at bounding box center [1375, 335] width 338 height 523
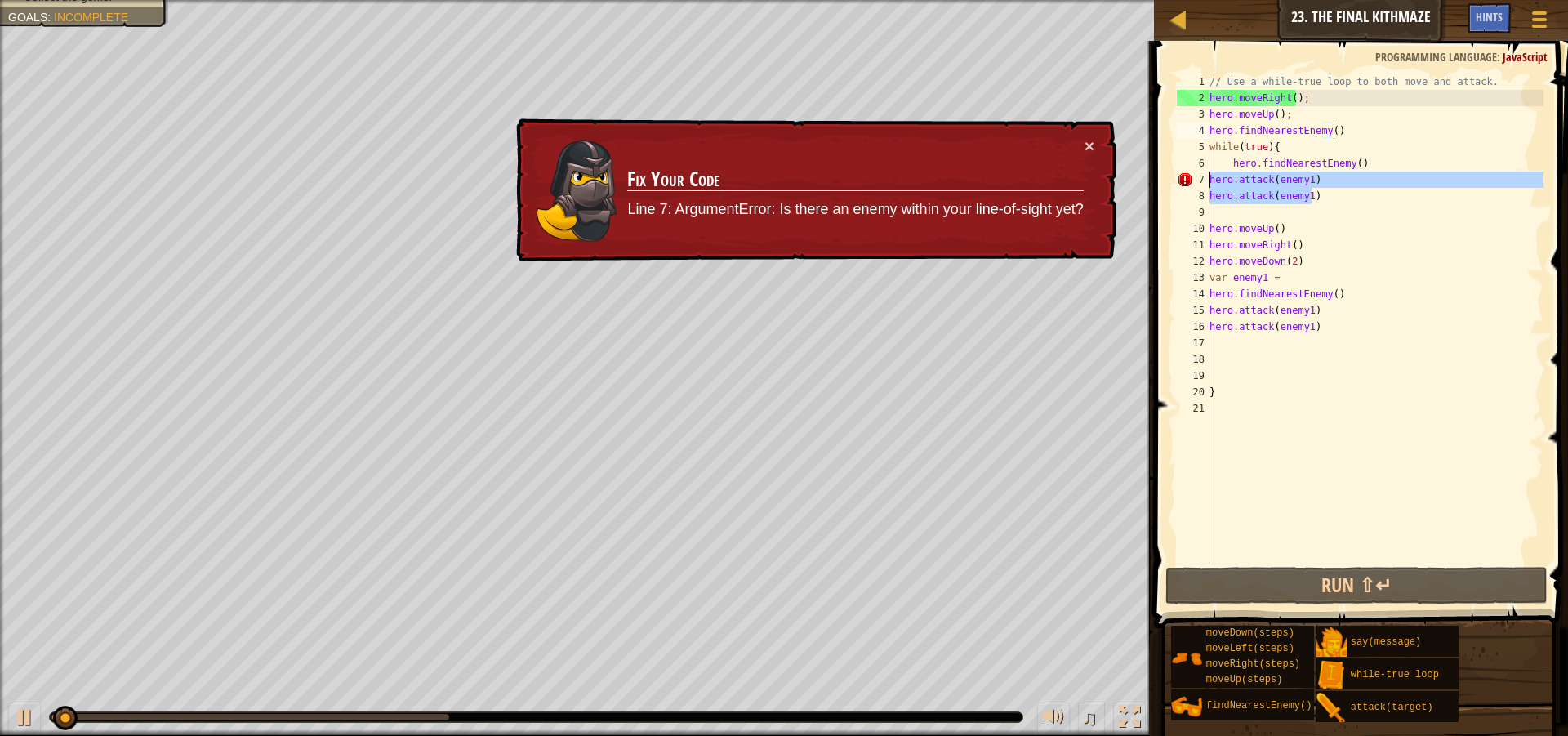
paste textarea "attack(enemy1"
type textarea "hero.attack(enemy1)"
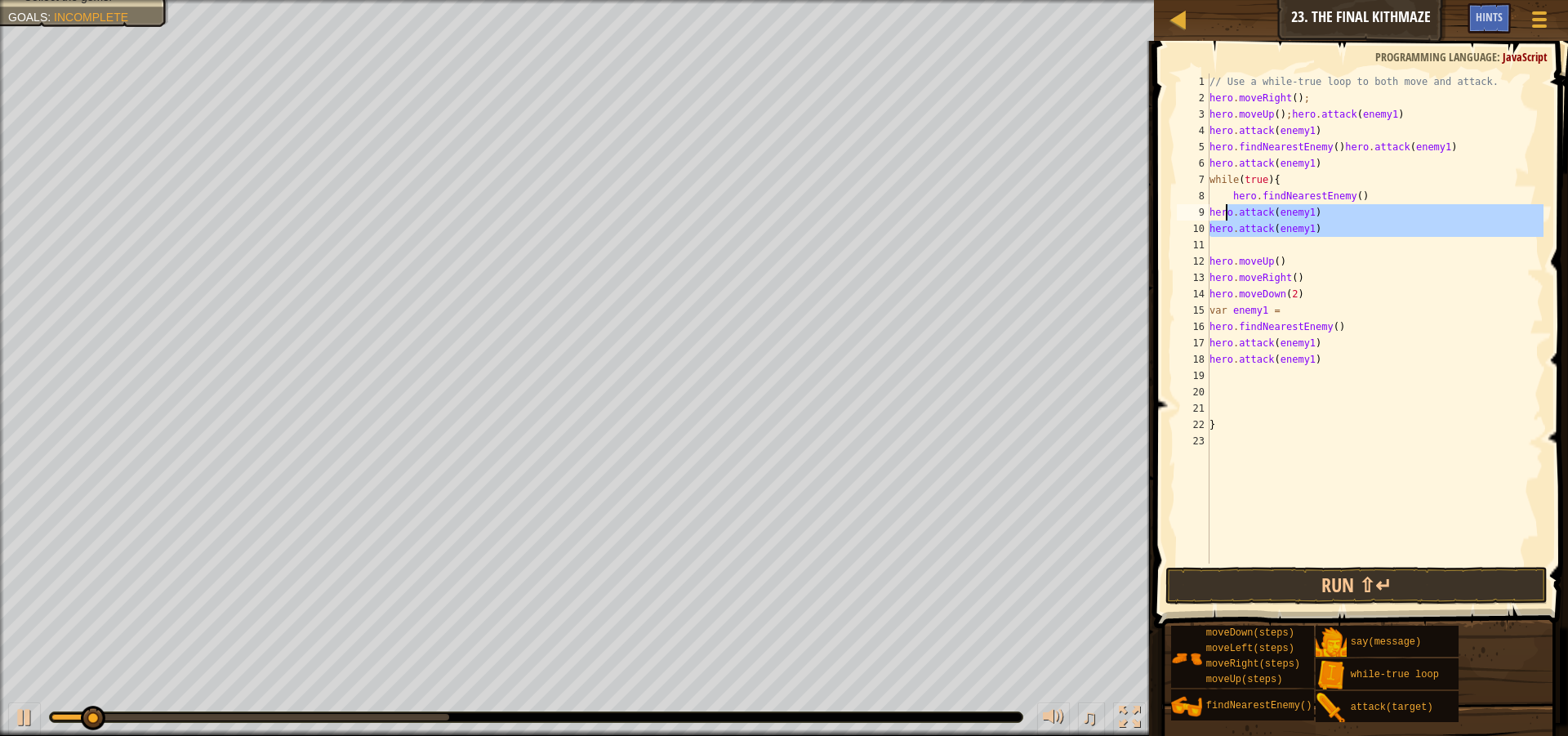
type textarea "hero.findNearestEnemy() hero.attack(enemy1)"
drag, startPoint x: 1344, startPoint y: 237, endPoint x: 1204, endPoint y: 196, distance: 145.9
click at [1204, 196] on div "hero.findNearestEnemy() hero.attack(enemy1) 1 2 3 4 5 6 7 8 9 10 11 12 13 14 15…" at bounding box center [1358, 318] width 370 height 490
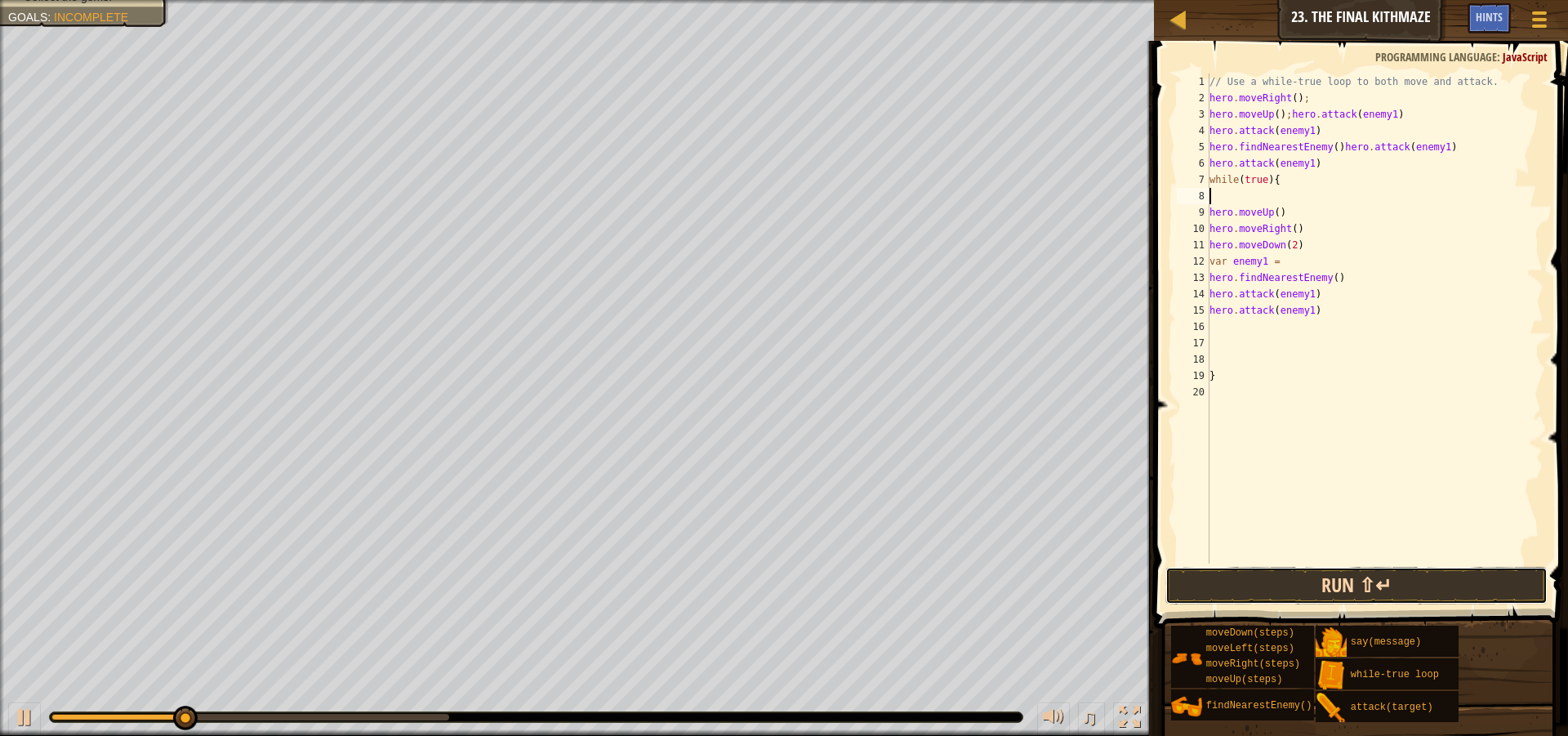
click at [1384, 581] on button "Run ⇧↵" at bounding box center [1356, 586] width 382 height 38
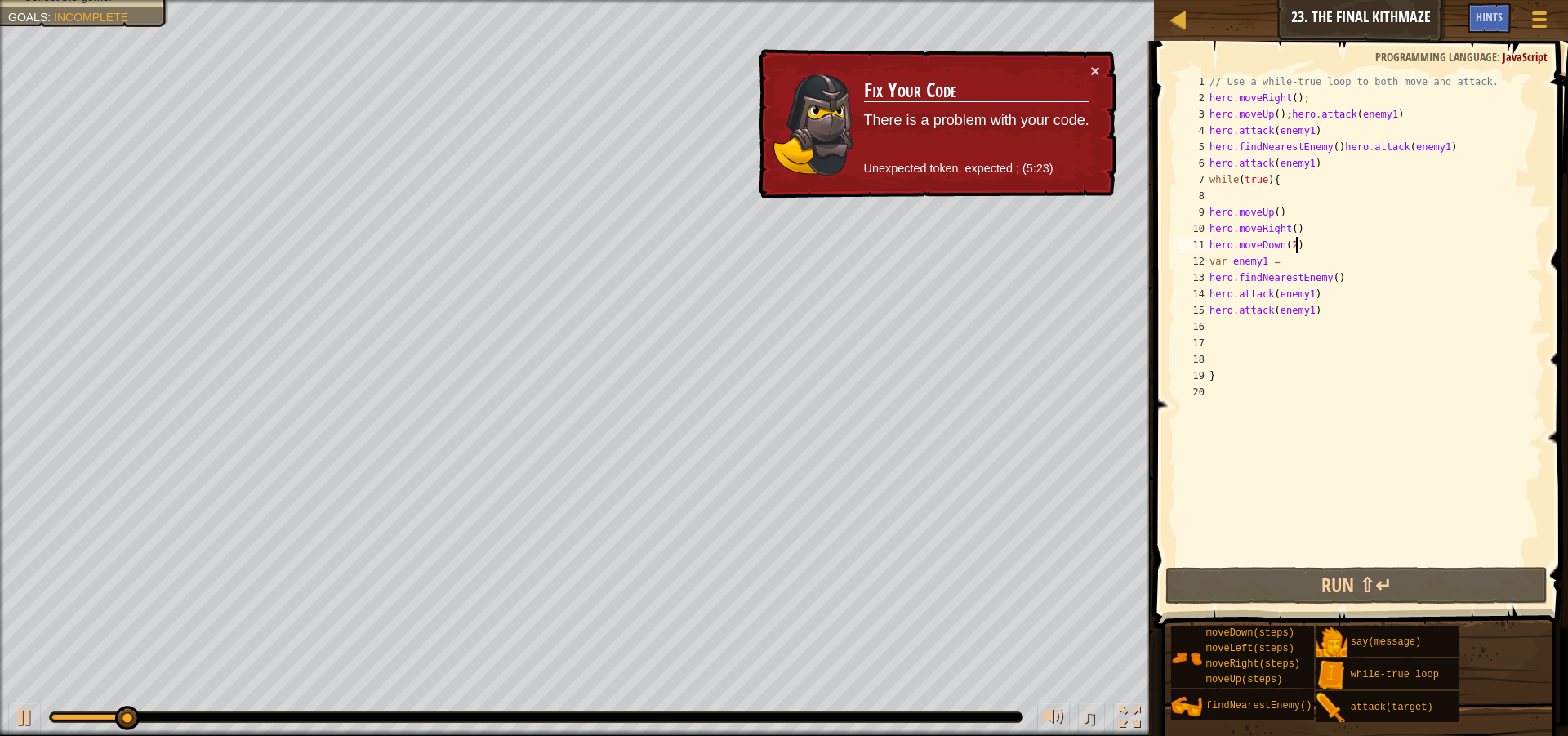
click at [1313, 248] on div "// Use a while-true loop to both move and attack. hero . moveRight ( ) ; hero .…" at bounding box center [1375, 335] width 338 height 523
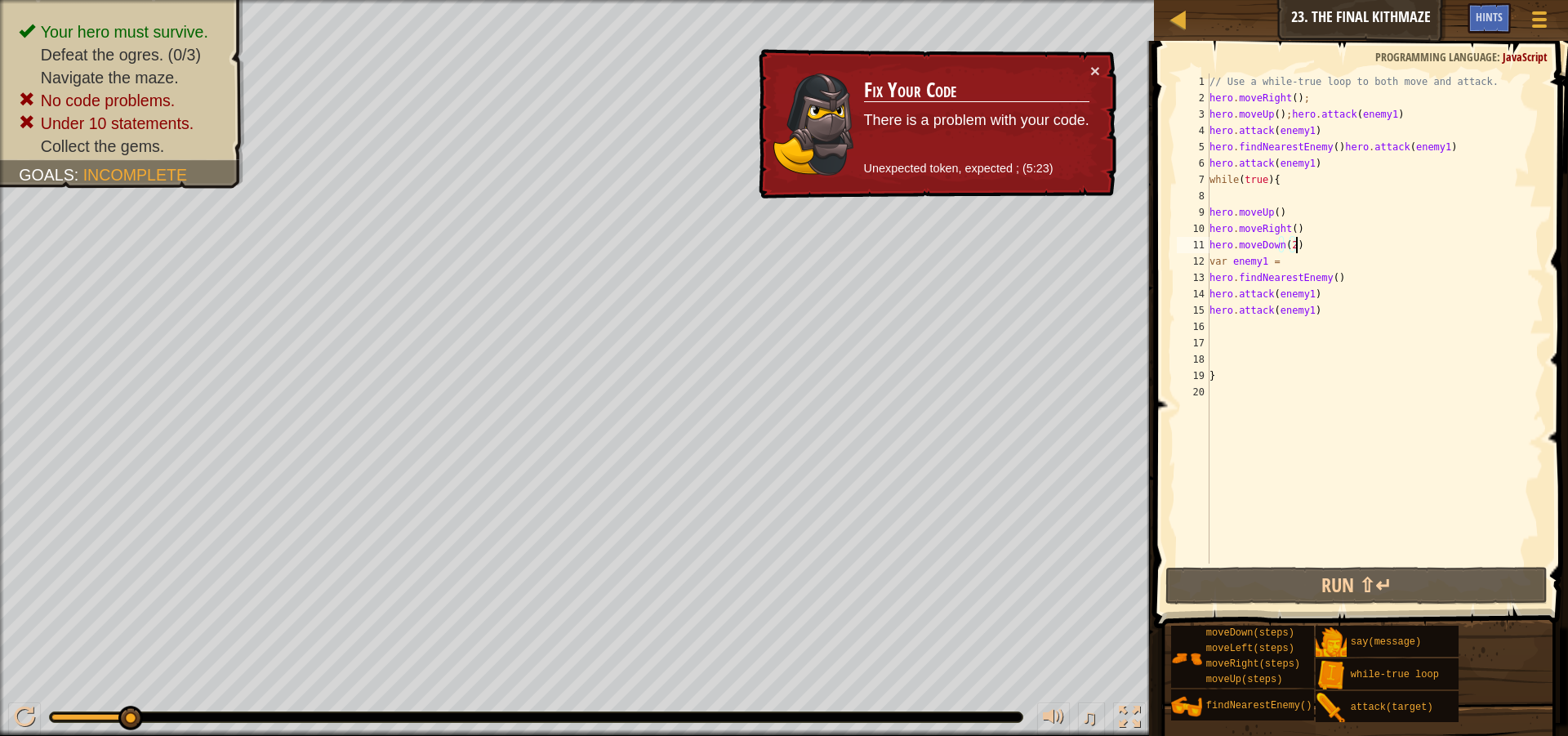
scroll to position [8, 7]
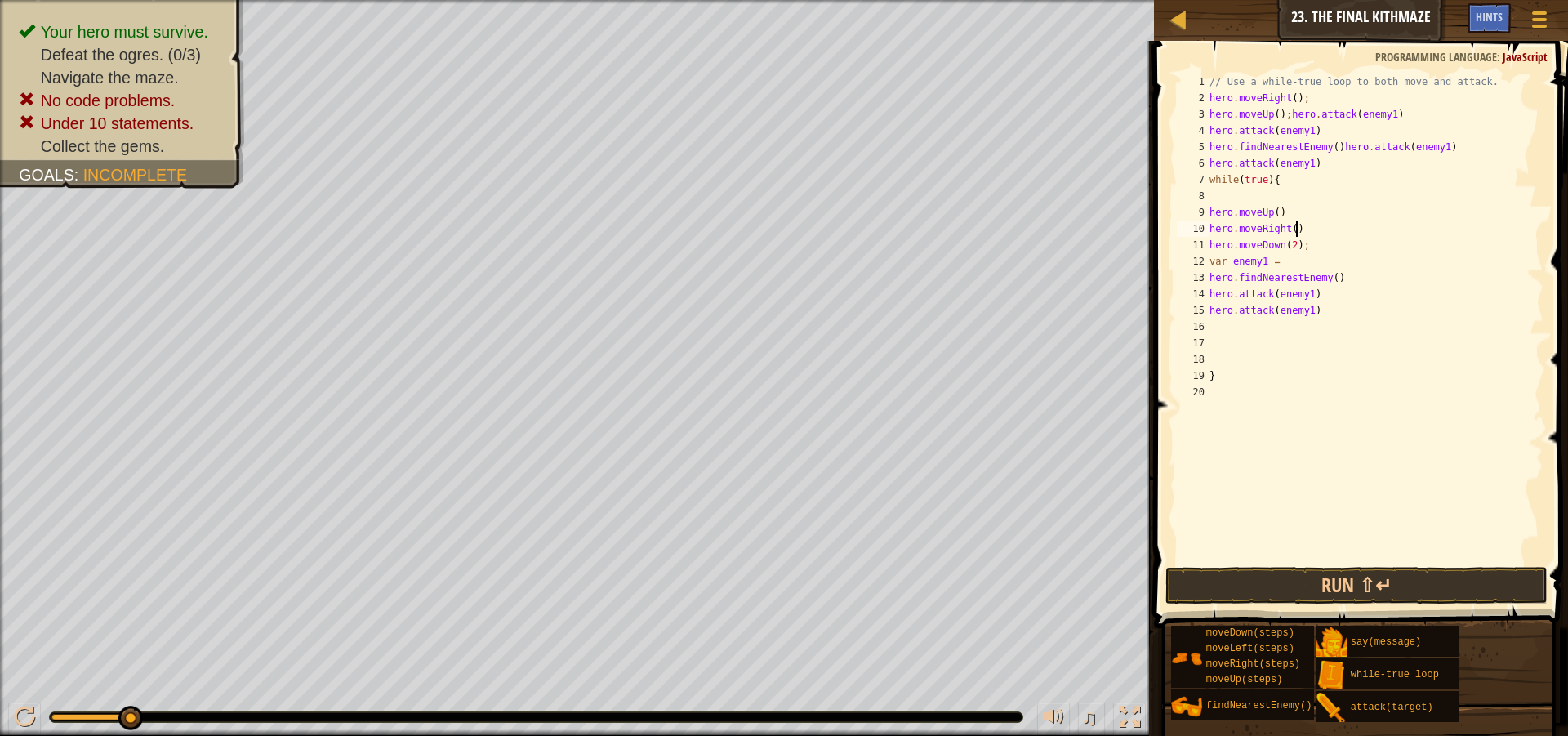
click at [1309, 233] on div "// Use a while-true loop to both move and attack. hero . moveRight ( ) ; hero .…" at bounding box center [1375, 335] width 338 height 523
click at [1287, 217] on div "// Use a while-true loop to both move and attack. hero . moveRight ( ) ; hero .…" at bounding box center [1375, 335] width 338 height 523
click at [1340, 277] on div "// Use a while-true loop to both move and attack. hero . moveRight ( ) ; hero .…" at bounding box center [1375, 335] width 338 height 523
click at [1326, 295] on div "// Use a while-true loop to both move and attack. hero . moveRight ( ) ; hero .…" at bounding box center [1375, 335] width 338 height 523
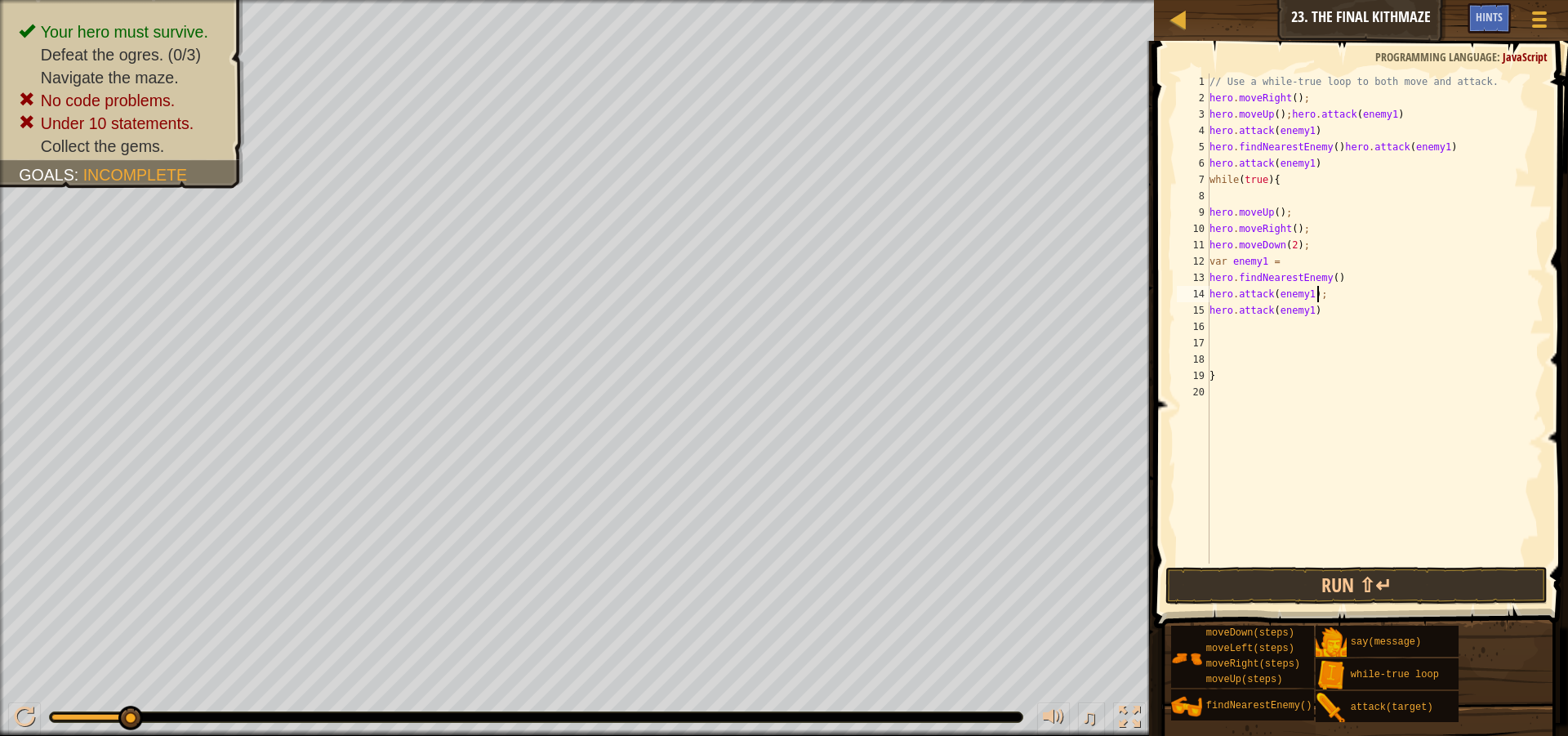
click at [1318, 317] on div "// Use a while-true loop to both move and attack. hero . moveRight ( ) ; hero .…" at bounding box center [1375, 335] width 338 height 523
click at [1209, 278] on div "13" at bounding box center [1193, 277] width 32 height 16
click at [1361, 577] on button "Run ⇧↵" at bounding box center [1356, 586] width 382 height 38
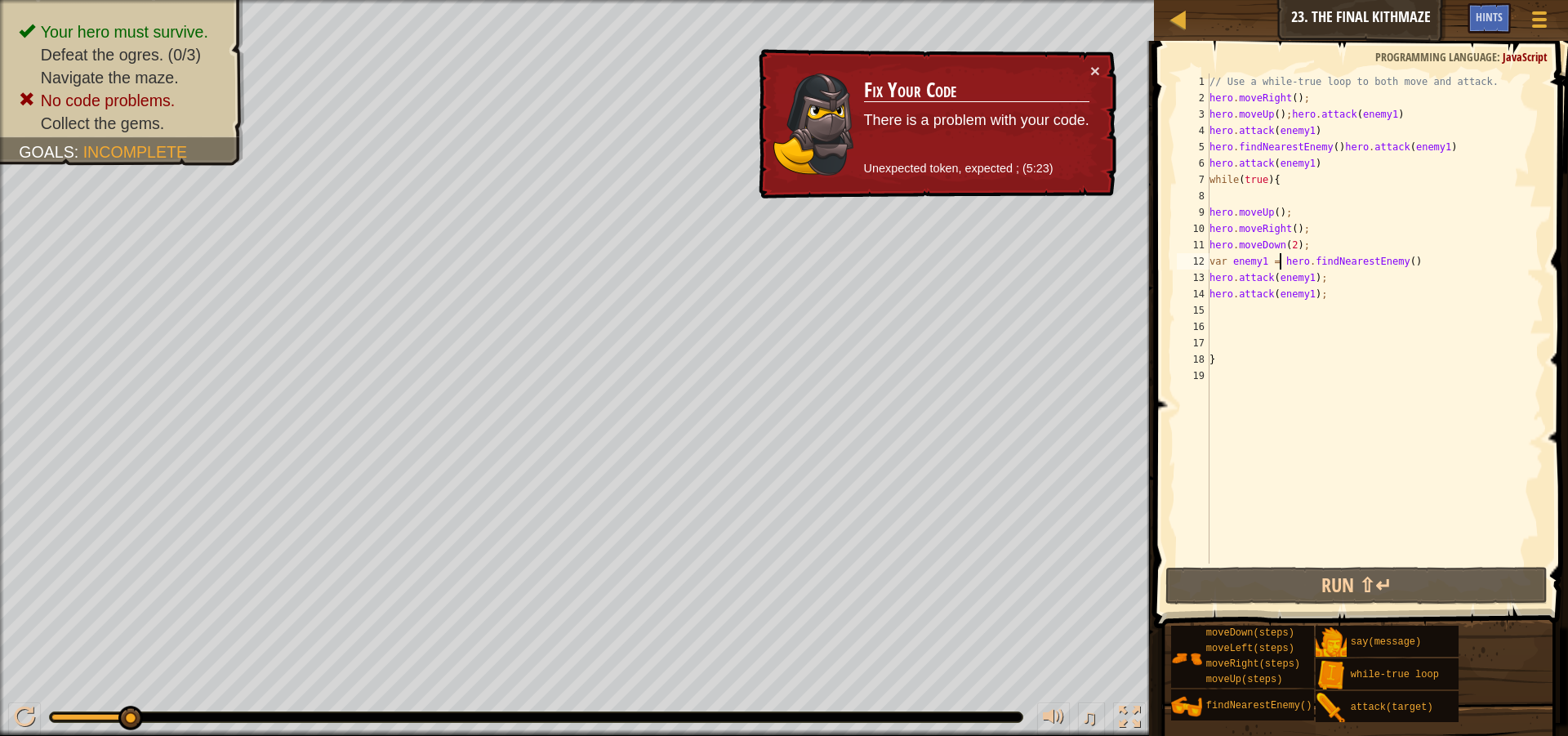
drag, startPoint x: 135, startPoint y: 720, endPoint x: 288, endPoint y: 697, distance: 154.7
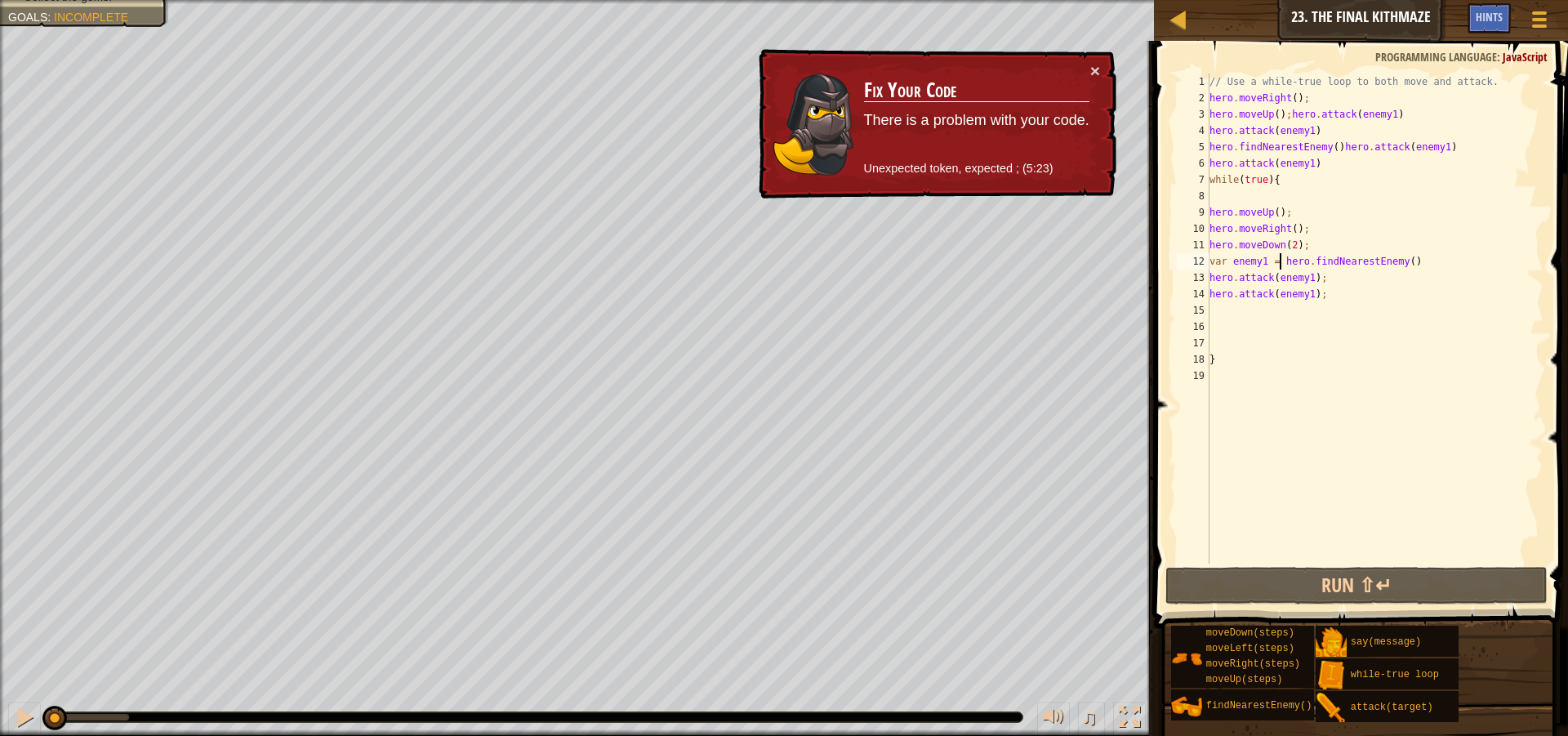
drag, startPoint x: 123, startPoint y: 718, endPoint x: 0, endPoint y: 739, distance: 124.8
click at [0, 0] on html "Map Introduction to Computer Science 23. The Final Kithmaze Game Menu Done Hint…" at bounding box center [784, 0] width 1568 height 0
click at [27, 710] on div at bounding box center [24, 717] width 21 height 21
click at [9, 713] on button at bounding box center [25, 719] width 32 height 33
click at [16, 714] on div at bounding box center [24, 717] width 21 height 21
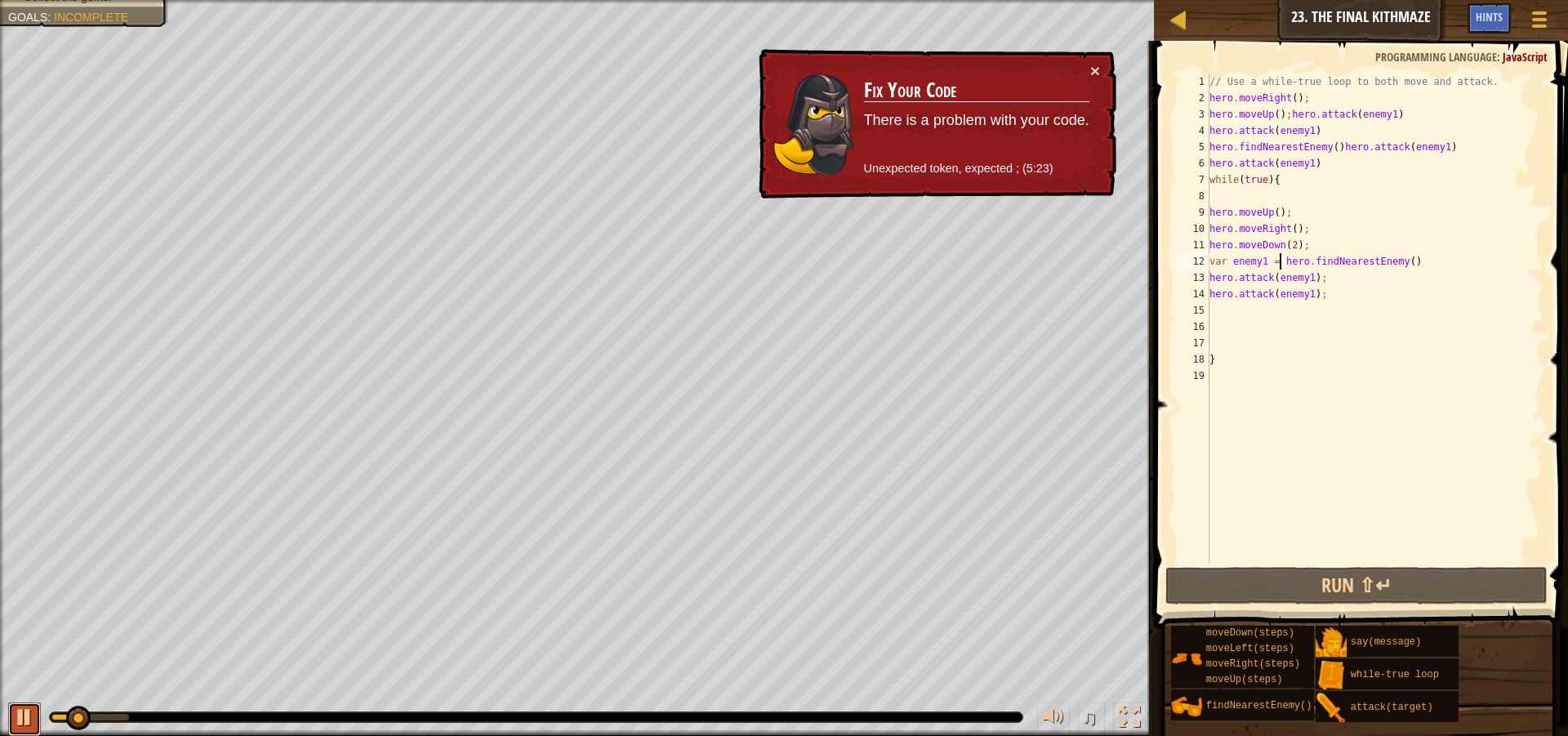
click at [20, 714] on div at bounding box center [24, 717] width 21 height 21
click at [1302, 235] on div "// Use a while-true loop to both move and attack. hero . moveRight ( ) ; hero .…" at bounding box center [1375, 335] width 338 height 523
type textarea "hero.moveRight();"
click at [1213, 222] on div "// Use a while-true loop to both move and attack. hero . moveRight ( ) ; hero .…" at bounding box center [1375, 335] width 338 height 523
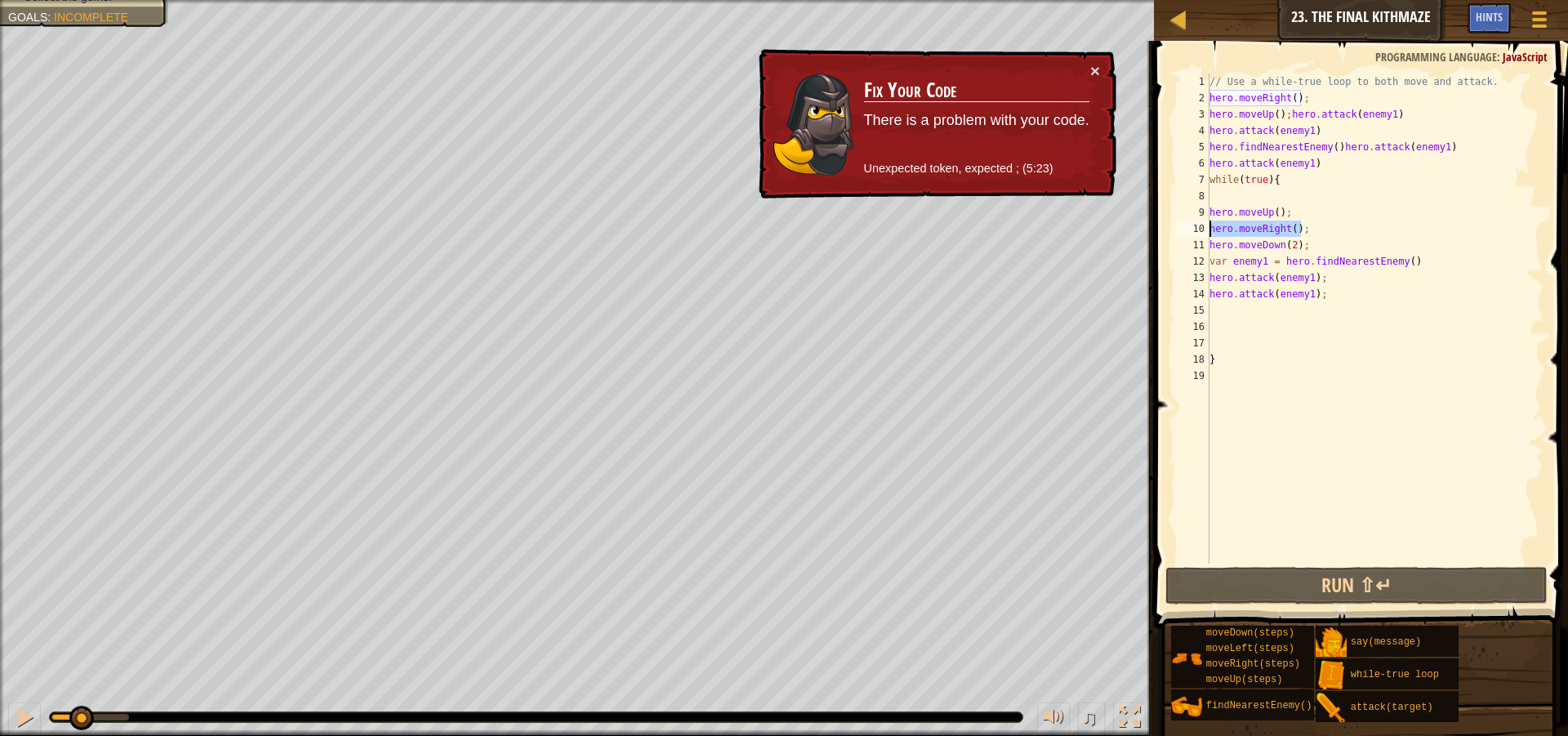
drag, startPoint x: 1312, startPoint y: 230, endPoint x: 1190, endPoint y: 220, distance: 122.4
click at [1190, 220] on div "hero.moveRight(); 1 2 3 4 5 6 7 8 9 10 11 12 13 14 15 16 17 18 19 // Use a whil…" at bounding box center [1358, 318] width 370 height 490
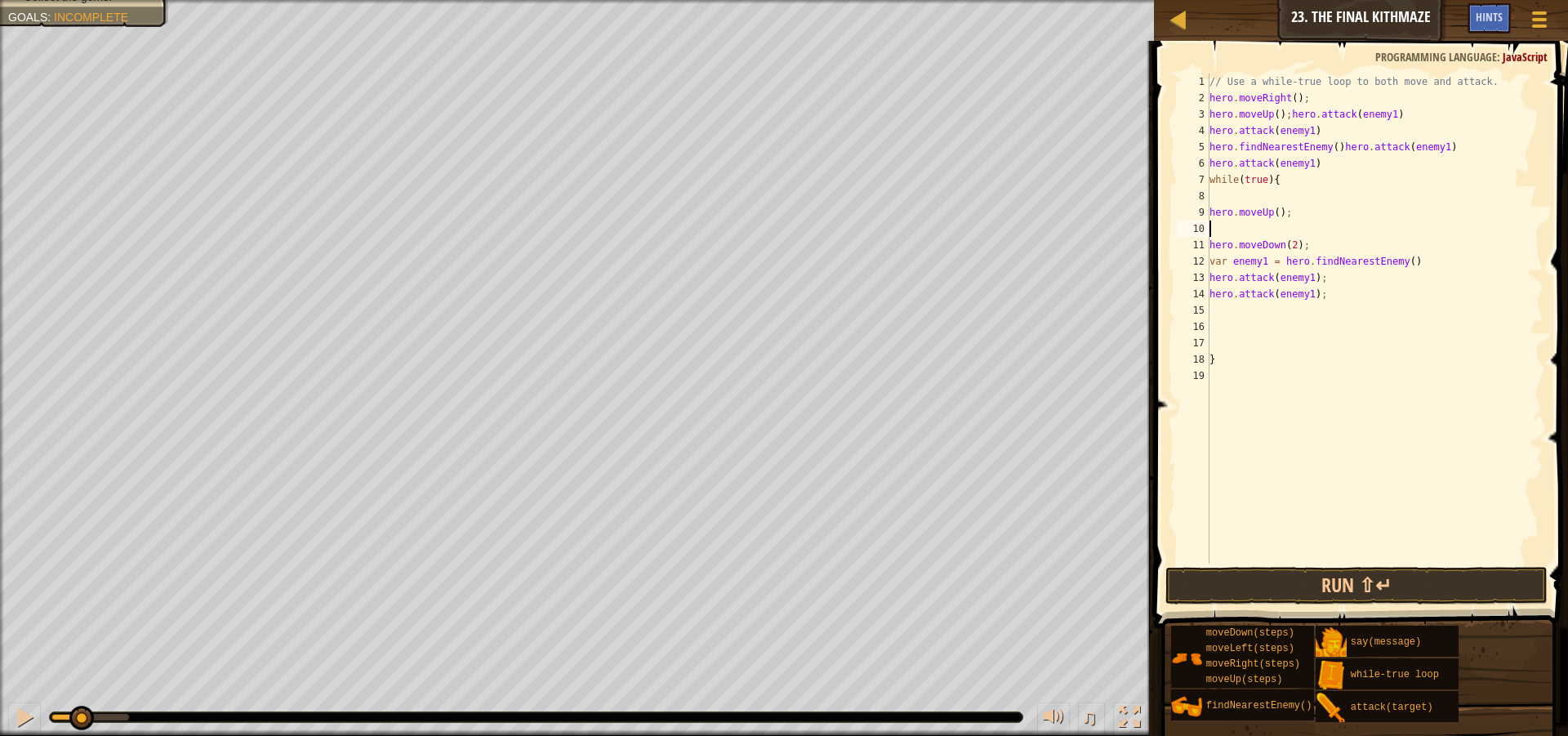
scroll to position [8, 0]
click at [1208, 192] on div "8" at bounding box center [1193, 196] width 32 height 16
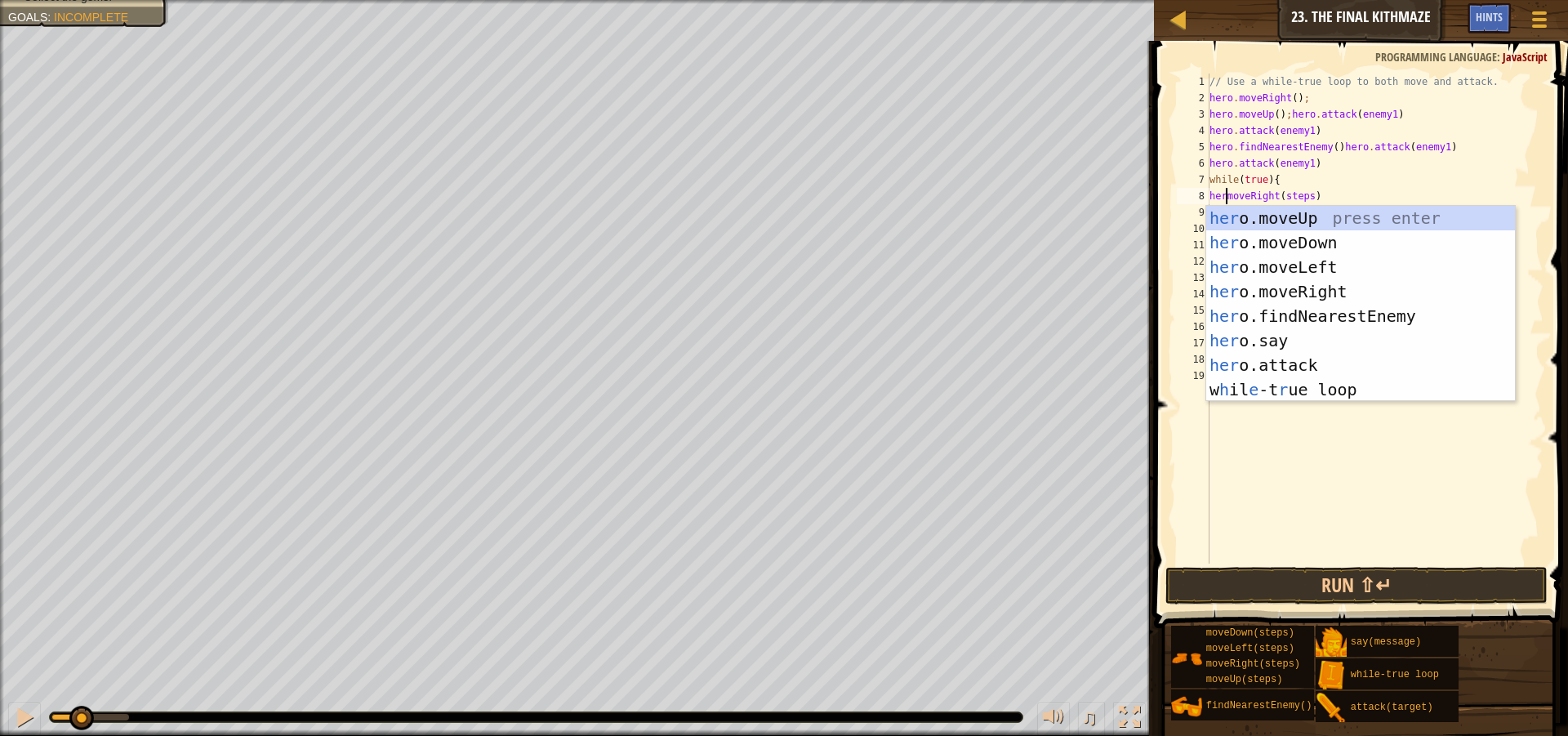
scroll to position [8, 3]
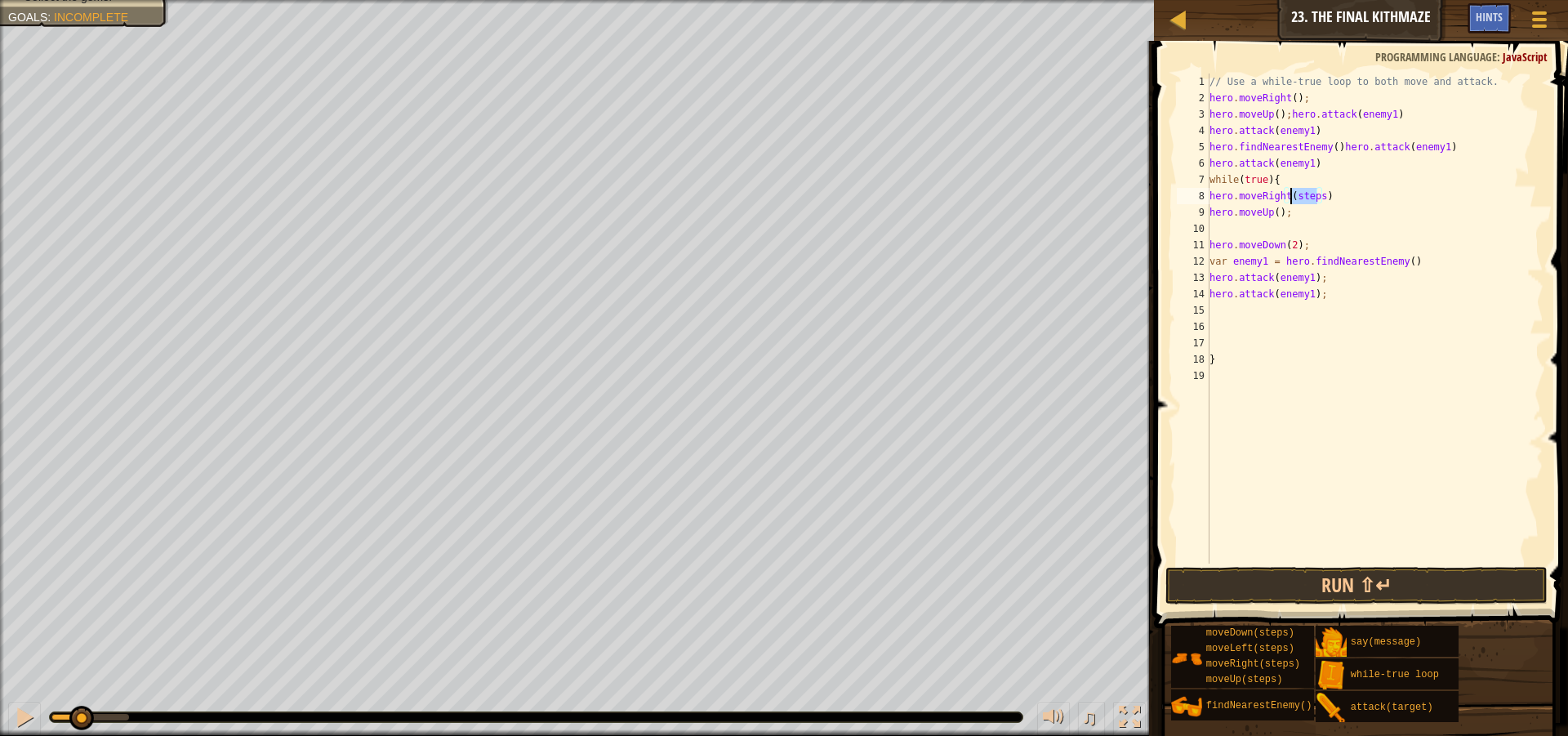
drag, startPoint x: 1315, startPoint y: 196, endPoint x: 1292, endPoint y: 198, distance: 23.1
click at [1292, 198] on div "// Use a while-true loop to both move and attack. hero . moveRight ( ) ; hero .…" at bounding box center [1375, 335] width 338 height 523
type textarea "hero.moveRight()"
click at [1353, 572] on button "Run ⇧↵" at bounding box center [1356, 586] width 382 height 38
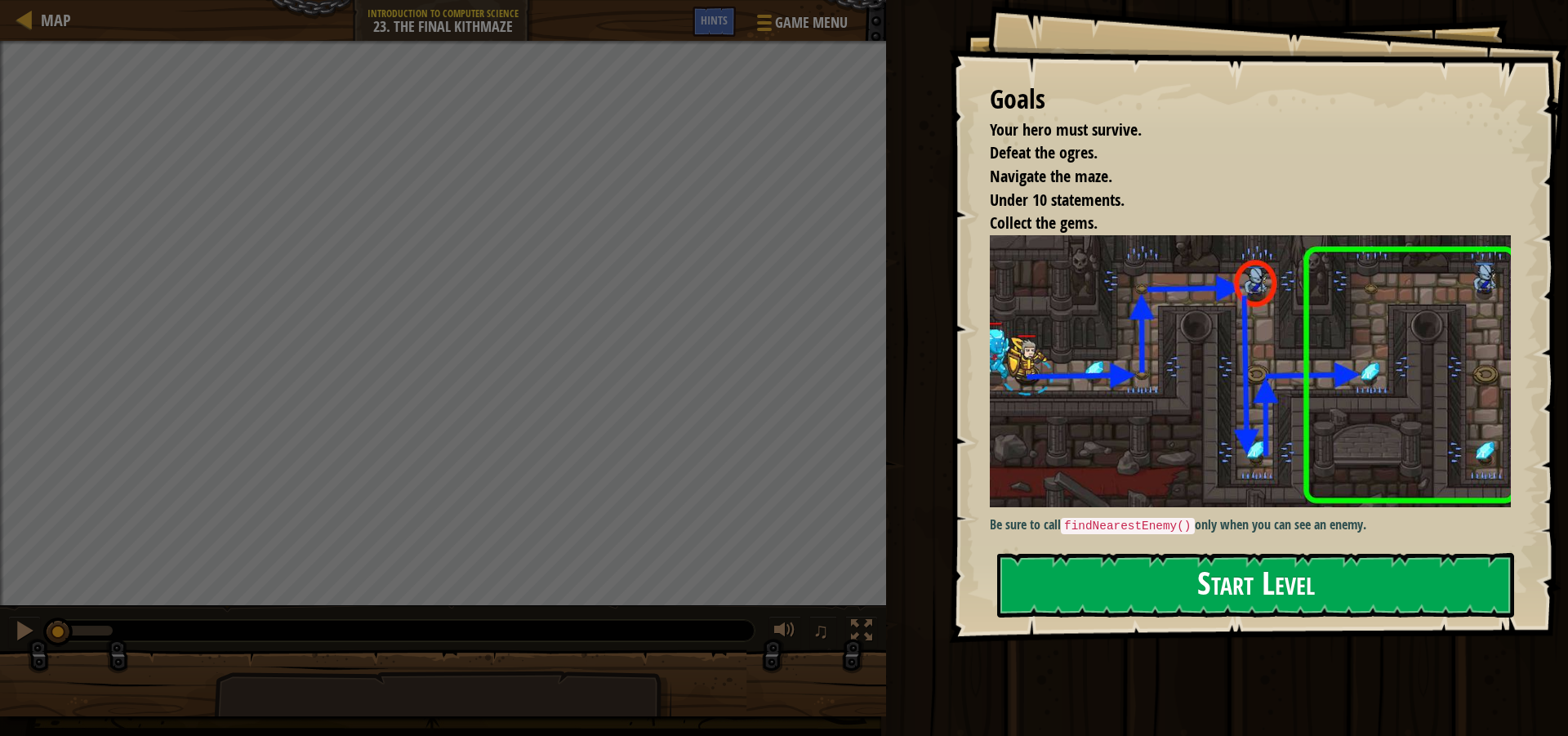
click at [1142, 376] on img at bounding box center [1256, 371] width 533 height 272
click at [1215, 577] on button "Start Level" at bounding box center [1256, 586] width 517 height 65
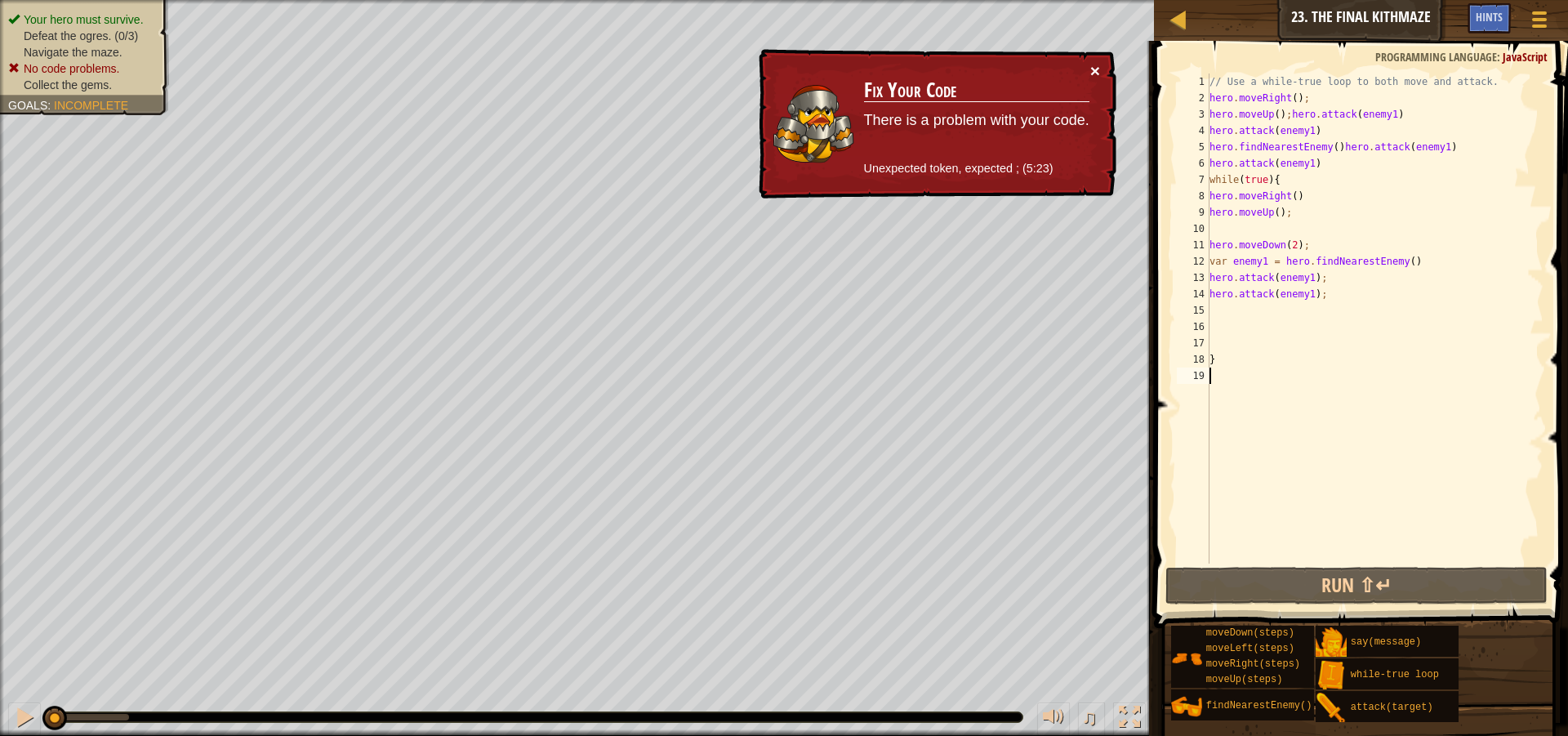
click at [1093, 67] on button "×" at bounding box center [1094, 71] width 9 height 17
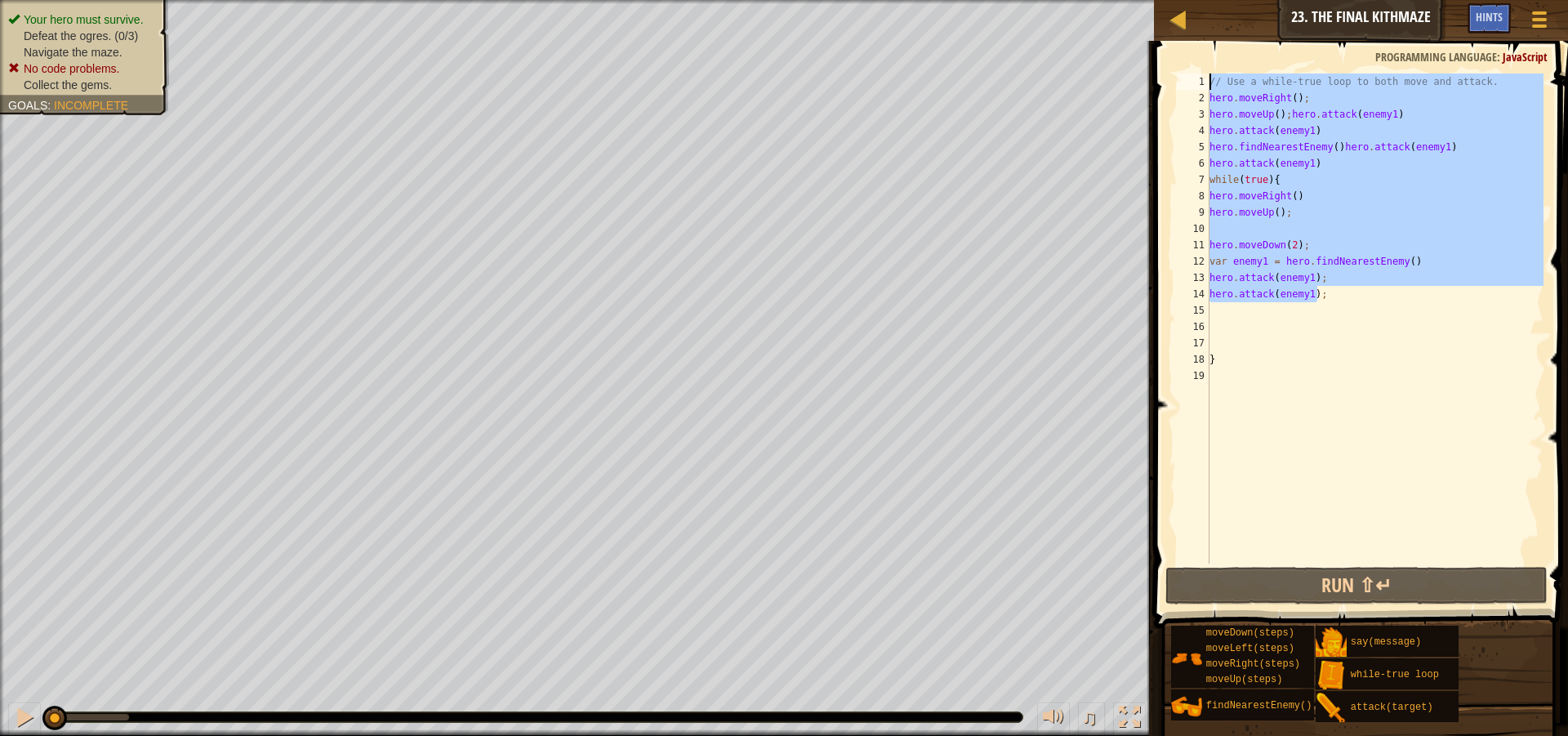
drag, startPoint x: 1359, startPoint y: 299, endPoint x: 1204, endPoint y: 59, distance: 285.7
click at [1204, 59] on div "1 2 3 4 5 6 7 8 9 10 11 12 13 14 15 16 17 18 19 // Use a while-true loop to bot…" at bounding box center [1358, 366] width 419 height 635
type textarea "// Use a while-true loop to both move and attack. hero.moveRight();"
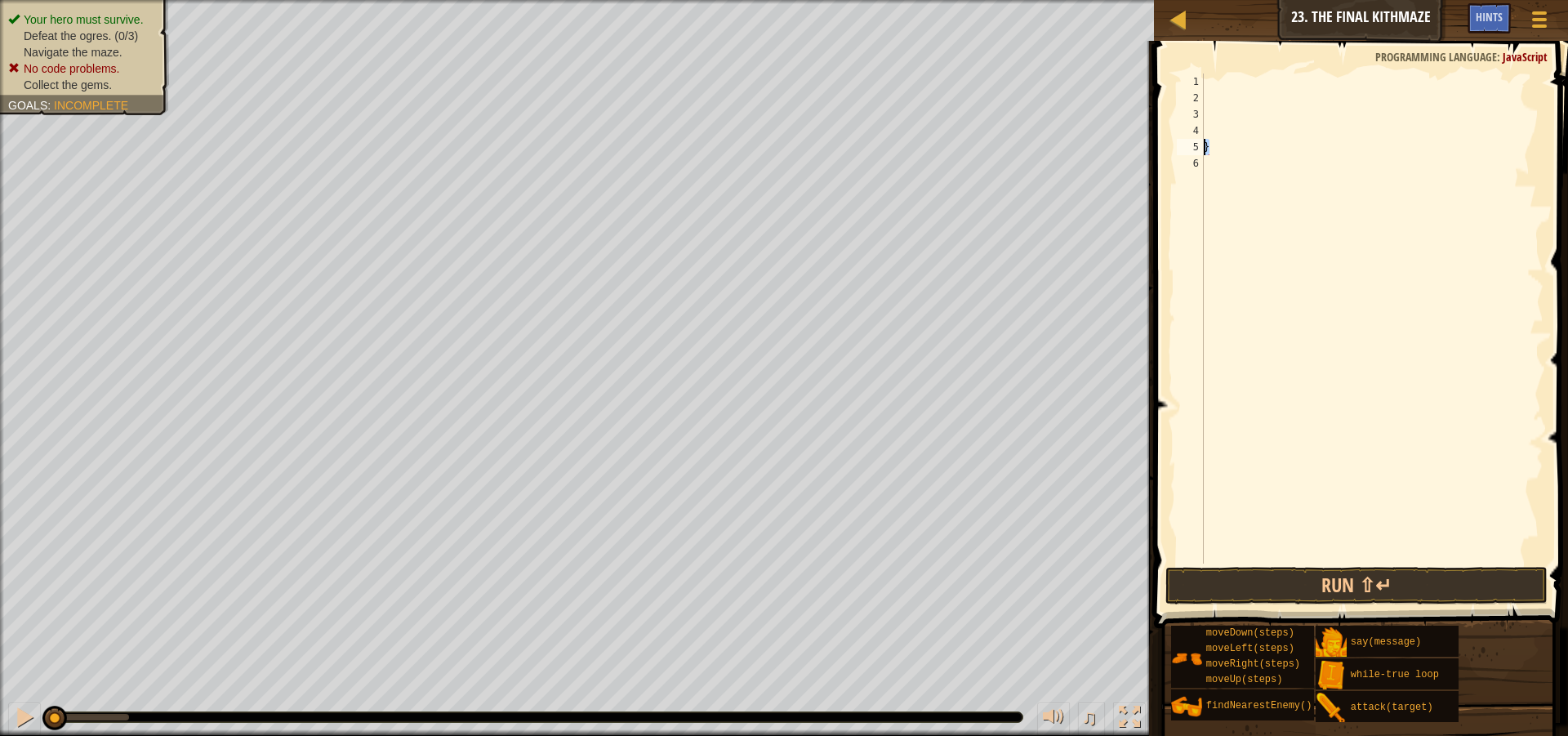
drag, startPoint x: 1207, startPoint y: 141, endPoint x: 1163, endPoint y: 155, distance: 46.2
click at [1163, 155] on div "1 2 3 4 5 6 } ההההההההההההההההההההההההההההההההההההההההההההההההההההההההההההההההה…" at bounding box center [1358, 366] width 419 height 635
type textarea "}"
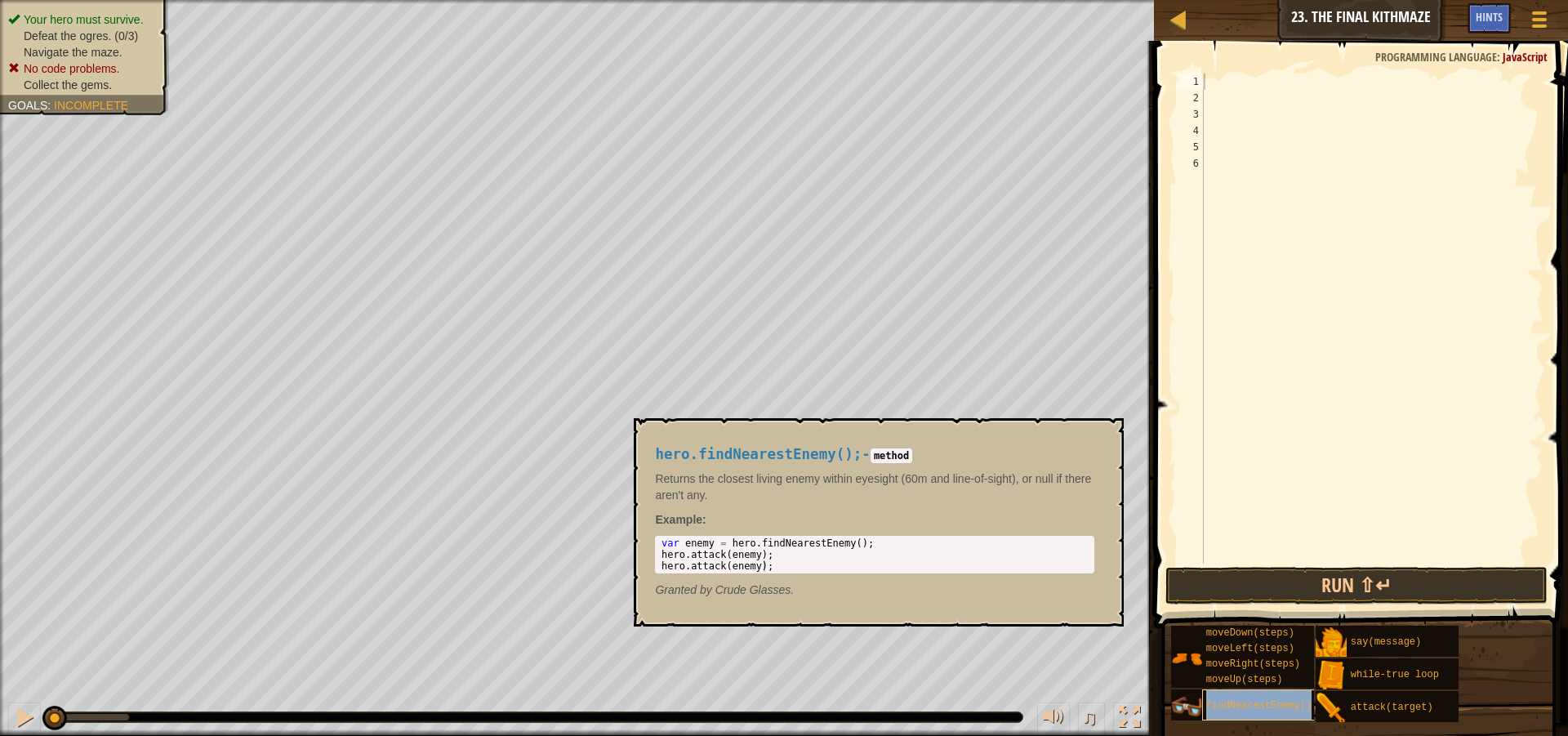
type textarea "findNearestEnemy()"
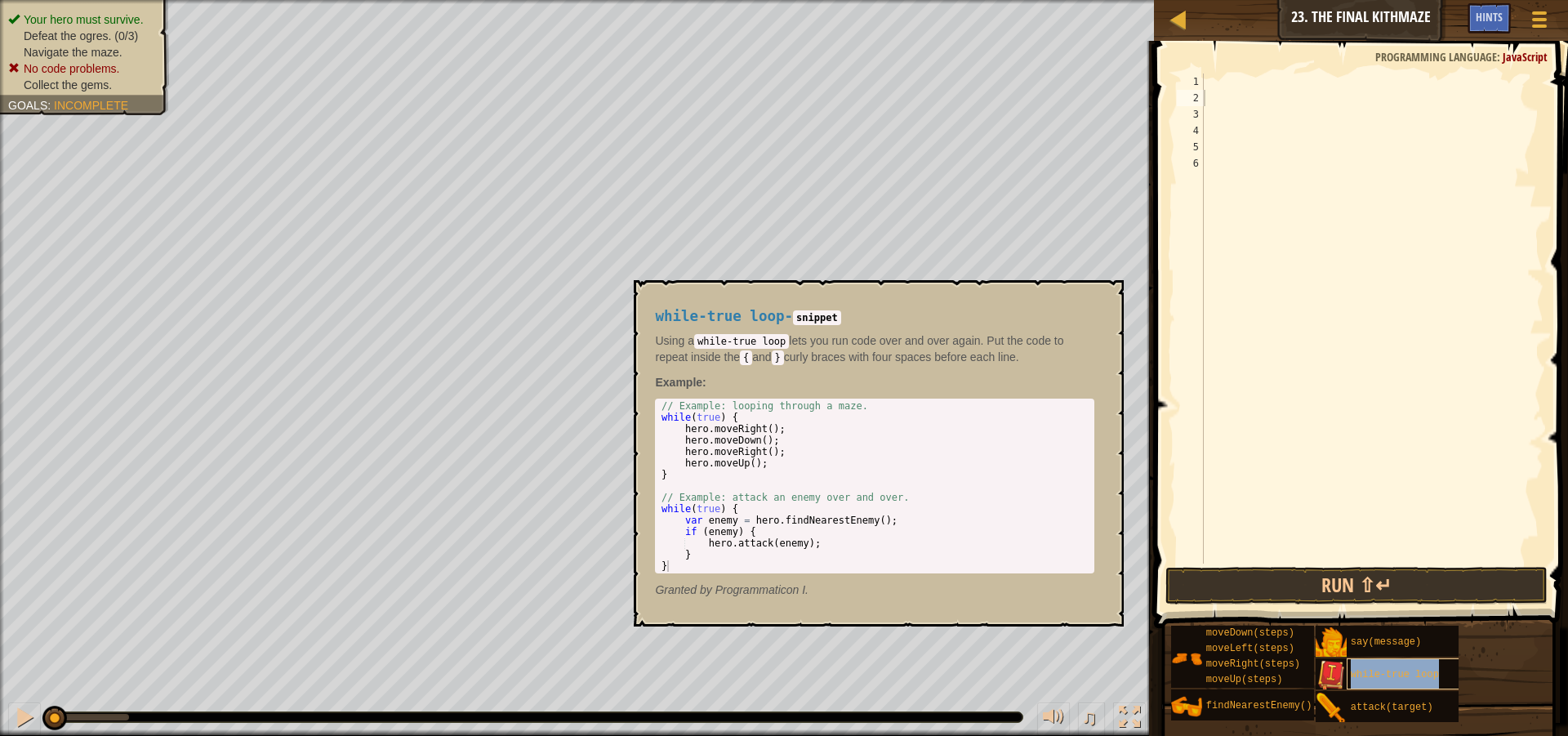
type textarea "while-true loop"
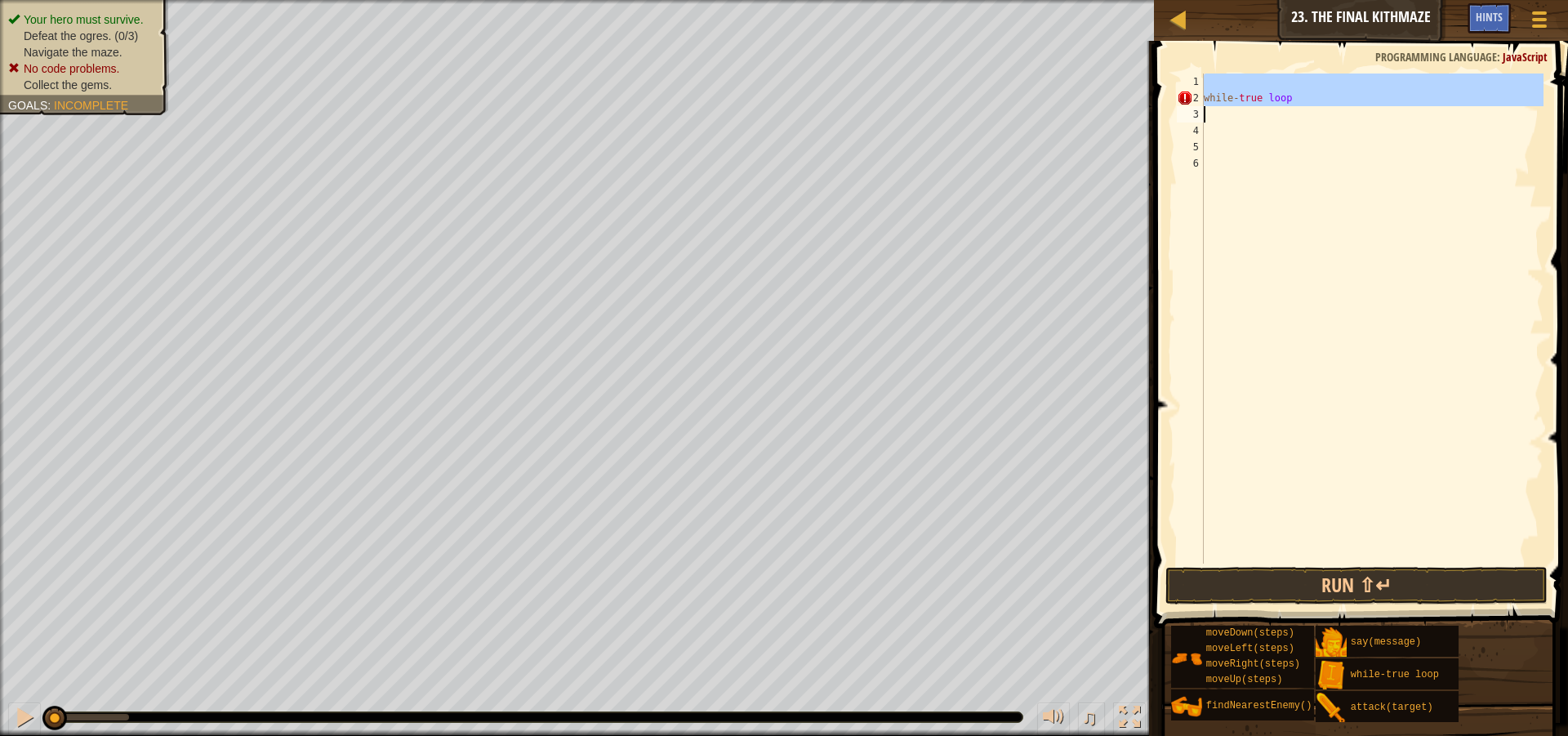
drag, startPoint x: 1306, startPoint y: 87, endPoint x: 1192, endPoint y: 116, distance: 117.6
click at [1192, 116] on div "while-true loop 1 2 3 4 5 6 while - true loop ההההההההההההההההההההההההההההההההה…" at bounding box center [1358, 318] width 370 height 490
type textarea "while-true loop"
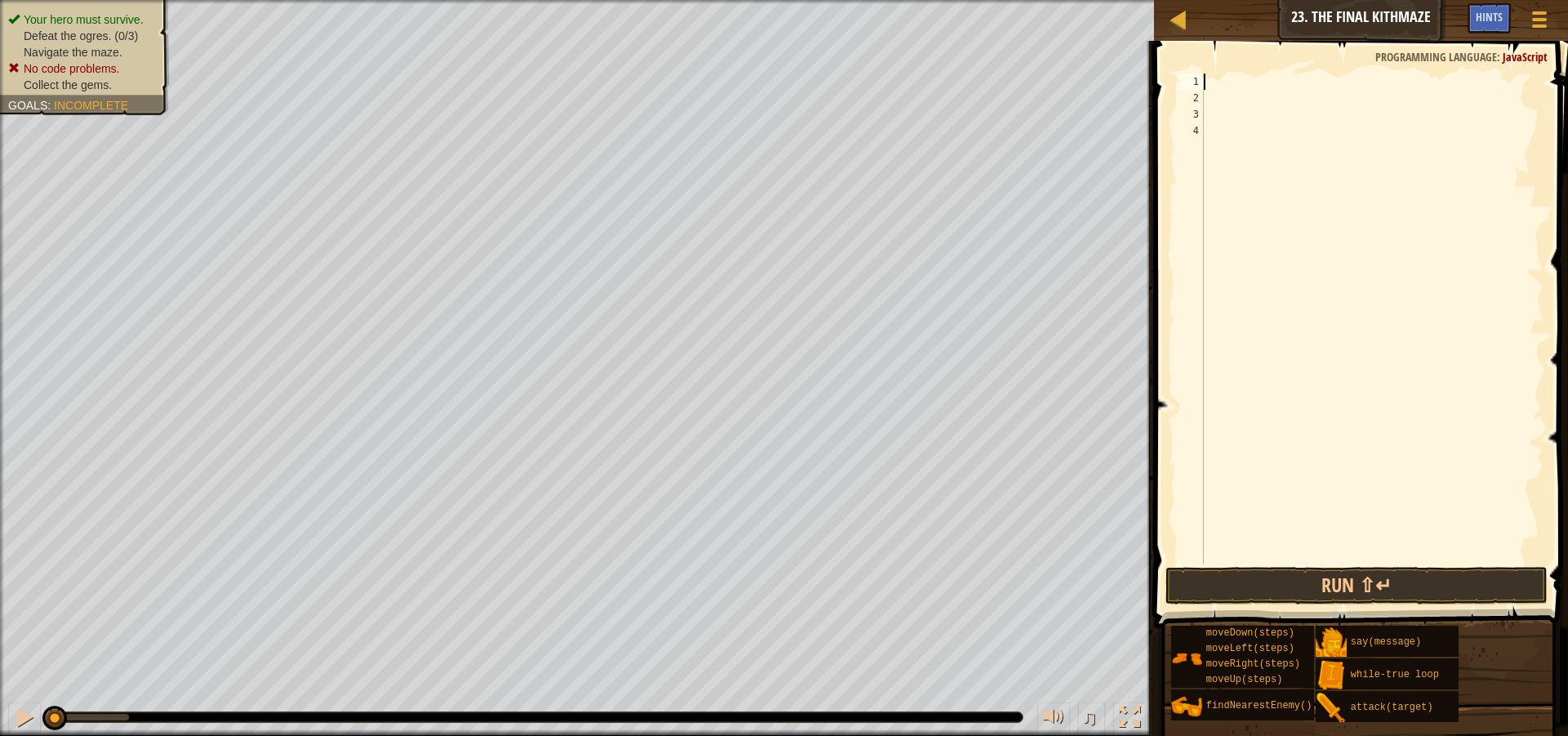
scroll to position [8, 0]
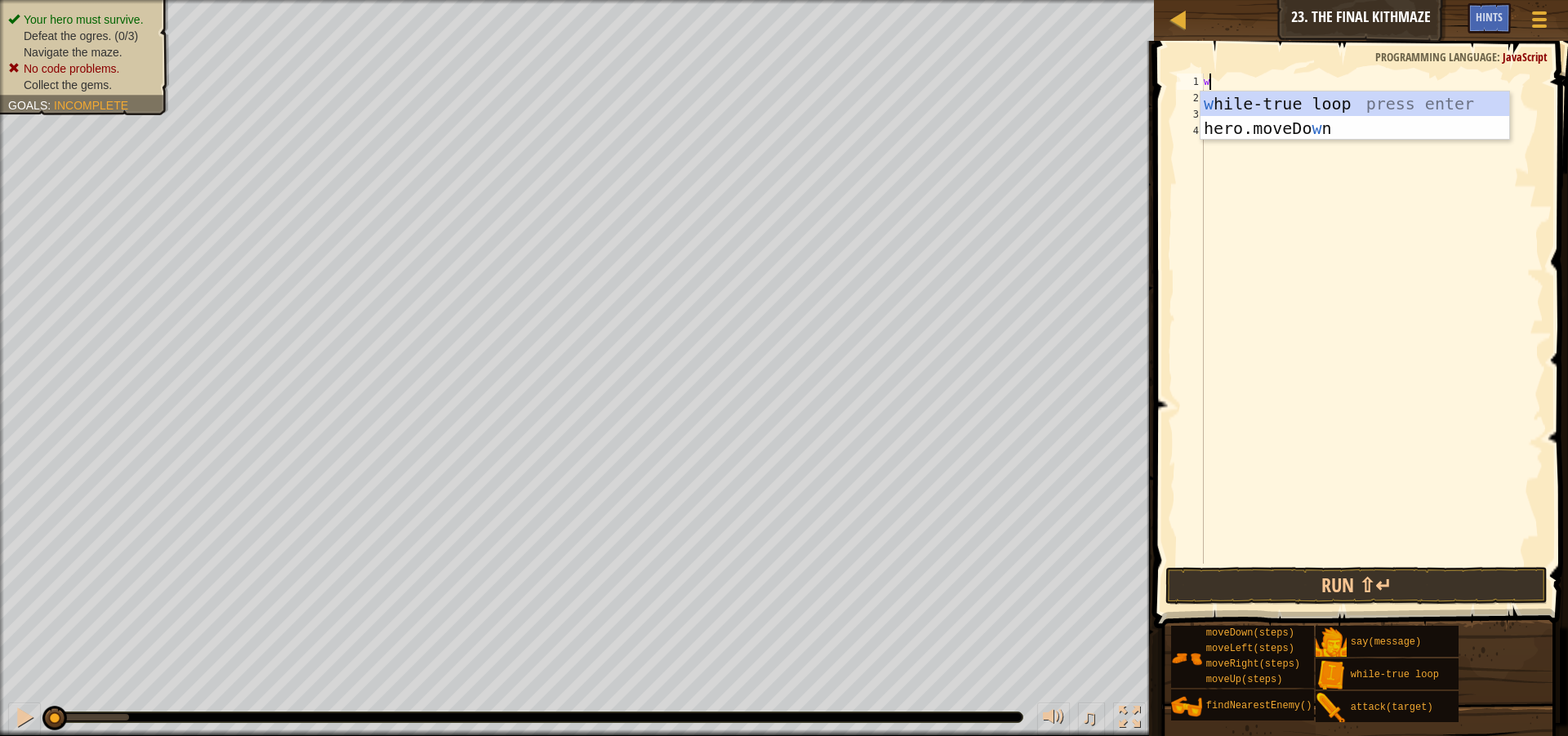
type textarea "wh"
click at [1352, 112] on div "wh ile-true loop press enter" at bounding box center [1355, 128] width 309 height 73
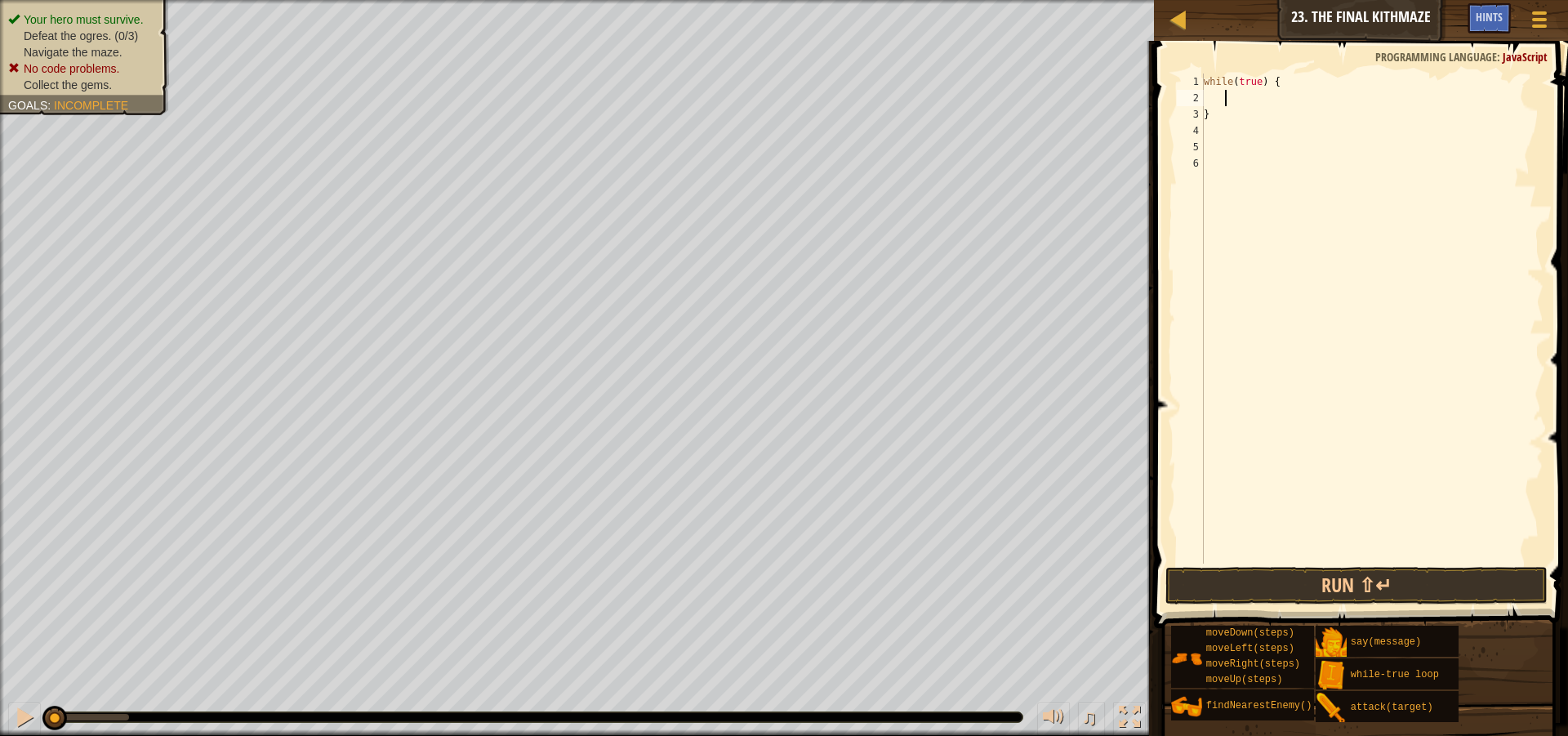
click at [1223, 112] on div "while ( true ) { }" at bounding box center [1373, 335] width 343 height 523
type textarea "}"
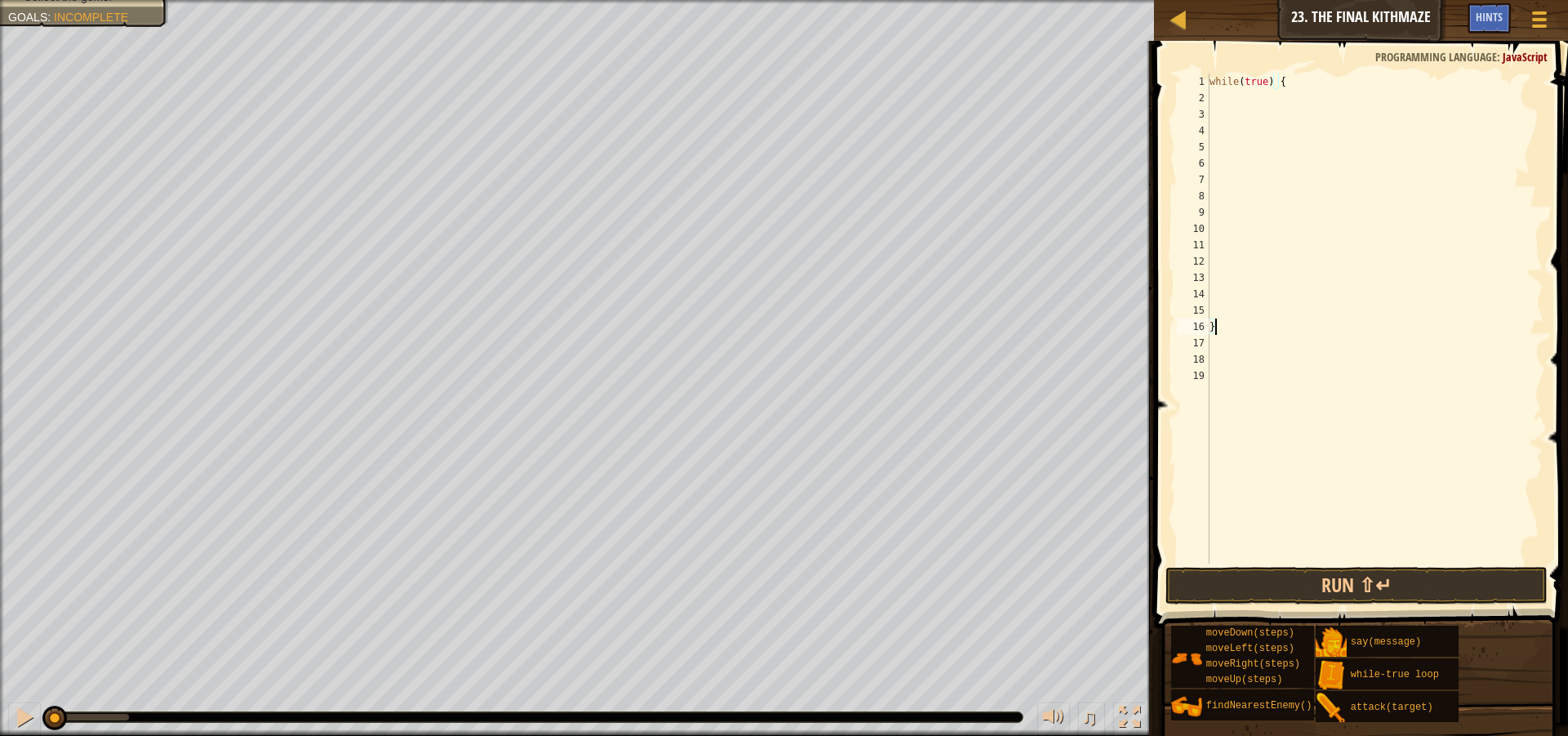
click at [1288, 237] on div "while ( true ) { }" at bounding box center [1375, 335] width 338 height 523
click at [1207, 114] on div "3" at bounding box center [1193, 114] width 32 height 16
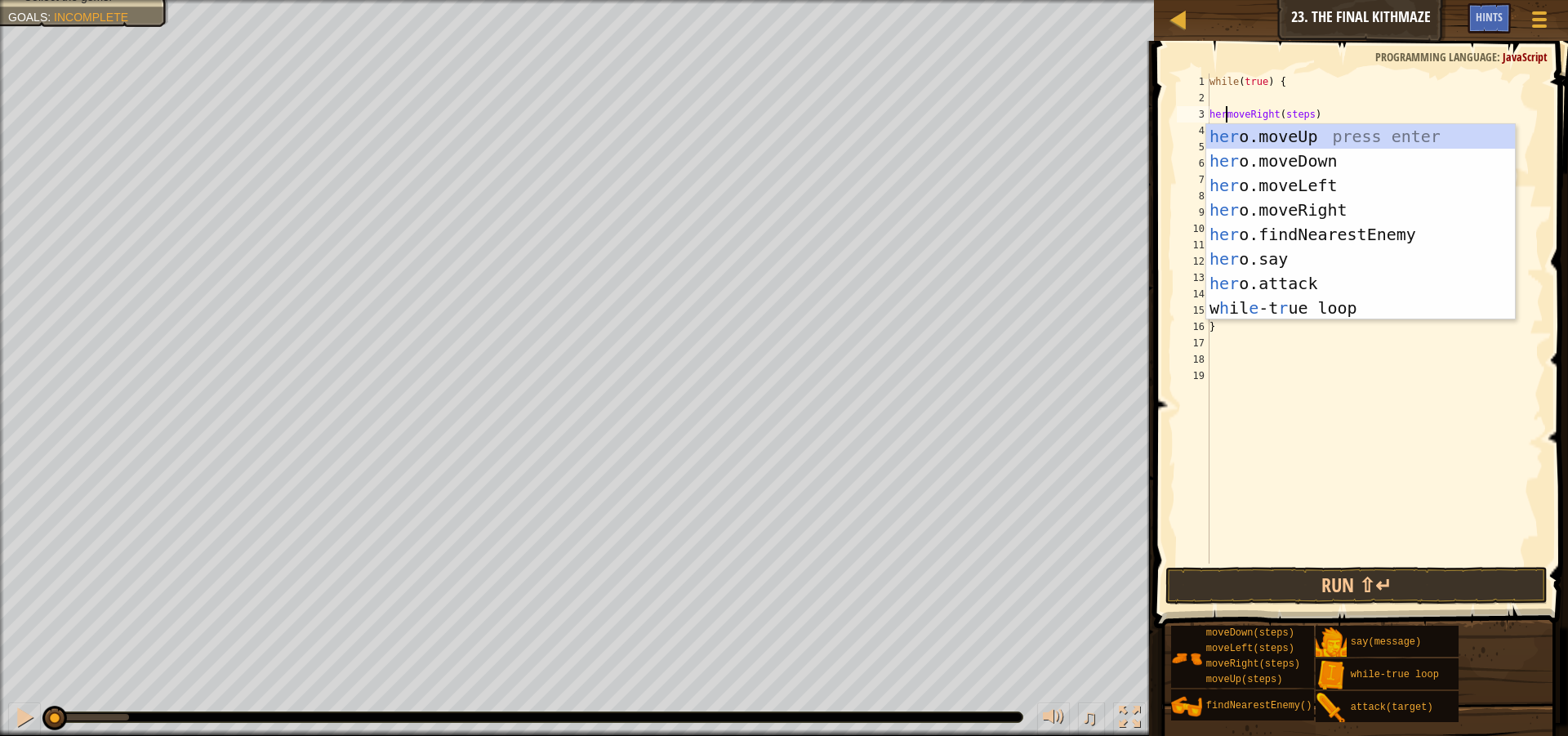
scroll to position [8, 3]
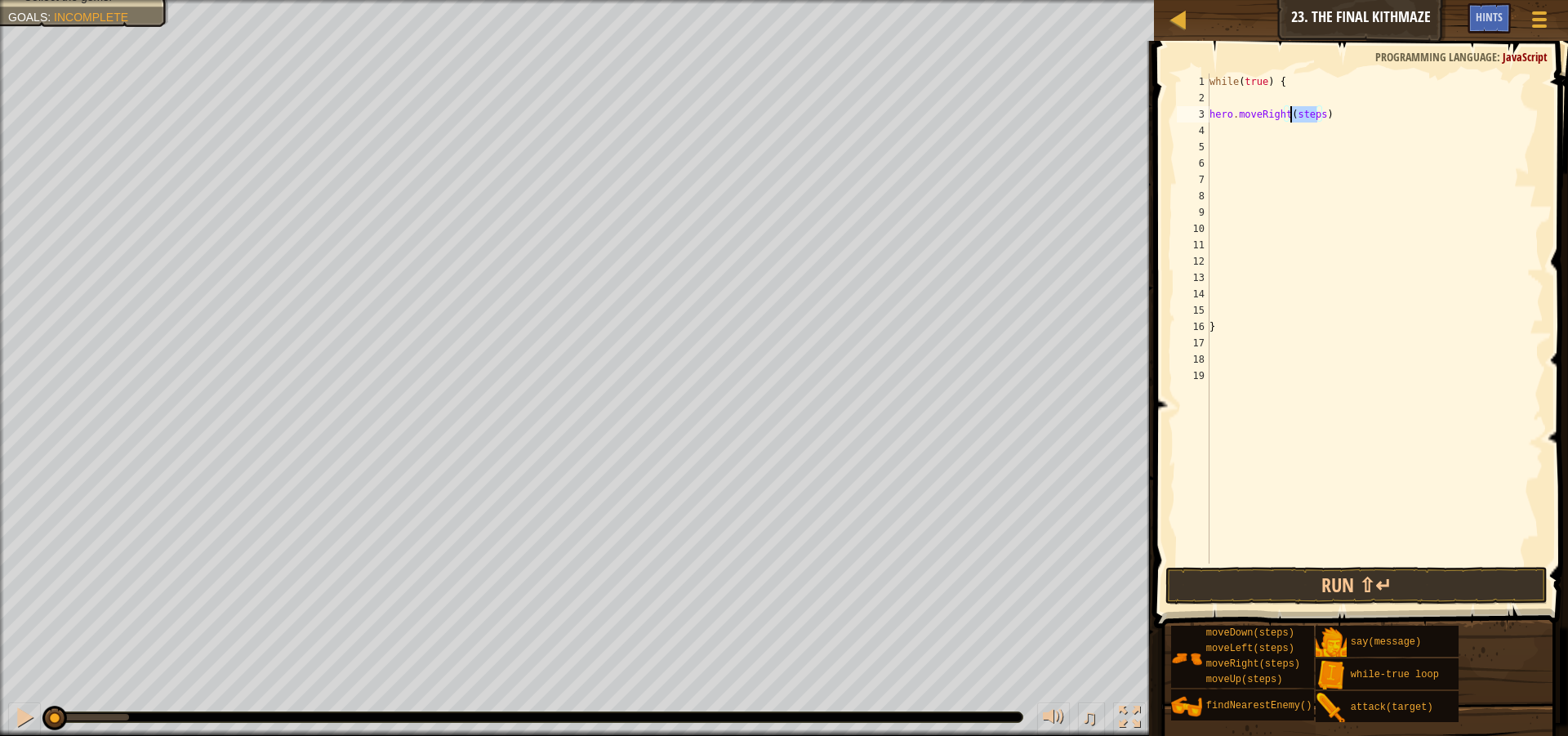
drag, startPoint x: 1315, startPoint y: 113, endPoint x: 1291, endPoint y: 117, distance: 24.3
click at [1291, 117] on div "while ( true ) { hero . moveRight ( steps ) }" at bounding box center [1375, 335] width 338 height 523
click at [1273, 131] on div "while ( true ) { hero . moveRight ( ) moveUp ( steps ) }" at bounding box center [1374, 318] width 337 height 490
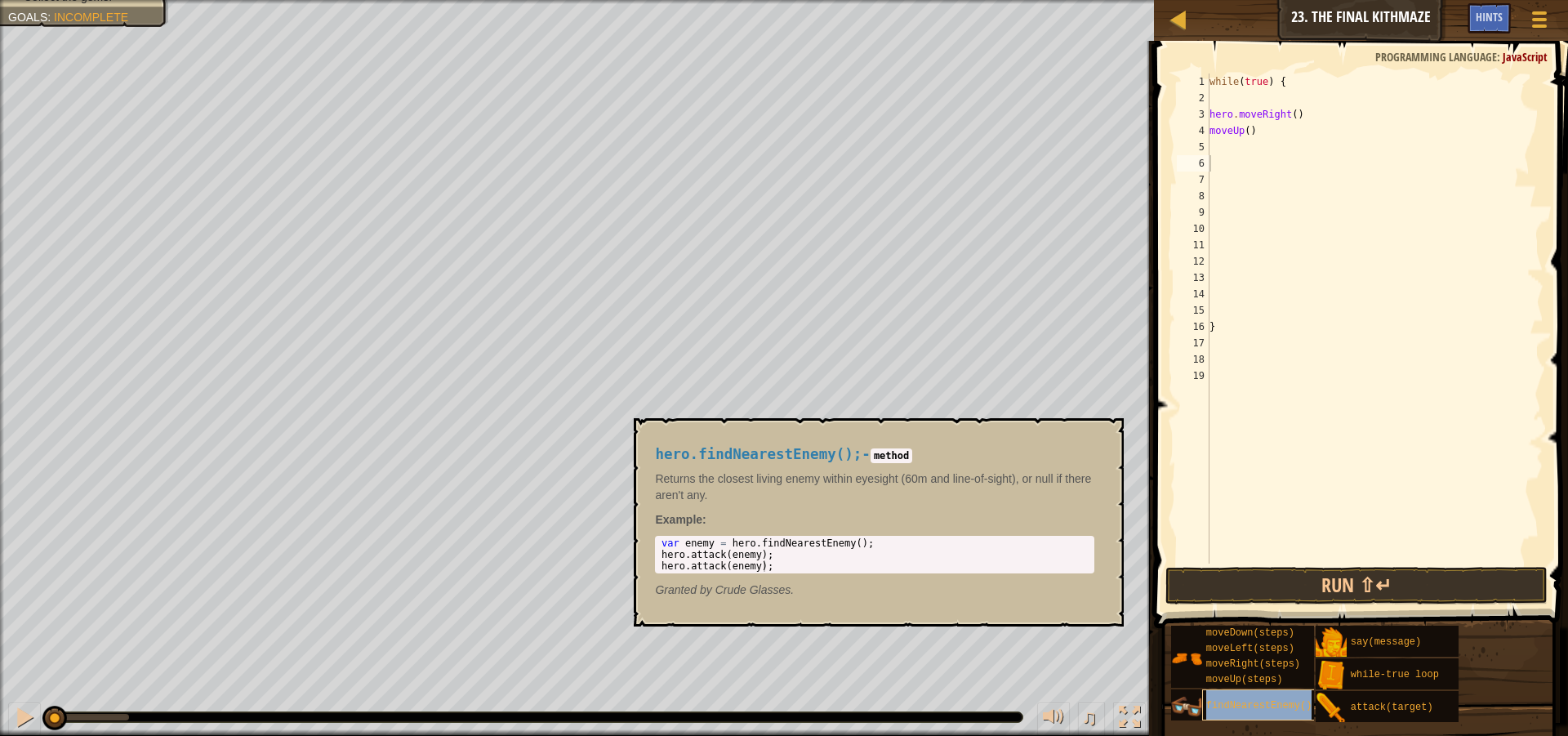
type textarea "findNearestEnemy()"
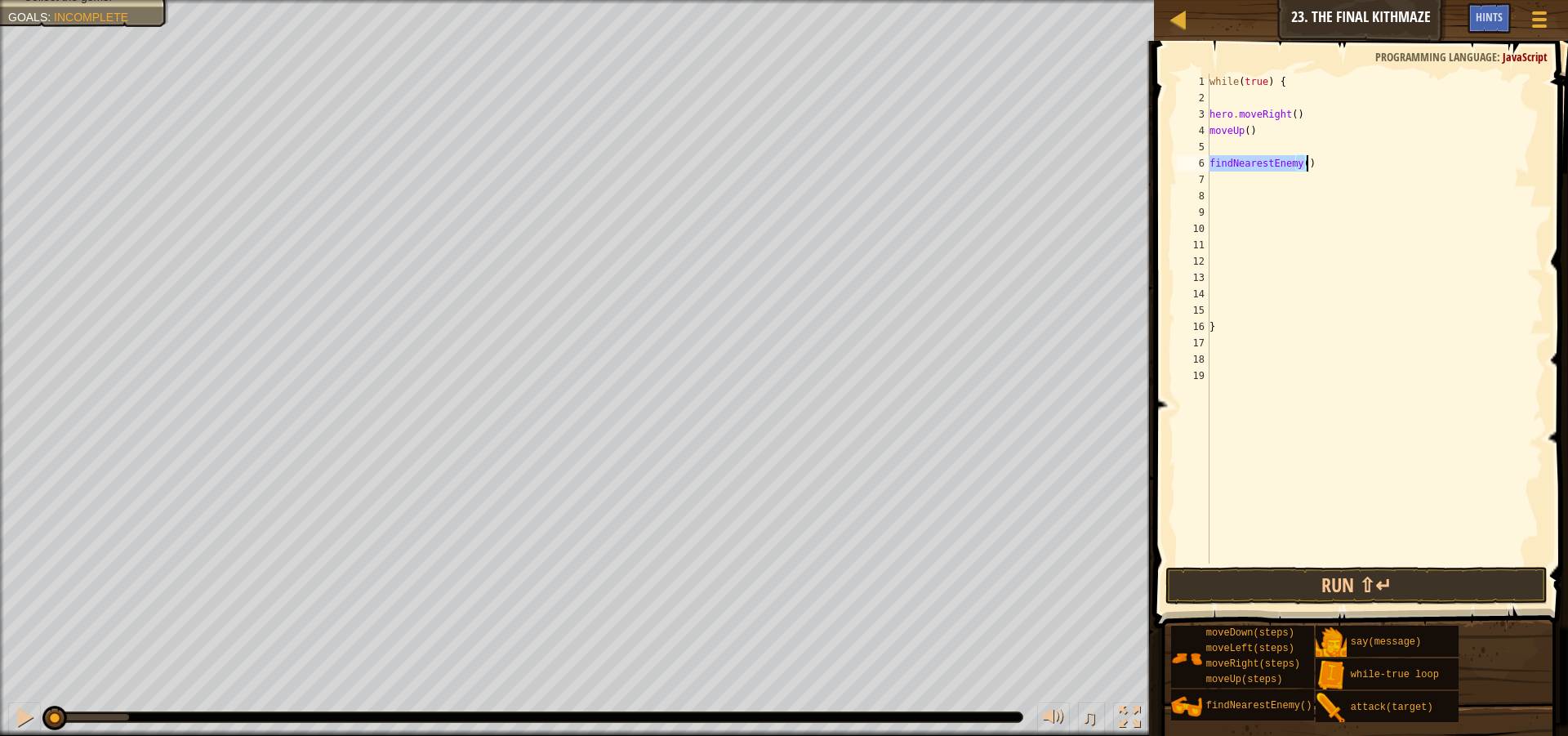
scroll to position [8, 0]
click at [1214, 142] on div "while ( true ) { hero . moveRight ( ) moveUp ( ) findNearestEnemy ( ) }" at bounding box center [1374, 318] width 337 height 490
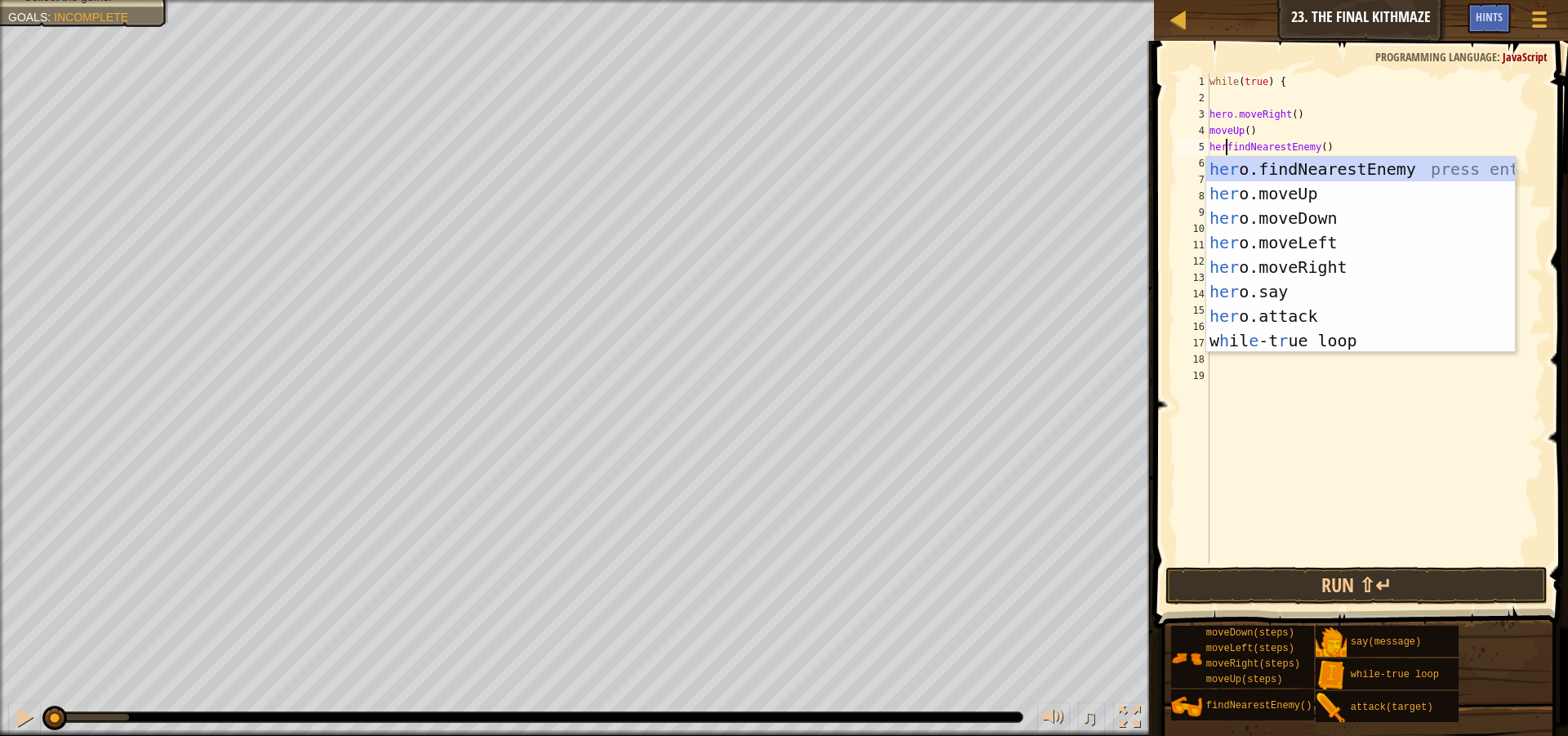
scroll to position [8, 3]
click at [1258, 174] on div "hero. findNearestEnemy press enter hero. moveUp press enter hero. moveDown pres…" at bounding box center [1361, 267] width 309 height 220
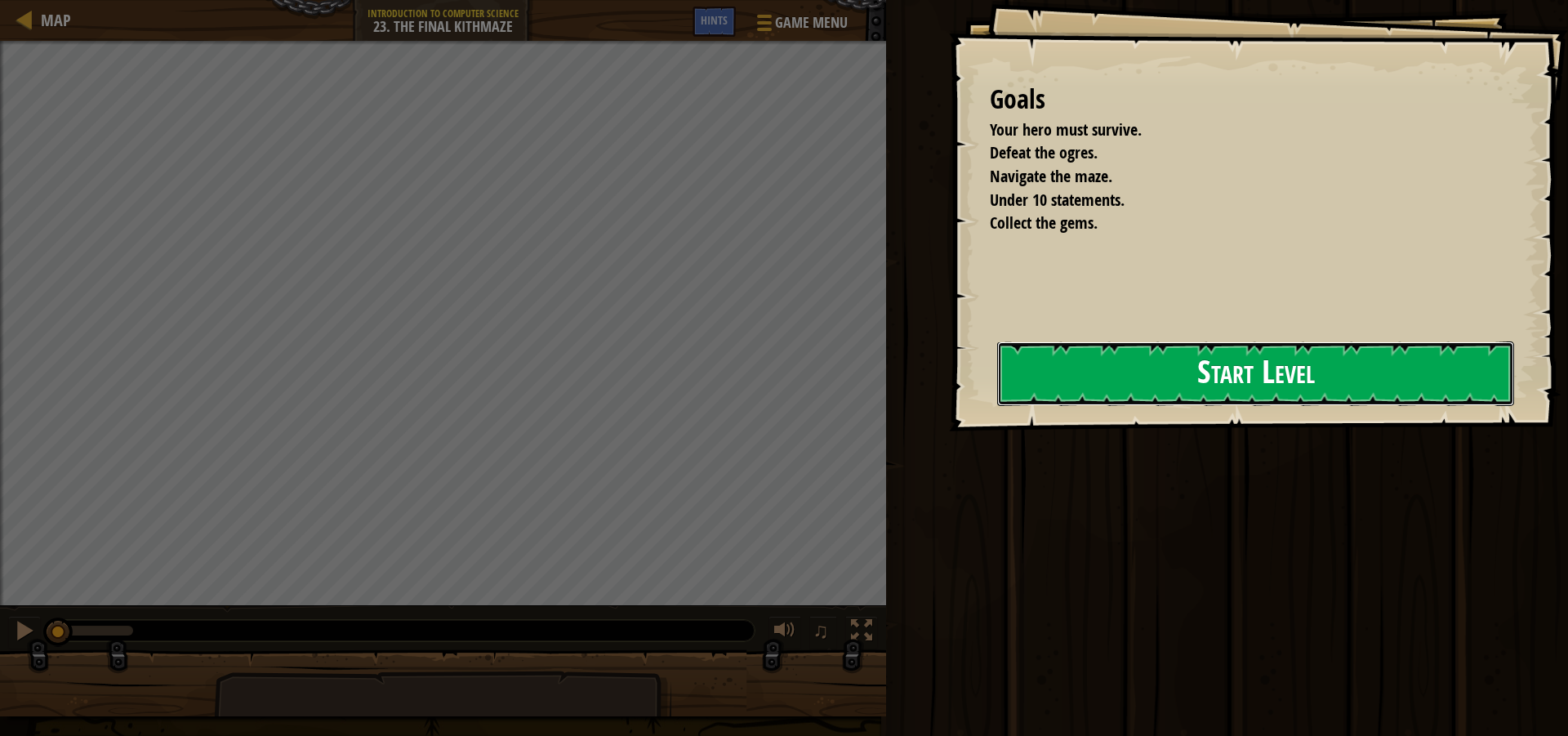
click at [1116, 379] on button "Start Level" at bounding box center [1256, 374] width 517 height 65
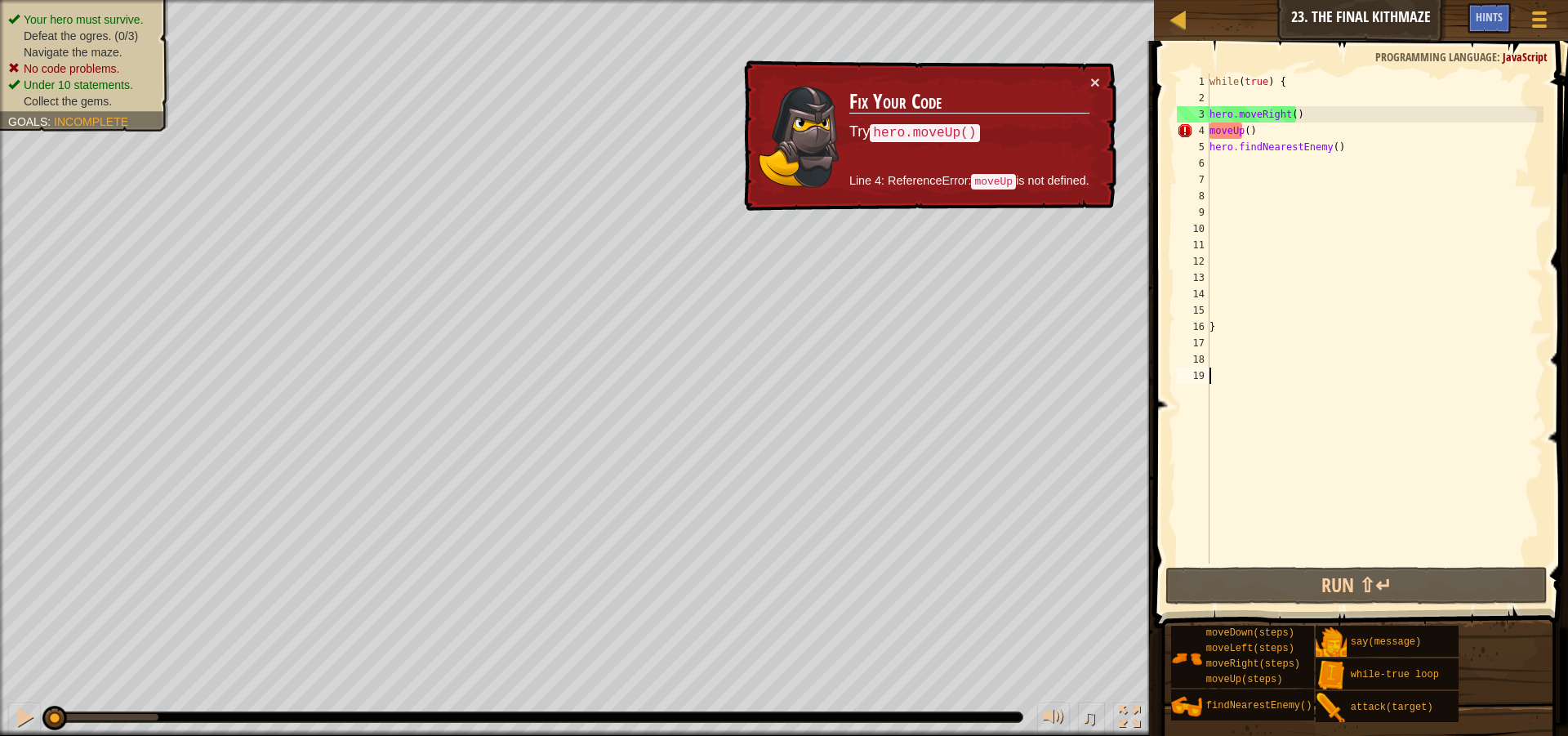
click at [1209, 132] on div "4" at bounding box center [1193, 131] width 32 height 16
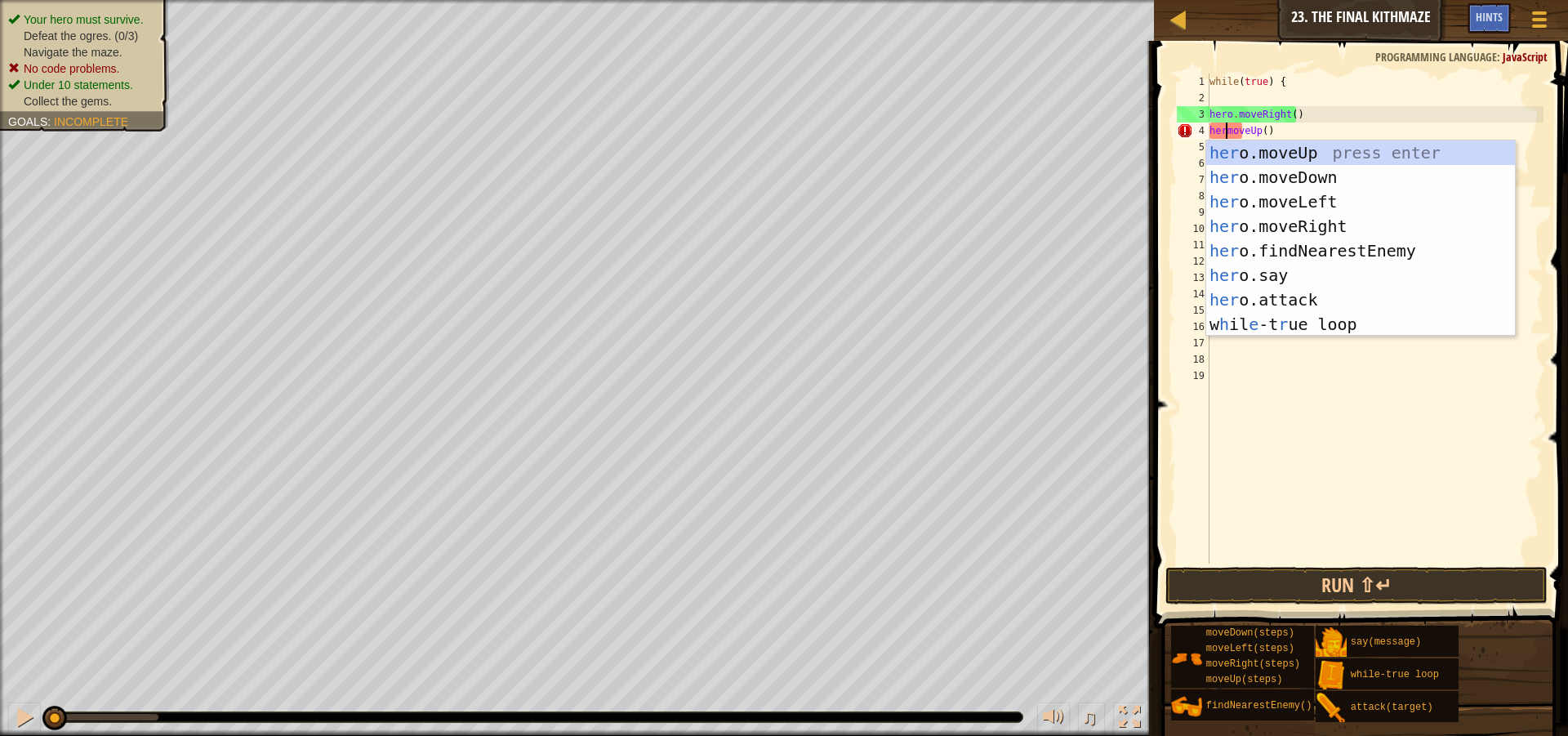
scroll to position [8, 3]
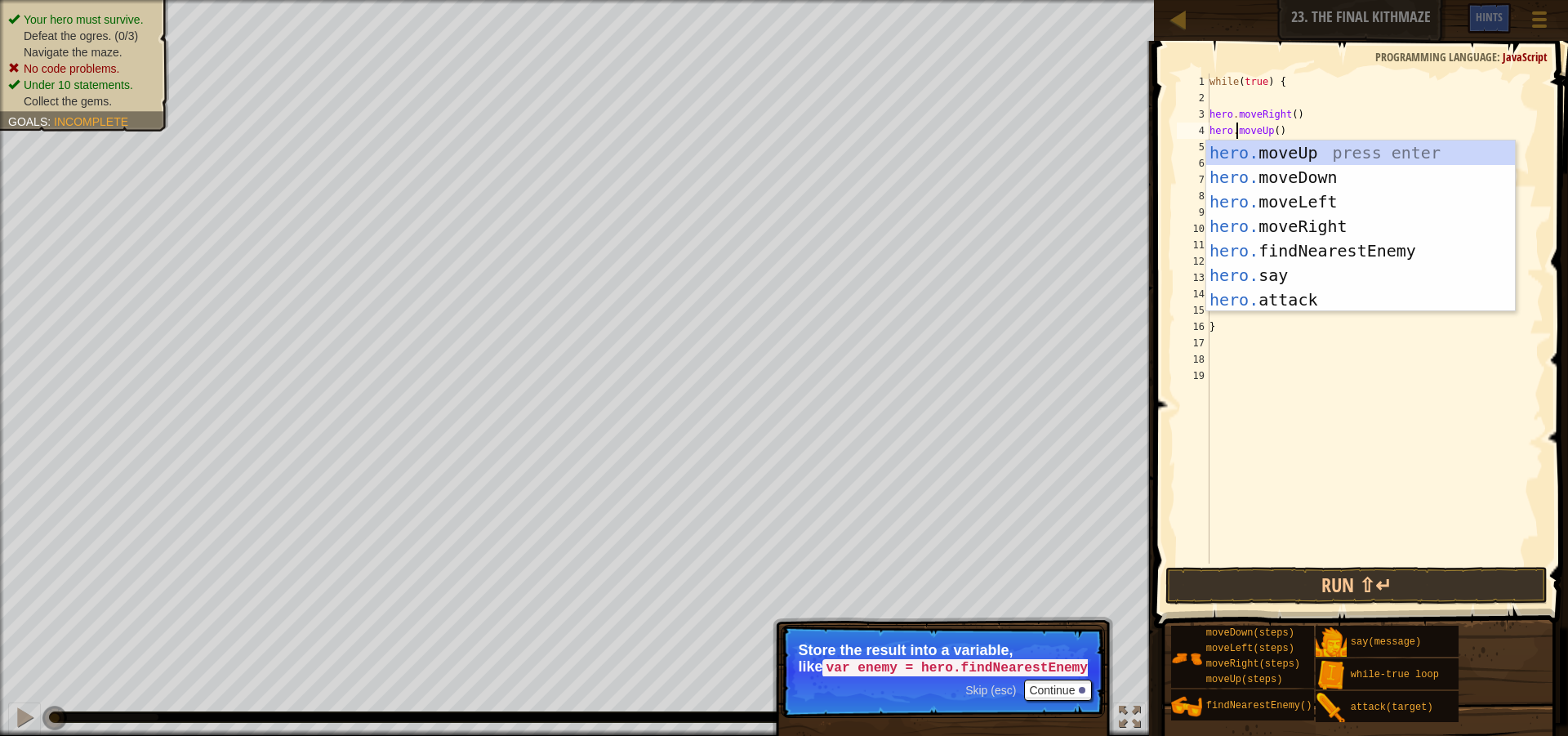
click at [1380, 139] on div "while ( true ) { hero . moveRight ( ) hero . moveUp ( ) hero . findNearestEnemy…" at bounding box center [1374, 335] width 337 height 523
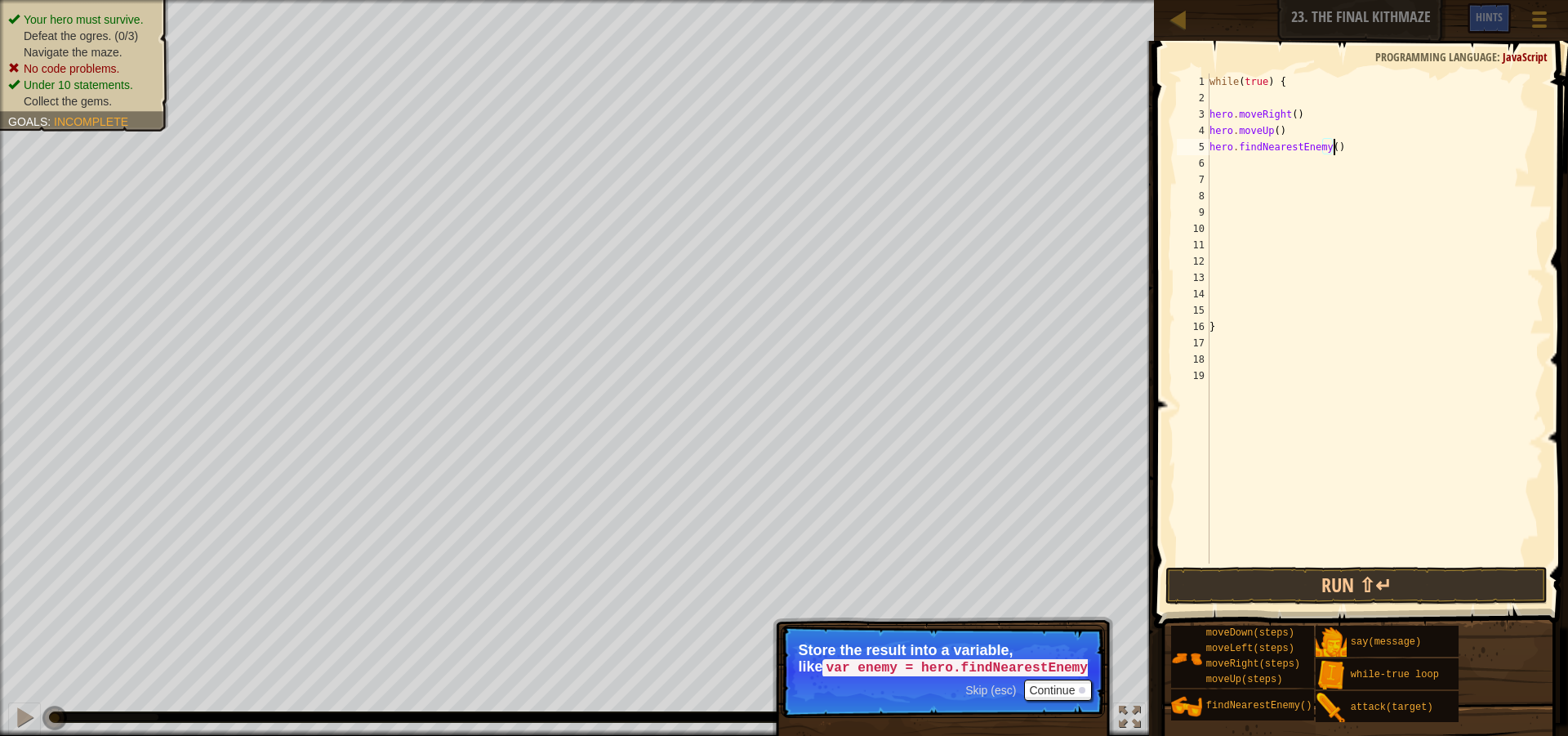
click at [1210, 150] on div "while ( true ) { hero . moveRight ( ) hero . moveUp ( ) hero . findNearestEnemy…" at bounding box center [1374, 335] width 337 height 523
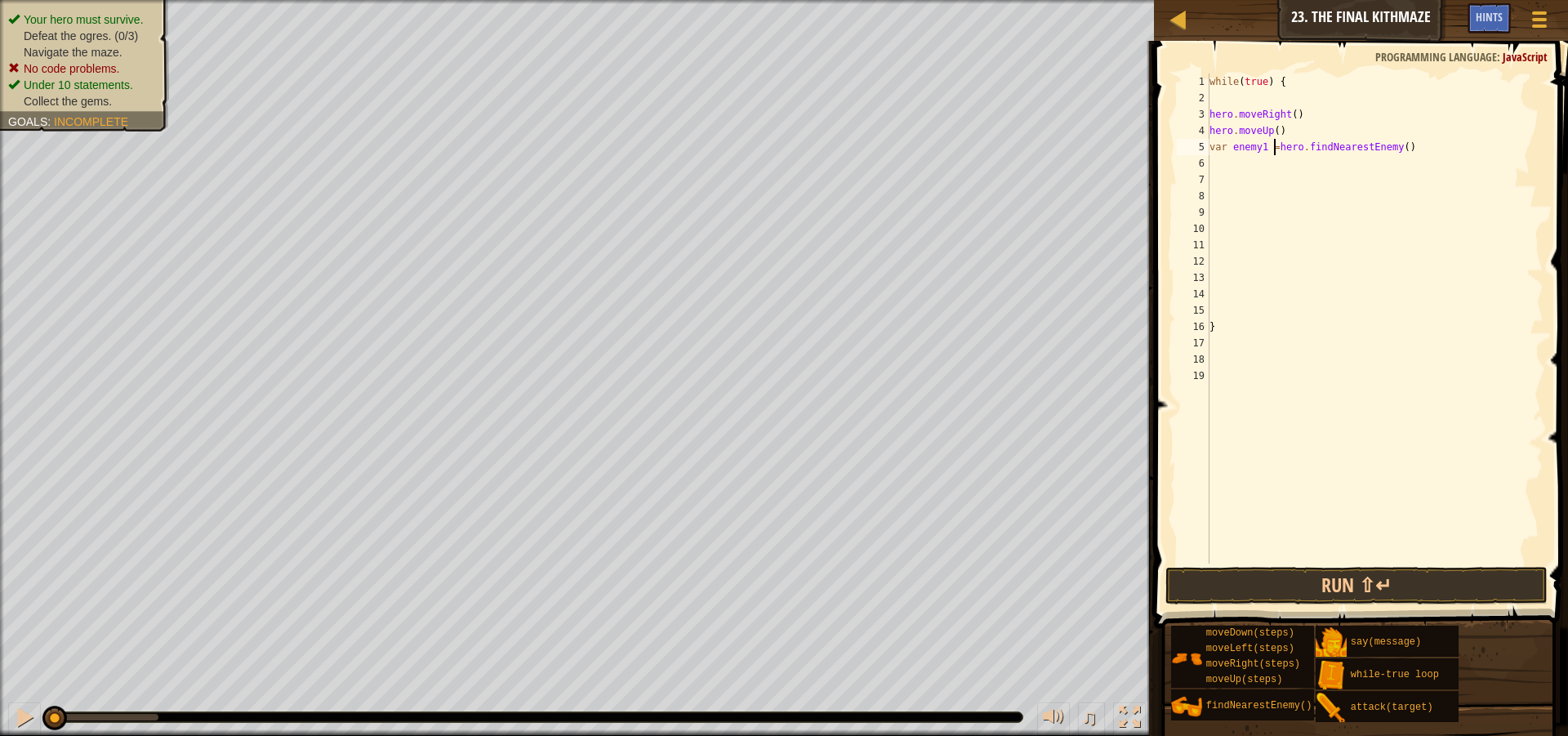
scroll to position [8, 6]
click at [1438, 588] on button "Run ⇧↵" at bounding box center [1356, 586] width 382 height 38
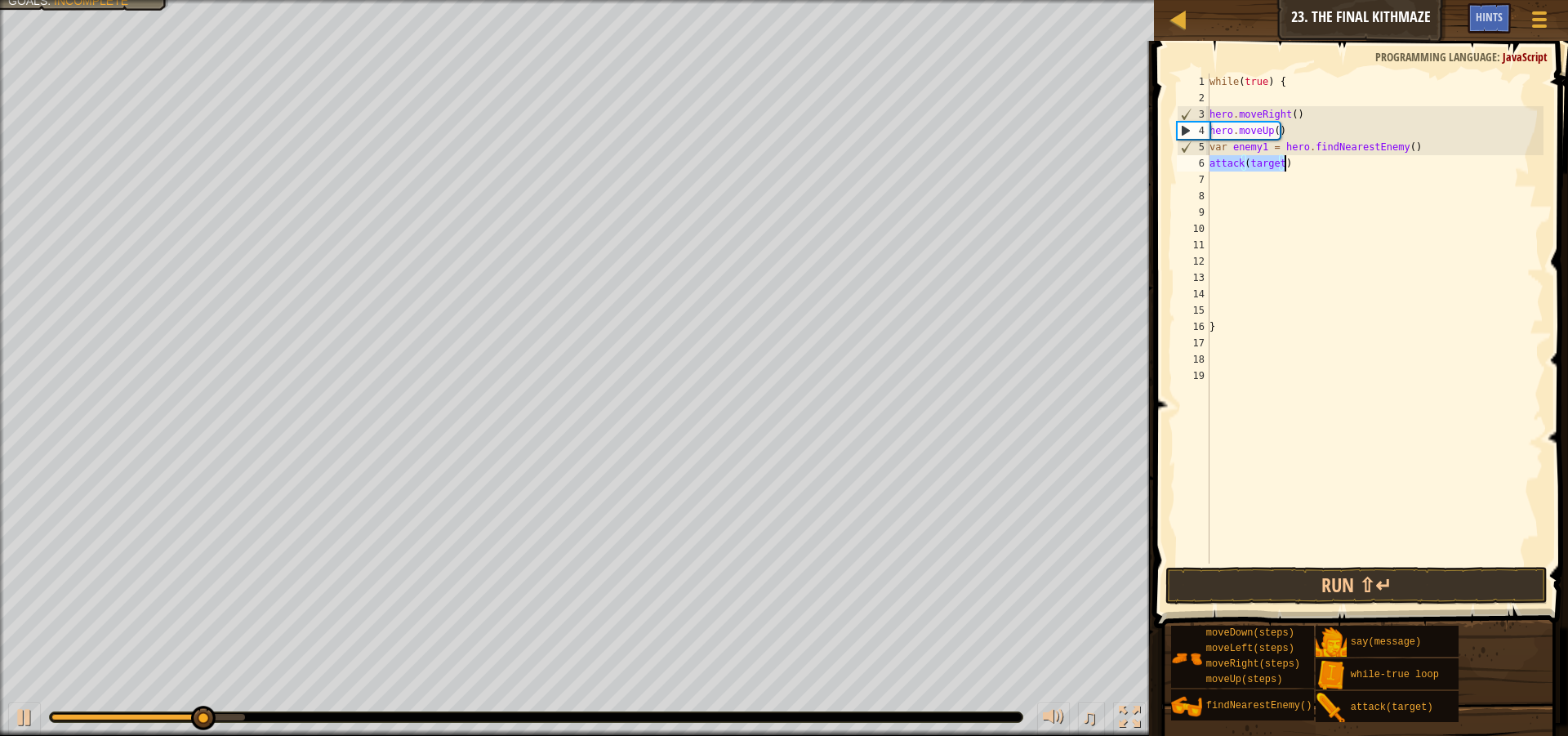
click at [1208, 163] on div "6" at bounding box center [1193, 163] width 32 height 16
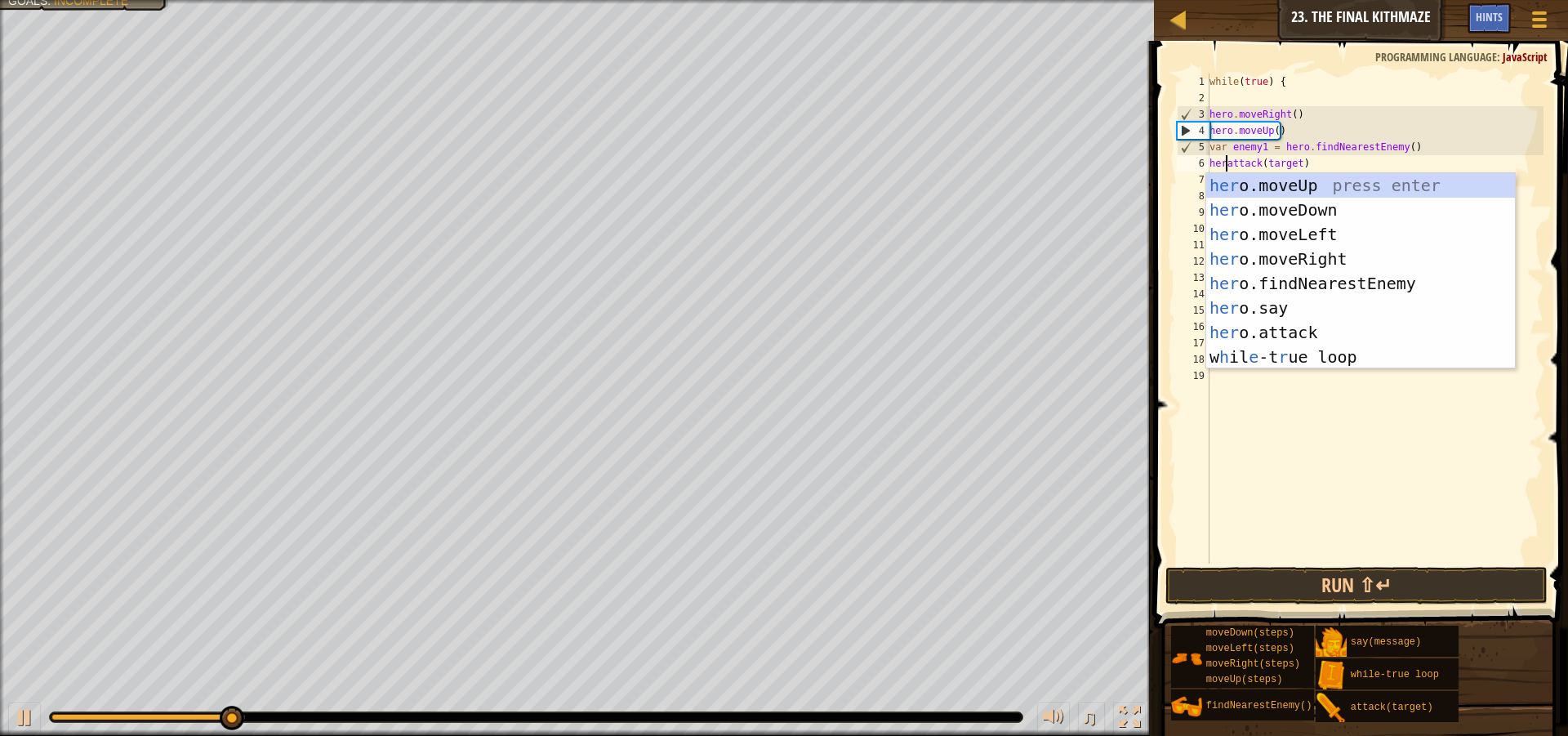
scroll to position [8, 3]
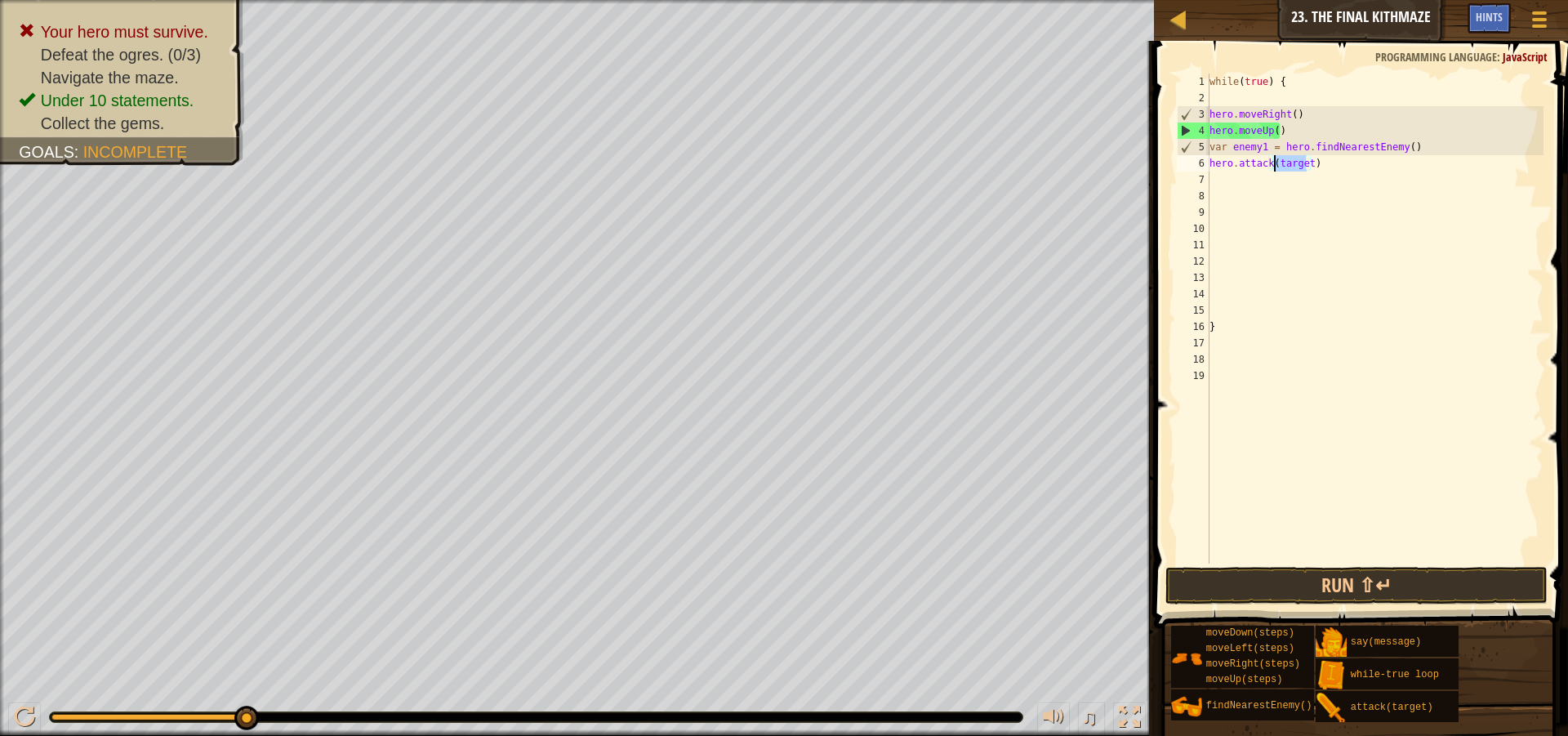
drag, startPoint x: 1305, startPoint y: 158, endPoint x: 1276, endPoint y: 158, distance: 29.0
click at [1276, 158] on div "while ( true ) { hero . moveRight ( ) hero . moveUp ( ) var enemy1 = hero . fin…" at bounding box center [1374, 335] width 337 height 523
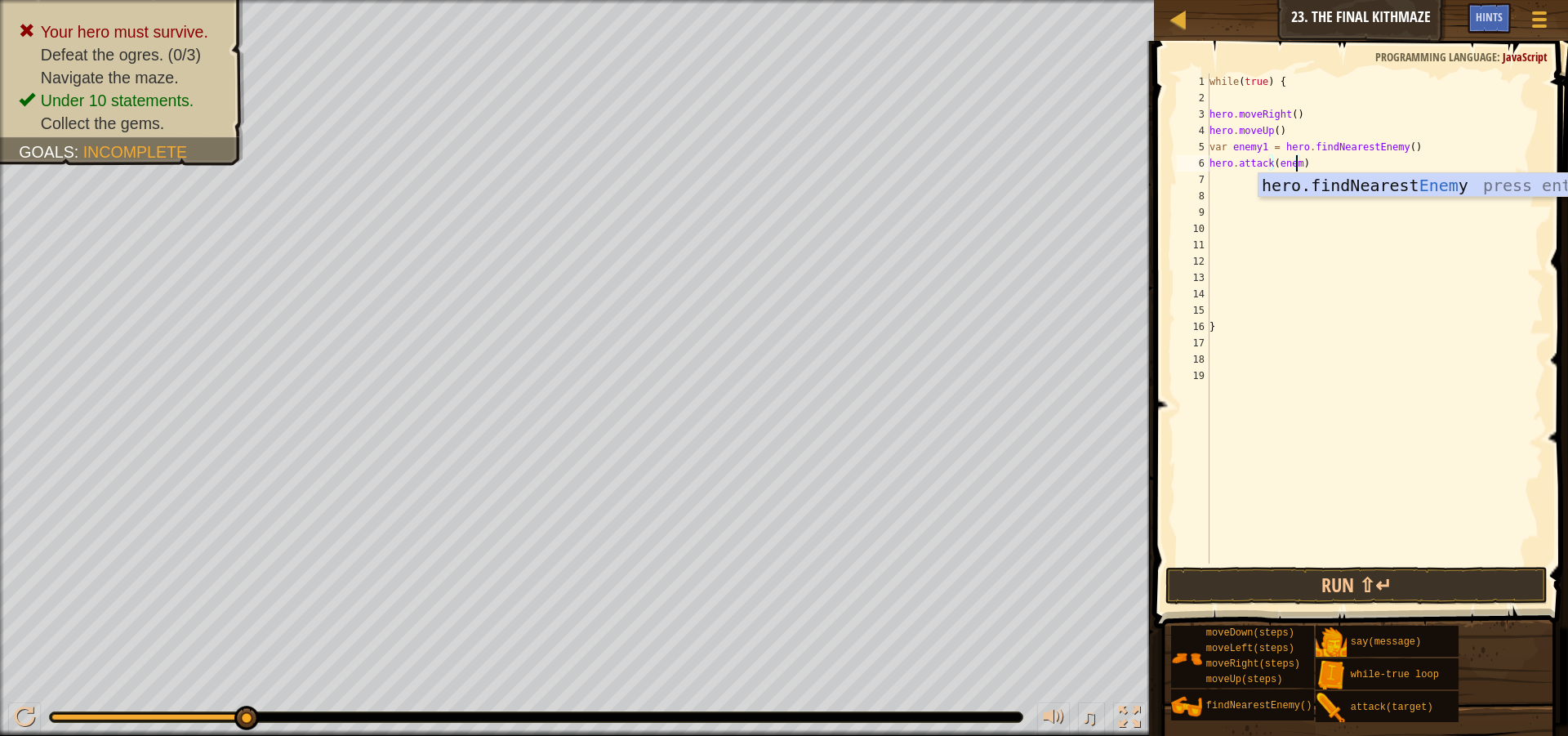
scroll to position [8, 8]
type textarea "hero.attack(enemy1)"
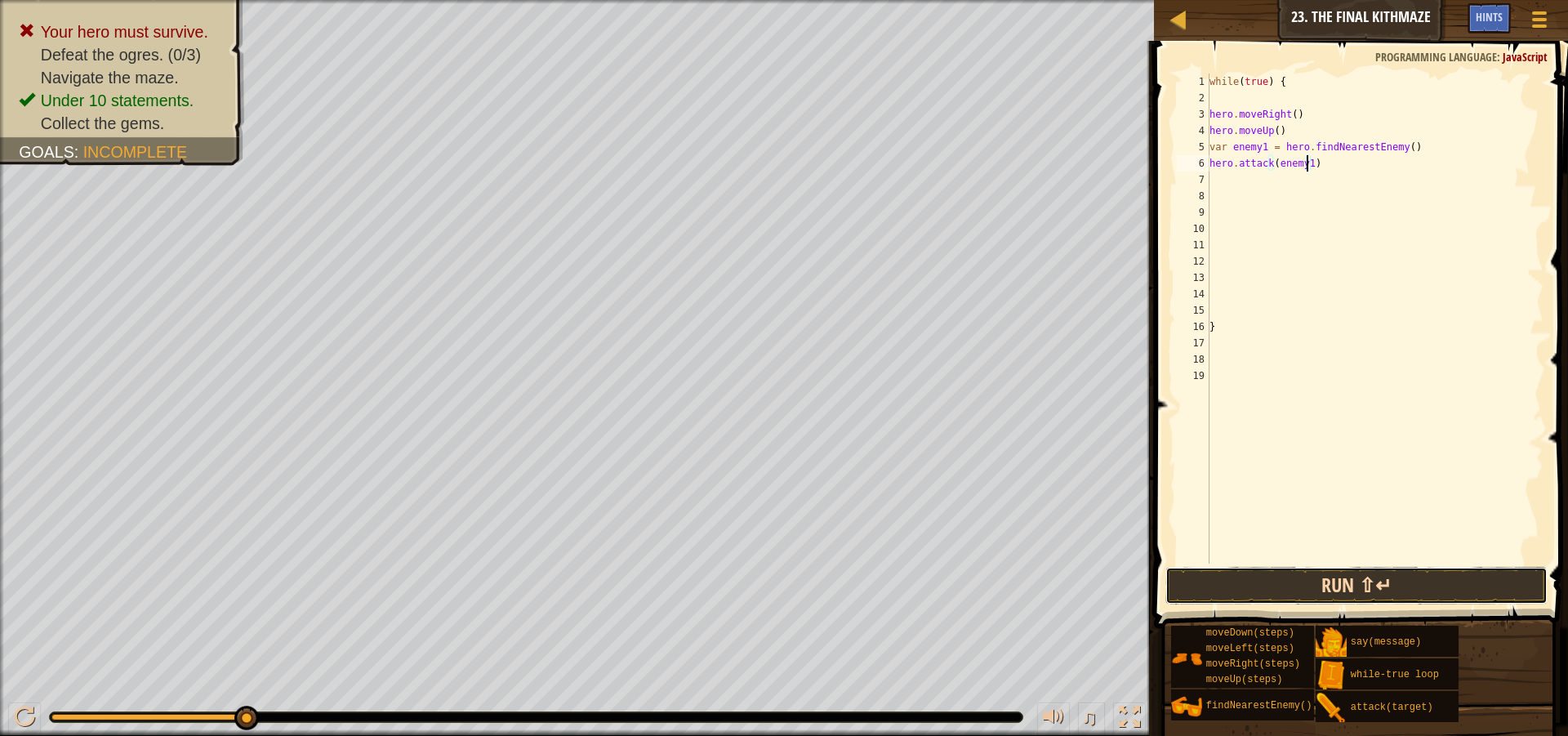
click at [1362, 581] on button "Run ⇧↵" at bounding box center [1356, 586] width 382 height 38
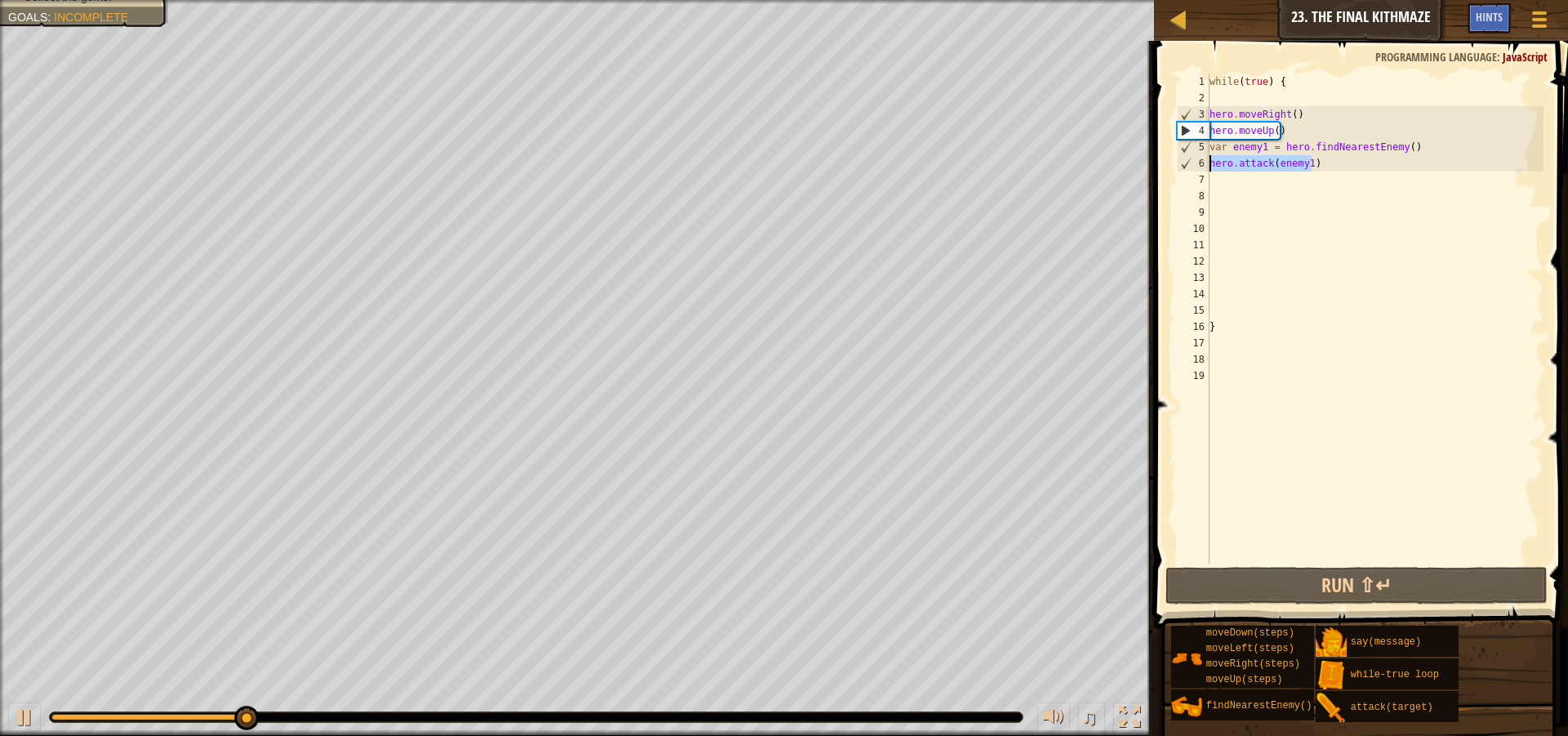
drag, startPoint x: 1320, startPoint y: 165, endPoint x: 1207, endPoint y: 167, distance: 113.0
click at [1207, 167] on div "hero.attack(enemy1) 1 2 3 4 5 6 7 8 9 10 11 12 13 14 15 16 17 18 19 while ( tru…" at bounding box center [1358, 318] width 370 height 490
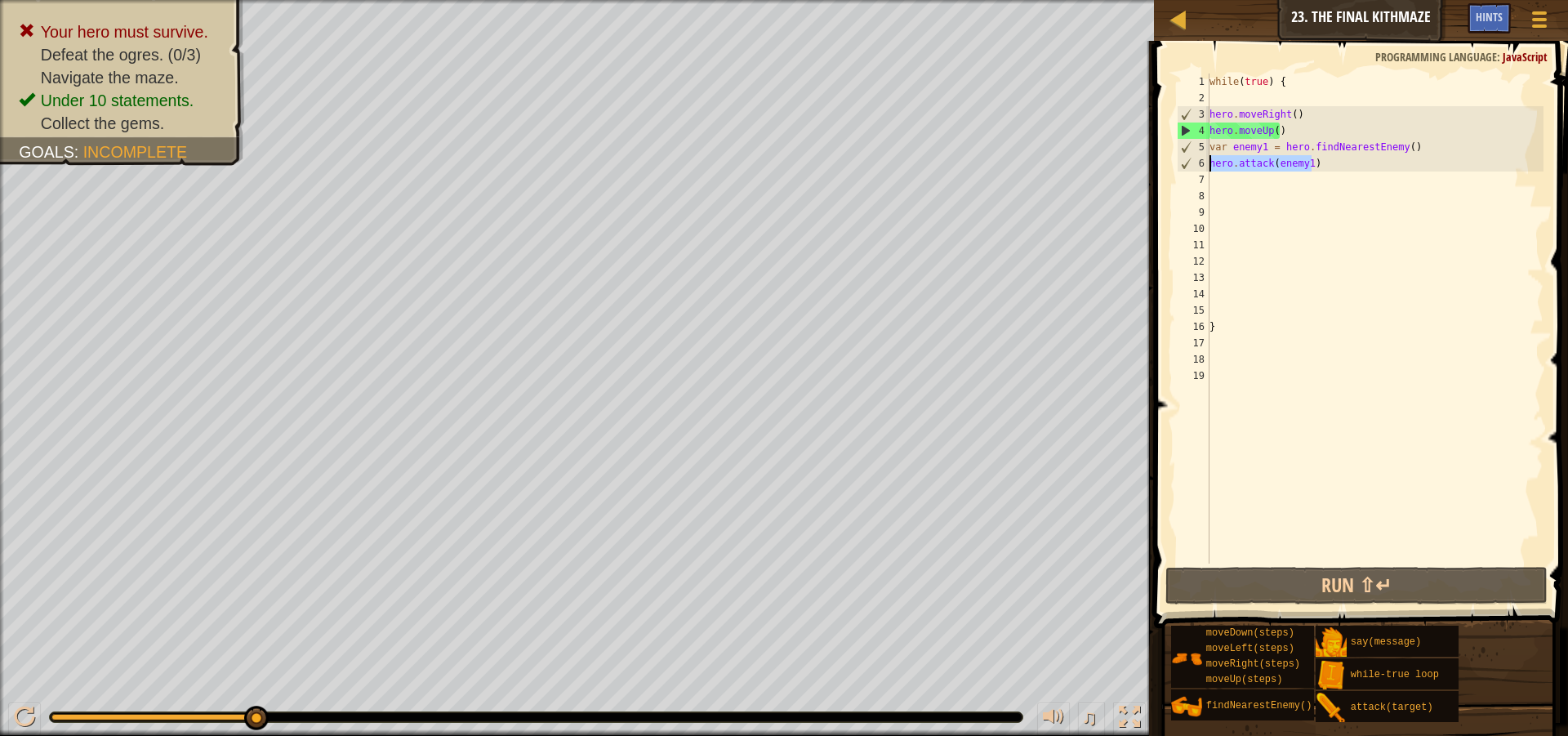
click at [1233, 183] on div "while ( true ) { hero . moveRight ( ) hero . moveUp ( ) var enemy1 = hero . fin…" at bounding box center [1374, 335] width 337 height 523
paste textarea "hero.attack(enemy1)"
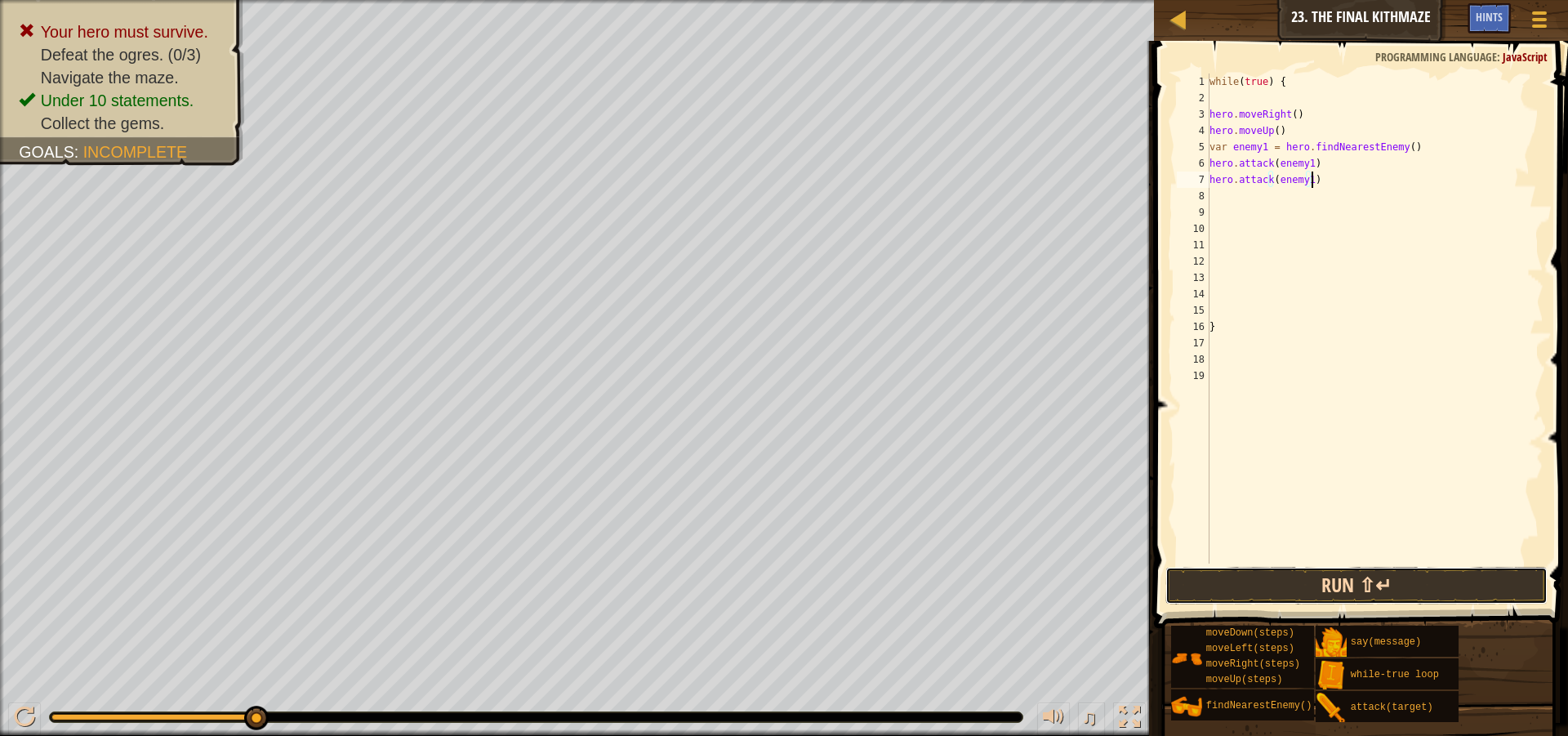
click at [1432, 574] on button "Run ⇧↵" at bounding box center [1356, 586] width 382 height 38
click at [1282, 214] on div "while ( true ) { hero . moveRight ( ) hero . moveUp ( ) var enemy1 = hero . fin…" at bounding box center [1374, 318] width 337 height 490
click at [1293, 197] on div "while ( true ) { hero . moveRight ( ) hero . moveUp ( ) var enemy1 = hero . fin…" at bounding box center [1374, 335] width 337 height 523
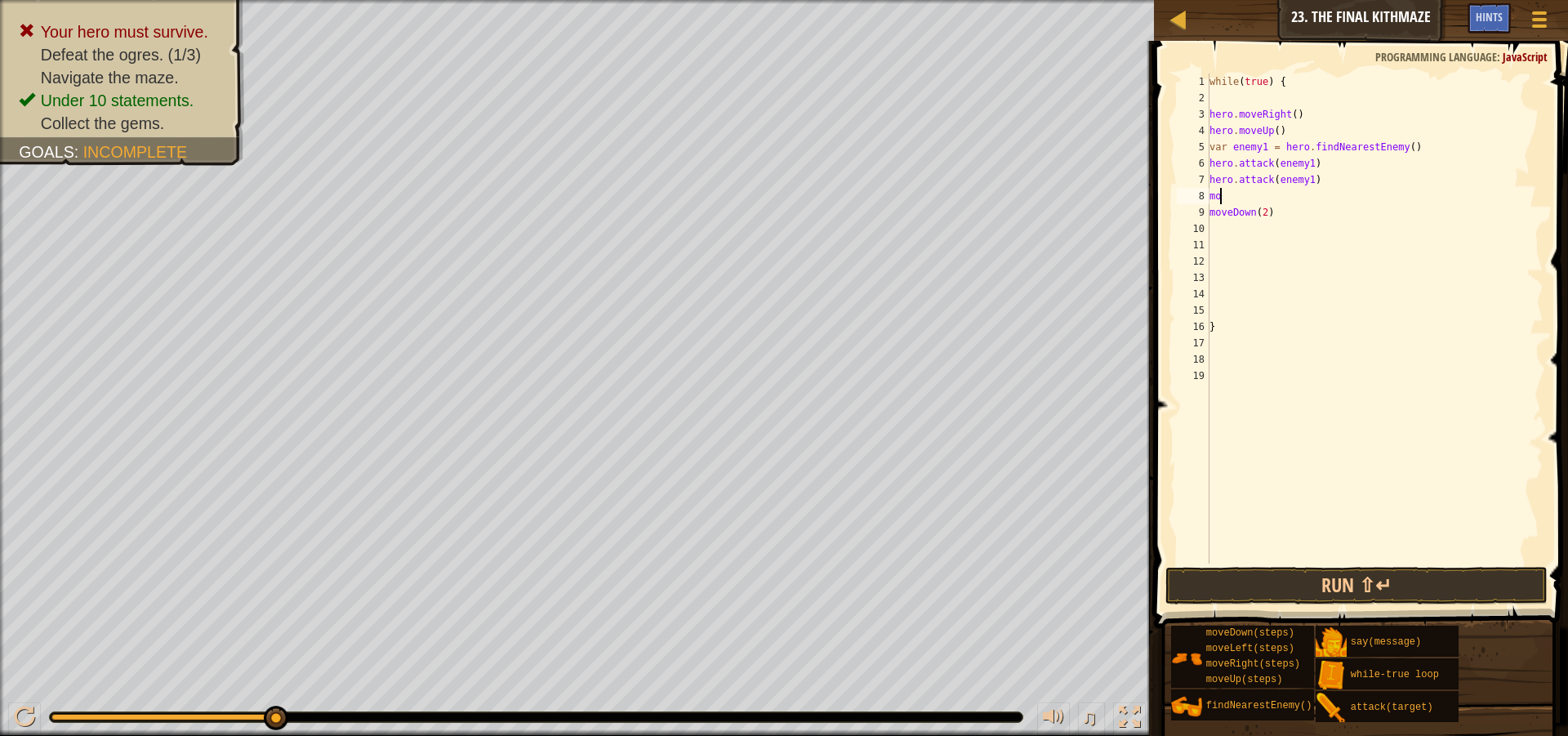
type textarea "m"
click at [1374, 594] on button "Run ⇧↵" at bounding box center [1356, 586] width 382 height 38
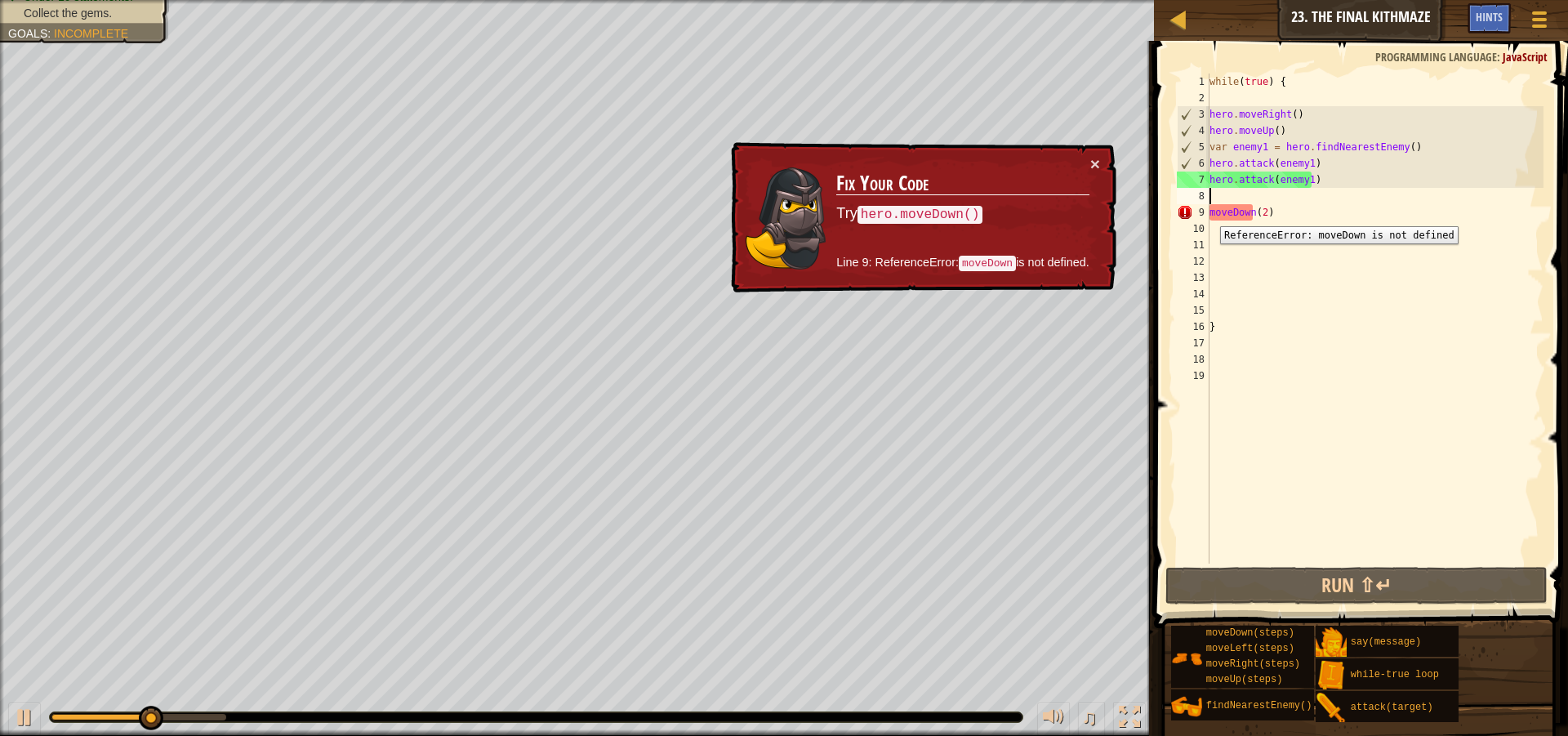
click at [1208, 214] on div "9" at bounding box center [1193, 212] width 32 height 16
click at [1211, 213] on div "while ( true ) { hero . moveRight ( ) hero . moveUp ( ) var enemy1 = hero . fin…" at bounding box center [1374, 335] width 337 height 523
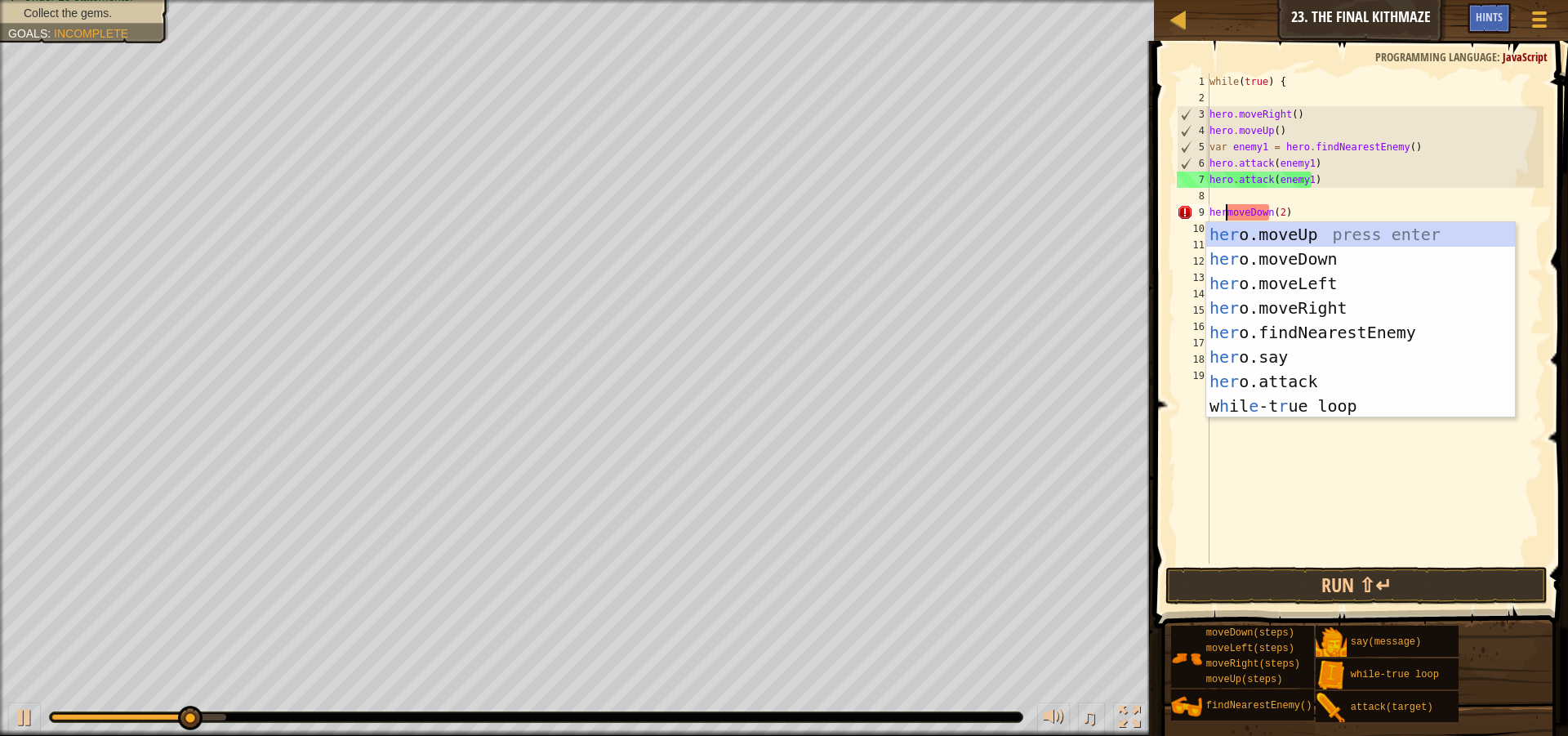
scroll to position [8, 3]
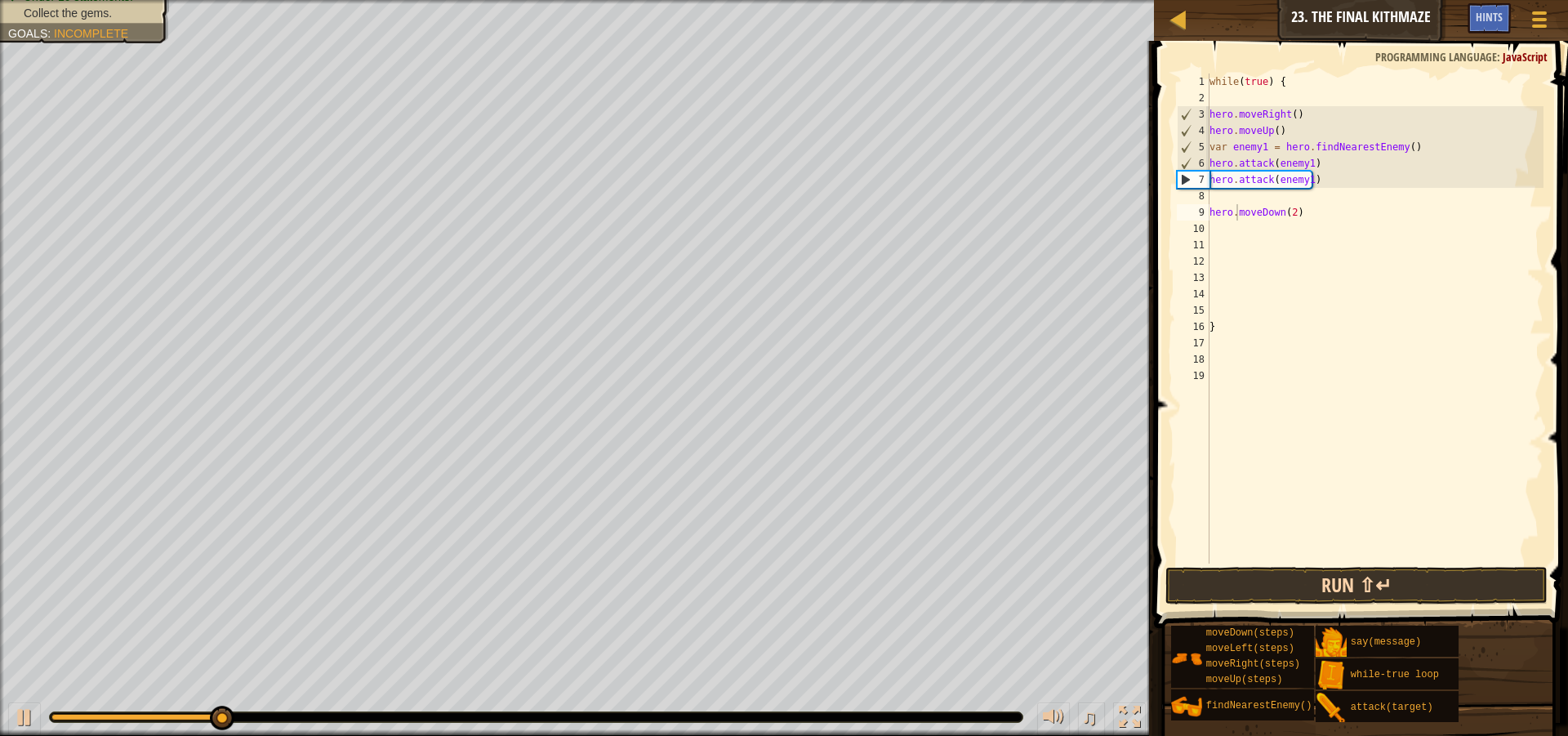
click at [1317, 599] on div "hero.moveDown(2) 1 2 3 4 5 6 7 8 9 10 11 12 13 14 15 16 17 18 19 while ( true )…" at bounding box center [1358, 366] width 419 height 635
click at [1318, 572] on button "Run ⇧↵" at bounding box center [1356, 586] width 382 height 38
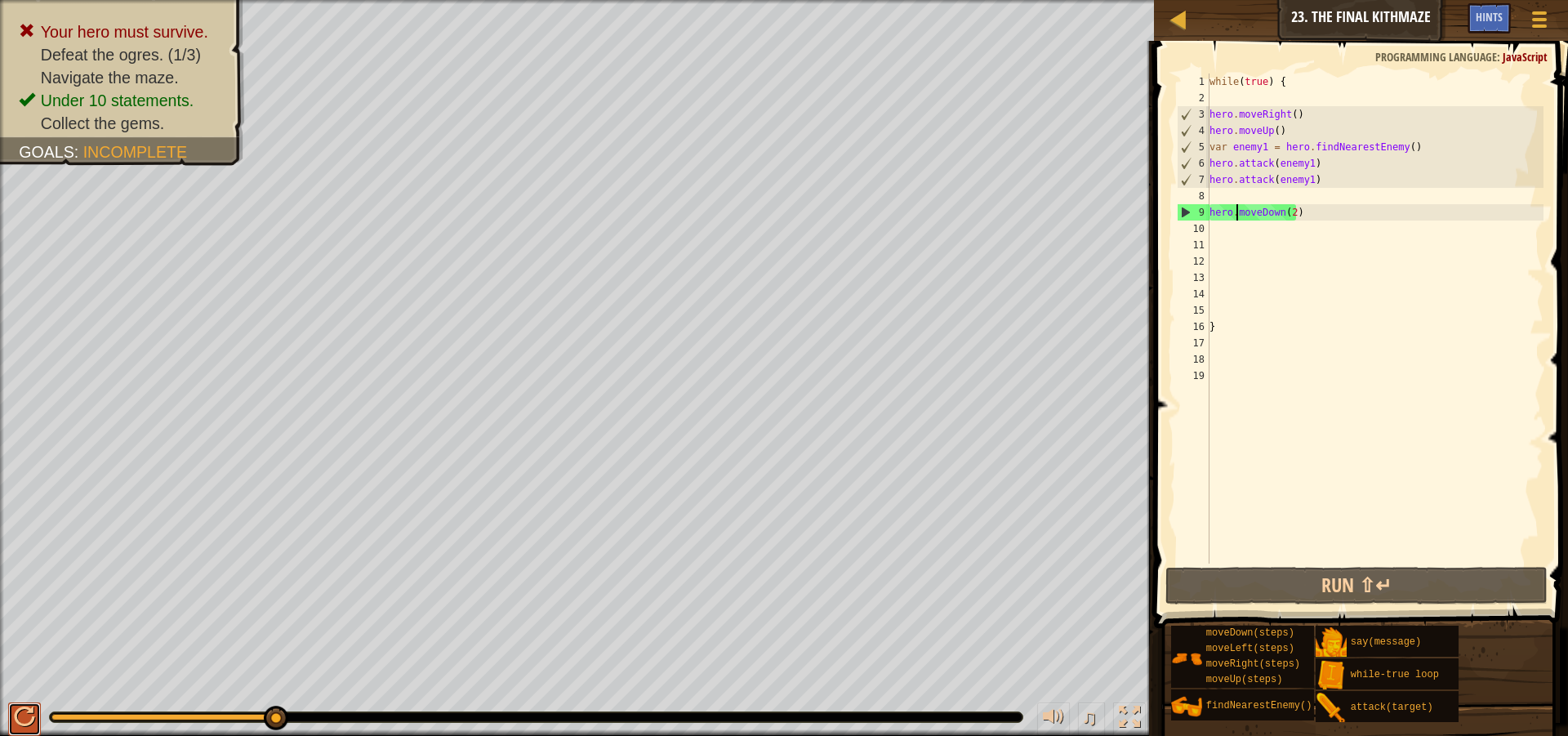
click at [35, 718] on button at bounding box center [25, 719] width 32 height 33
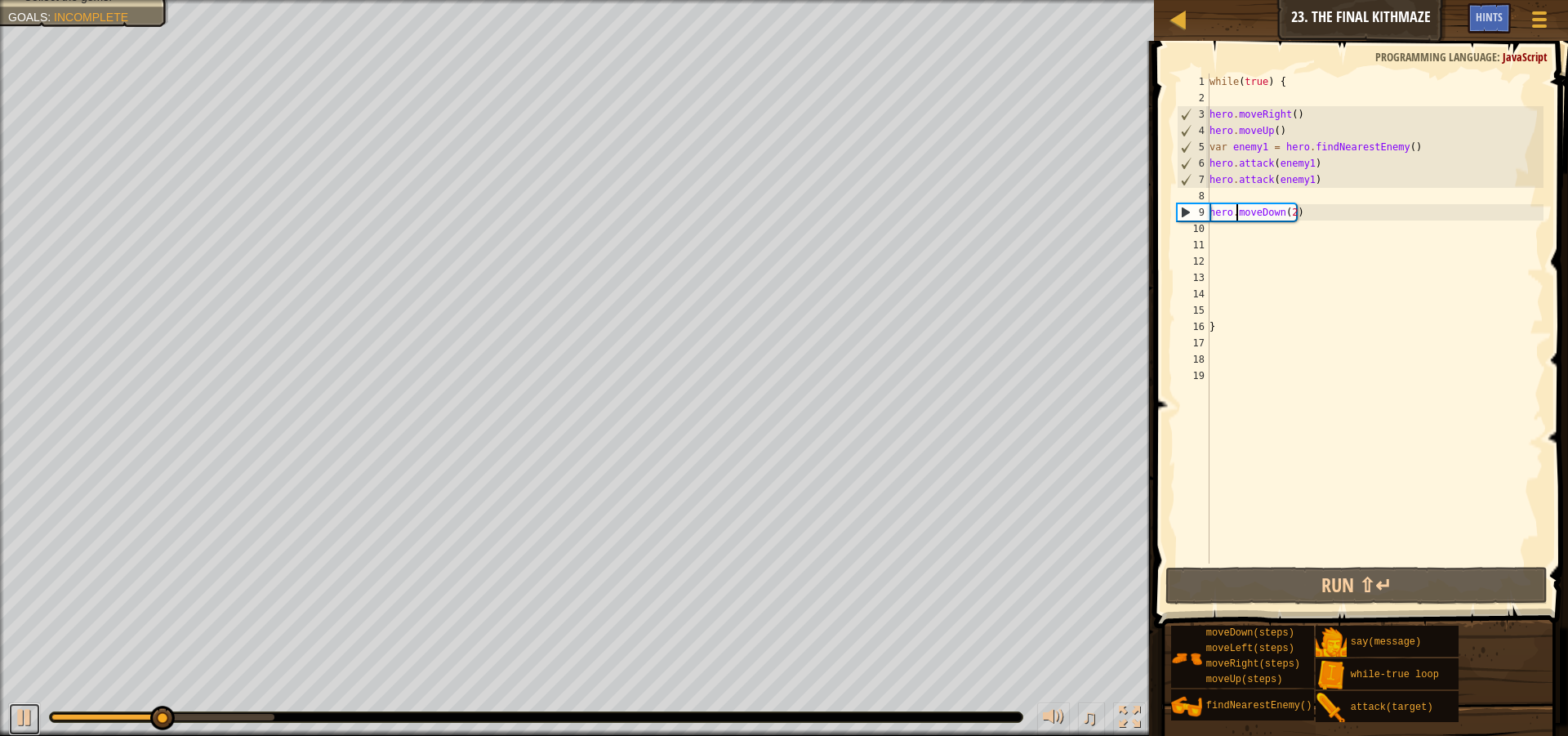
click at [8, 724] on div "♫" at bounding box center [577, 713] width 1154 height 49
click at [26, 721] on div at bounding box center [24, 717] width 21 height 21
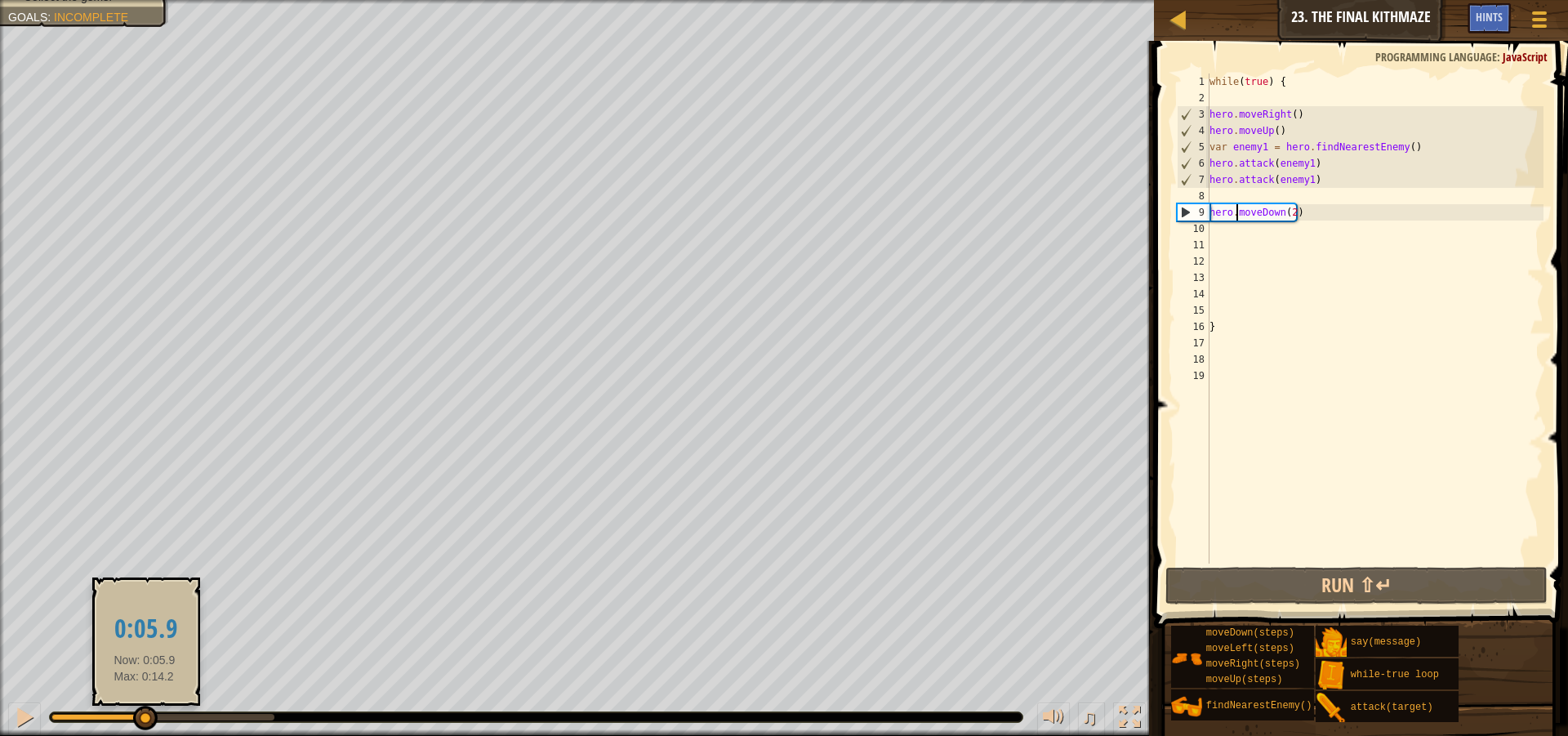
drag, startPoint x: 182, startPoint y: 716, endPoint x: 154, endPoint y: 716, distance: 28.0
click at [150, 716] on div at bounding box center [145, 718] width 25 height 25
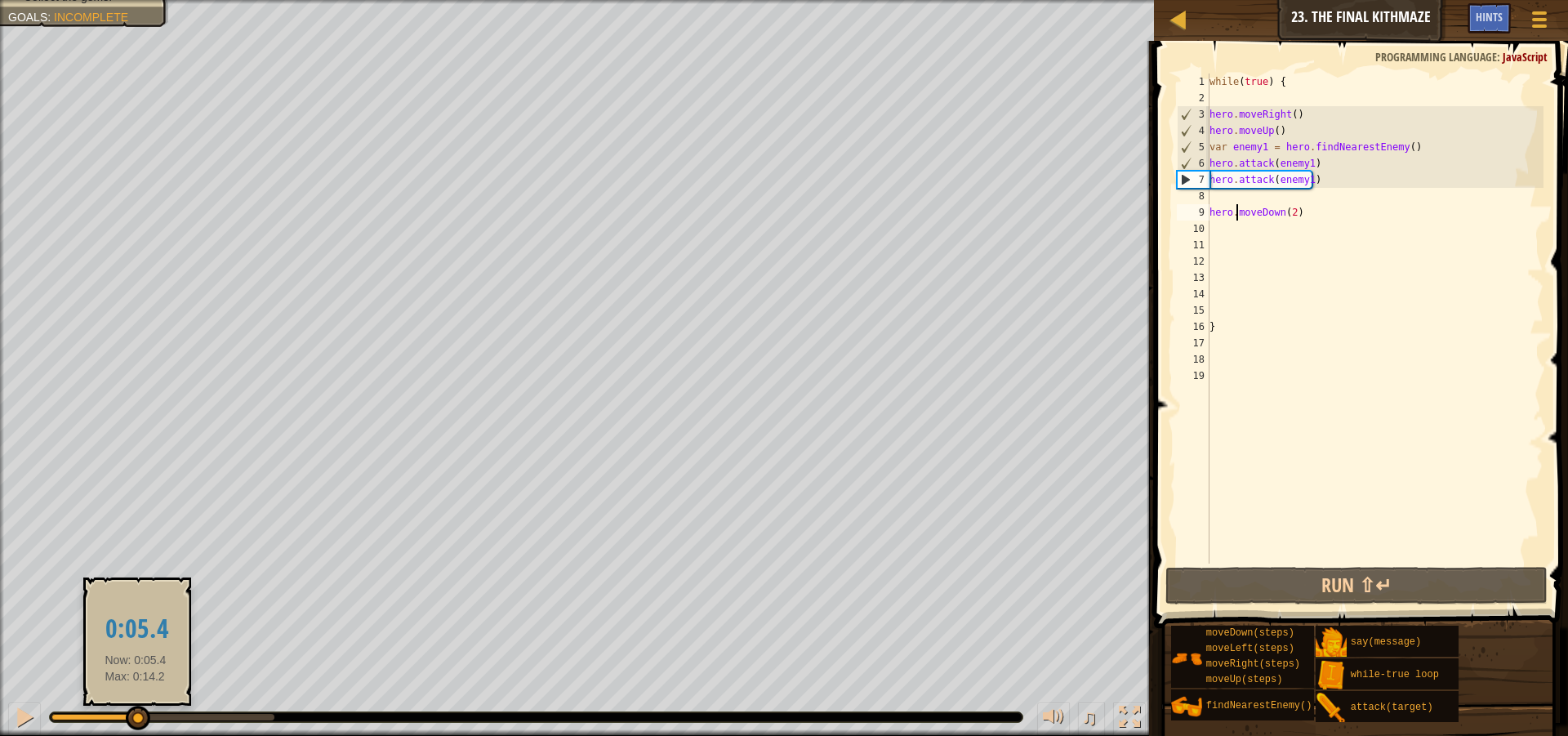
drag, startPoint x: 150, startPoint y: 721, endPoint x: 136, endPoint y: 710, distance: 17.8
click at [136, 710] on div at bounding box center [137, 718] width 25 height 25
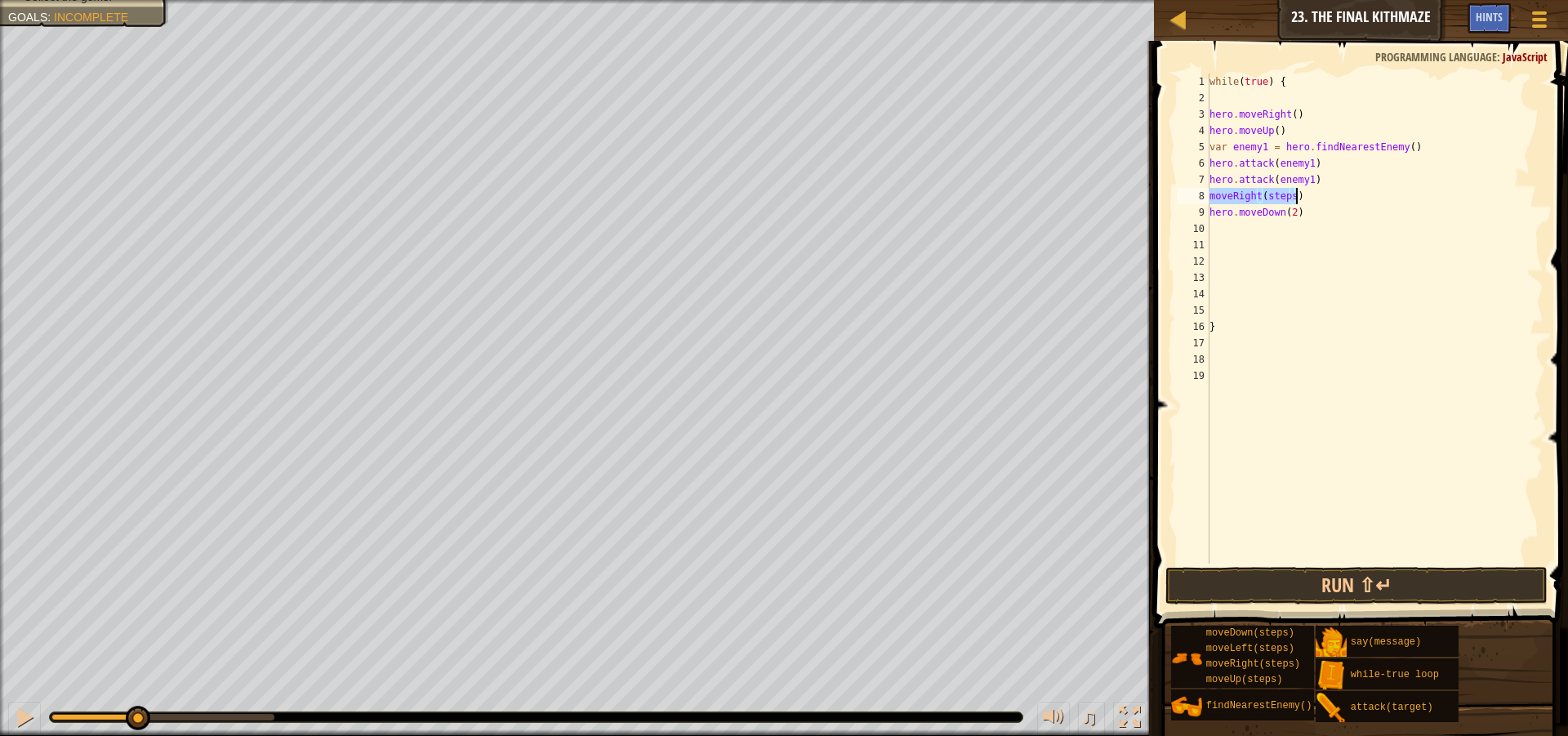
click at [1213, 193] on div "while ( true ) { hero . moveRight ( ) hero . moveUp ( ) var enemy1 = hero . fin…" at bounding box center [1374, 318] width 337 height 490
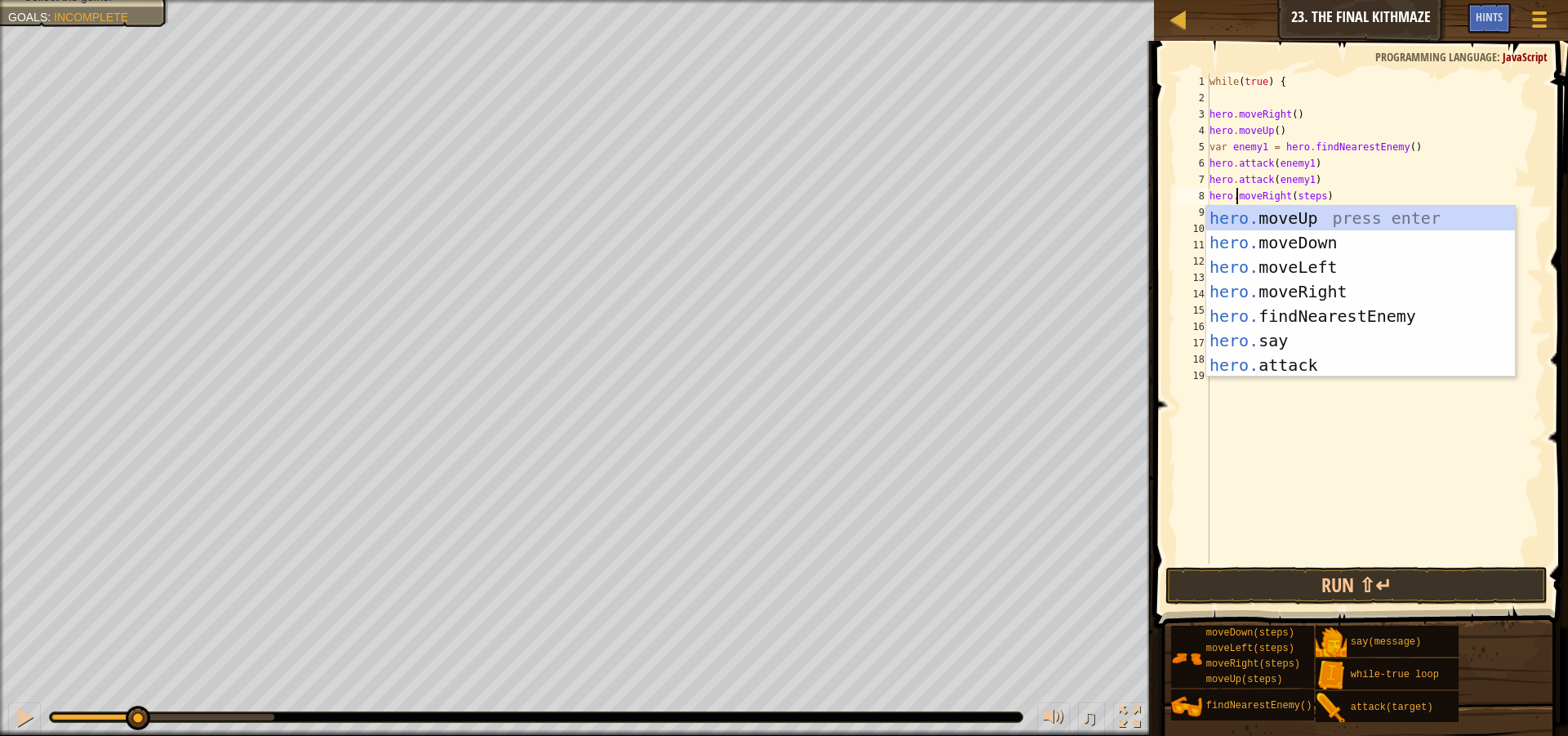
click at [1314, 195] on div "while ( true ) { hero . moveRight ( ) hero . moveUp ( ) var enemy1 = hero . fin…" at bounding box center [1374, 335] width 337 height 523
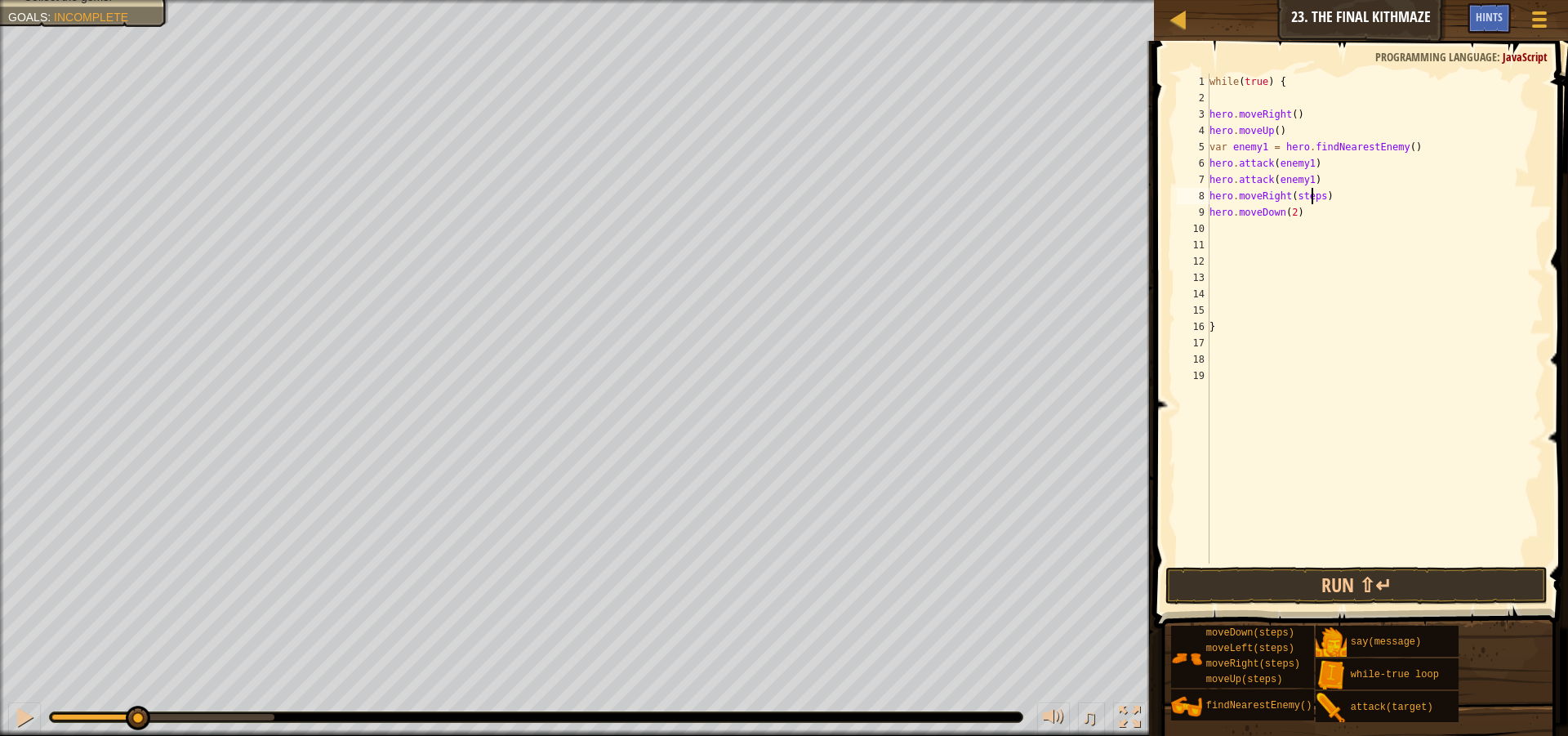
click at [1314, 195] on div "while ( true ) { hero . moveRight ( ) hero . moveUp ( ) var enemy1 = hero . fin…" at bounding box center [1374, 335] width 337 height 523
type textarea "hero.moveRight()"
drag, startPoint x: 1249, startPoint y: 265, endPoint x: 1261, endPoint y: 270, distance: 13.0
click at [1250, 267] on div "while ( true ) { hero . moveRight ( ) hero . moveUp ( ) var enemy1 = hero . fin…" at bounding box center [1374, 335] width 337 height 523
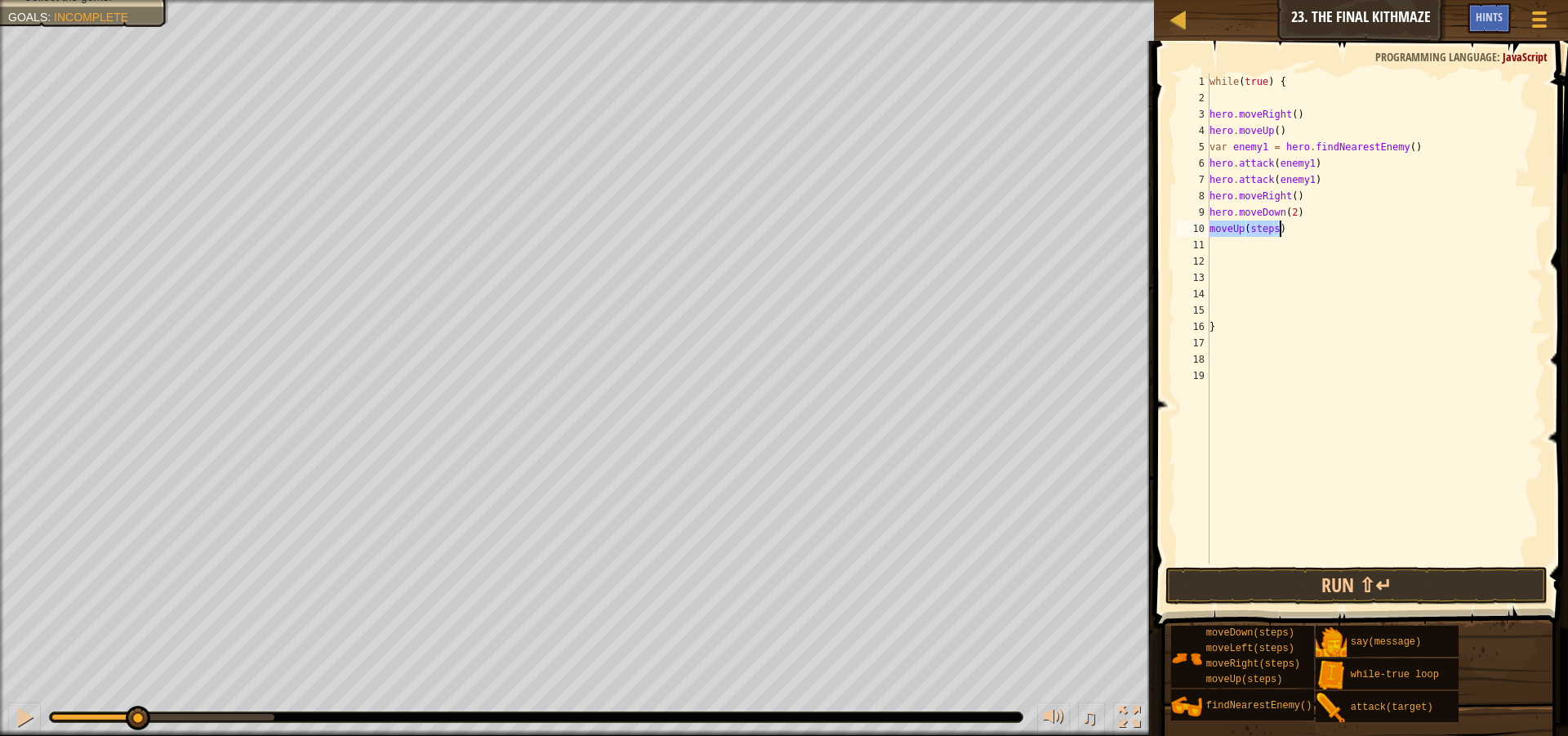
click at [1240, 227] on div "while ( true ) { hero . moveRight ( ) hero . moveUp ( ) var enemy1 = hero . fin…" at bounding box center [1374, 318] width 337 height 490
drag, startPoint x: 1240, startPoint y: 227, endPoint x: 1292, endPoint y: 241, distance: 53.9
click at [1292, 241] on div "while ( true ) { hero . moveRight ( ) hero . moveUp ( ) var enemy1 = hero . fin…" at bounding box center [1374, 335] width 337 height 523
type textarea "moveUp(steps)"
click at [1285, 248] on div "while ( true ) { hero . moveRight ( ) hero . moveUp ( ) var enemy1 = hero . fin…" at bounding box center [1374, 318] width 337 height 490
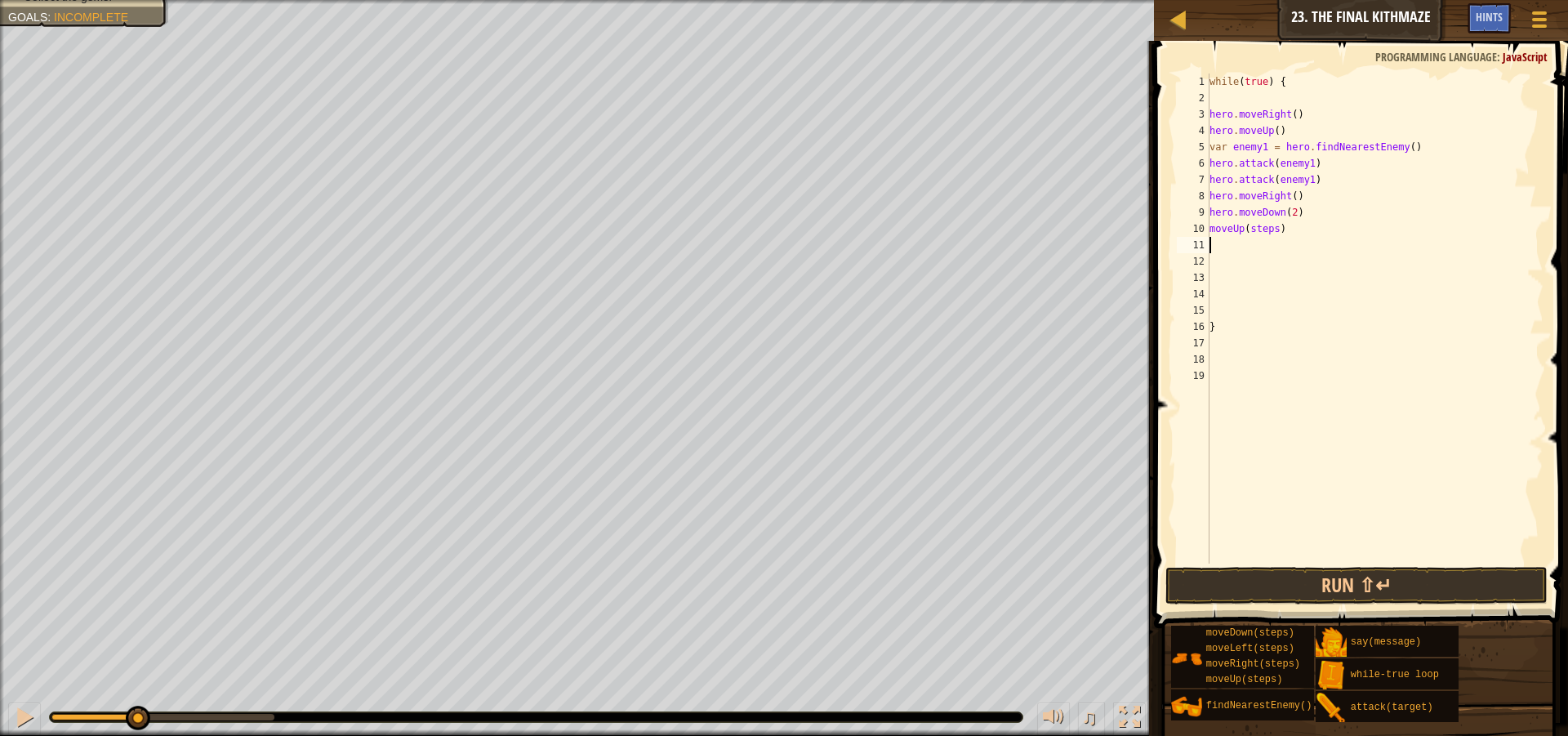
click at [1211, 231] on div "while ( true ) { hero . moveRight ( ) hero . moveUp ( ) var enemy1 = hero . fin…" at bounding box center [1374, 335] width 337 height 523
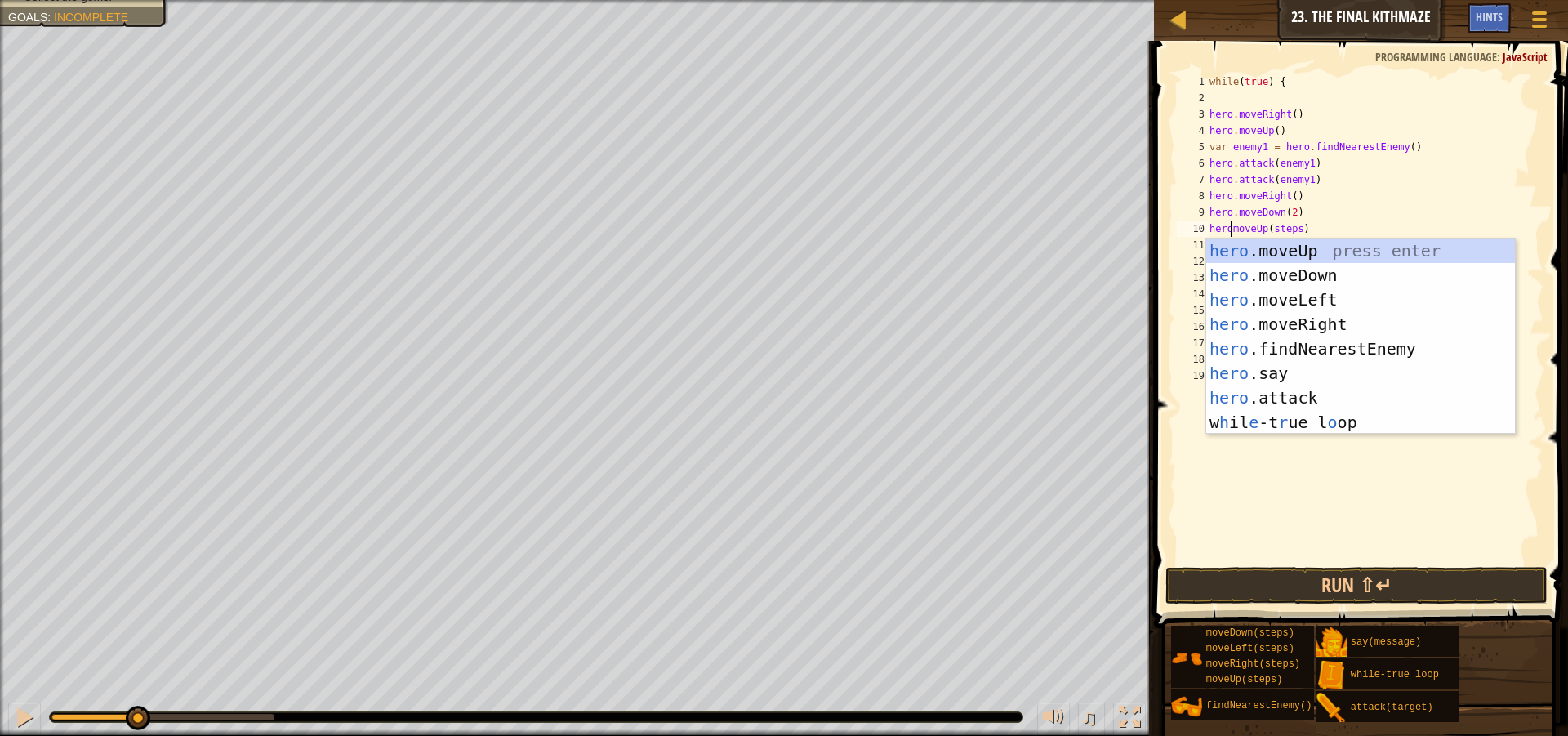
scroll to position [8, 3]
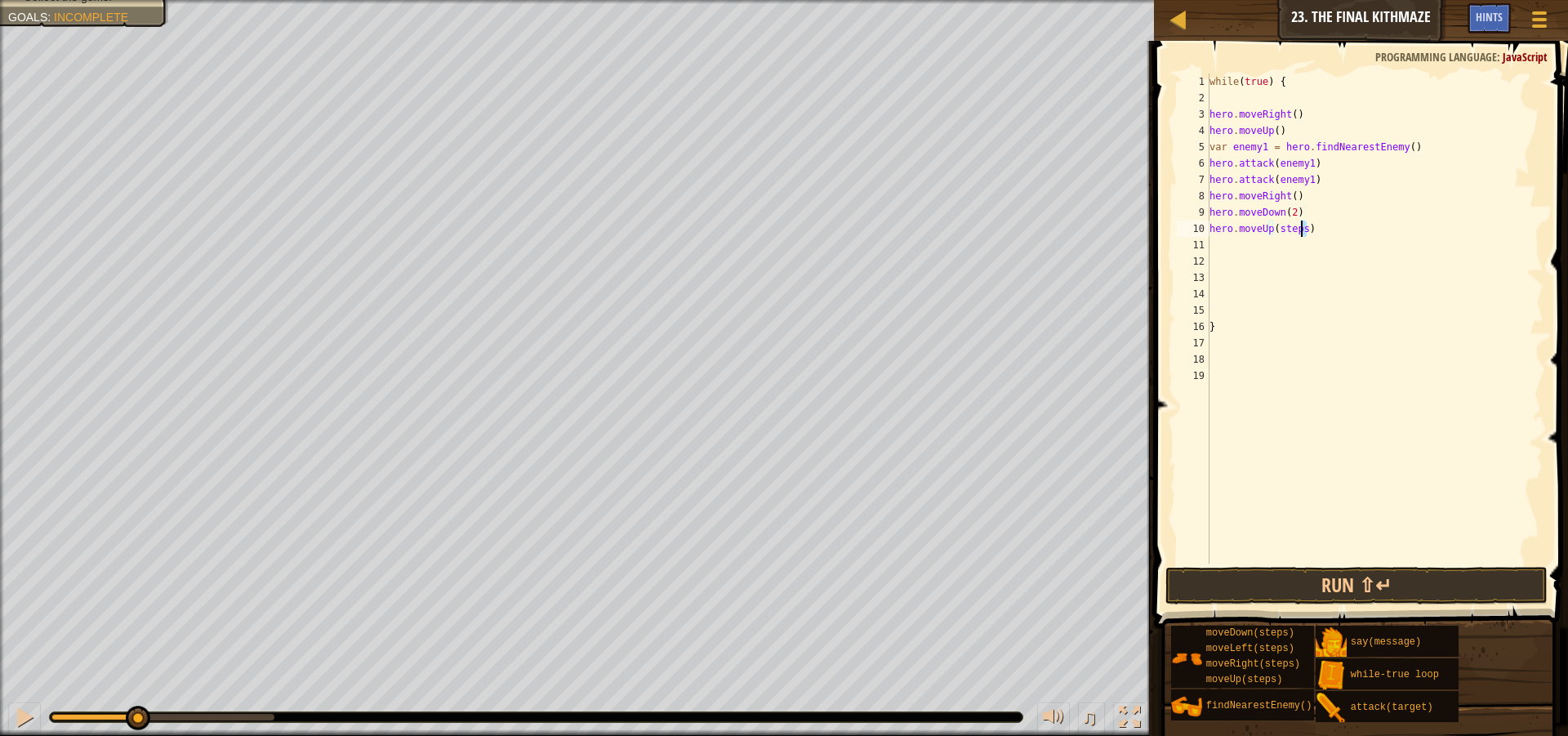
click at [1300, 228] on div "while ( true ) { hero . moveRight ( ) hero . moveUp ( ) var enemy1 = hero . fin…" at bounding box center [1374, 335] width 337 height 523
click at [1359, 222] on div "while ( true ) { hero . moveRight ( ) hero . moveUp ( ) var enemy1 = hero . fin…" at bounding box center [1374, 318] width 337 height 490
drag, startPoint x: 1299, startPoint y: 226, endPoint x: 1274, endPoint y: 234, distance: 26.2
click at [1274, 234] on div "while ( true ) { hero . moveRight ( ) hero . moveUp ( ) var enemy1 = hero . fin…" at bounding box center [1374, 335] width 337 height 523
type textarea "hero.moveUp()"
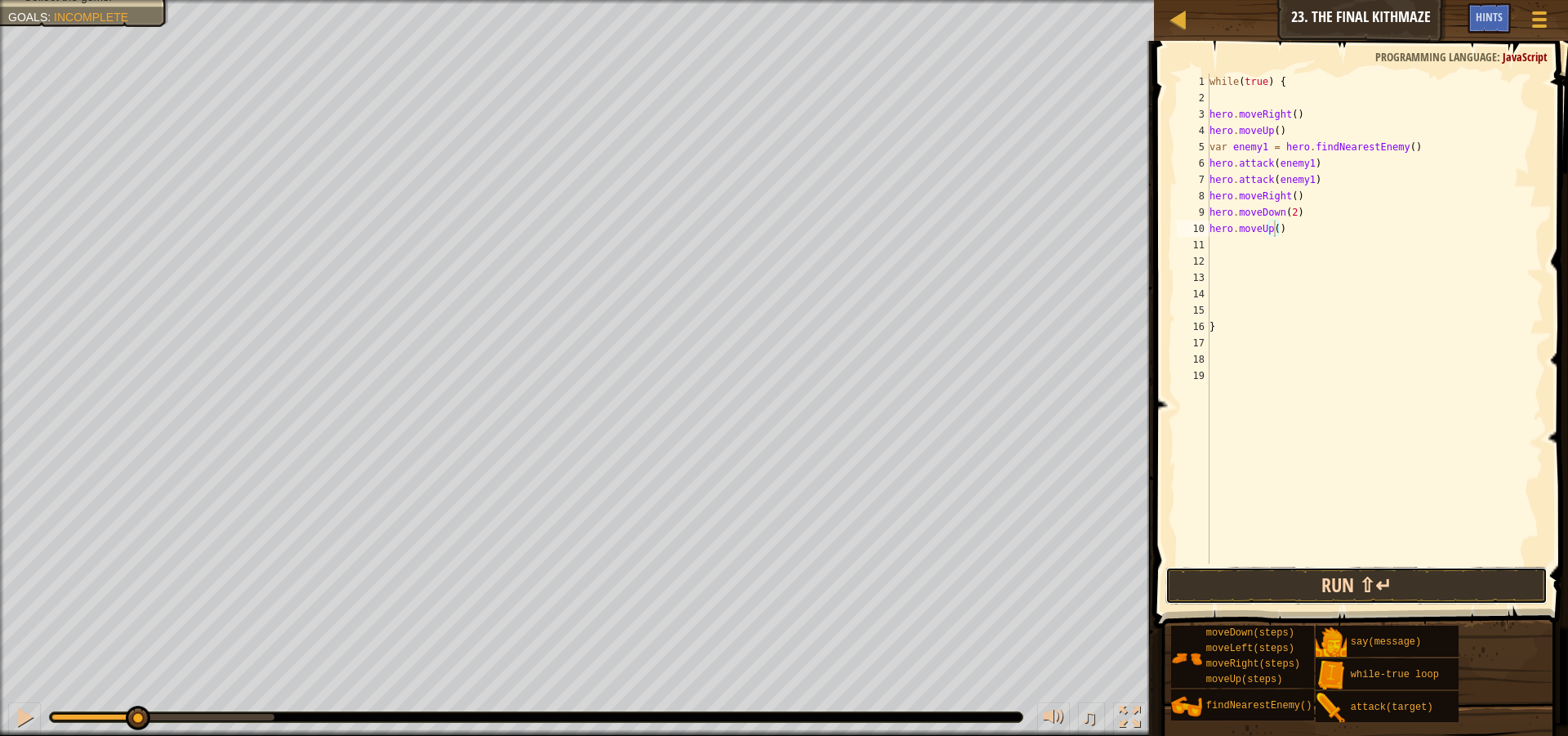
click at [1326, 588] on button "Run ⇧↵" at bounding box center [1356, 586] width 382 height 38
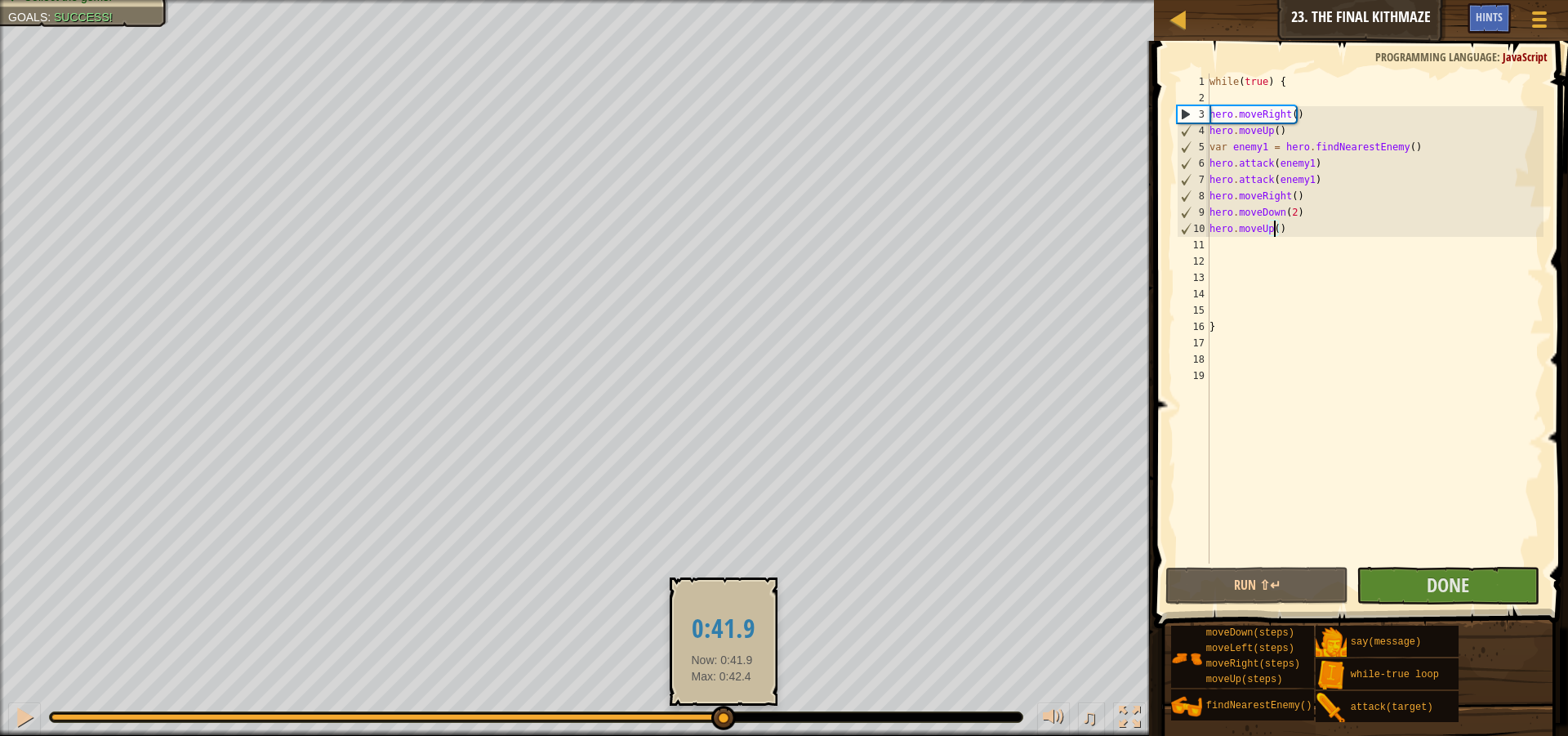
drag, startPoint x: 640, startPoint y: 716, endPoint x: 722, endPoint y: 715, distance: 82.0
click at [722, 715] on div at bounding box center [390, 717] width 679 height 7
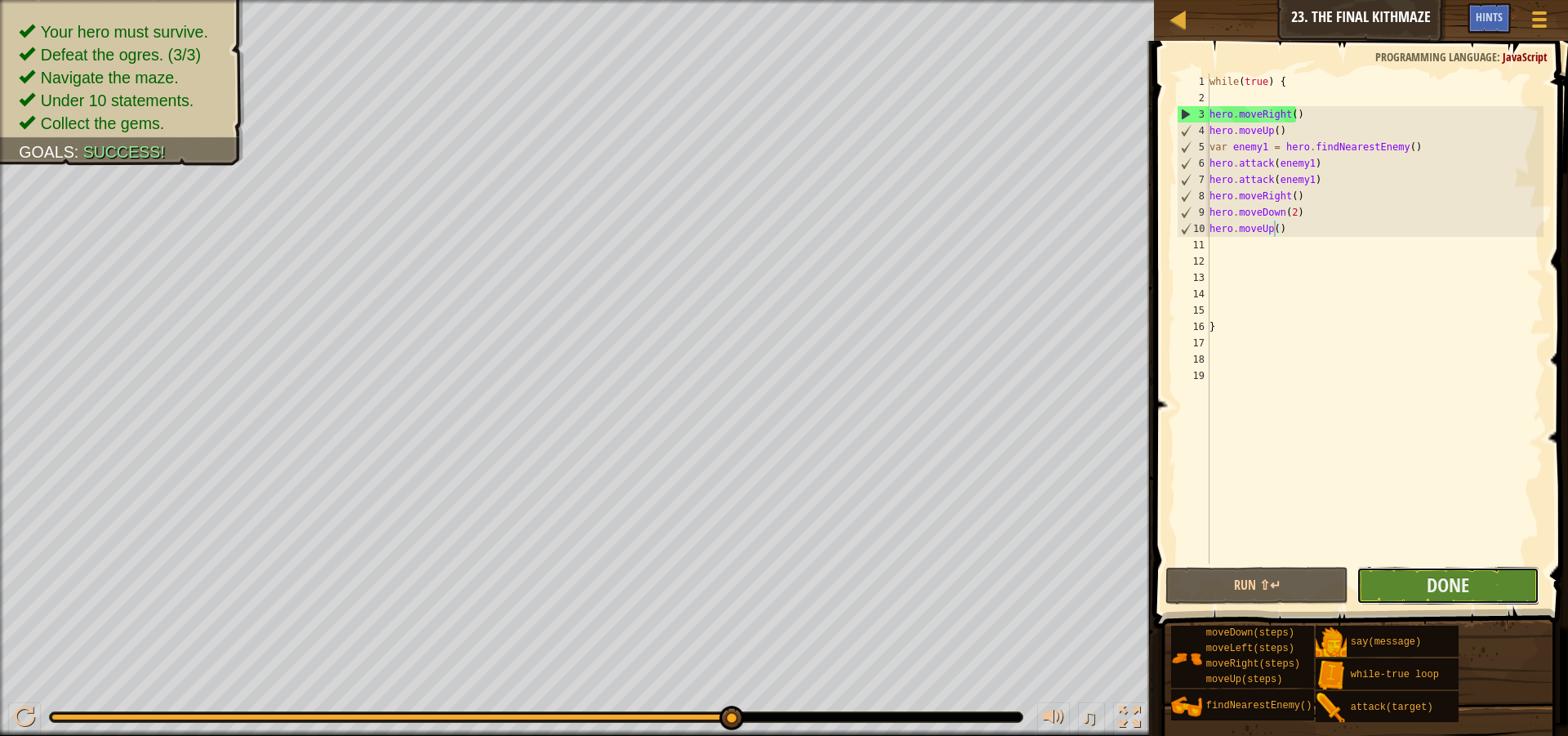
click at [1524, 586] on button "Done" at bounding box center [1448, 586] width 183 height 38
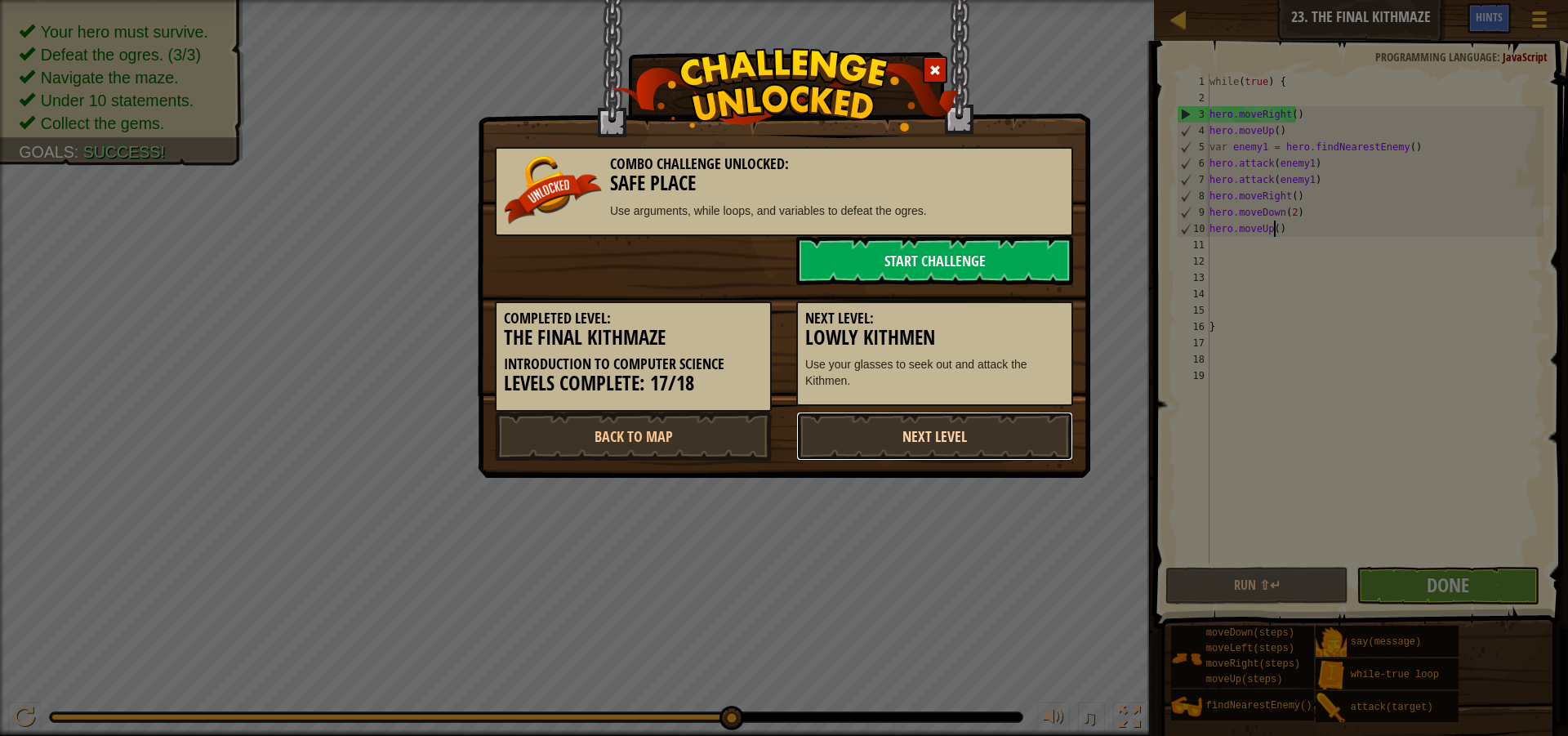
click at [906, 441] on link "Next Level" at bounding box center [935, 435] width 277 height 49
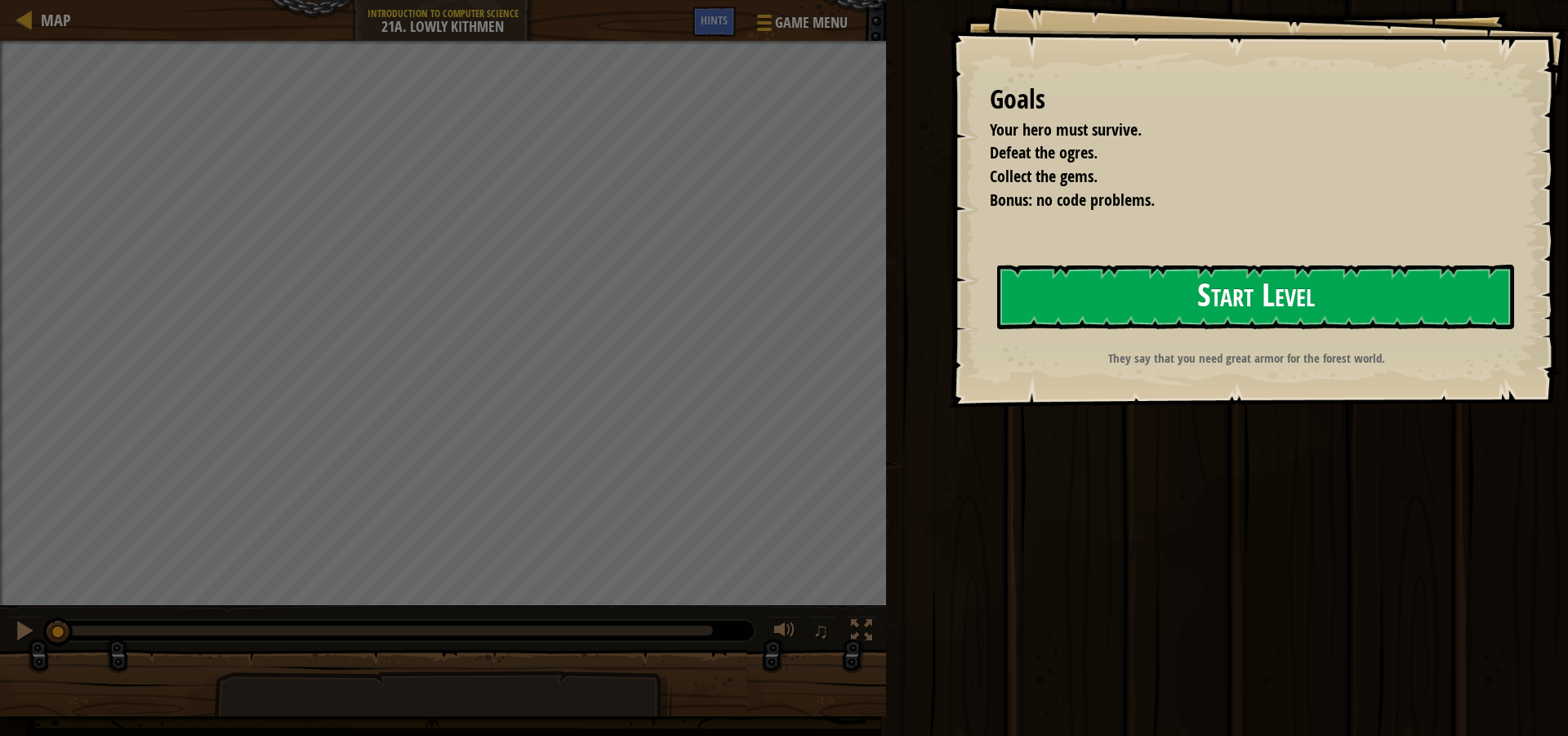
drag, startPoint x: 1156, startPoint y: 280, endPoint x: 1133, endPoint y: 275, distance: 23.5
click at [1151, 280] on button "Start Level" at bounding box center [1256, 297] width 517 height 65
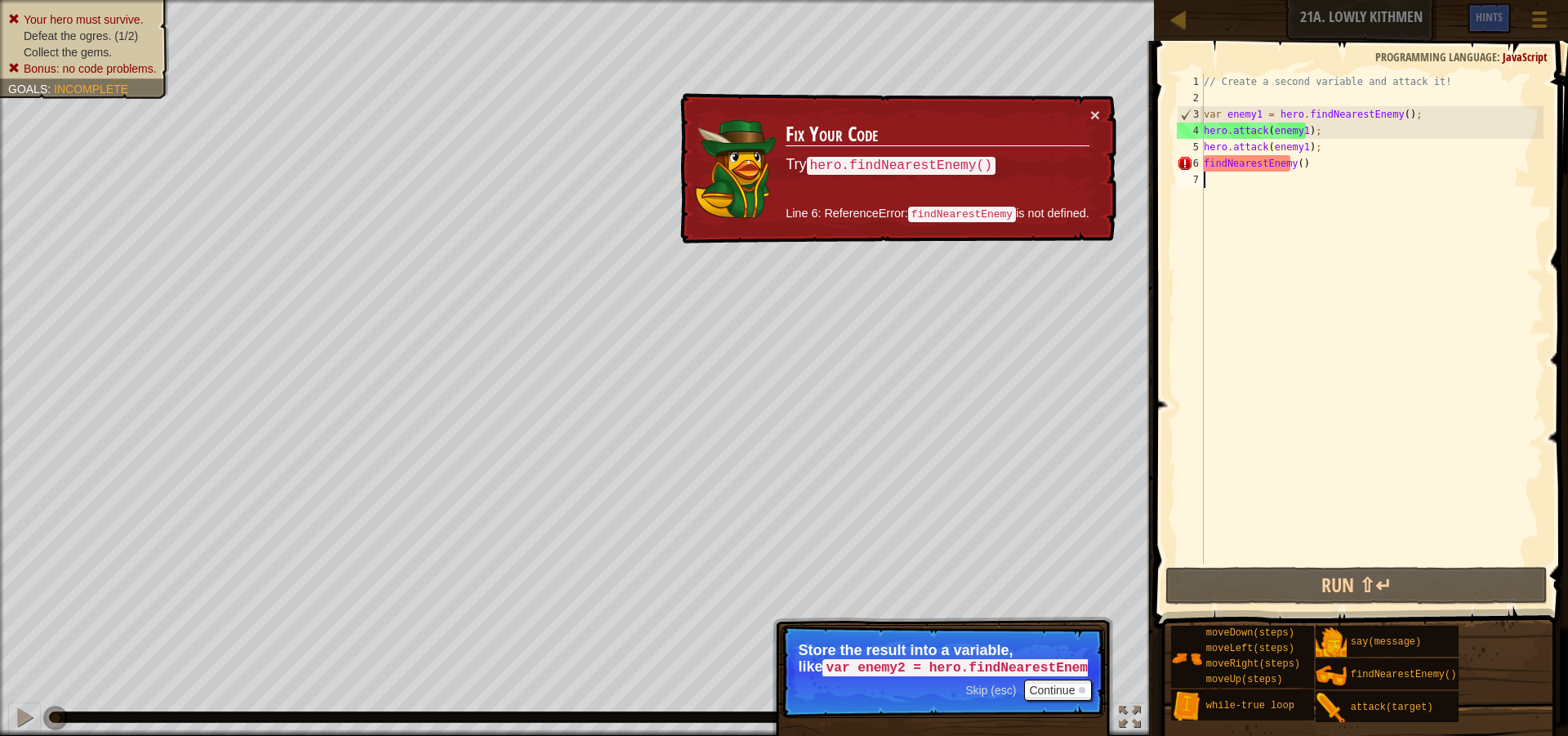
click at [1205, 162] on div "// Create a second variable and attack it! var enemy1 = hero . findNearestEnemy…" at bounding box center [1373, 335] width 343 height 523
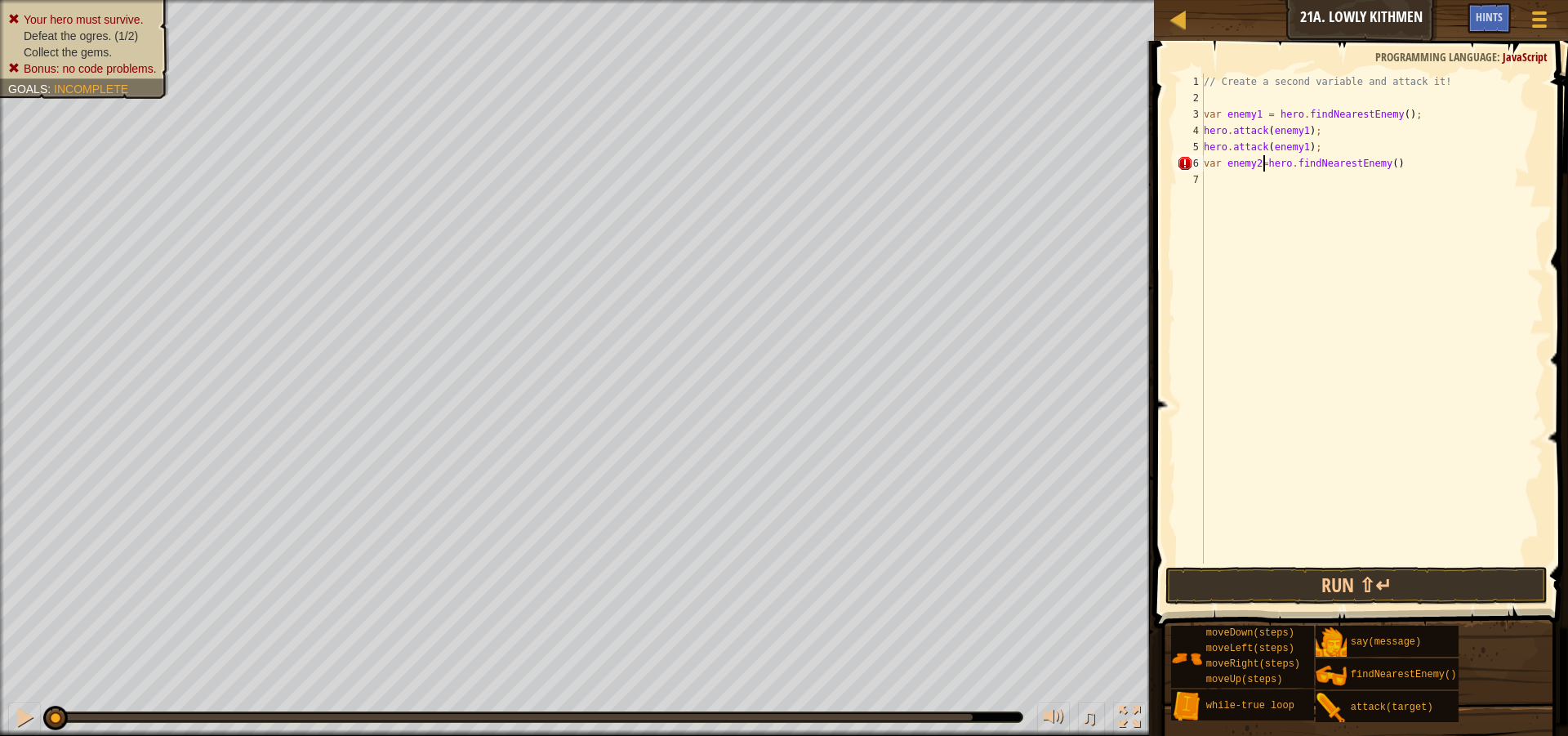
scroll to position [8, 6]
click at [1367, 582] on button "Run ⇧↵" at bounding box center [1356, 586] width 382 height 38
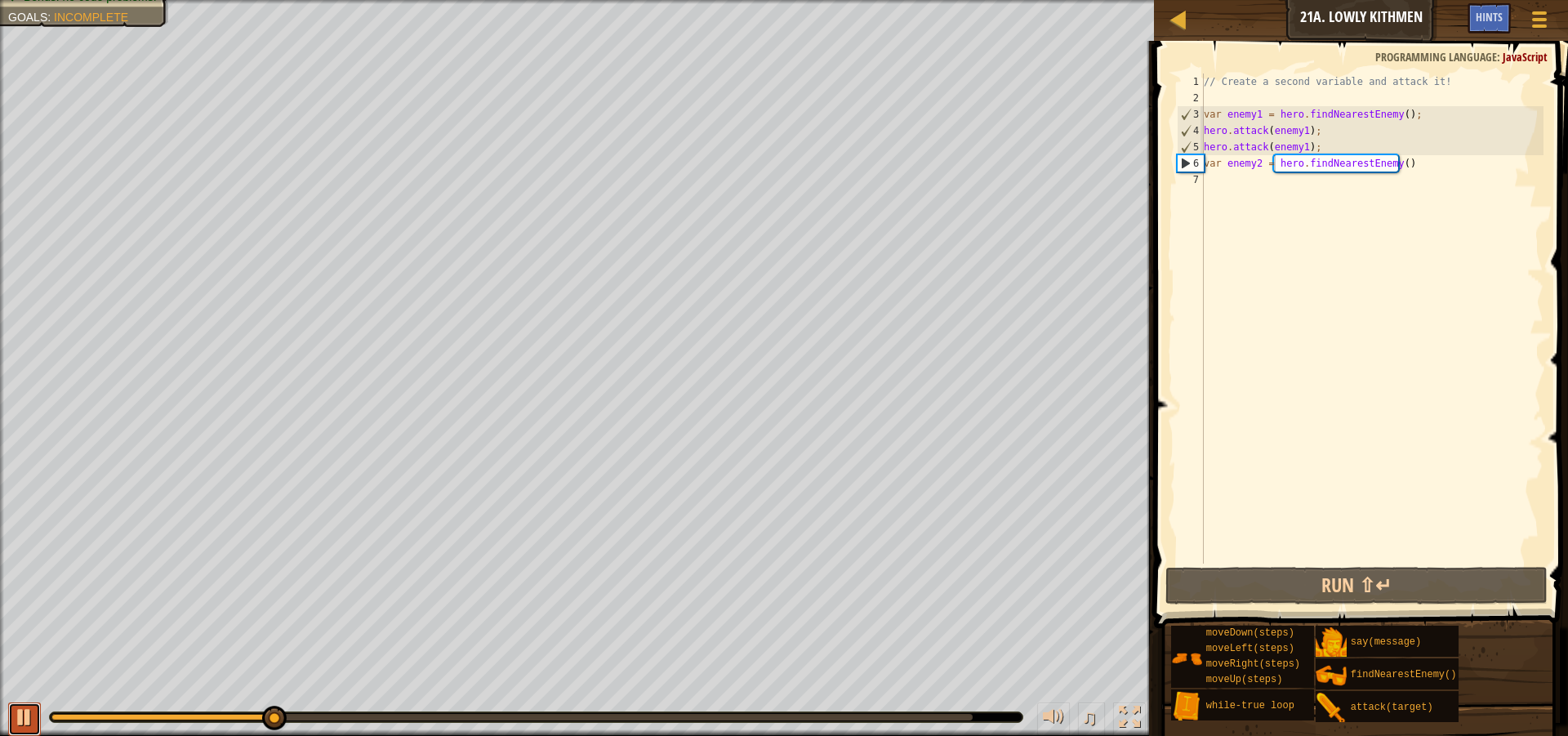
click at [27, 717] on div at bounding box center [24, 717] width 21 height 21
drag, startPoint x: 1308, startPoint y: 132, endPoint x: 1294, endPoint y: 127, distance: 14.9
click at [1288, 127] on div "// Create a second variable and attack it! var enemy1 = hero . findNearestEnemy…" at bounding box center [1373, 335] width 343 height 523
type textarea "hero.attack(enemy1);"
drag, startPoint x: 1323, startPoint y: 131, endPoint x: 1202, endPoint y: 126, distance: 121.1
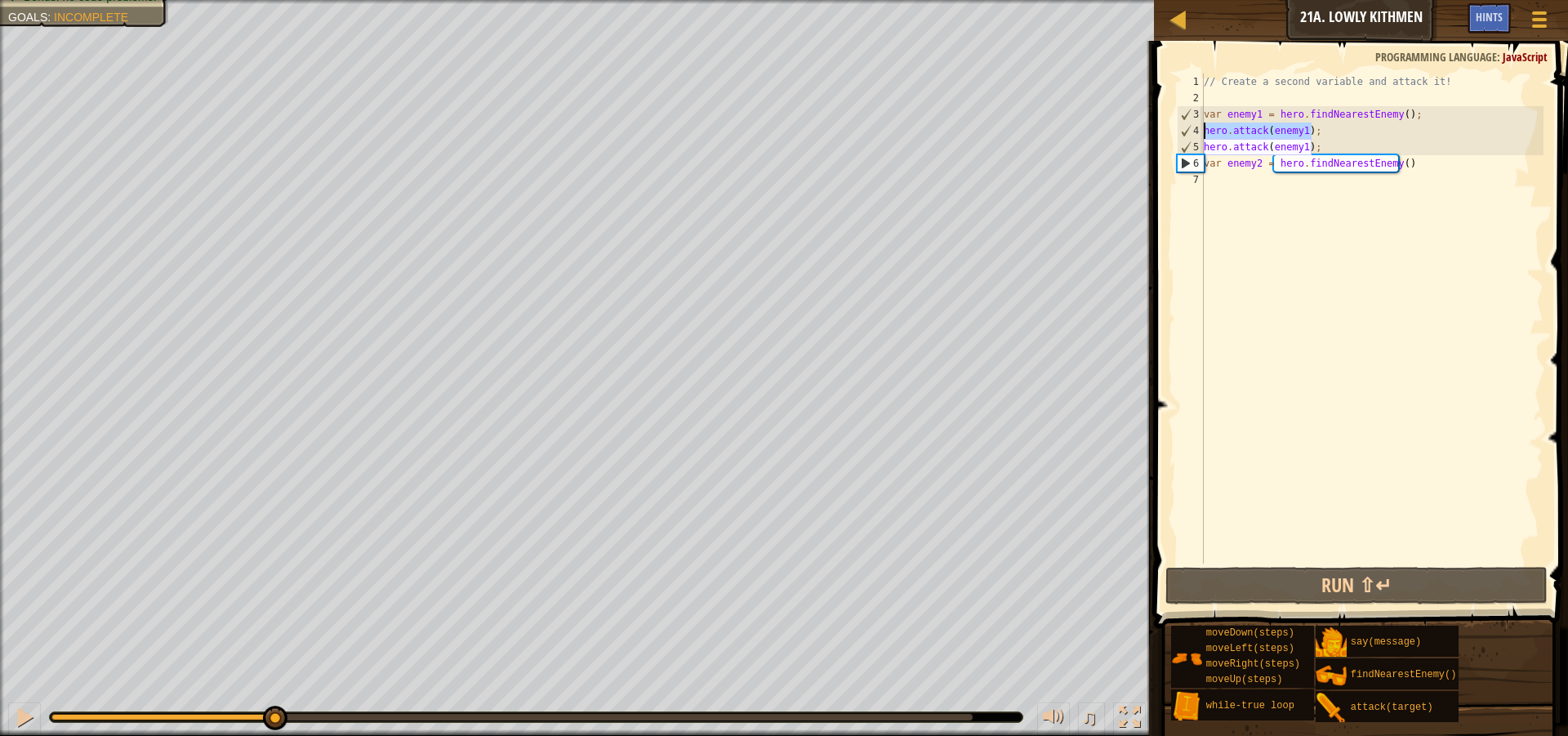
click at [1202, 126] on div "hero.attack(enemy1); 1 2 3 4 5 6 7 // Create a second variable and attack it! v…" at bounding box center [1358, 318] width 370 height 490
click at [1245, 224] on div "// Create a second variable and attack it! var enemy1 = hero . findNearestEnemy…" at bounding box center [1373, 335] width 343 height 523
click at [1241, 198] on div "// Create a second variable and attack it! var enemy1 = hero . findNearestEnemy…" at bounding box center [1373, 335] width 343 height 523
type textarea "hero.attack(enemy1);"
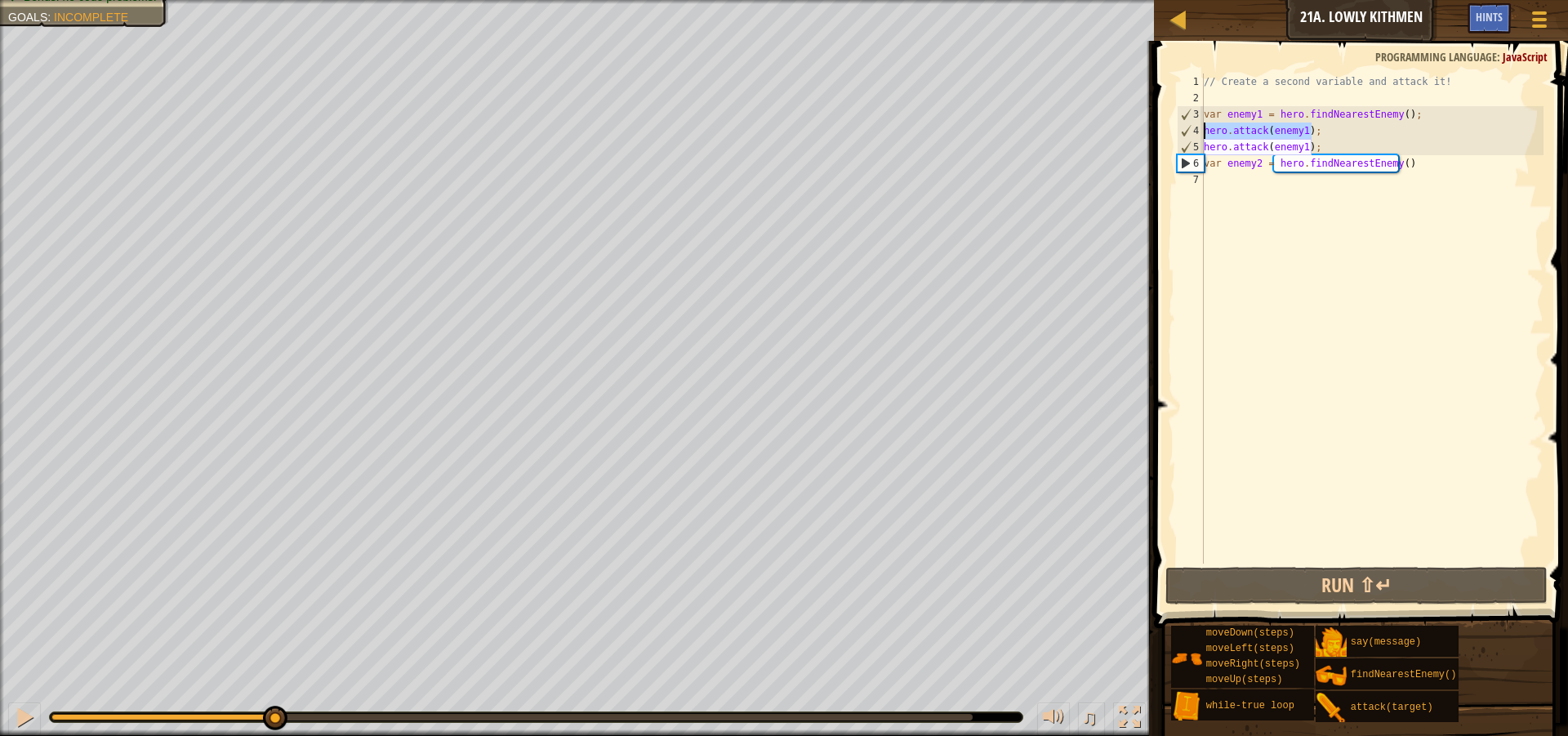
click at [1234, 199] on div "// Create a second variable and attack it! var enemy1 = hero . findNearestEnemy…" at bounding box center [1373, 335] width 343 height 523
paste textarea "hero.attack(enemy1);"
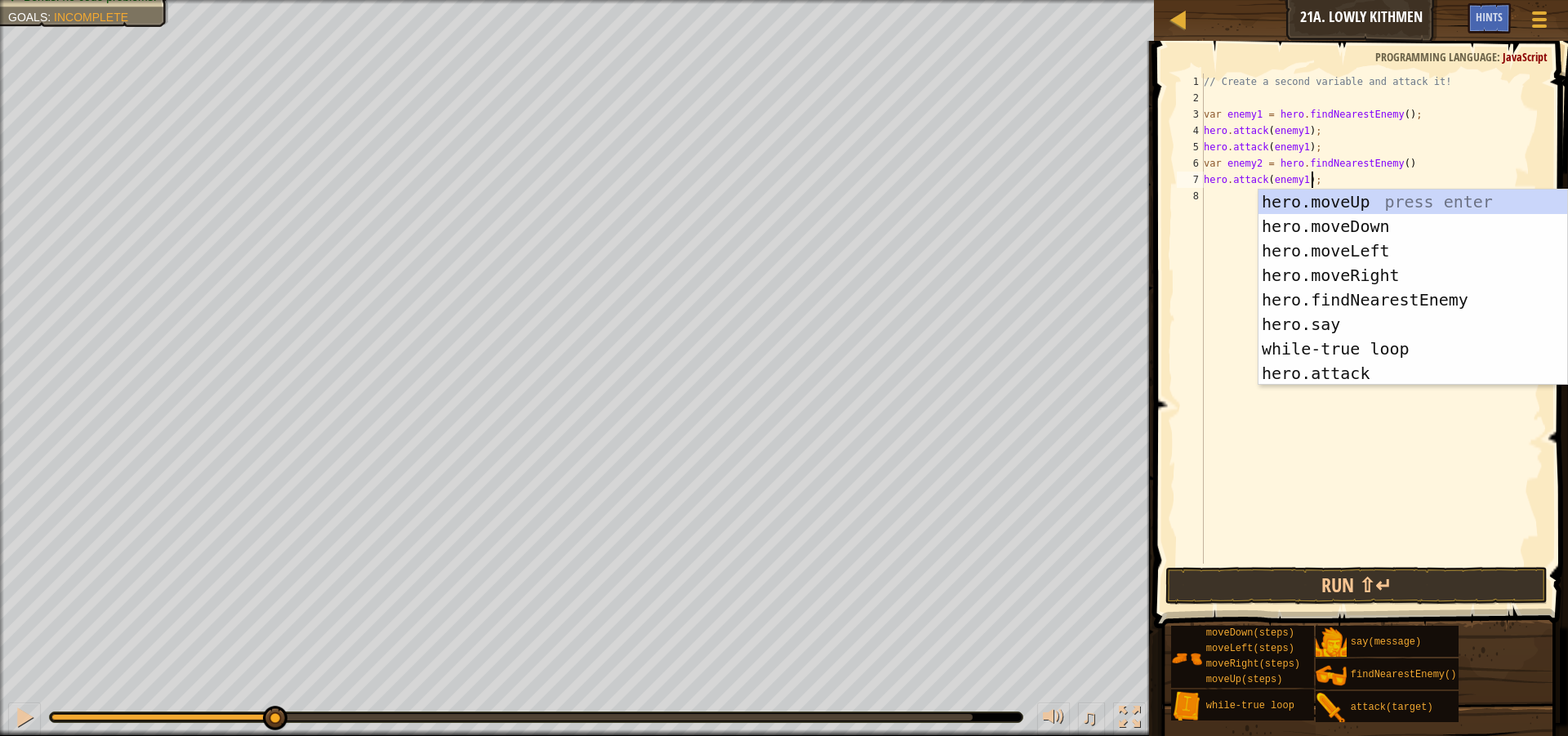
click at [1301, 178] on div "// Create a second variable and attack it! var enemy1 = hero . findNearestEnemy…" at bounding box center [1373, 335] width 343 height 523
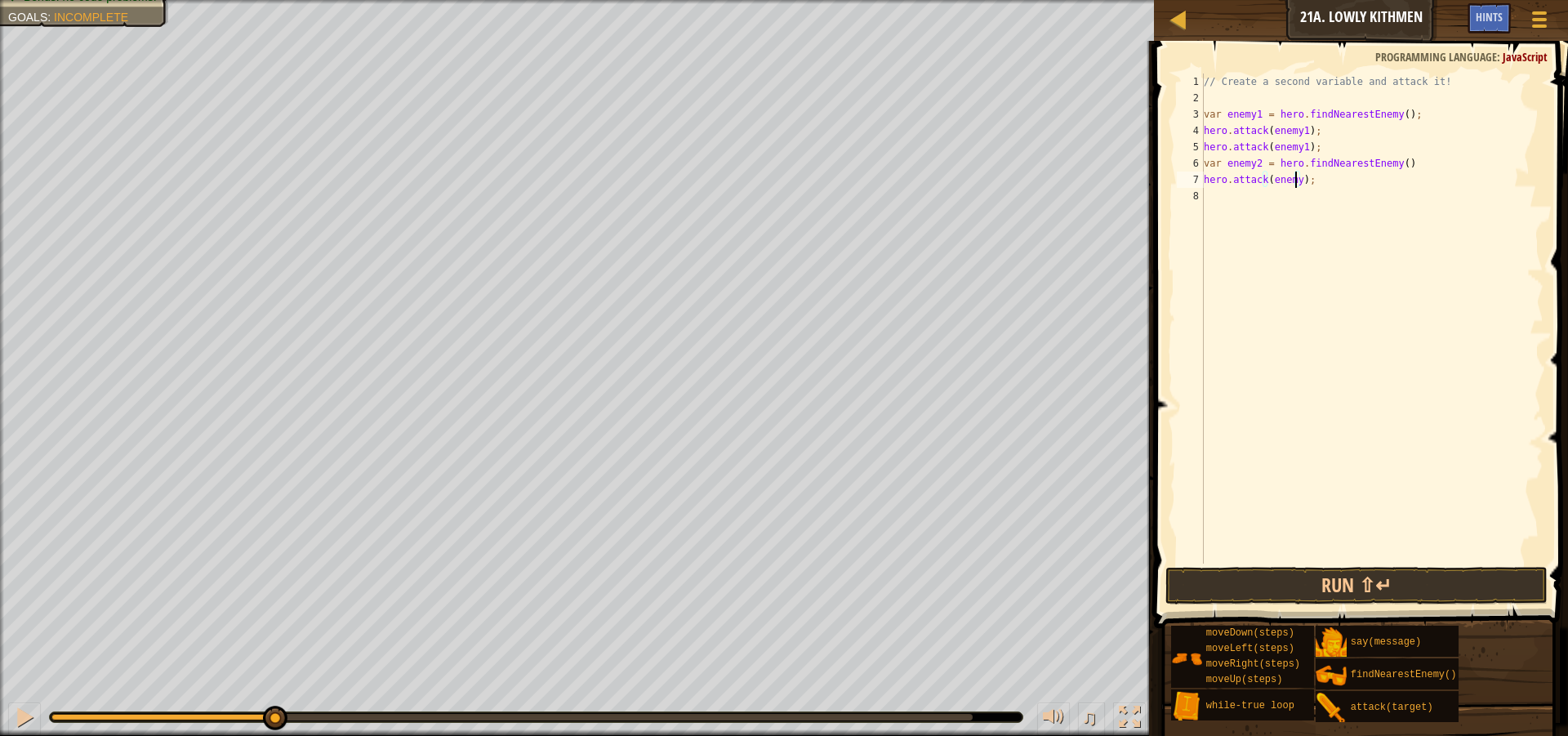
type textarea "hero.attack(enemy2);"
click at [1063, 180] on div "Map Introduction to Computer Science 21a. Lowly Kithmen Game Menu Done Hints 1 …" at bounding box center [784, 368] width 1568 height 736
click at [1237, 208] on div "// Create a second variable and attack it! var enemy1 = hero . findNearestEnemy…" at bounding box center [1373, 335] width 343 height 523
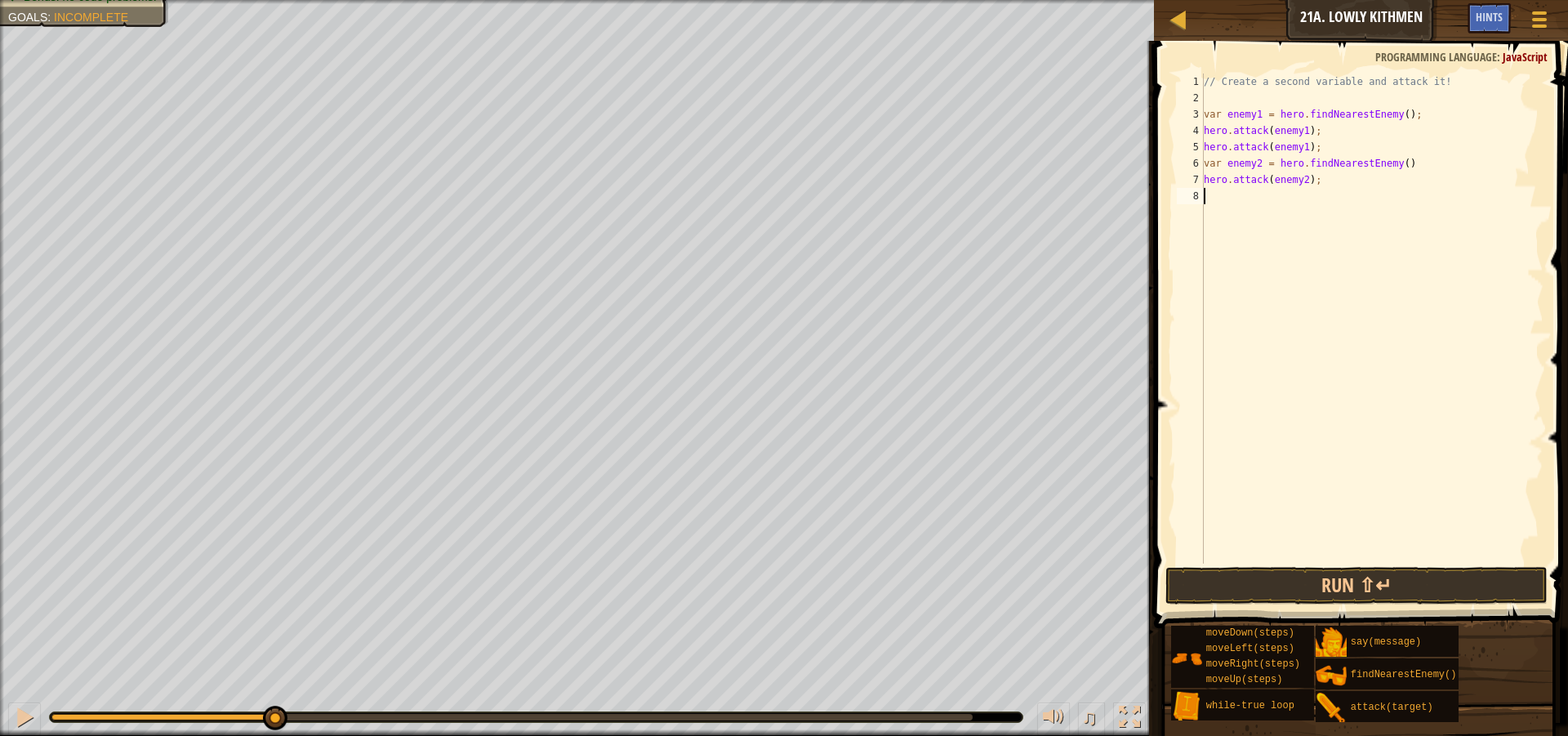
paste textarea "hero.attack(enemy2);"
click at [1331, 584] on button "Run ⇧↵" at bounding box center [1356, 586] width 382 height 38
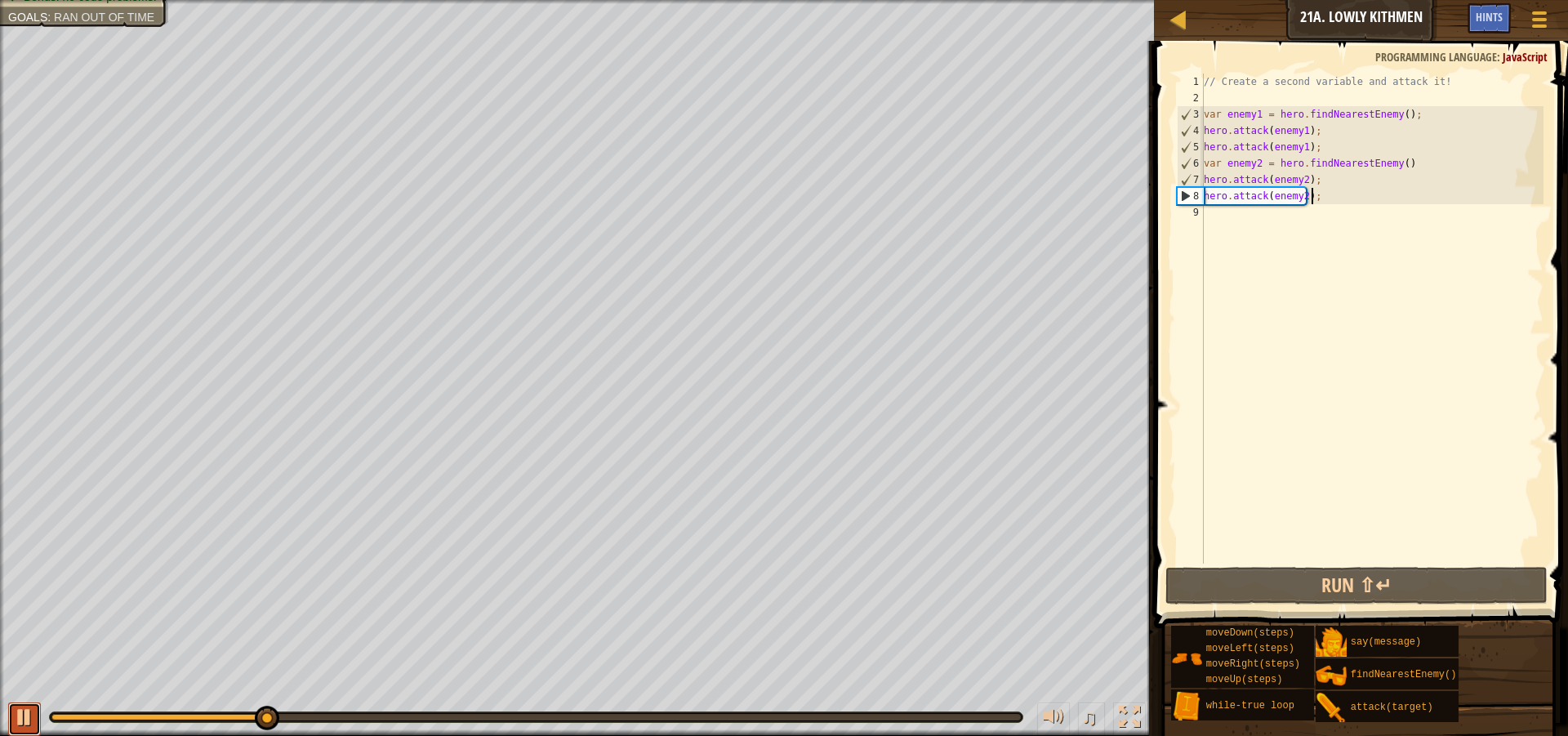
click at [28, 721] on div at bounding box center [24, 717] width 21 height 21
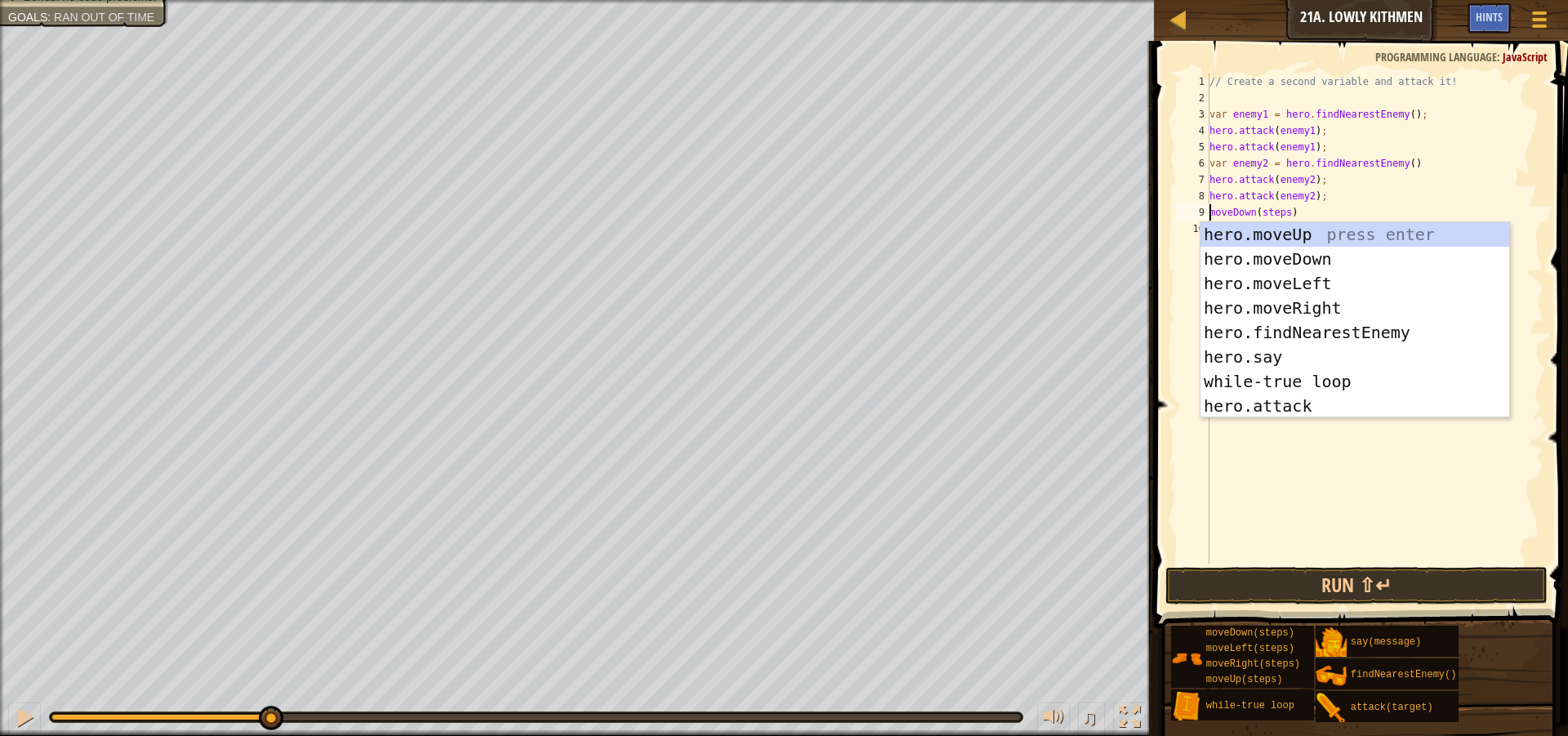
click at [1283, 213] on div "// Create a second variable and attack it! var enemy1 = hero . findNearestEnemy…" at bounding box center [1375, 335] width 338 height 523
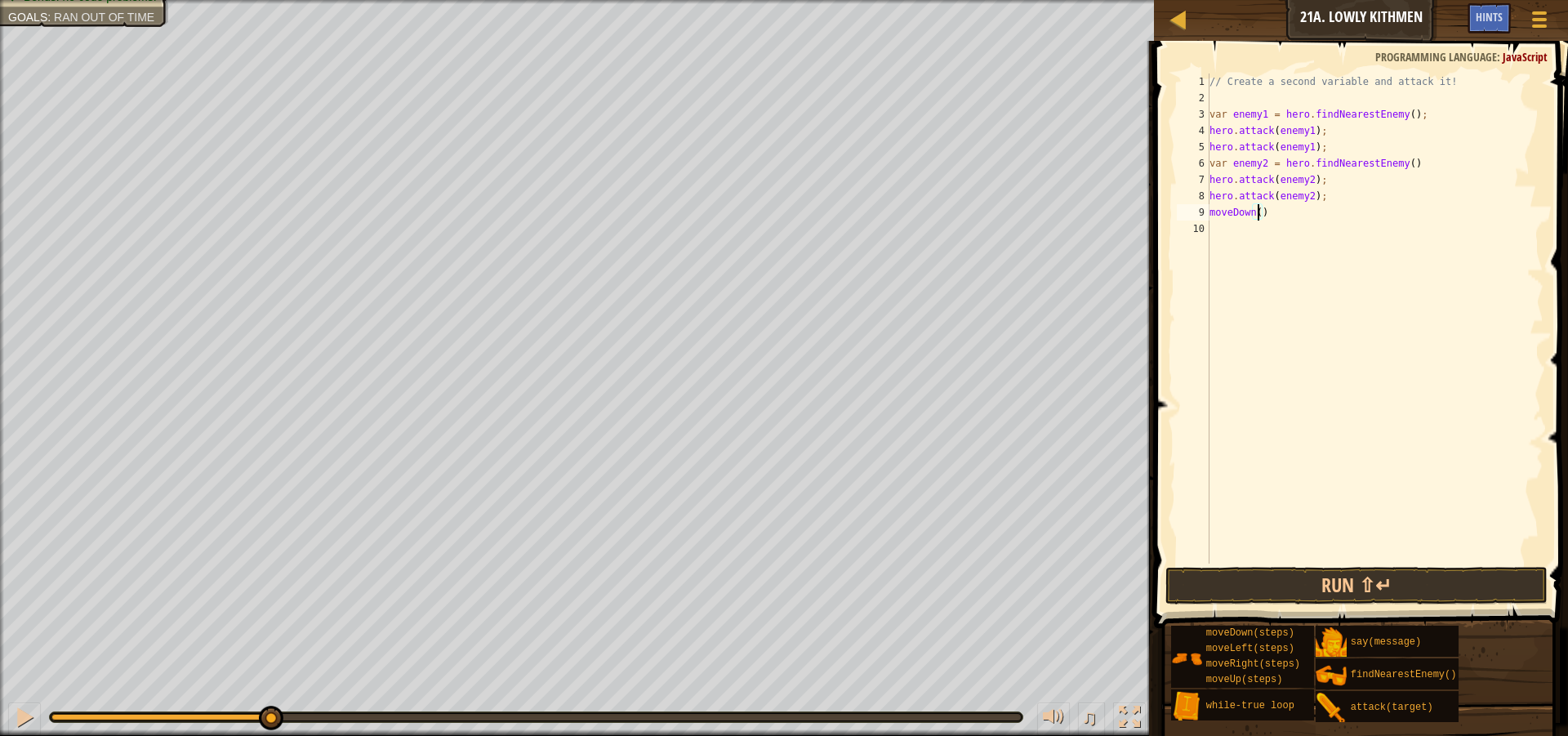
click at [1209, 213] on div "9" at bounding box center [1193, 212] width 32 height 16
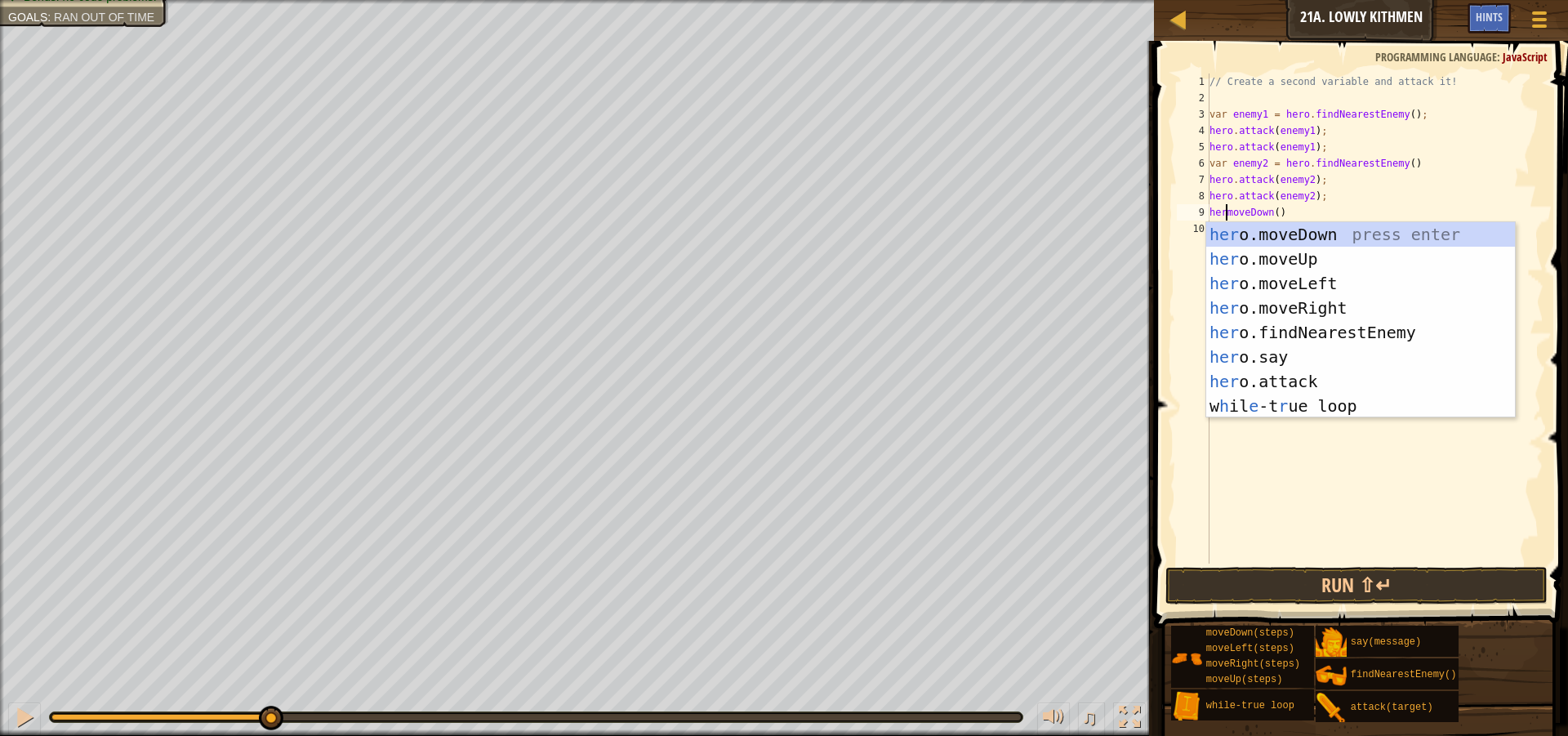
scroll to position [8, 3]
type textarea "hero.moveDown()"
click at [1337, 445] on div "// Create a second variable and attack it! var enemy1 = hero . findNearestEnemy…" at bounding box center [1375, 335] width 338 height 523
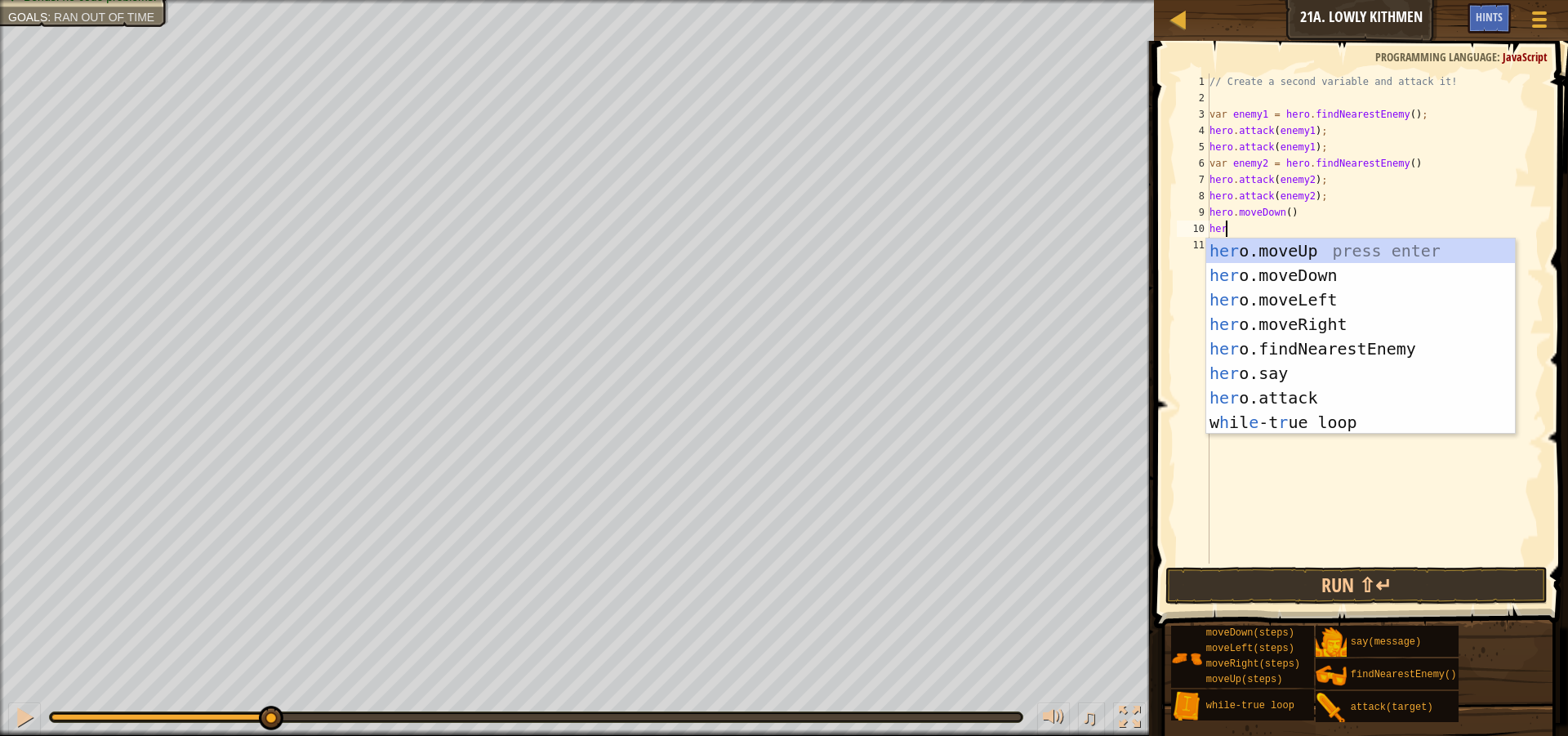
scroll to position [8, 1]
type textarea "hero"
click at [1384, 317] on div "hero .moveUp press enter hero .moveDown press enter hero .moveLeft press enter …" at bounding box center [1361, 360] width 309 height 245
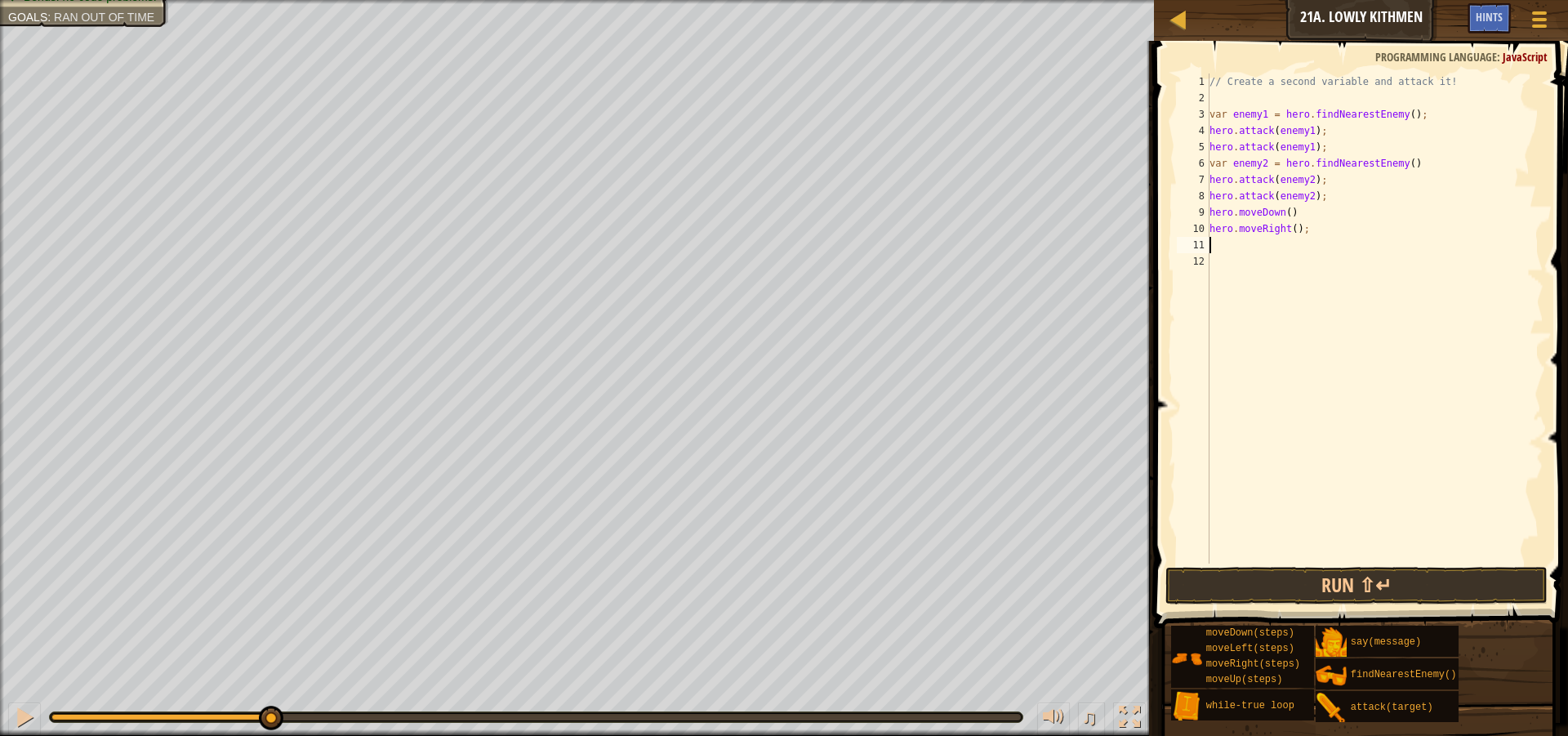
scroll to position [8, 0]
click at [1373, 584] on button "Run ⇧↵" at bounding box center [1356, 586] width 382 height 38
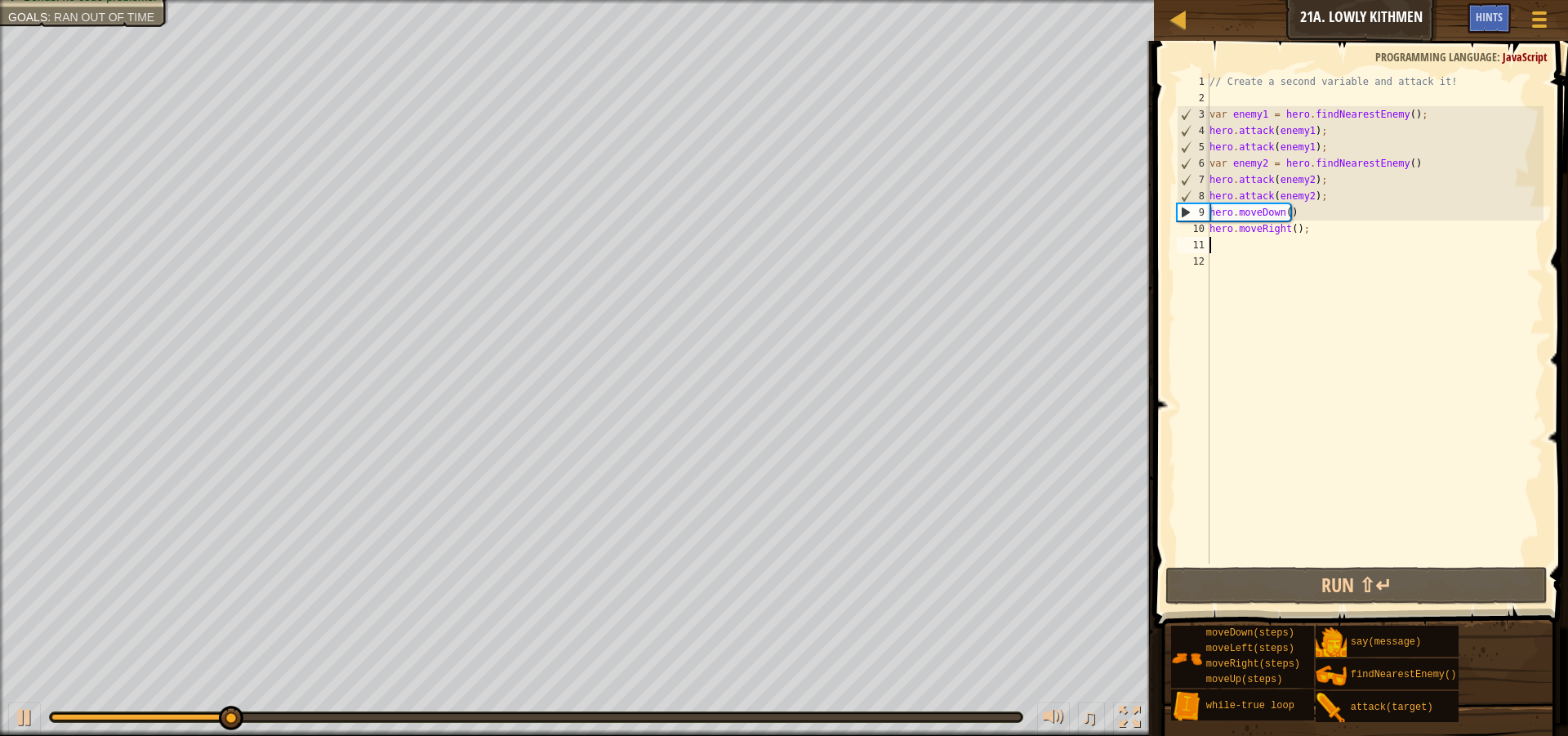
click at [1291, 231] on div "// Create a second variable and attack it! var enemy1 = hero . findNearestEnemy…" at bounding box center [1375, 335] width 338 height 523
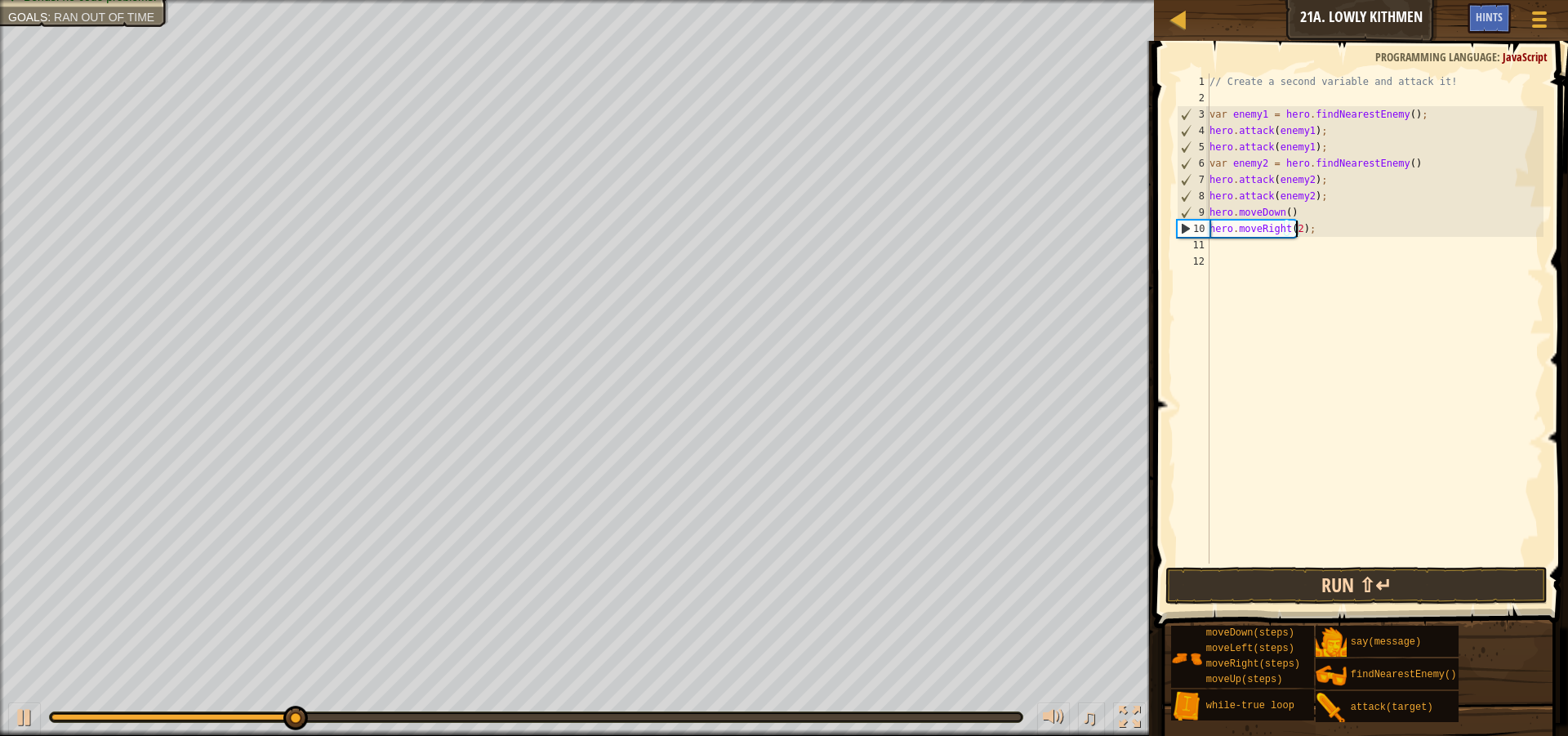
type textarea "hero.moveRight(2);"
drag, startPoint x: 1334, startPoint y: 597, endPoint x: 1336, endPoint y: 587, distance: 10.2
click at [1334, 596] on button "Run ⇧↵" at bounding box center [1356, 586] width 382 height 38
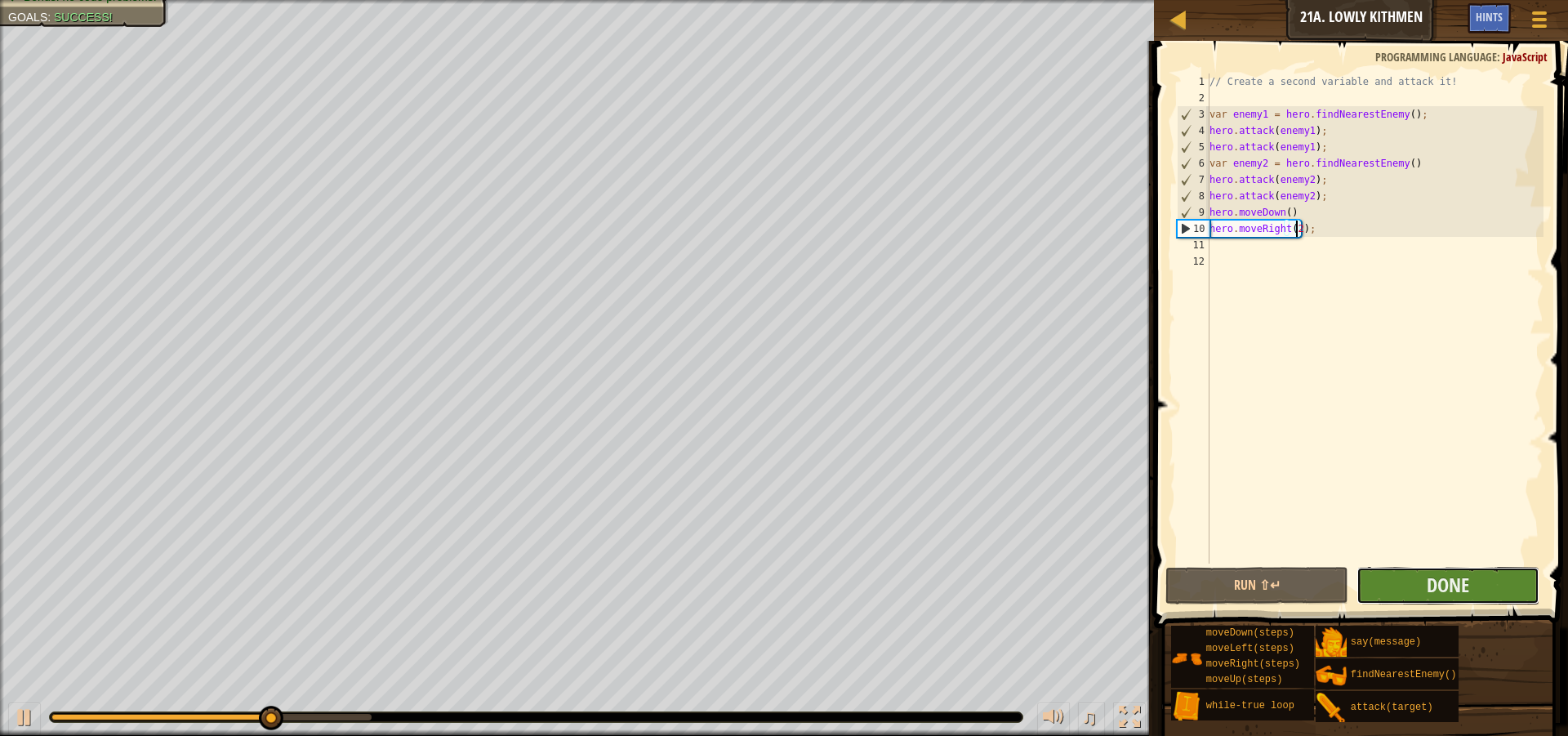
click at [1483, 584] on button "Done" at bounding box center [1448, 586] width 183 height 38
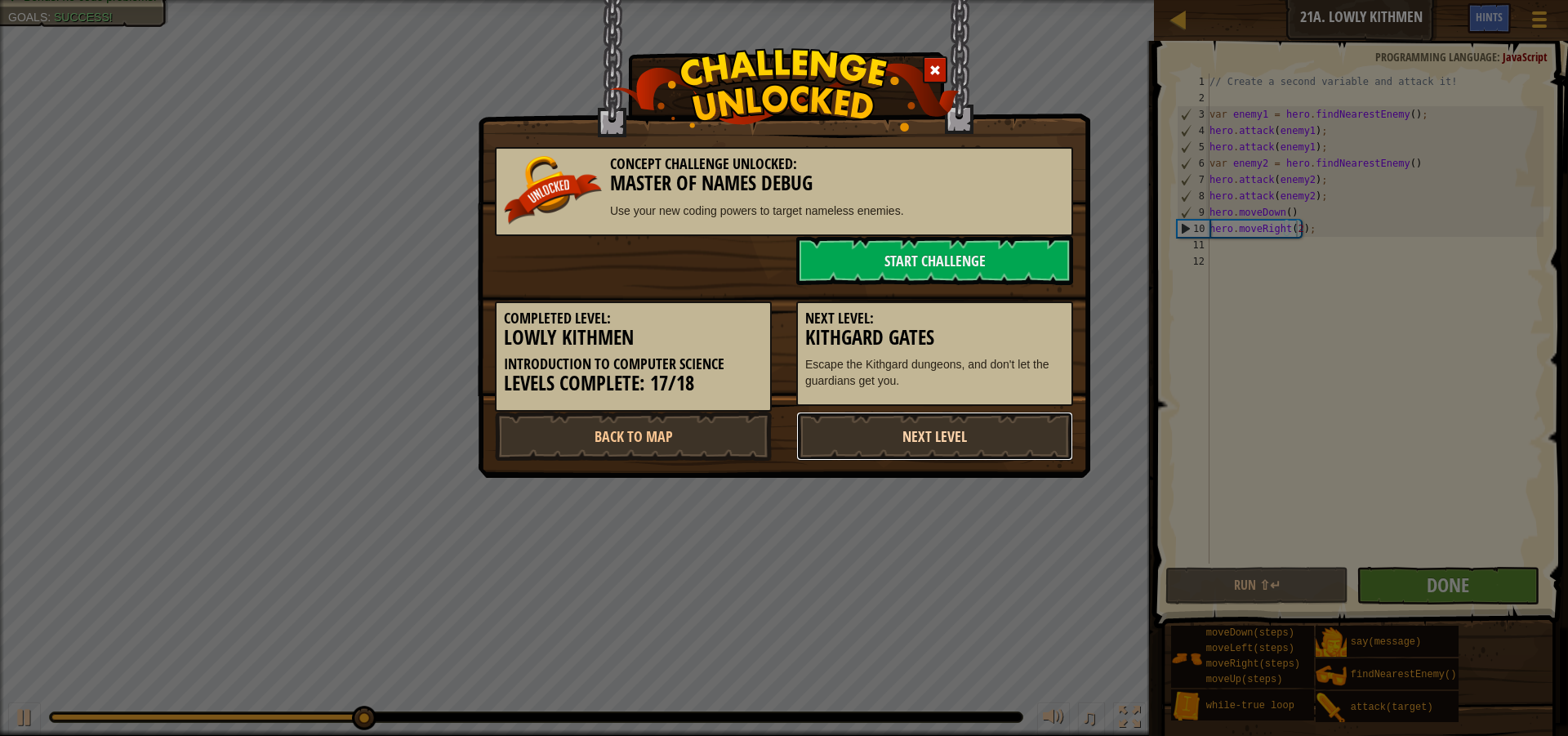
click at [906, 435] on link "Next Level" at bounding box center [935, 435] width 277 height 49
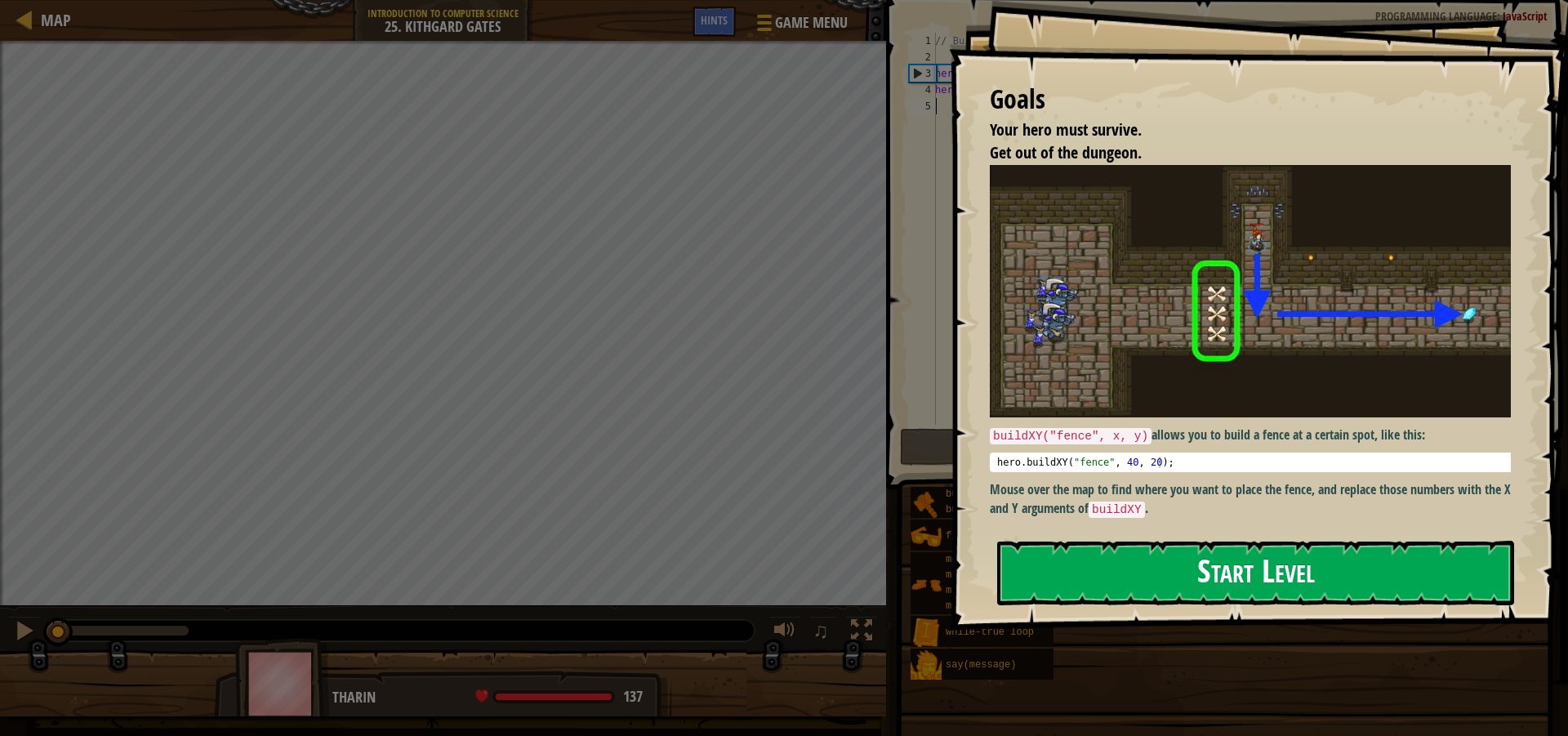
click at [1301, 577] on button "Start Level" at bounding box center [1256, 573] width 517 height 65
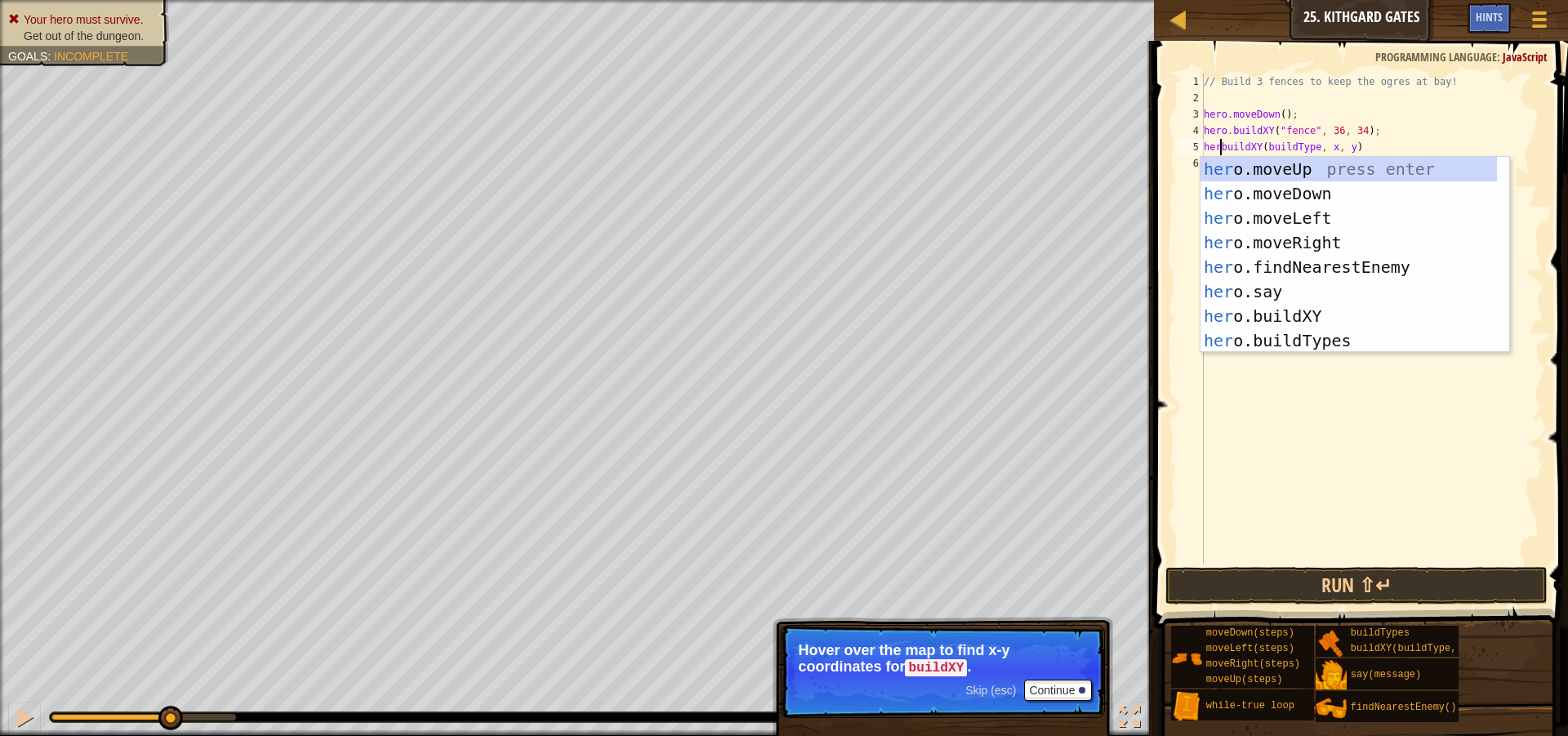
scroll to position [8, 3]
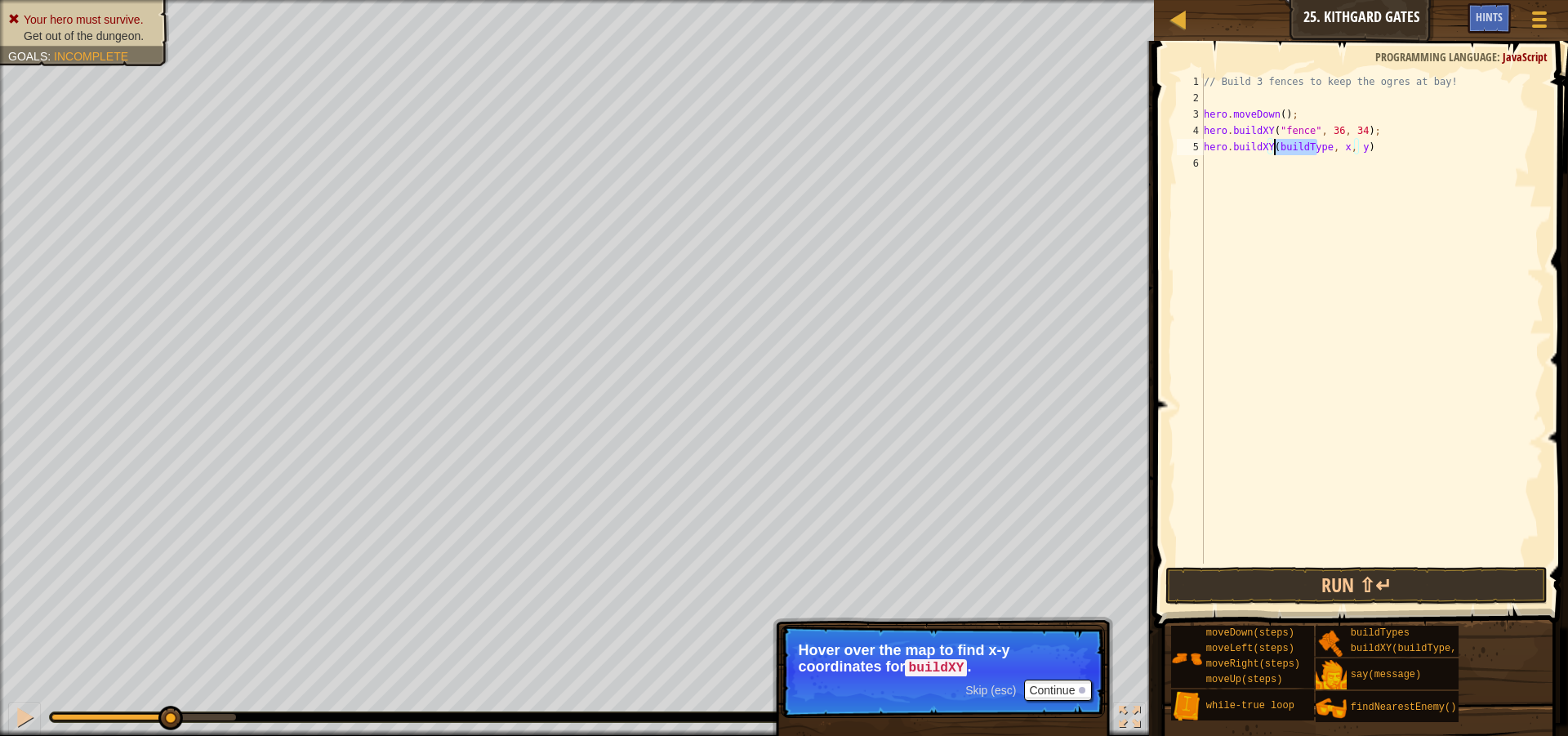
drag, startPoint x: 1320, startPoint y: 146, endPoint x: 1275, endPoint y: 146, distance: 45.0
click at [1275, 146] on div "// Build 3 fences to keep the ogres at bay! hero . moveDown ( ) ; hero . buildX…" at bounding box center [1373, 335] width 343 height 523
click at [1326, 145] on div "// Build 3 fences to keep the ogres at bay! hero . moveDown ( ) ; hero . buildX…" at bounding box center [1373, 335] width 343 height 523
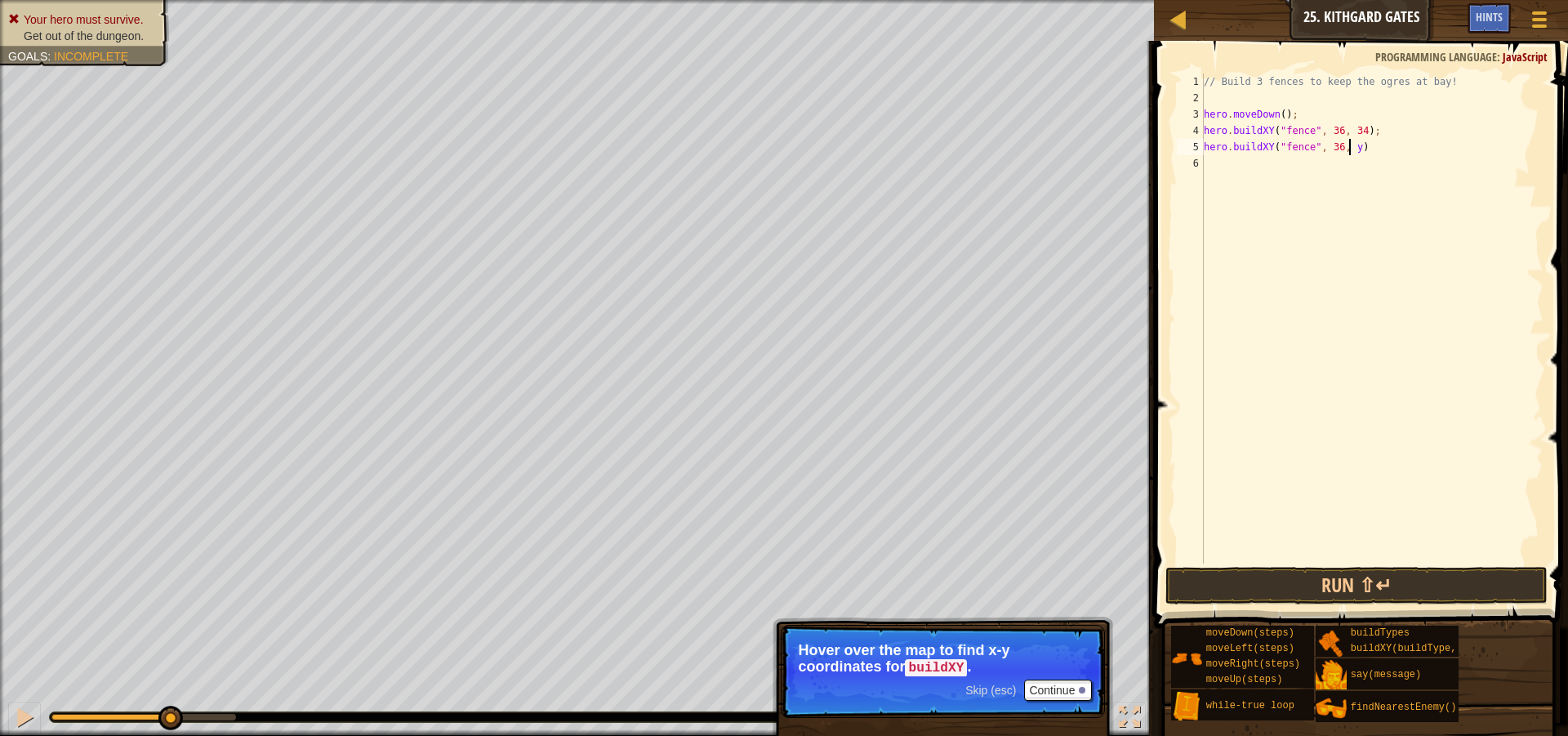
click at [1349, 143] on div "// Build 3 fences to keep the ogres at bay! hero . moveDown ( ) ; hero . buildX…" at bounding box center [1373, 335] width 343 height 523
type textarea "hero.buildXY("fence", 36, 31)"
click at [1290, 587] on button "Run ⇧↵" at bounding box center [1356, 586] width 382 height 38
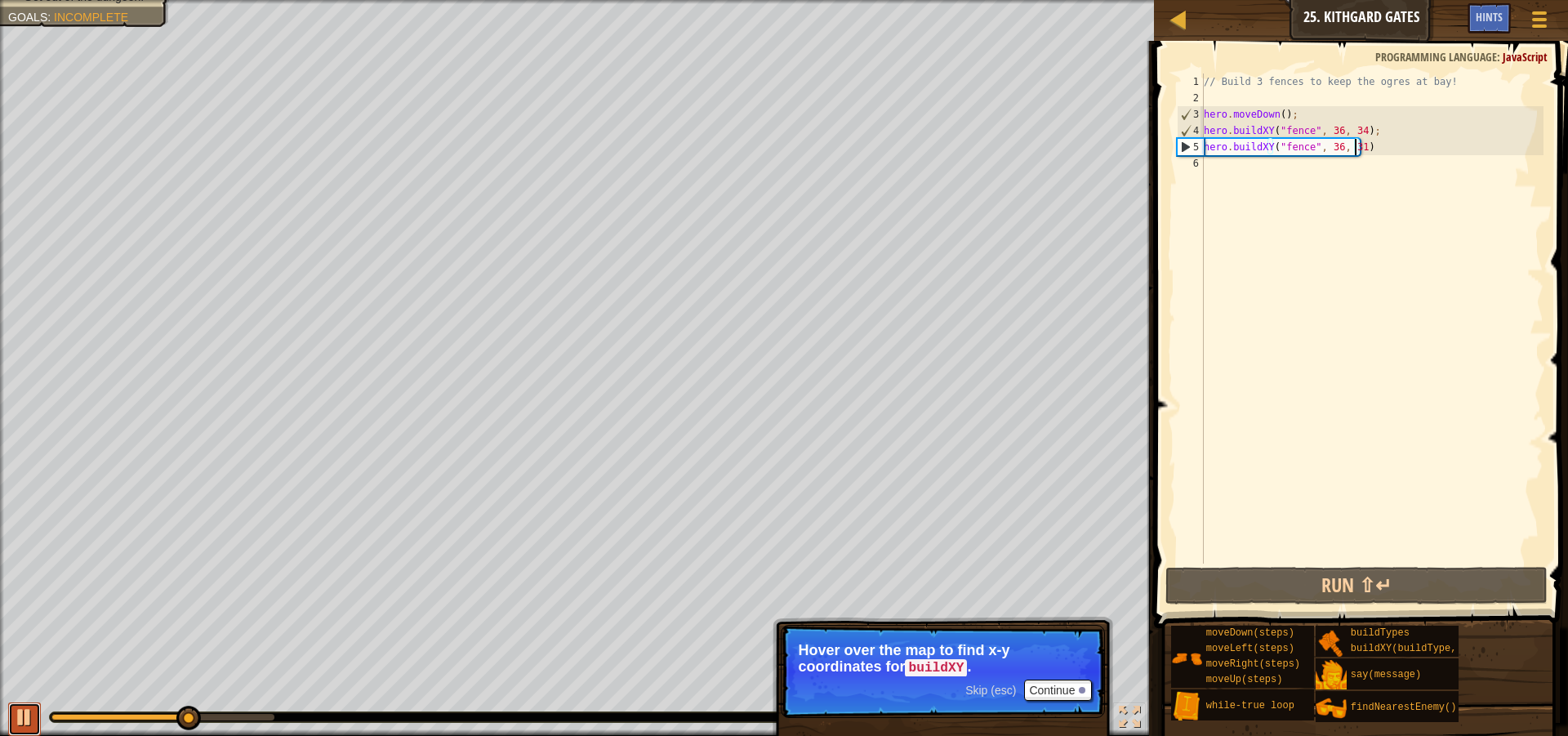
click at [31, 718] on div at bounding box center [24, 717] width 21 height 21
drag, startPoint x: 1363, startPoint y: 146, endPoint x: 1205, endPoint y: 148, distance: 158.0
click at [1205, 148] on div "// Build 3 fences to keep the ogres at bay! hero . moveDown ( ) ; hero . buildX…" at bounding box center [1373, 335] width 343 height 523
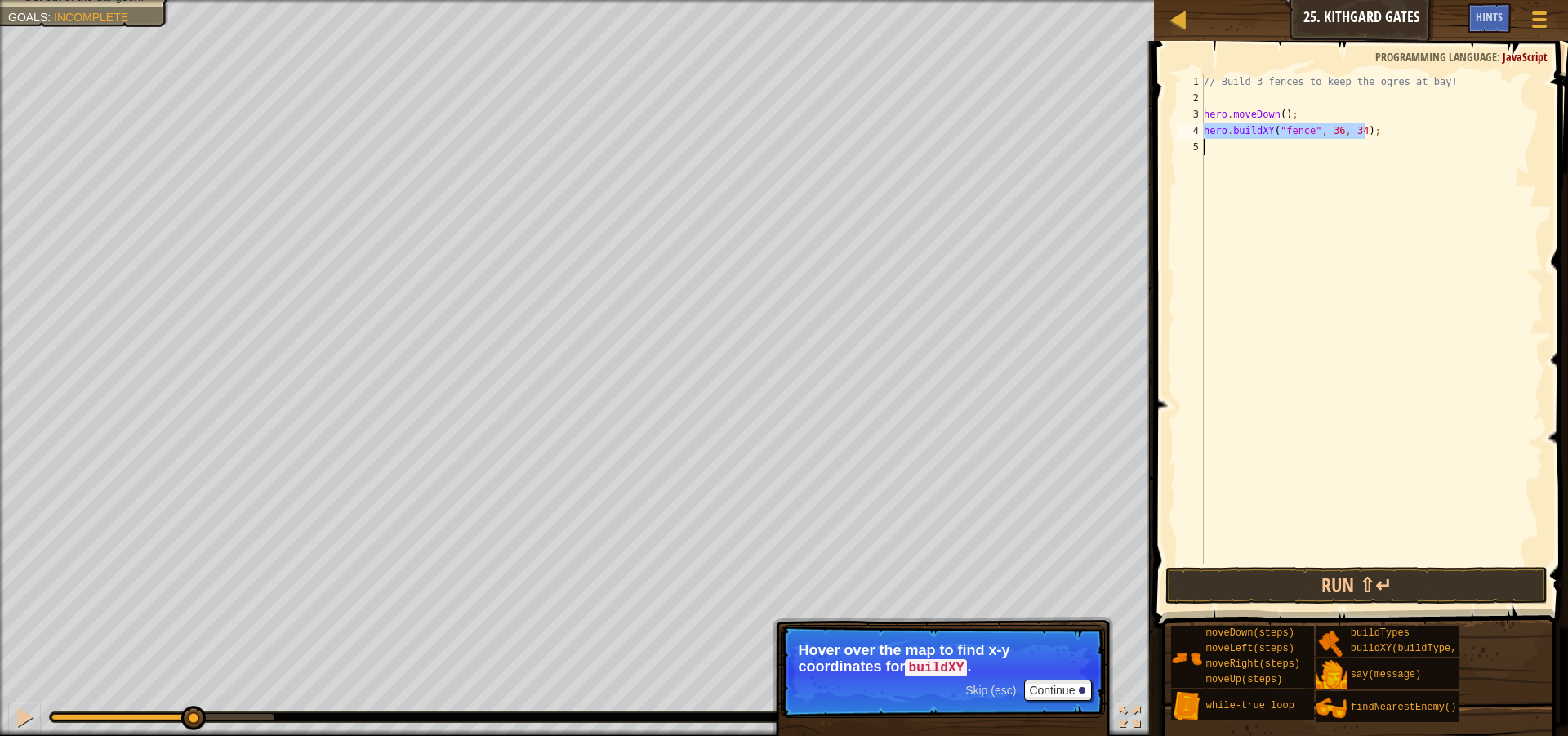
drag, startPoint x: 1376, startPoint y: 126, endPoint x: 1204, endPoint y: 132, distance: 172.1
click at [1204, 132] on div "// Build 3 fences to keep the ogres at bay! hero . moveDown ( ) ; hero . buildX…" at bounding box center [1373, 335] width 343 height 523
type textarea "hero.buildXY("fence", 36, 34);"
click at [1210, 145] on div "// Build 3 fences to keep the ogres at bay! hero . moveDown ( ) ; hero . buildX…" at bounding box center [1373, 335] width 343 height 523
click at [1210, 146] on div "// Build 3 fences to keep the ogres at bay! hero . moveDown ( ) ; hero . buildX…" at bounding box center [1373, 335] width 343 height 523
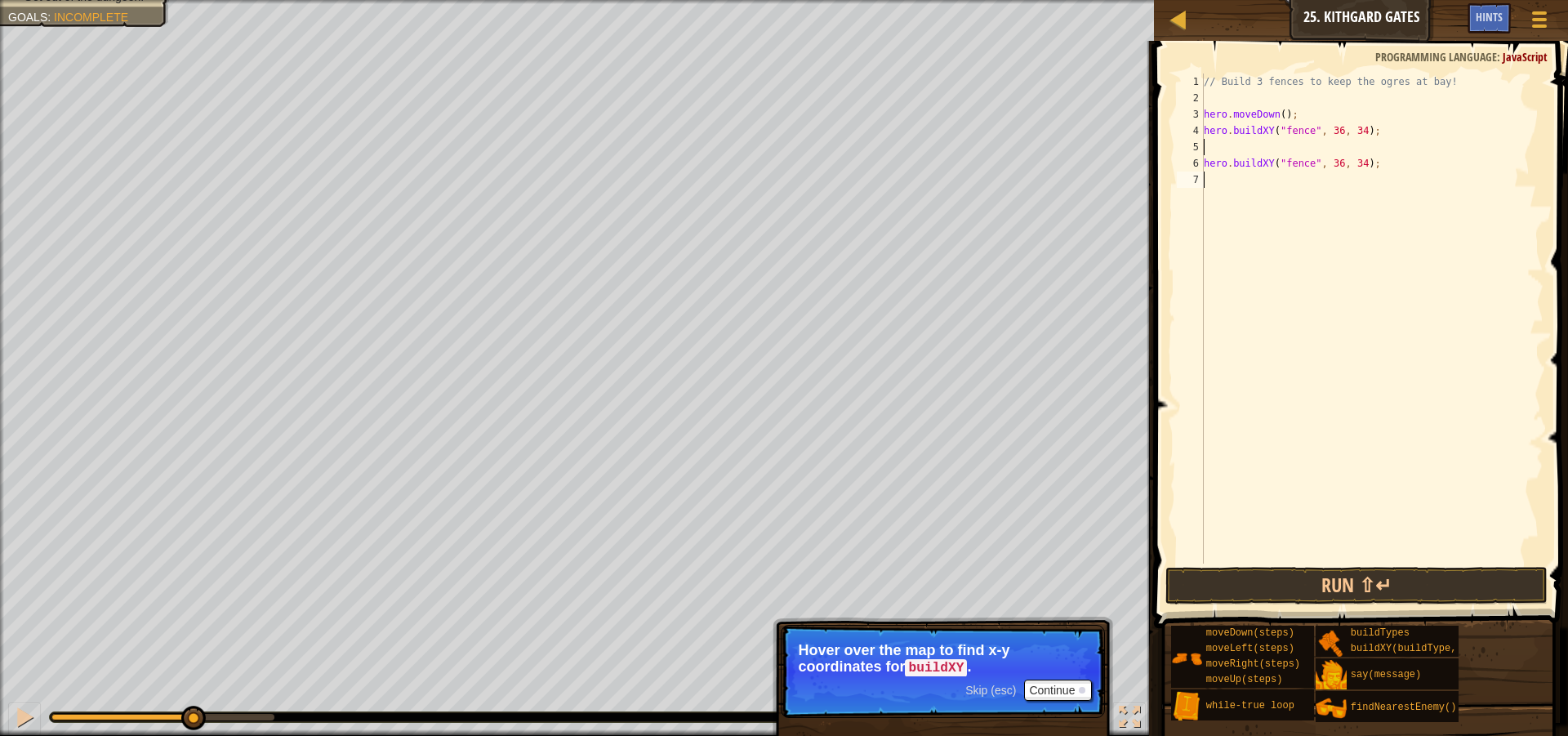
click at [1354, 166] on div "// Build 3 fences to keep the ogres at bay! hero . moveDown ( ) ; hero . buildX…" at bounding box center [1373, 335] width 343 height 523
type textarea "hero.buildXY("fence", 36, 27);"
click at [1396, 576] on button "Run ⇧↵" at bounding box center [1356, 586] width 382 height 38
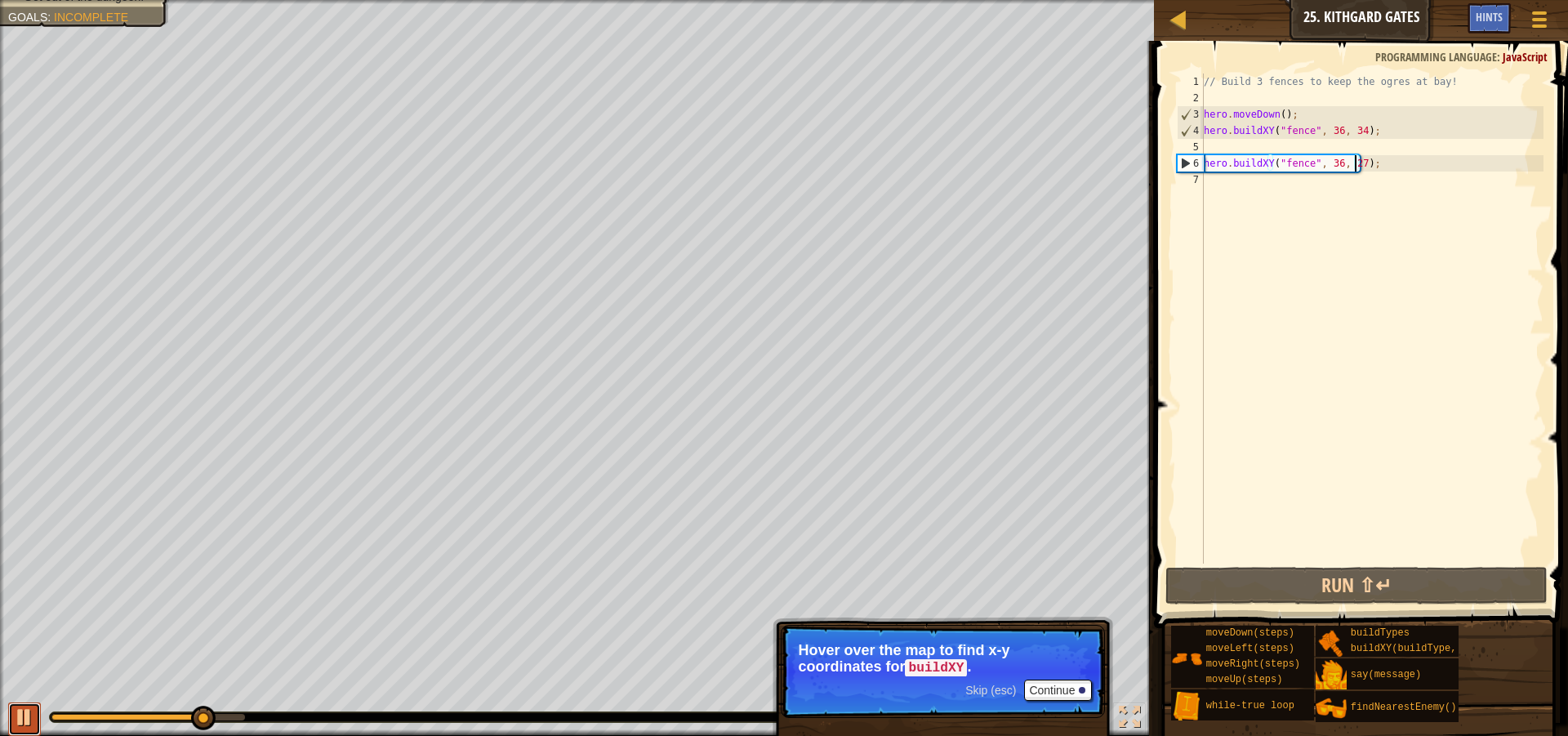
click at [30, 709] on div at bounding box center [24, 717] width 21 height 21
drag, startPoint x: 1366, startPoint y: 166, endPoint x: 1198, endPoint y: 165, distance: 168.0
click at [1198, 165] on div "hero.buildXY("fence", 36, 27); 1 2 3 4 5 6 7 // Build 3 fences to keep the ogre…" at bounding box center [1358, 318] width 370 height 490
click at [1216, 144] on div "// Build 3 fences to keep the ogres at bay! hero . moveDown ( ) ; hero . buildX…" at bounding box center [1373, 335] width 343 height 523
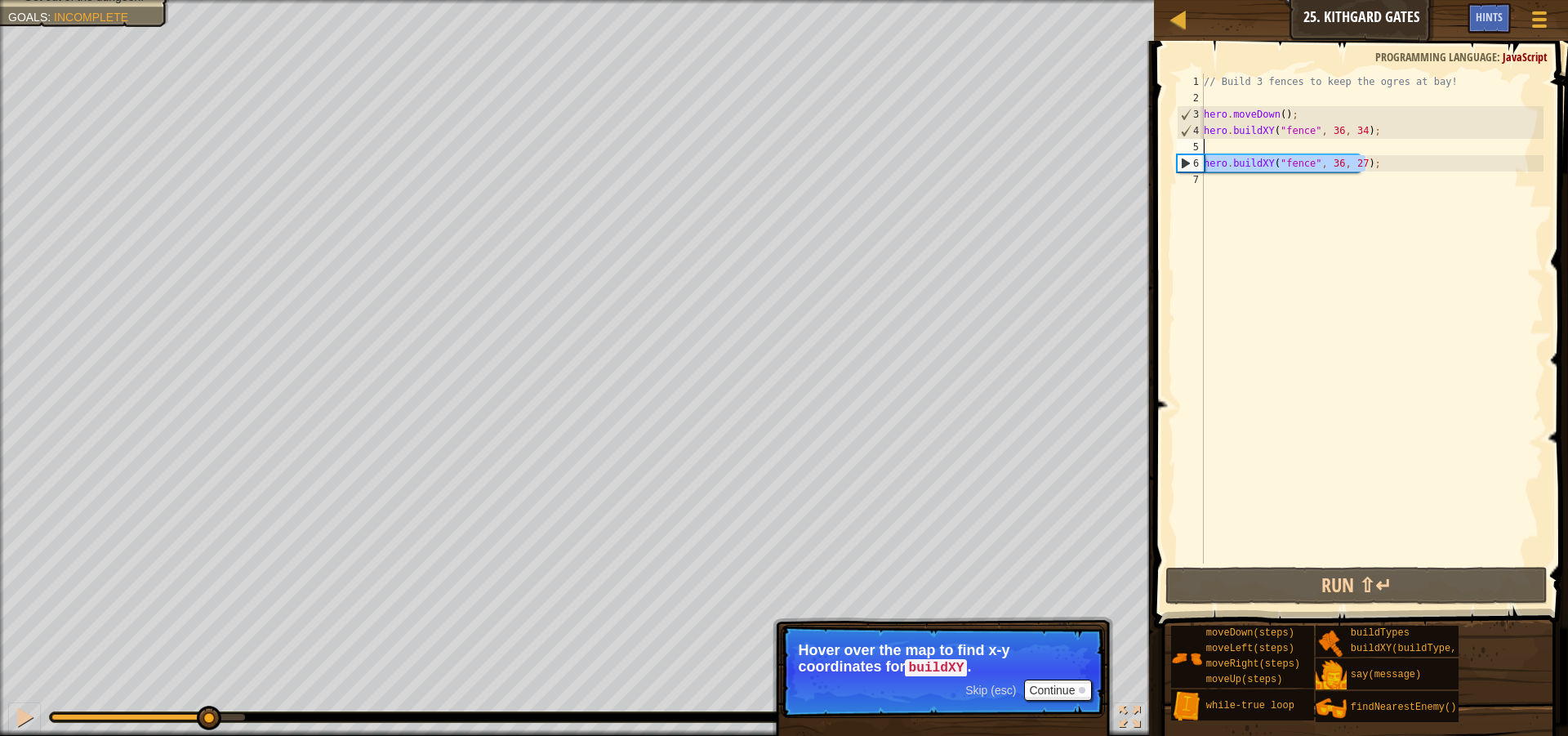
paste textarea "hero.buildXY("fence", 36, 27);"
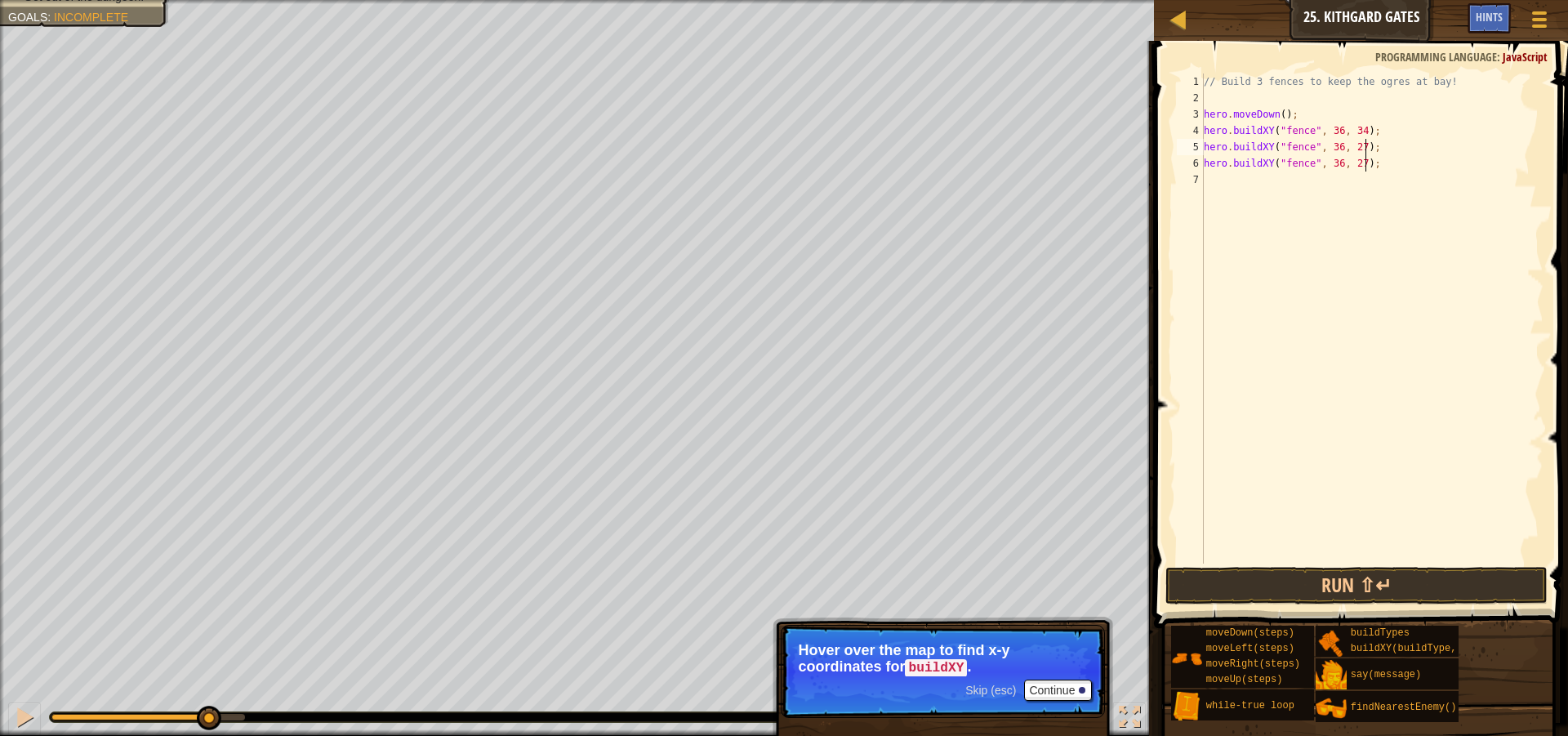
click at [1353, 148] on div "// Build 3 fences to keep the ogres at bay! hero . moveDown ( ) ; hero . buildX…" at bounding box center [1373, 335] width 343 height 523
click at [1372, 573] on button "Run ⇧↵" at bounding box center [1356, 586] width 382 height 38
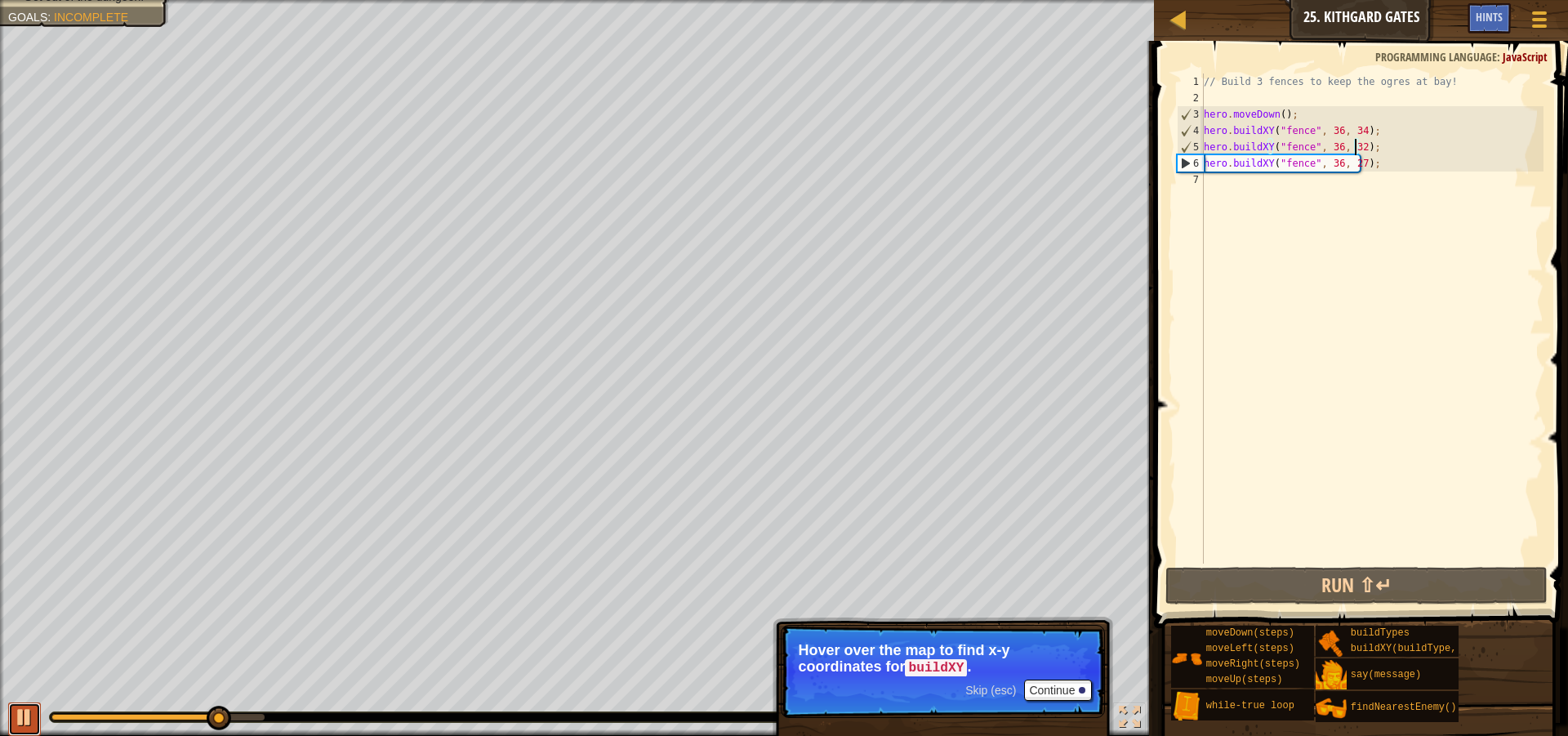
click at [27, 716] on div at bounding box center [24, 717] width 21 height 21
drag, startPoint x: 114, startPoint y: 722, endPoint x: 99, endPoint y: 725, distance: 15.3
click at [99, 725] on div "♫" at bounding box center [577, 713] width 1154 height 49
drag, startPoint x: 168, startPoint y: 710, endPoint x: 137, endPoint y: 717, distance: 31.8
click at [137, 717] on div "♫" at bounding box center [577, 713] width 1154 height 49
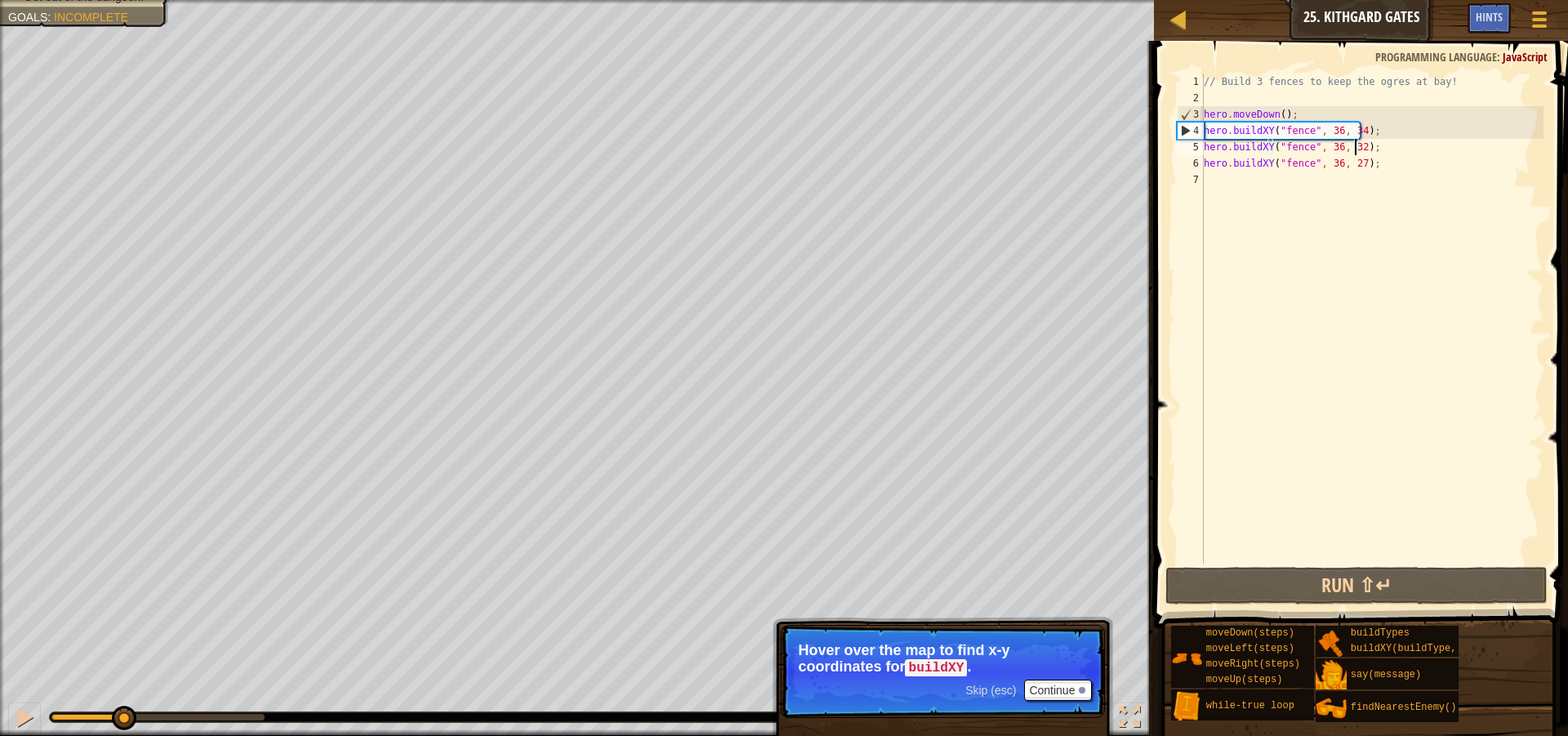
drag, startPoint x: 219, startPoint y: 712, endPoint x: 123, endPoint y: 721, distance: 96.4
click at [123, 721] on div at bounding box center [124, 718] width 25 height 25
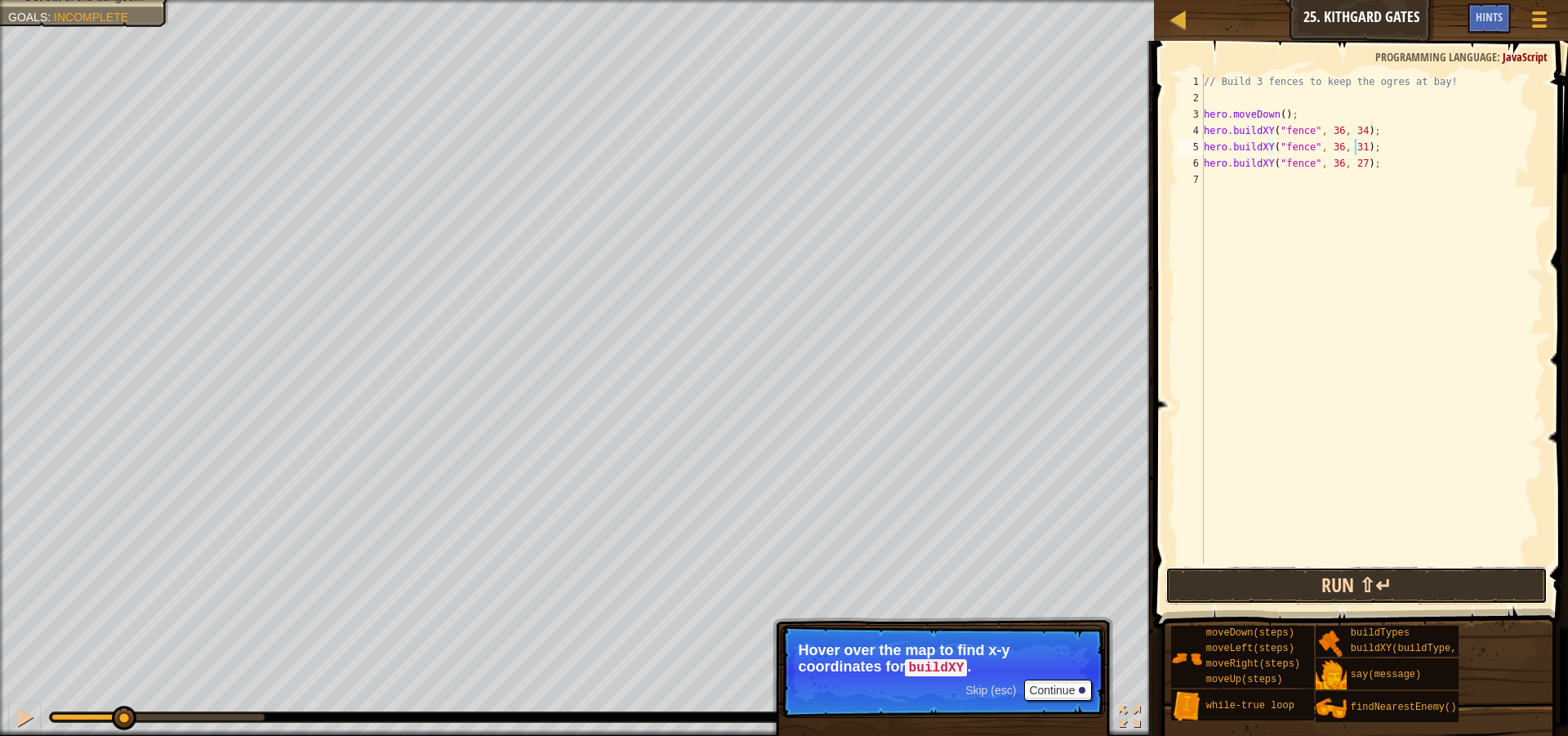
click at [1406, 580] on button "Run ⇧↵" at bounding box center [1356, 586] width 382 height 38
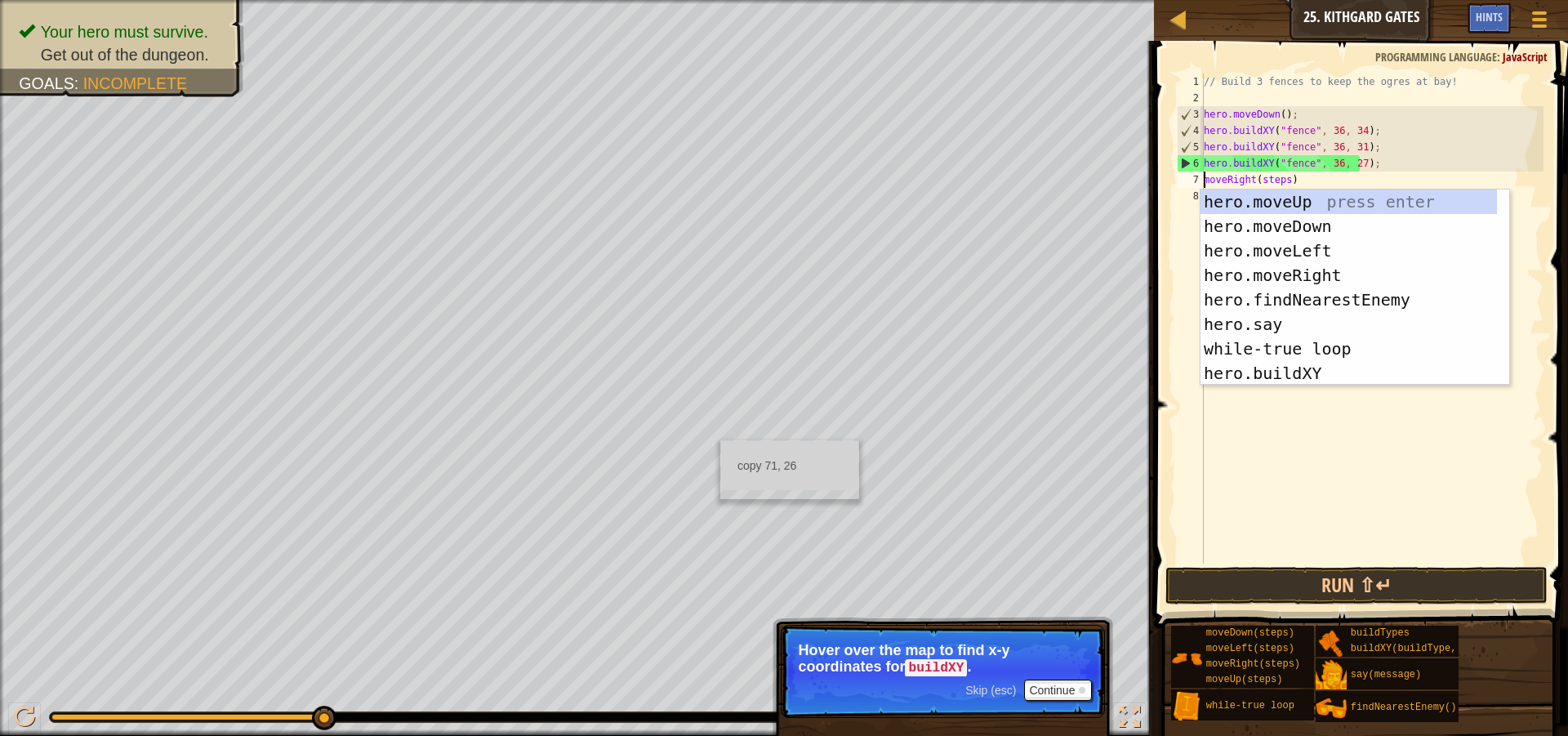
scroll to position [8, 7]
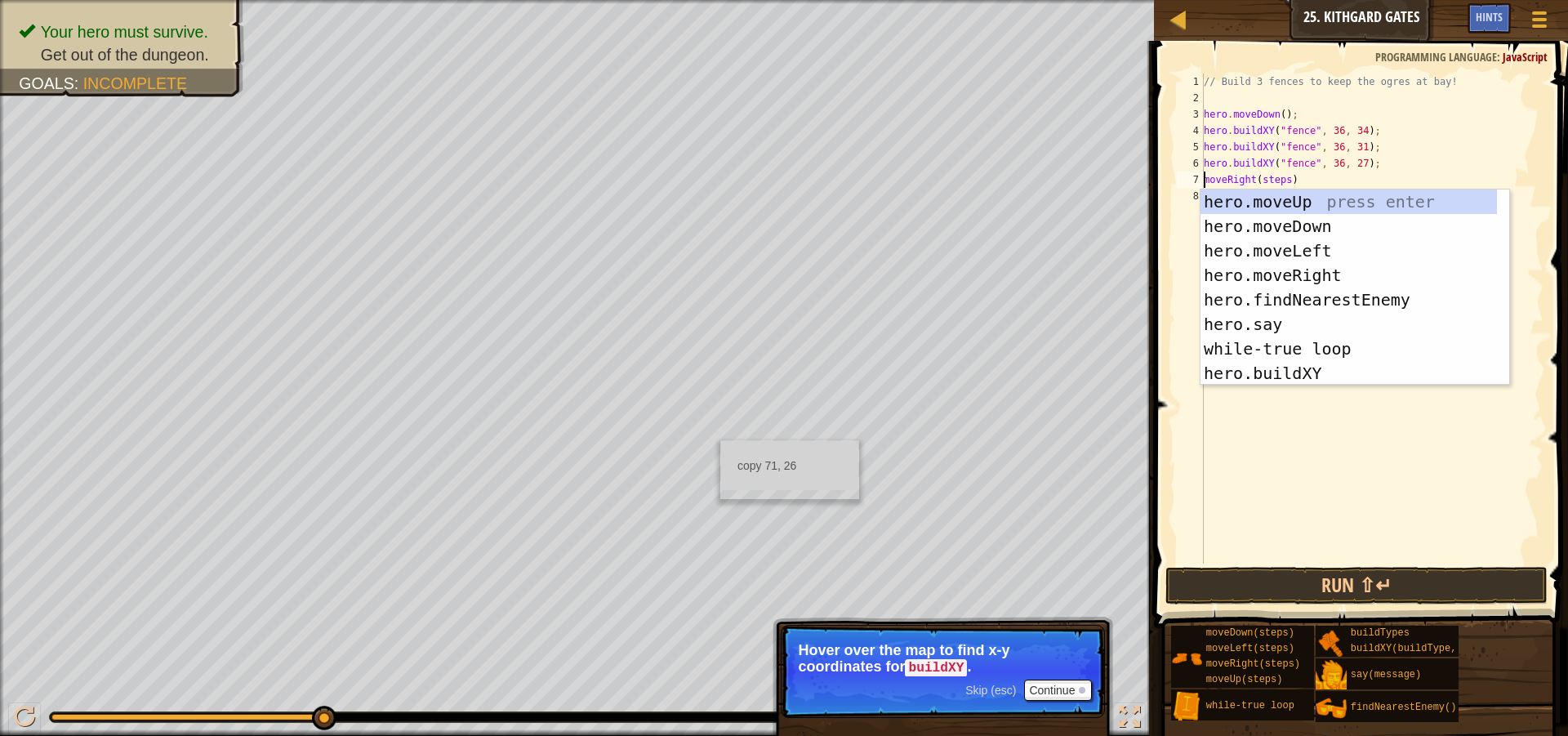
click at [1281, 180] on div "// Build 3 fences to keep the ogres at bay! hero . moveDown ( ) ; hero . buildX…" at bounding box center [1373, 335] width 343 height 523
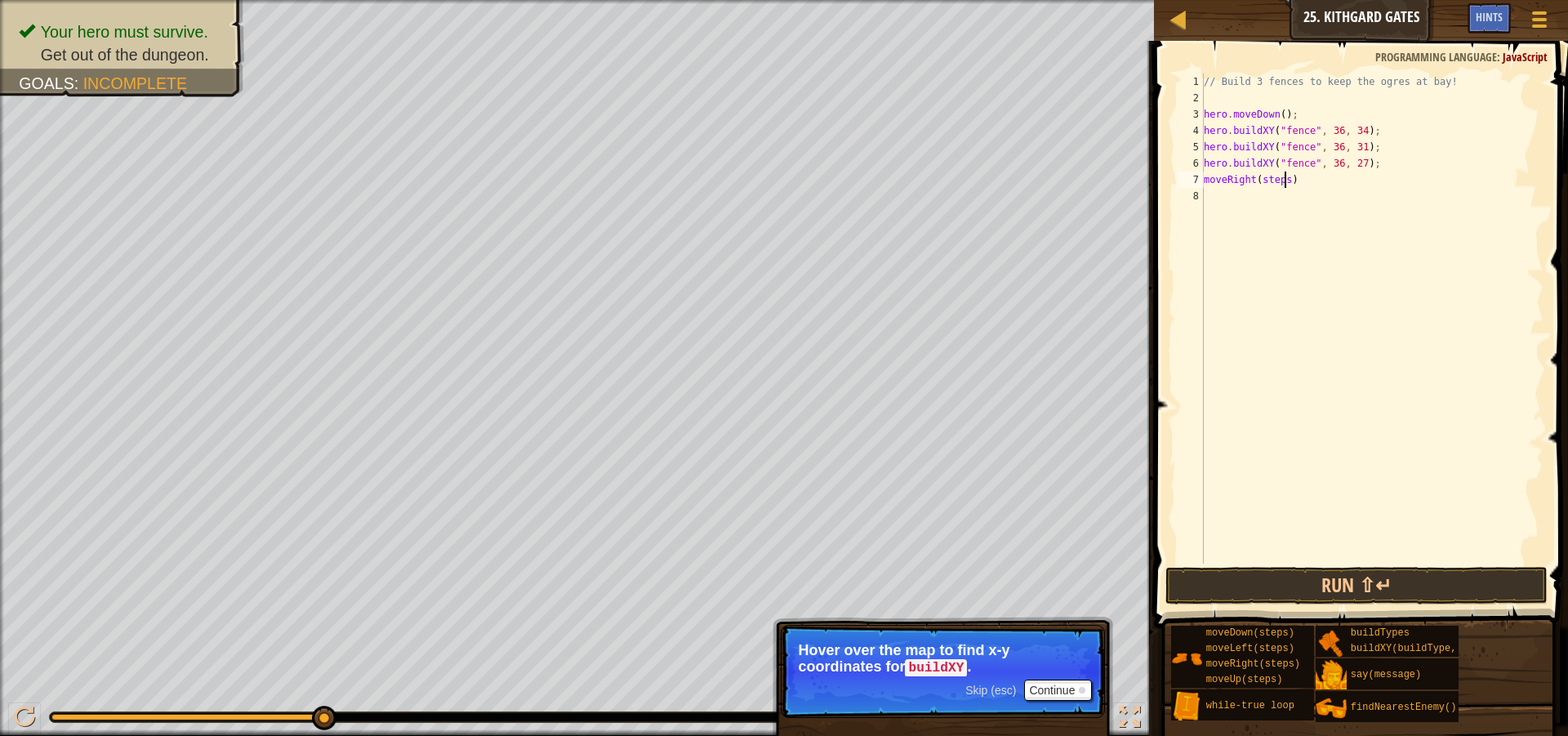
click at [1286, 181] on div "// Build 3 fences to keep the ogres at bay! hero . moveDown ( ) ; hero . buildX…" at bounding box center [1373, 335] width 343 height 523
click at [1204, 180] on div "// Build 3 fences to keep the ogres at bay! hero . moveDown ( ) ; hero . buildX…" at bounding box center [1373, 335] width 343 height 523
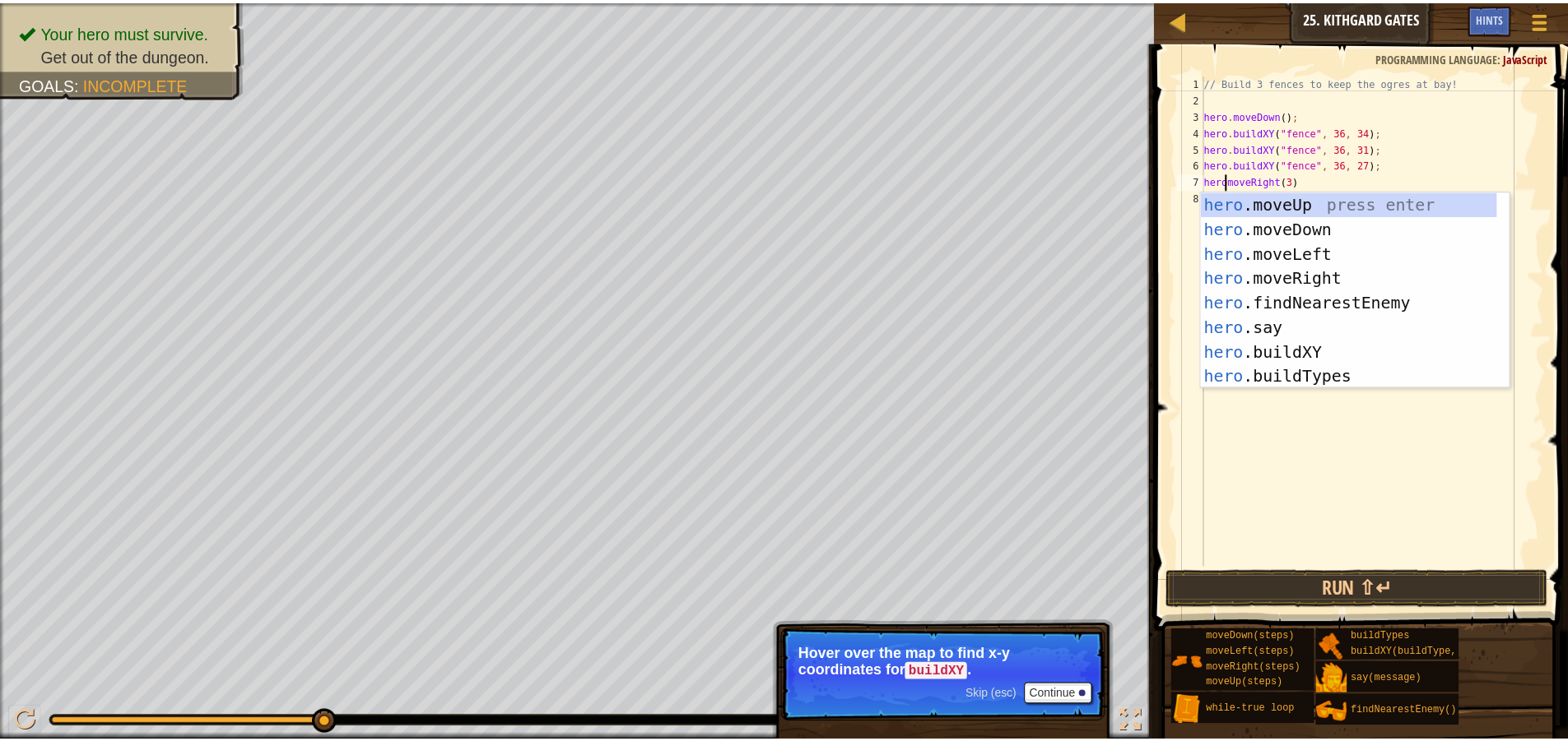
scroll to position [8, 3]
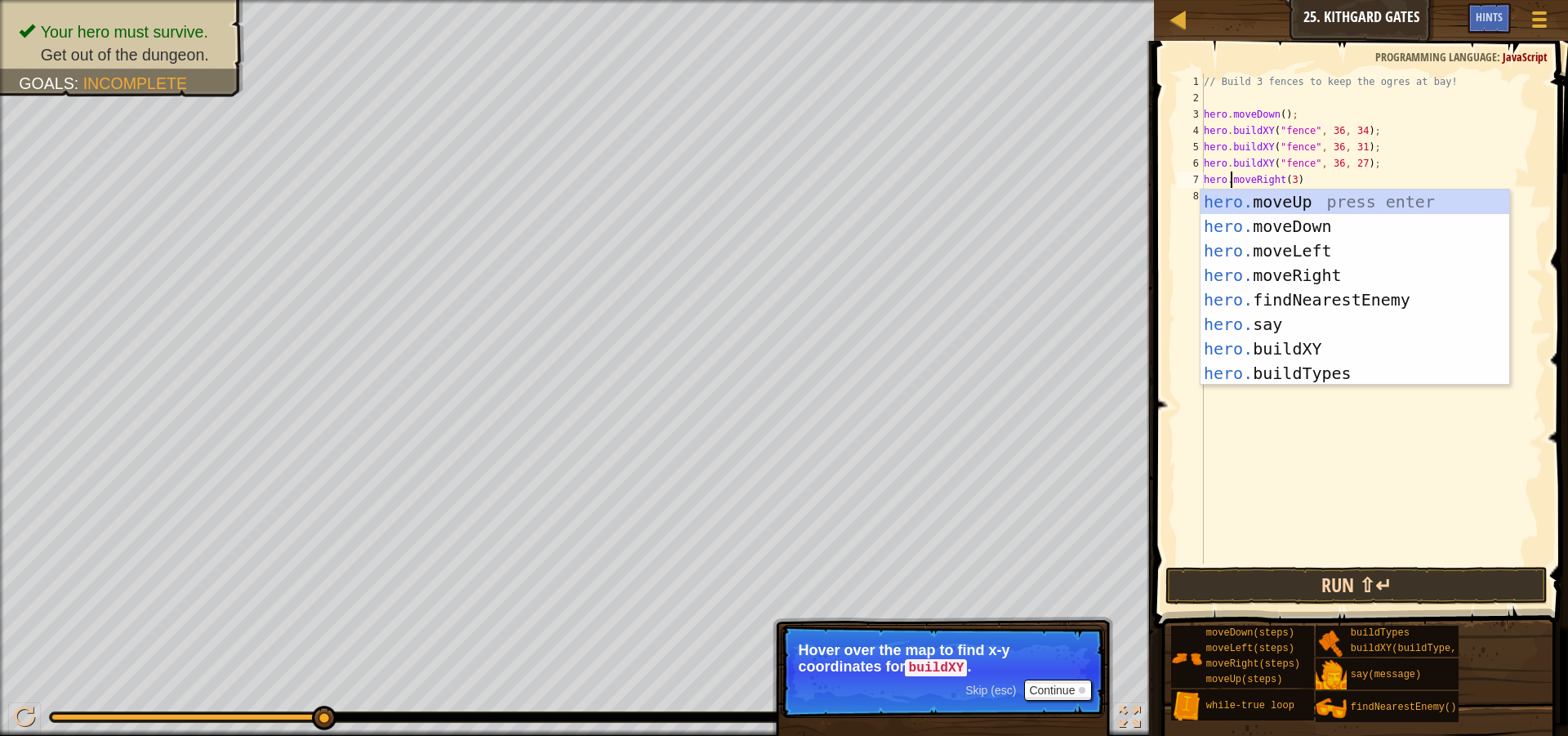
type textarea "hero.moveRight(3)"
click at [1361, 581] on button "Run ⇧↵" at bounding box center [1356, 586] width 382 height 38
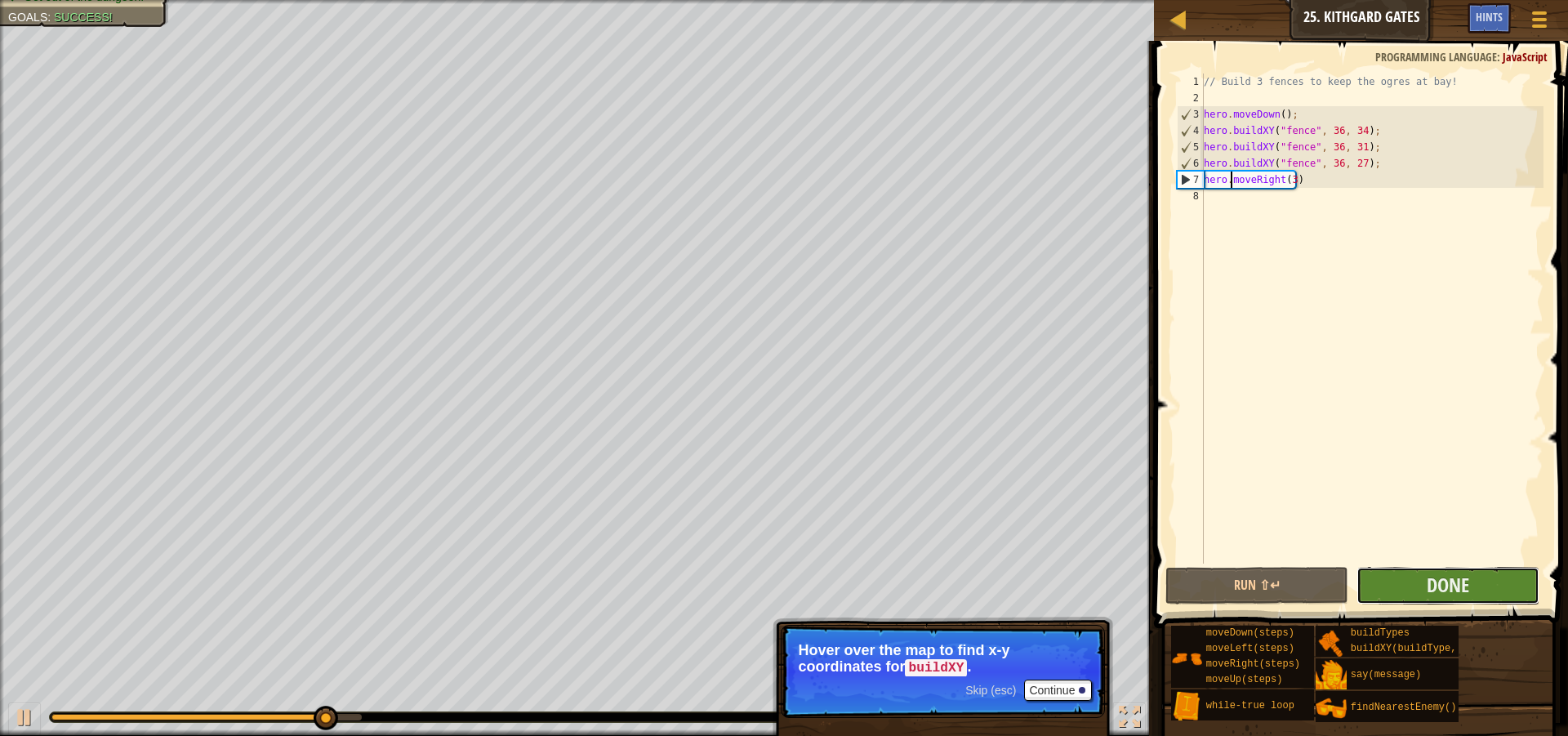
drag, startPoint x: 1463, startPoint y: 576, endPoint x: 1483, endPoint y: 578, distance: 20.1
click at [1483, 578] on button "Done" at bounding box center [1448, 586] width 183 height 38
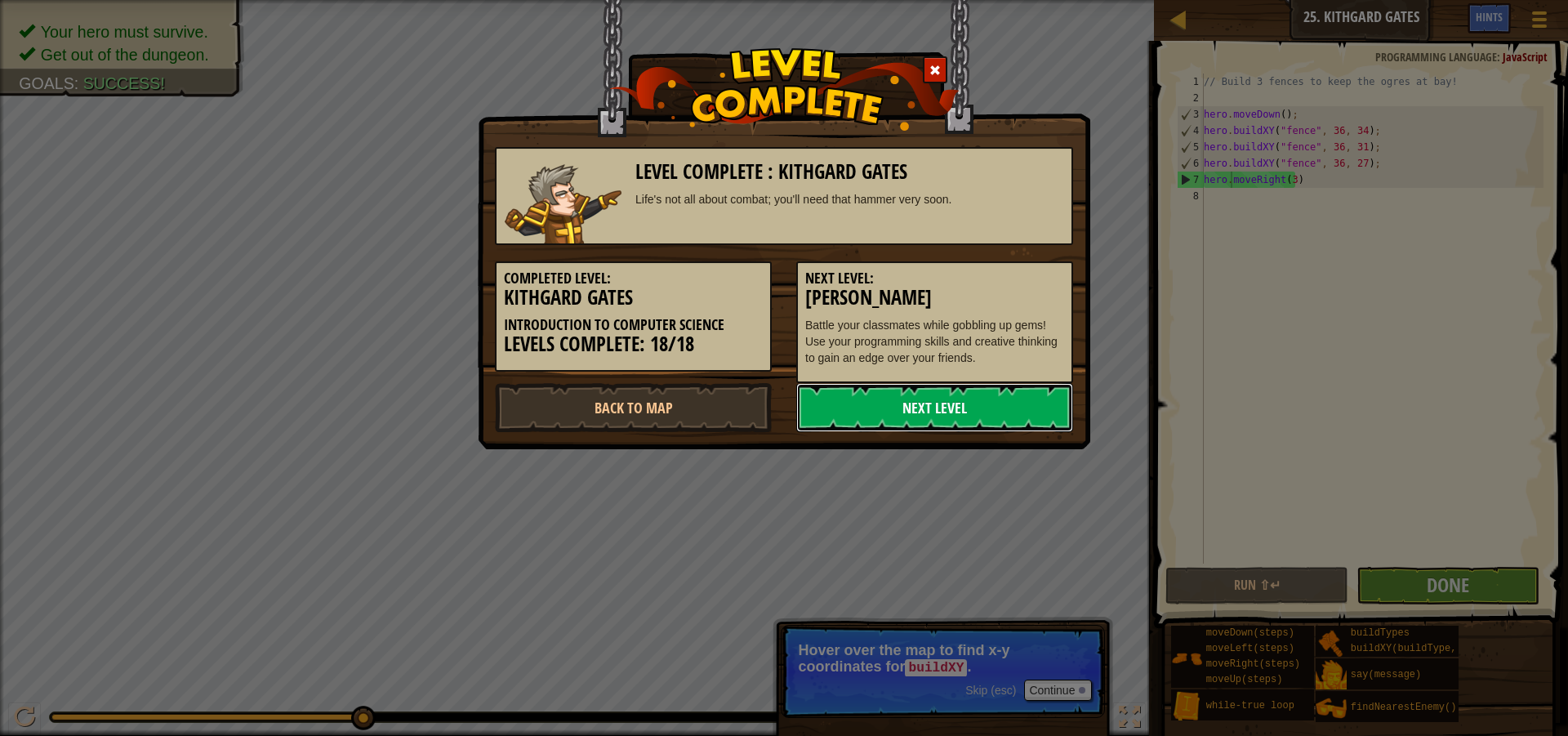
click at [880, 408] on link "Next Level" at bounding box center [935, 407] width 277 height 49
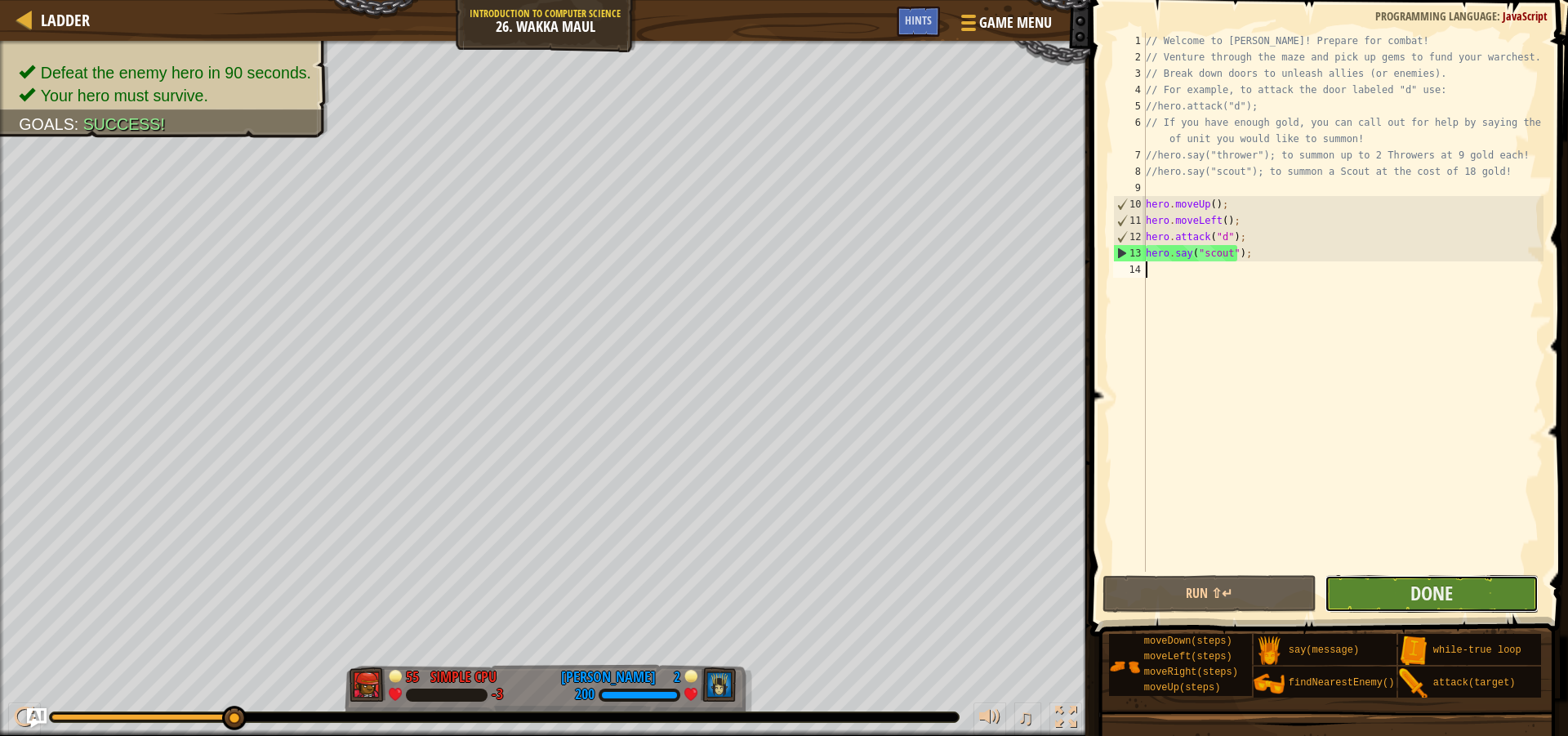
click at [1486, 593] on button "Done" at bounding box center [1431, 594] width 214 height 38
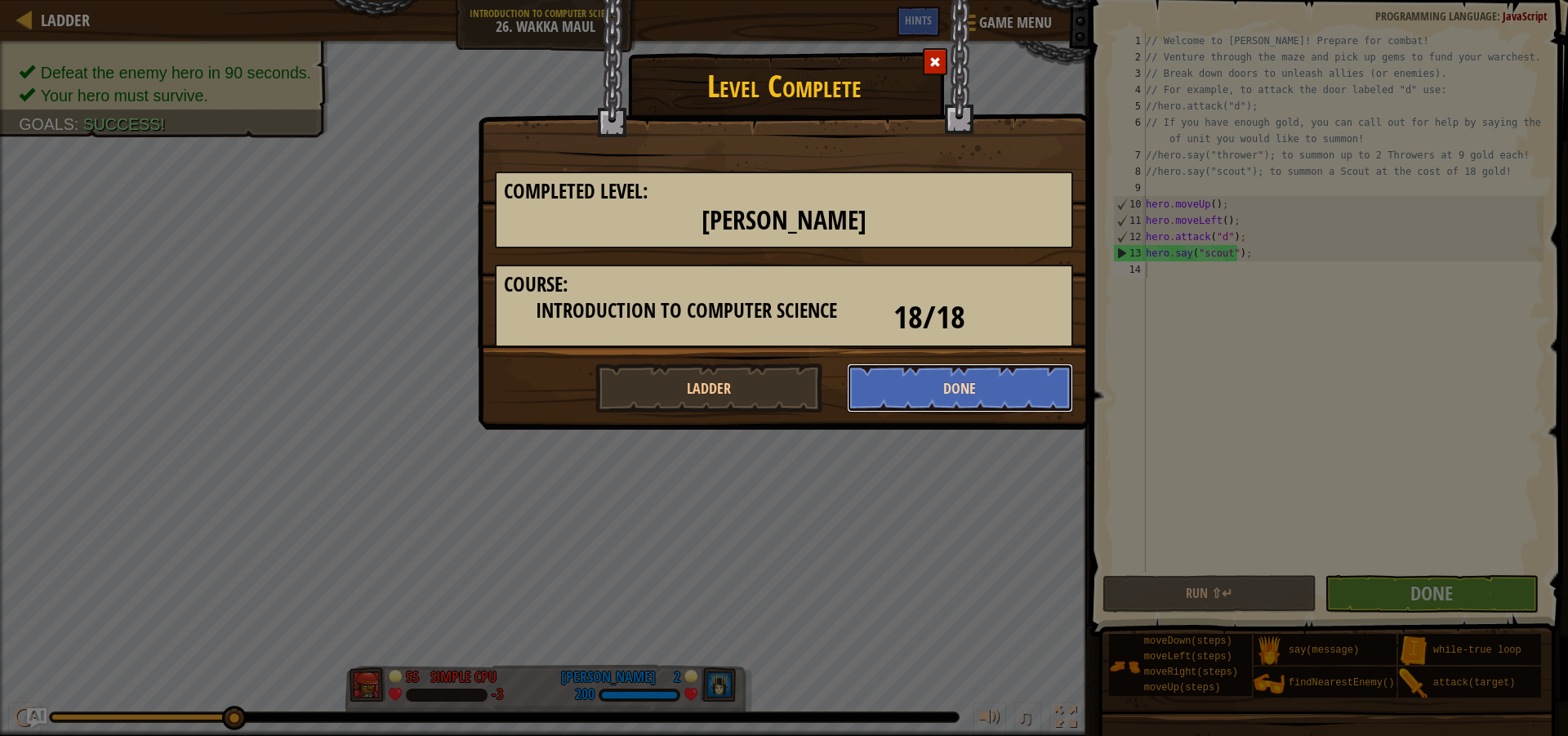
click at [951, 384] on button "Done" at bounding box center [960, 388] width 227 height 49
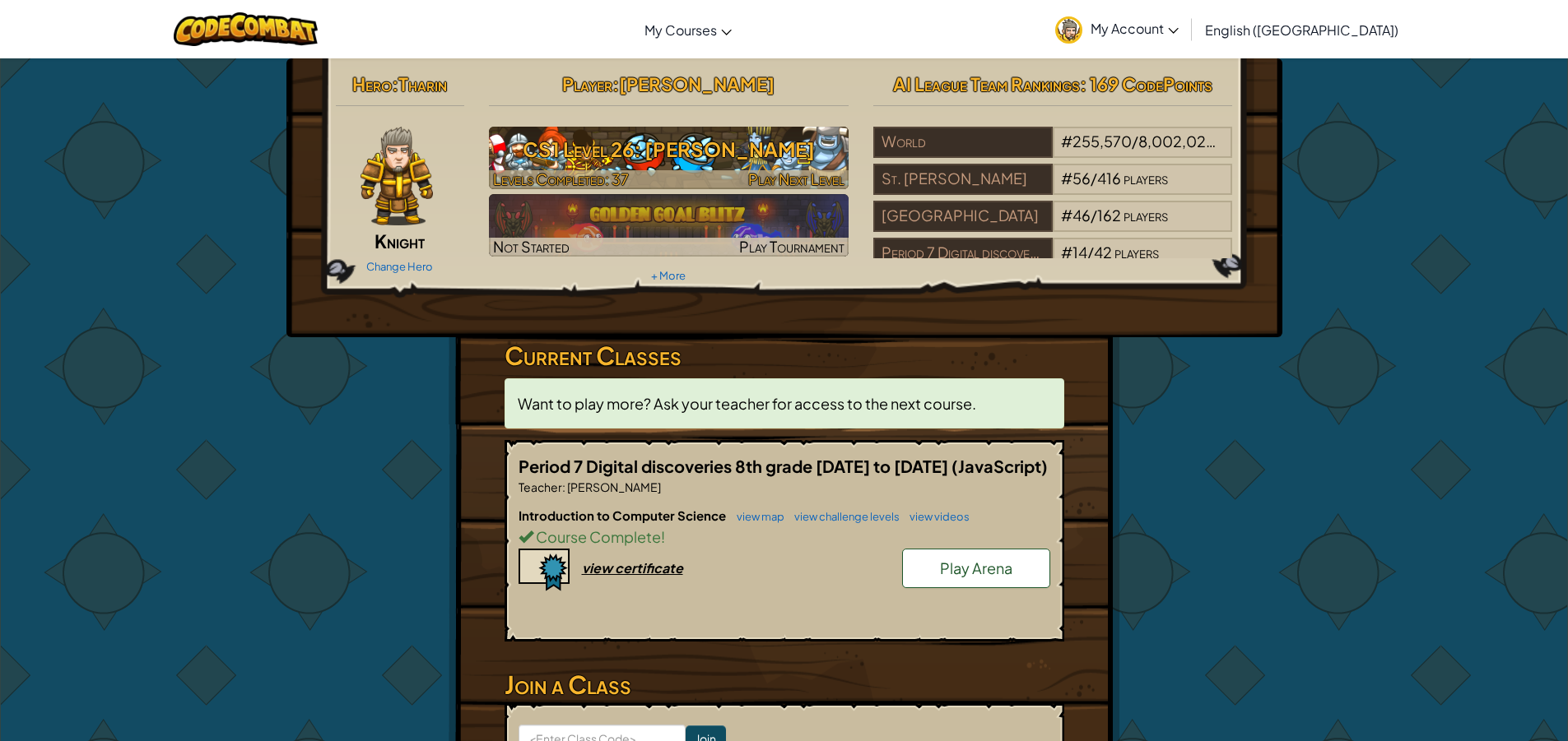
click at [714, 156] on h3 "CS1 Level 26: Wakka Maul" at bounding box center [668, 149] width 360 height 37
